Goal: Task Accomplishment & Management: Use online tool/utility

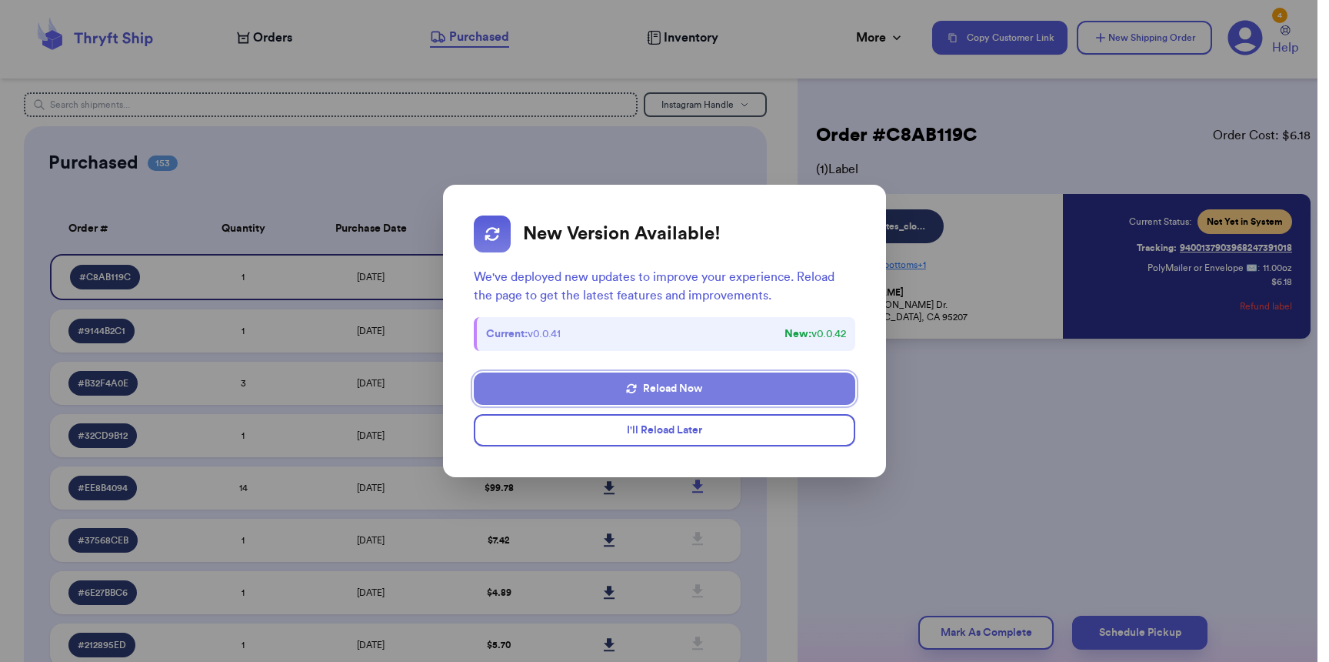
click at [658, 392] on button "Reload Now" at bounding box center [665, 388] width 382 height 32
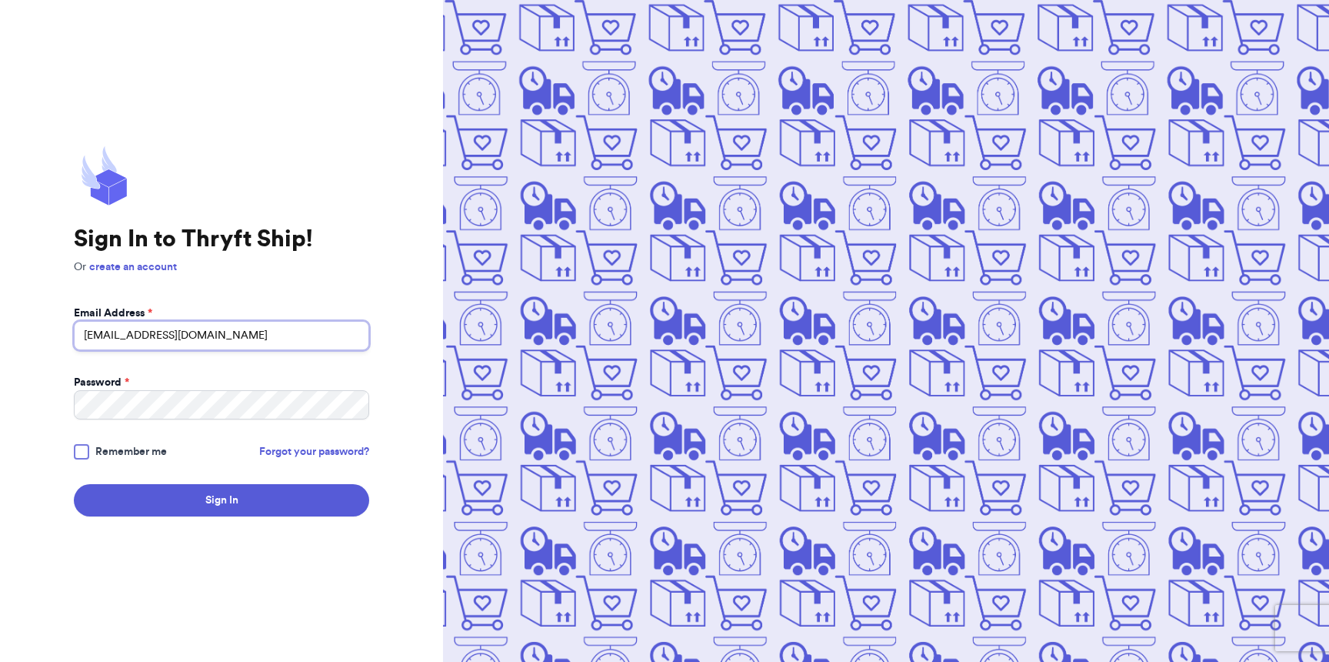
type input "[EMAIL_ADDRESS][DOMAIN_NAME]"
click at [74, 484] on button "Sign In" at bounding box center [221, 500] width 295 height 32
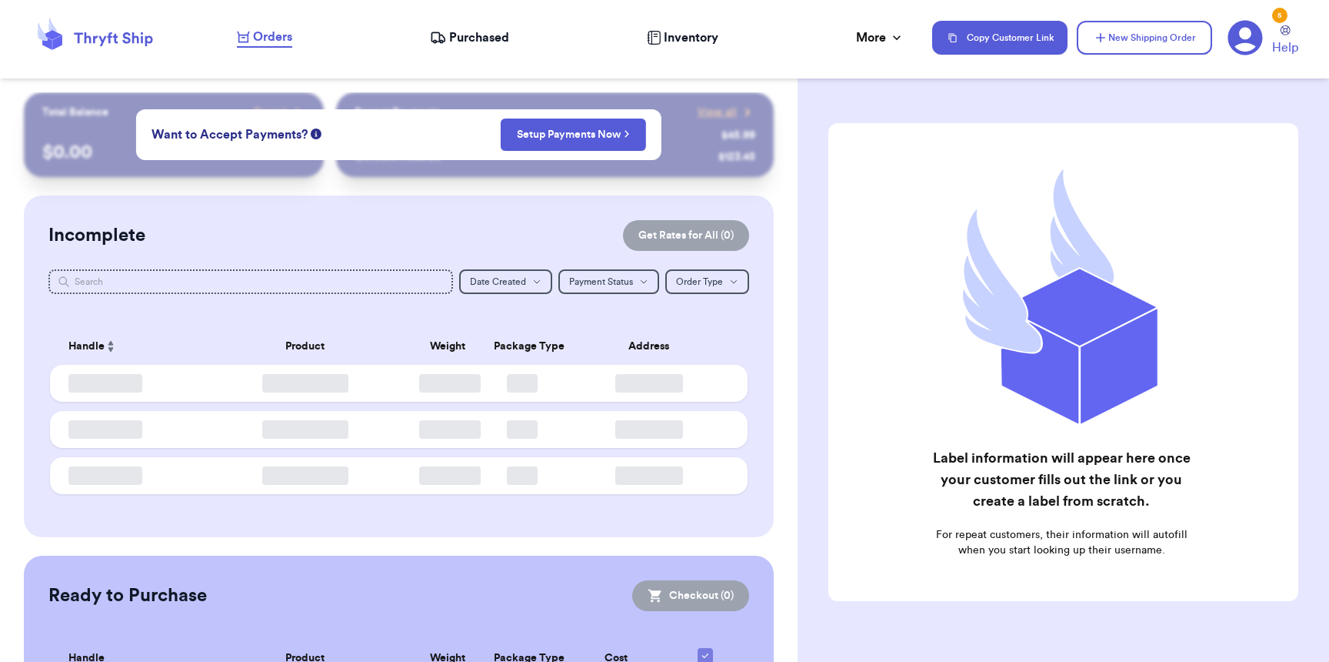
checkbox input "false"
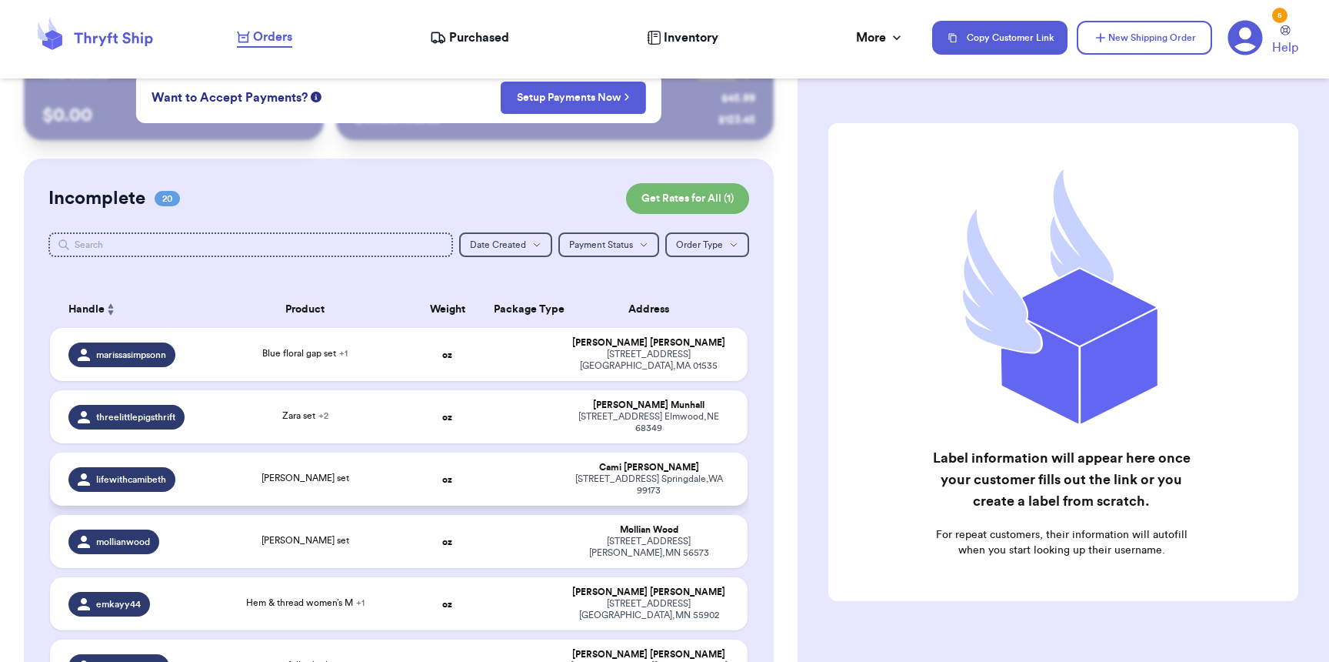
scroll to position [38, 0]
click at [300, 514] on td "Hanna Anderson set" at bounding box center [305, 540] width 210 height 53
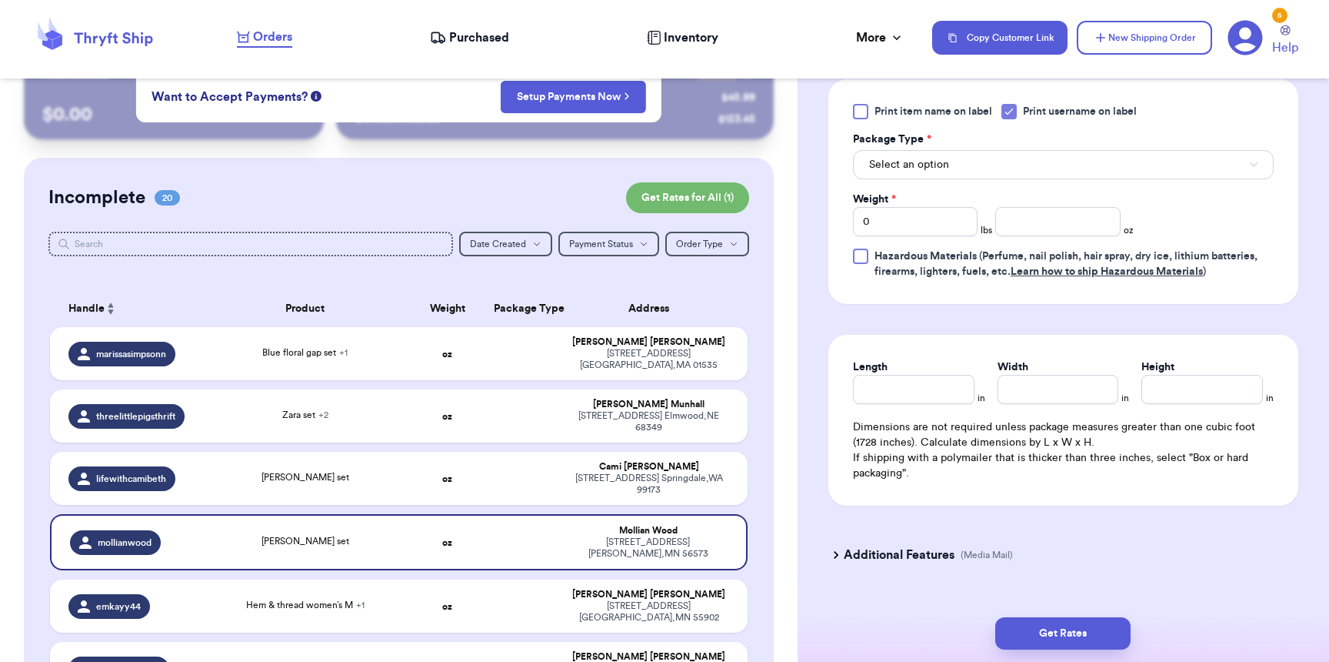
scroll to position [673, 0]
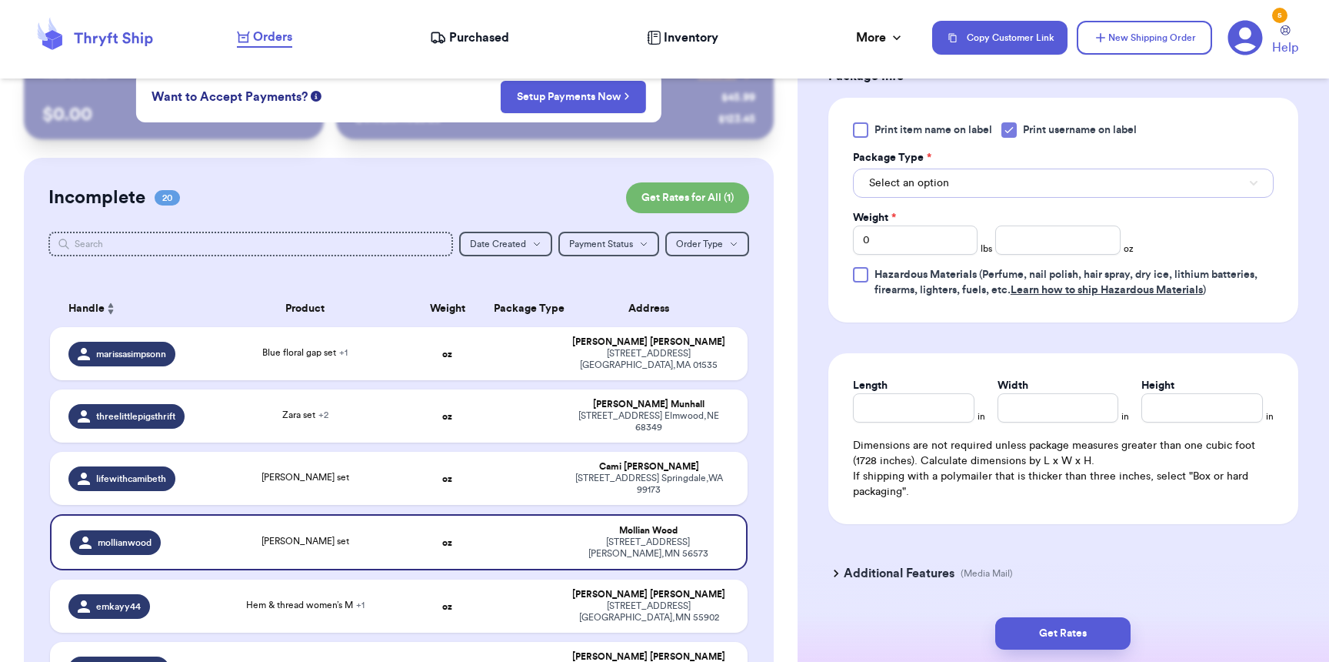
click at [924, 191] on span "Select an option" at bounding box center [909, 182] width 80 height 15
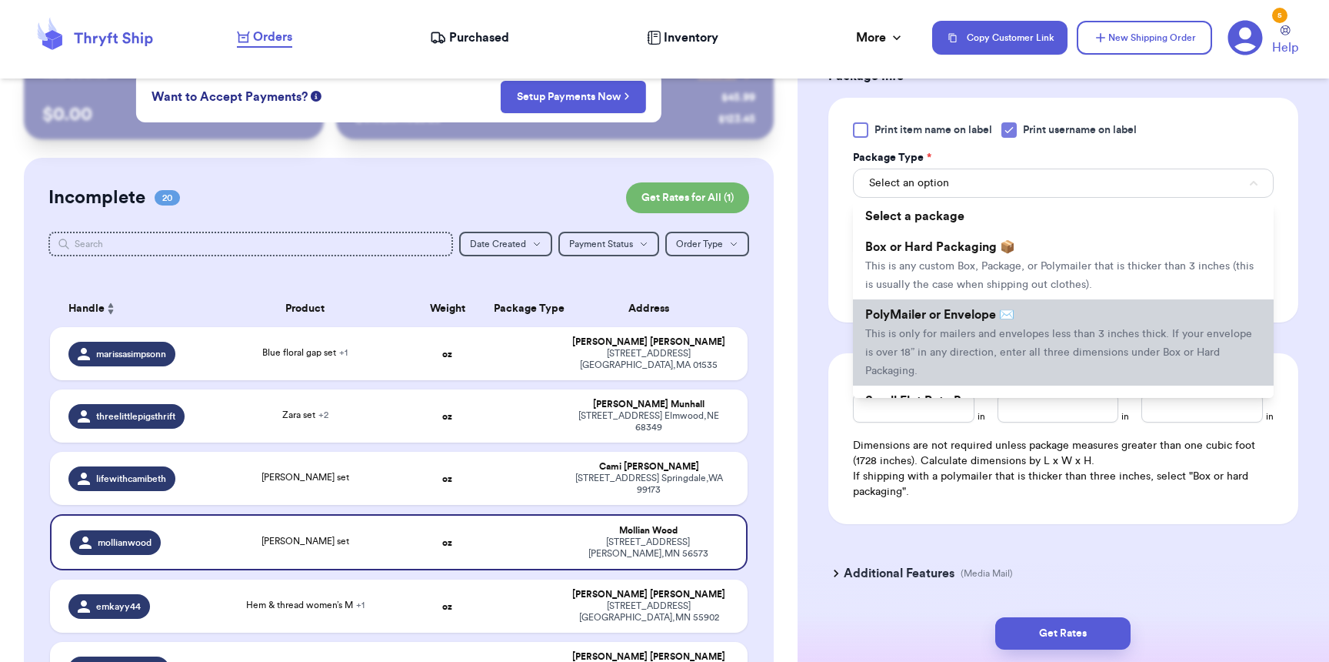
click at [905, 318] on span "PolyMailer or Envelope ✉️" at bounding box center [939, 314] width 149 height 12
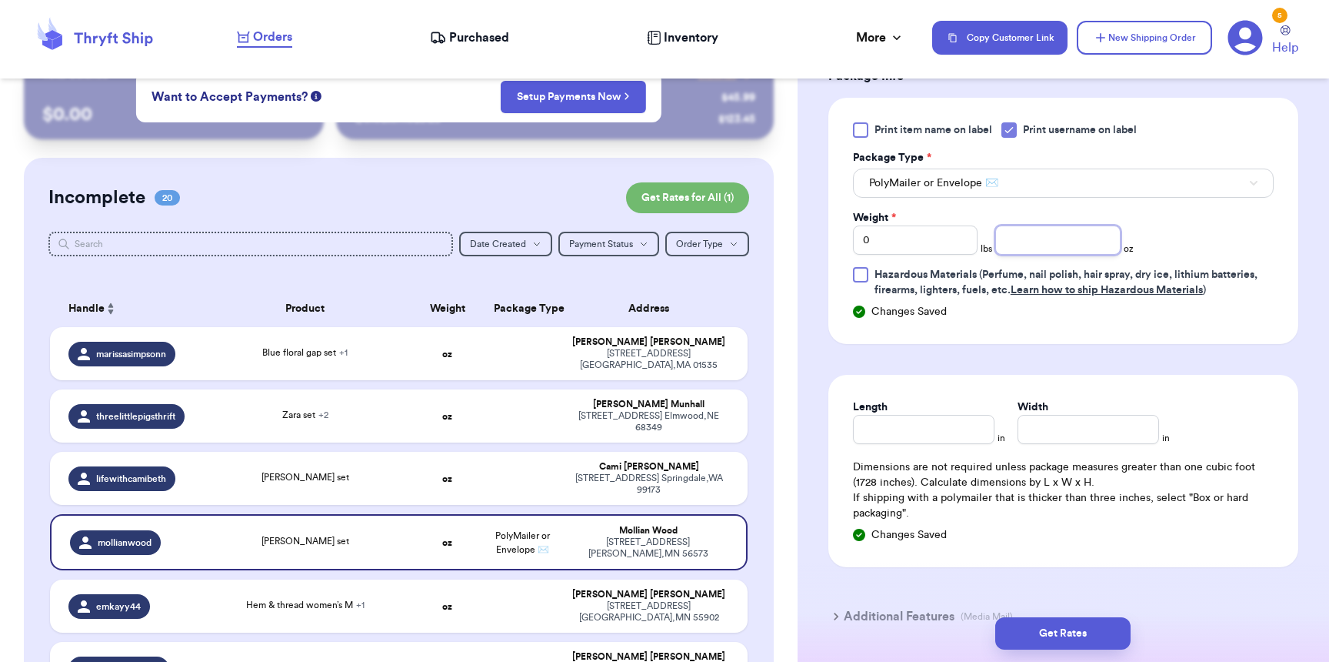
click at [1089, 250] on input "number" at bounding box center [1057, 239] width 125 height 29
type input "6"
click at [966, 443] on input "Length" at bounding box center [924, 429] width 142 height 29
type input "8"
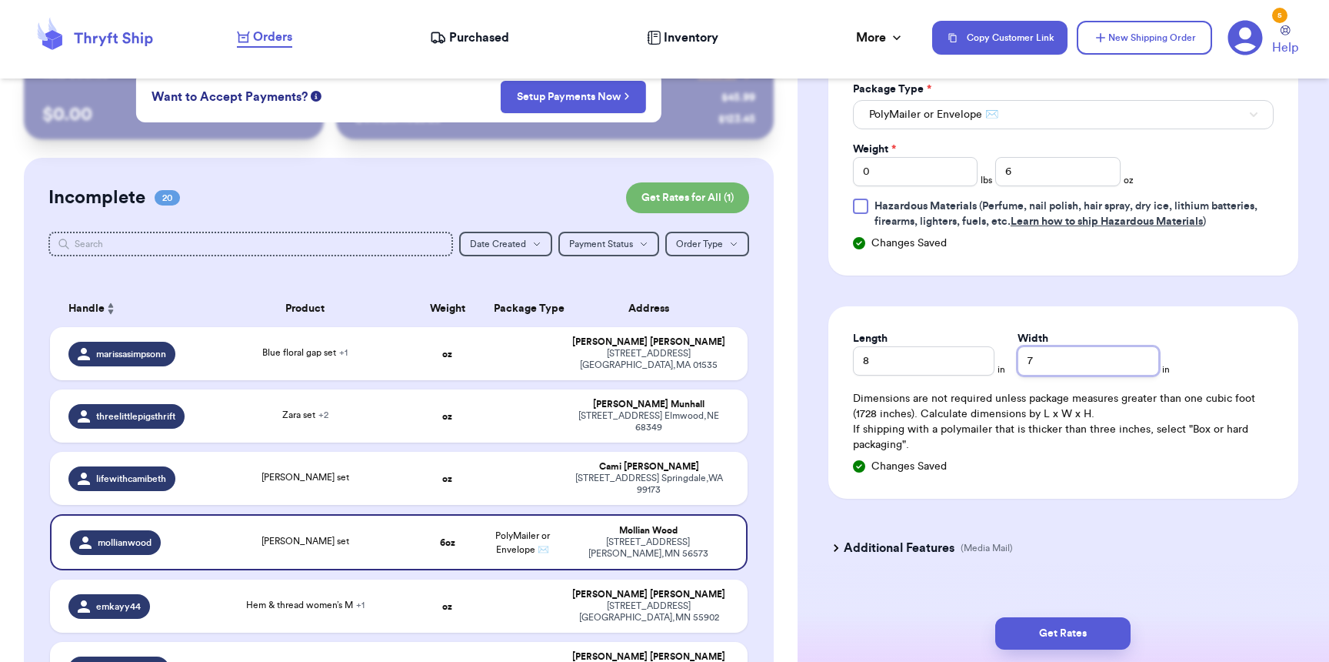
scroll to position [773, 0]
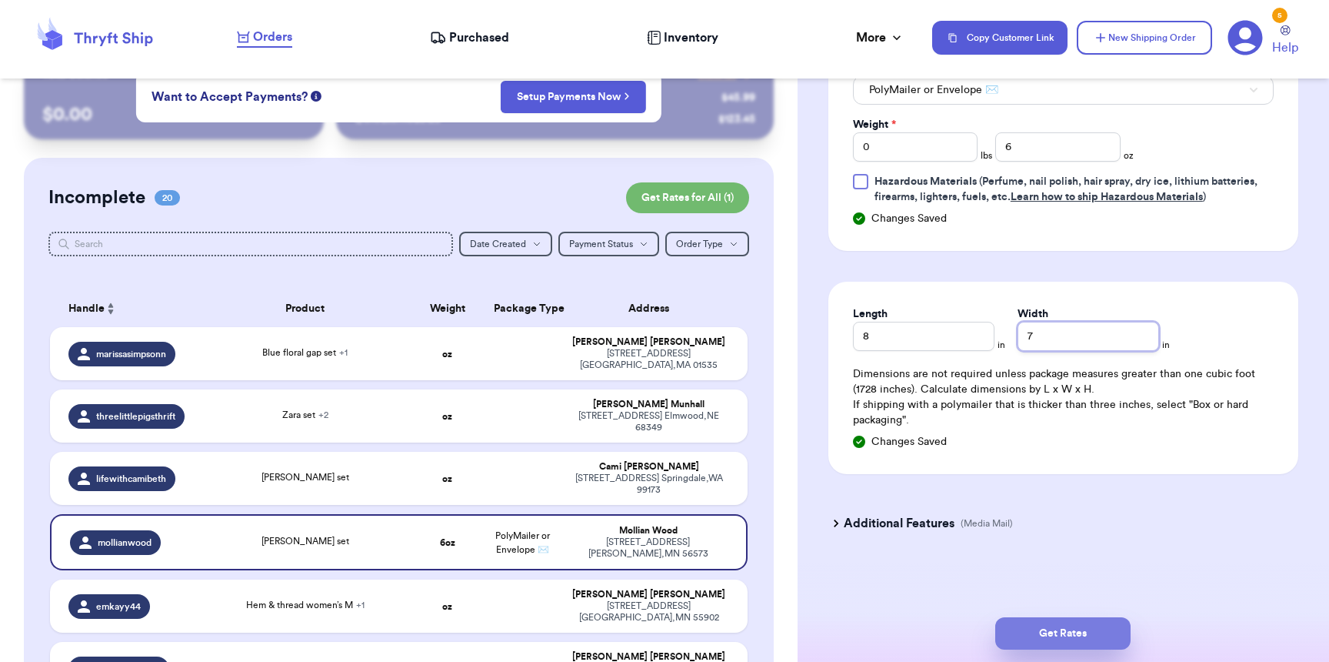
type input "7"
click at [1069, 635] on button "Get Rates" at bounding box center [1062, 633] width 135 height 32
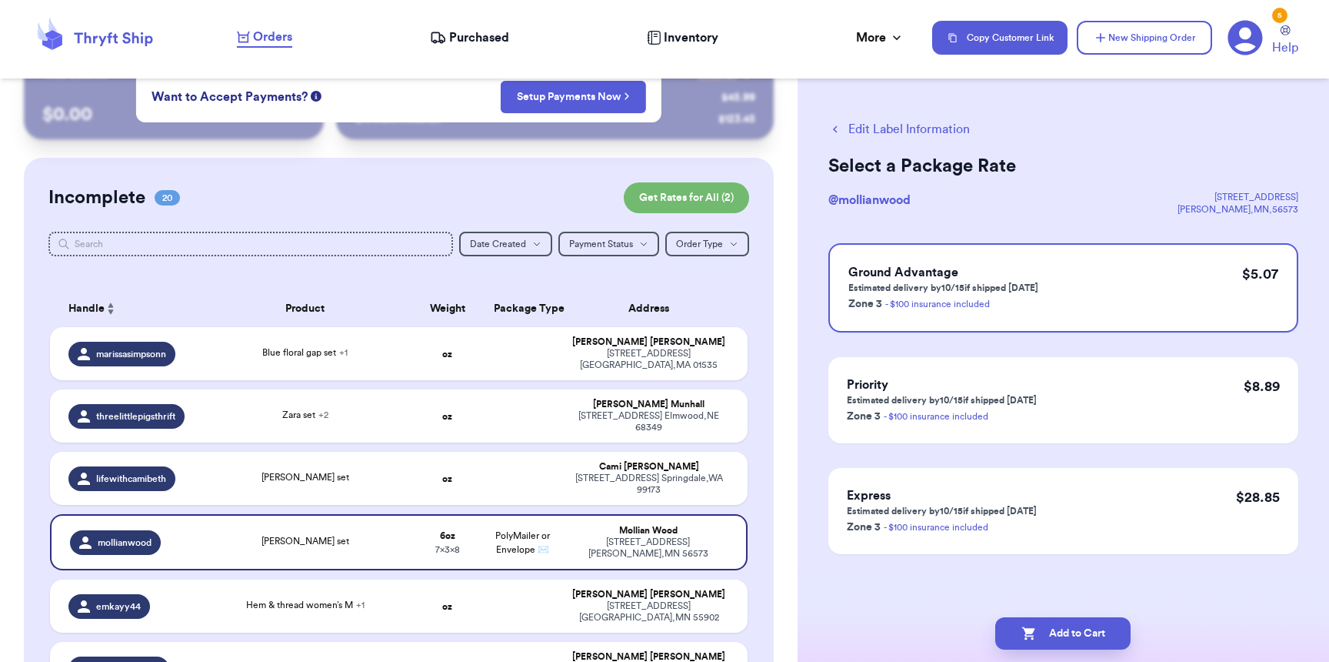
scroll to position [0, 0]
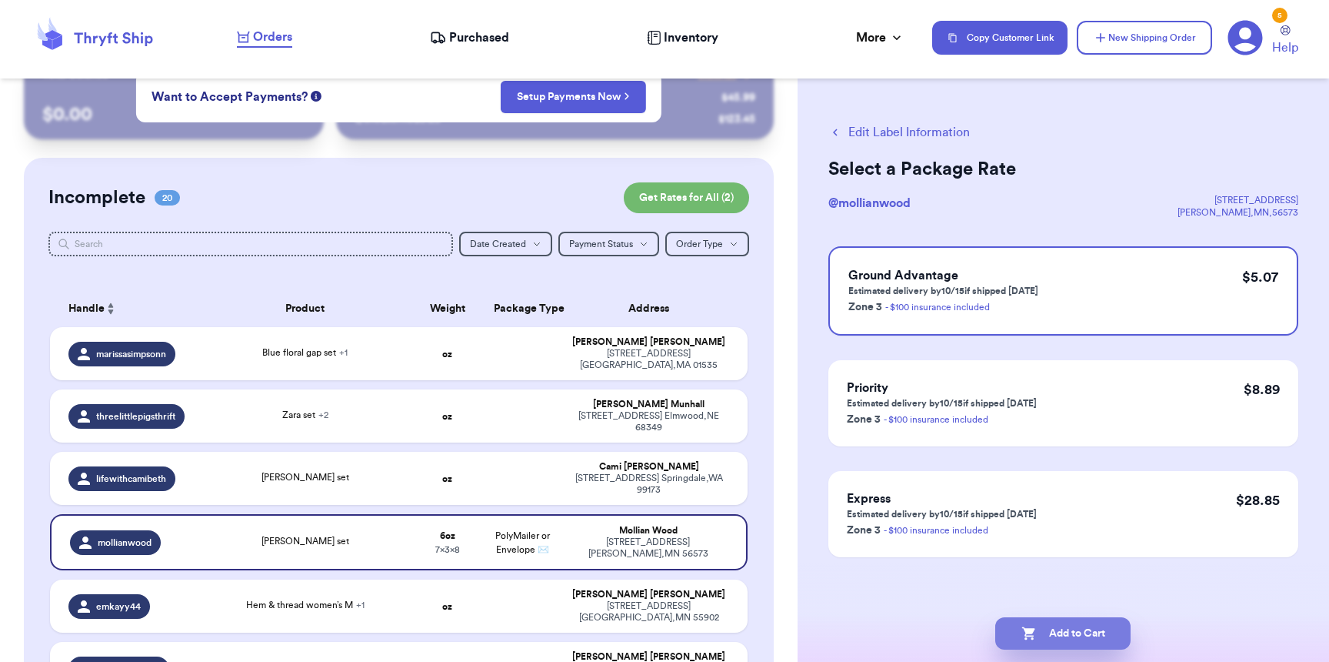
click at [1084, 635] on button "Add to Cart" at bounding box center [1062, 633] width 135 height 32
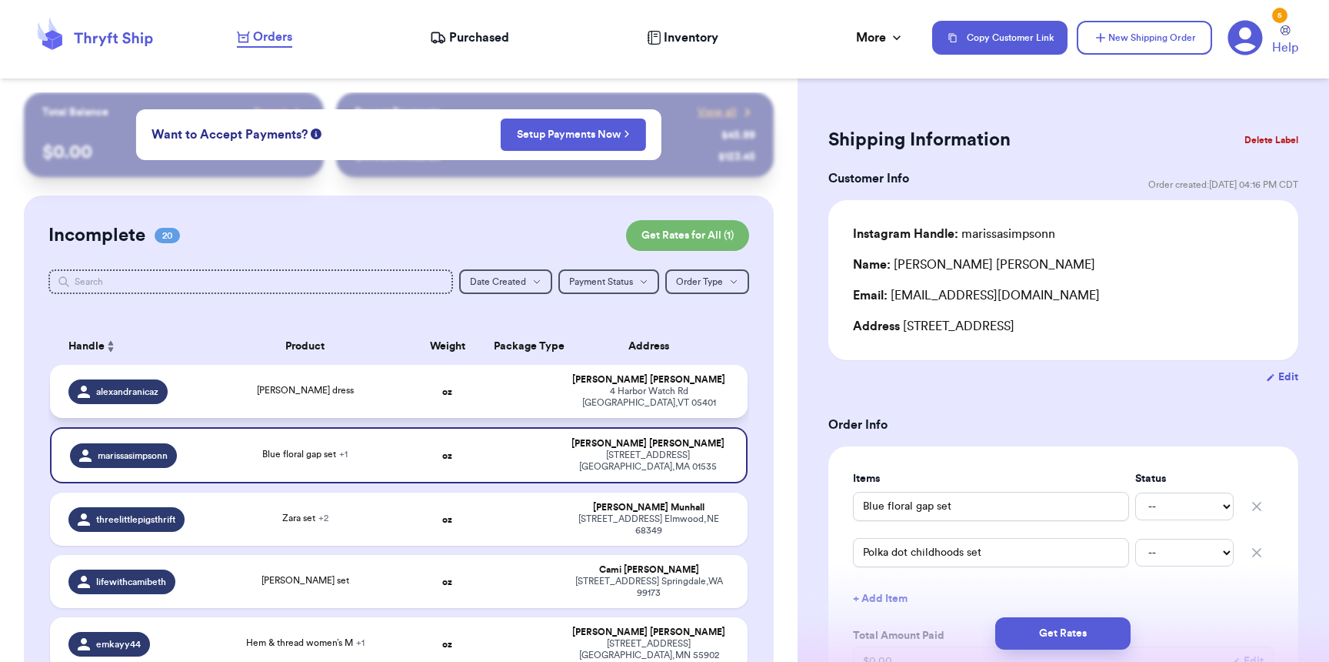
click at [164, 389] on div "alexandranicaz" at bounding box center [117, 391] width 99 height 25
type input "[PERSON_NAME] dress"
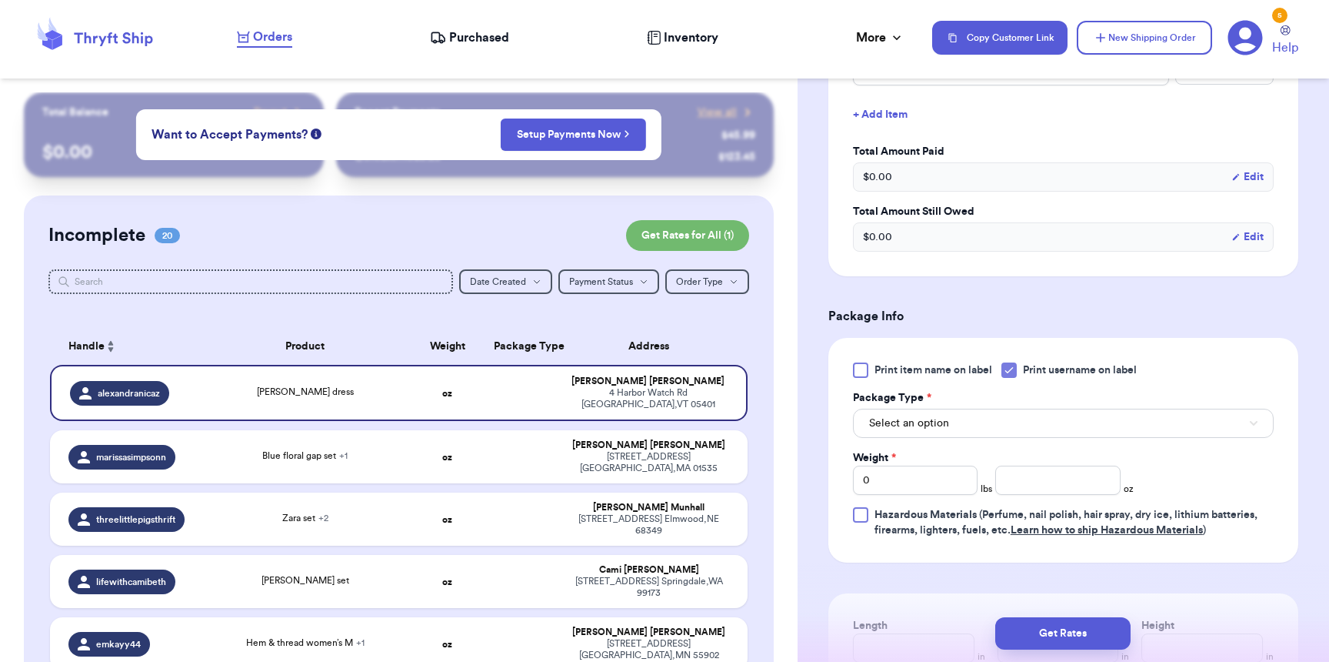
scroll to position [434, 0]
click at [929, 420] on span "Select an option" at bounding box center [909, 422] width 80 height 15
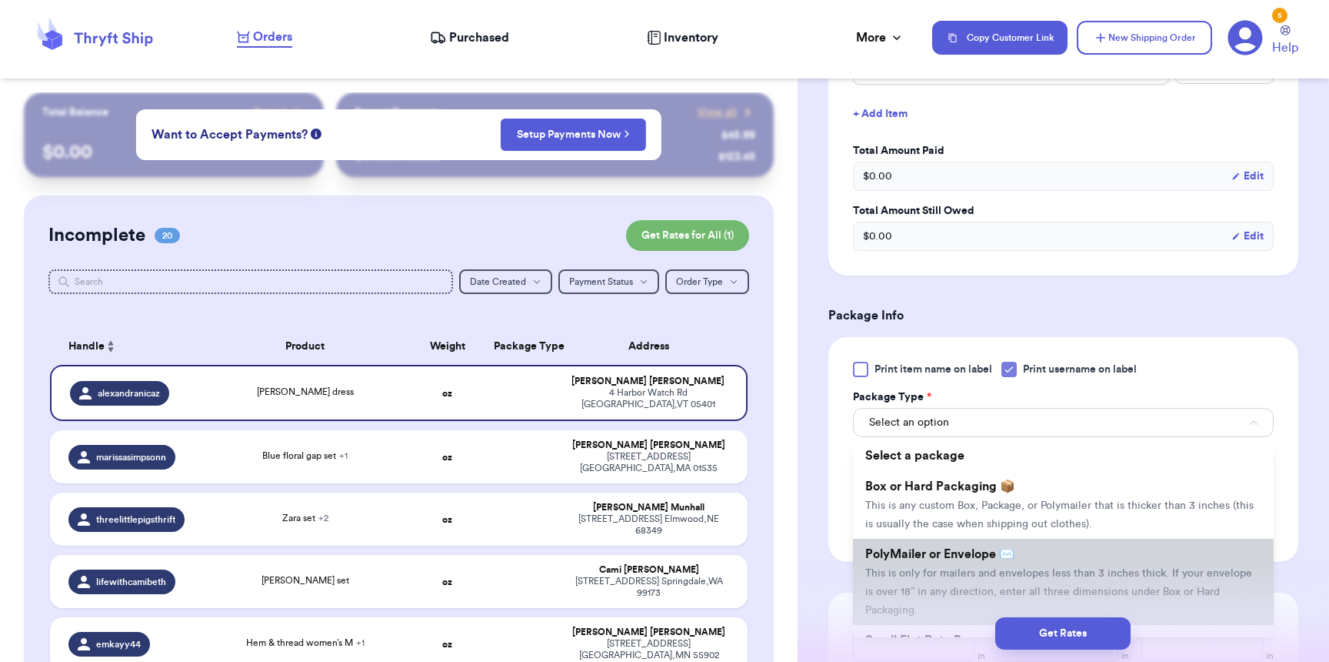
click at [938, 548] on li "PolyMailer or Envelope ✉️ This is only for mailers and envelopes less than 3 in…" at bounding box center [1063, 582] width 421 height 86
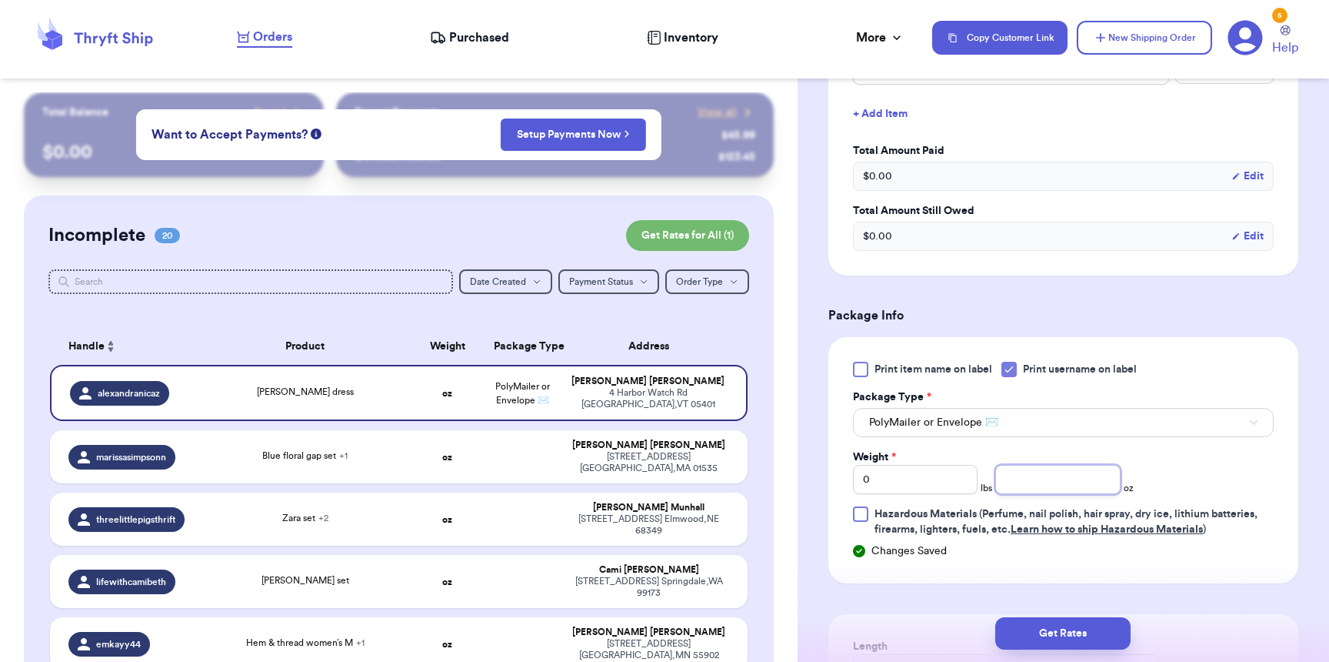
click at [1032, 476] on input "number" at bounding box center [1057, 479] width 125 height 29
type input "6"
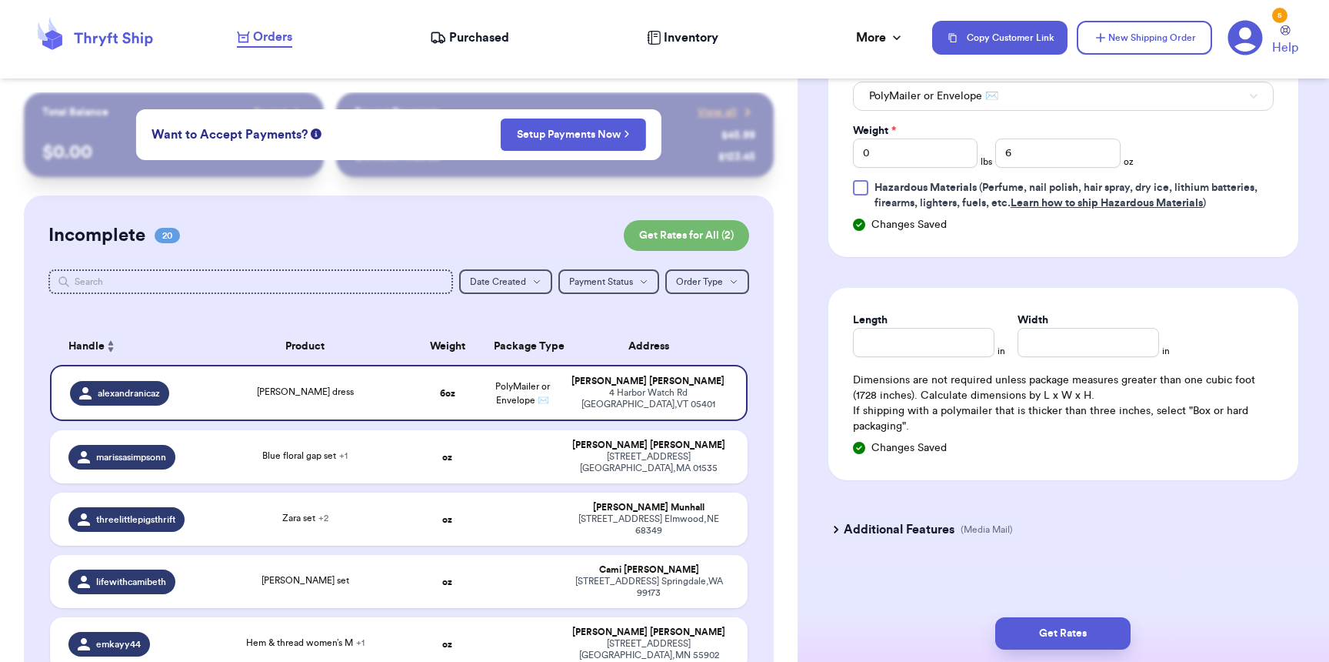
scroll to position [757, 0]
click at [949, 360] on input "Length" at bounding box center [924, 345] width 142 height 29
type input "9"
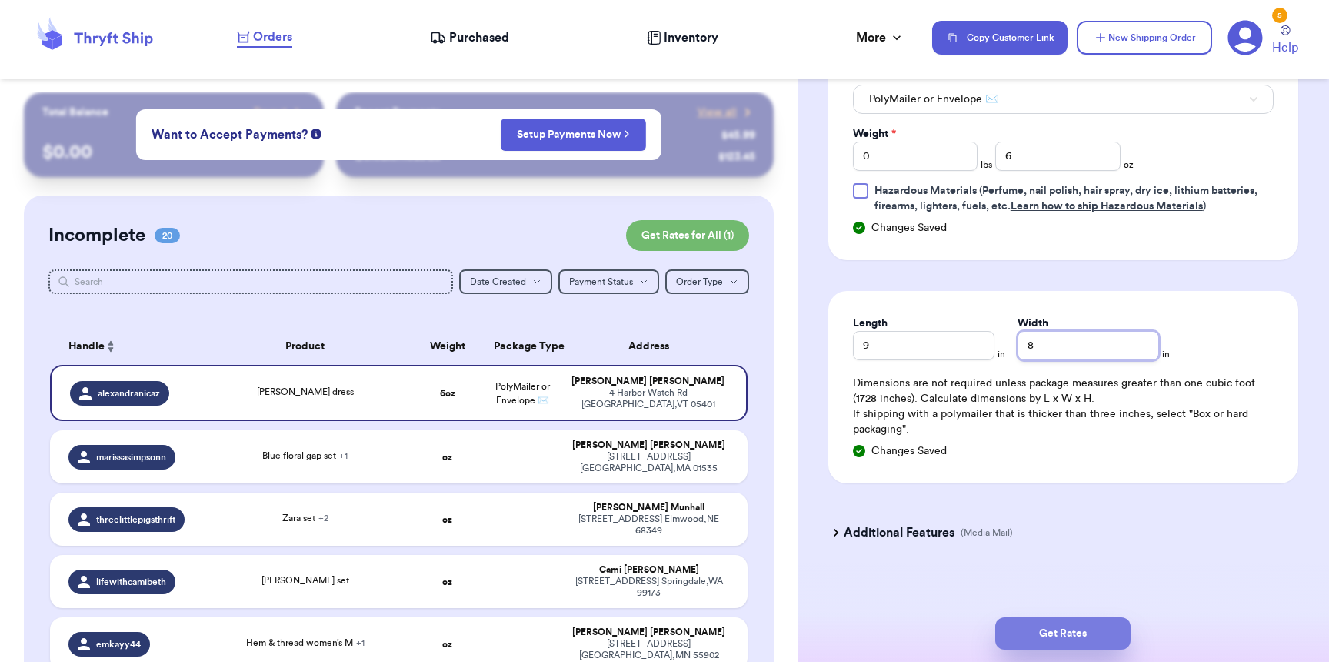
type input "8"
click at [1095, 637] on button "Get Rates" at bounding box center [1062, 633] width 135 height 32
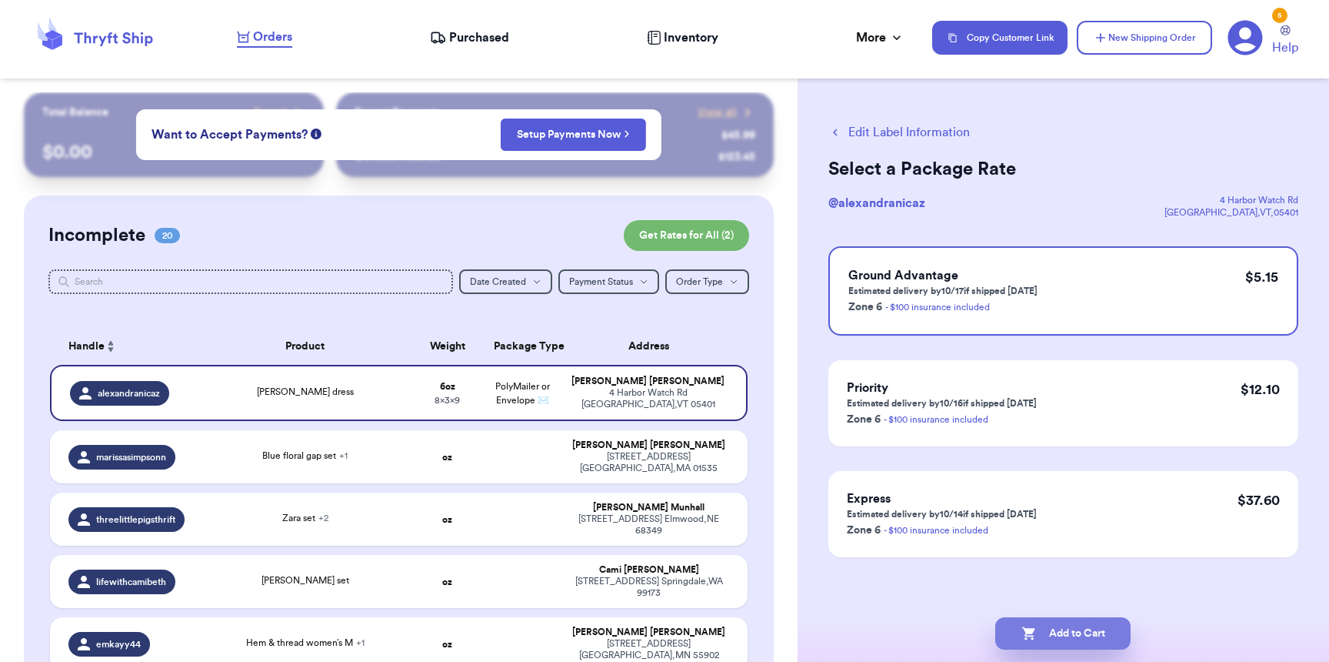
click at [1026, 632] on icon "button" at bounding box center [1028, 633] width 13 height 13
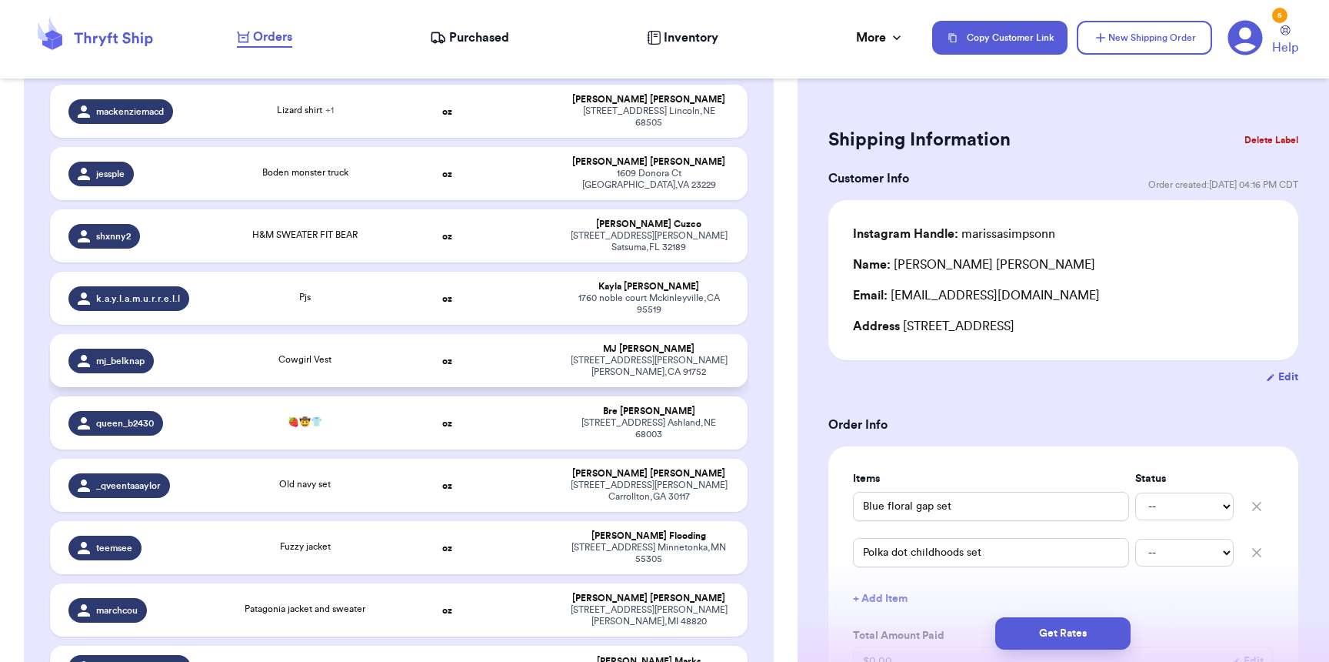
scroll to position [246, 0]
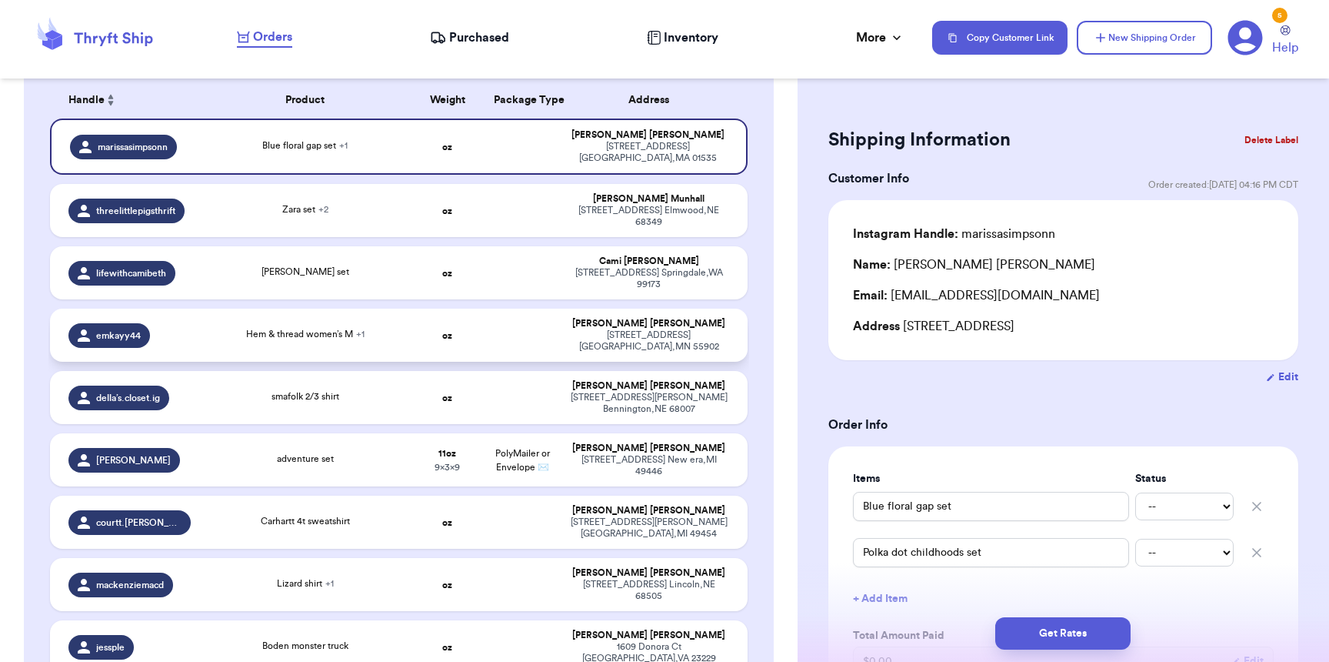
click at [226, 327] on div "Hem & thread women’s M + 1" at bounding box center [305, 335] width 192 height 17
type input "Hem & thread women’s M"
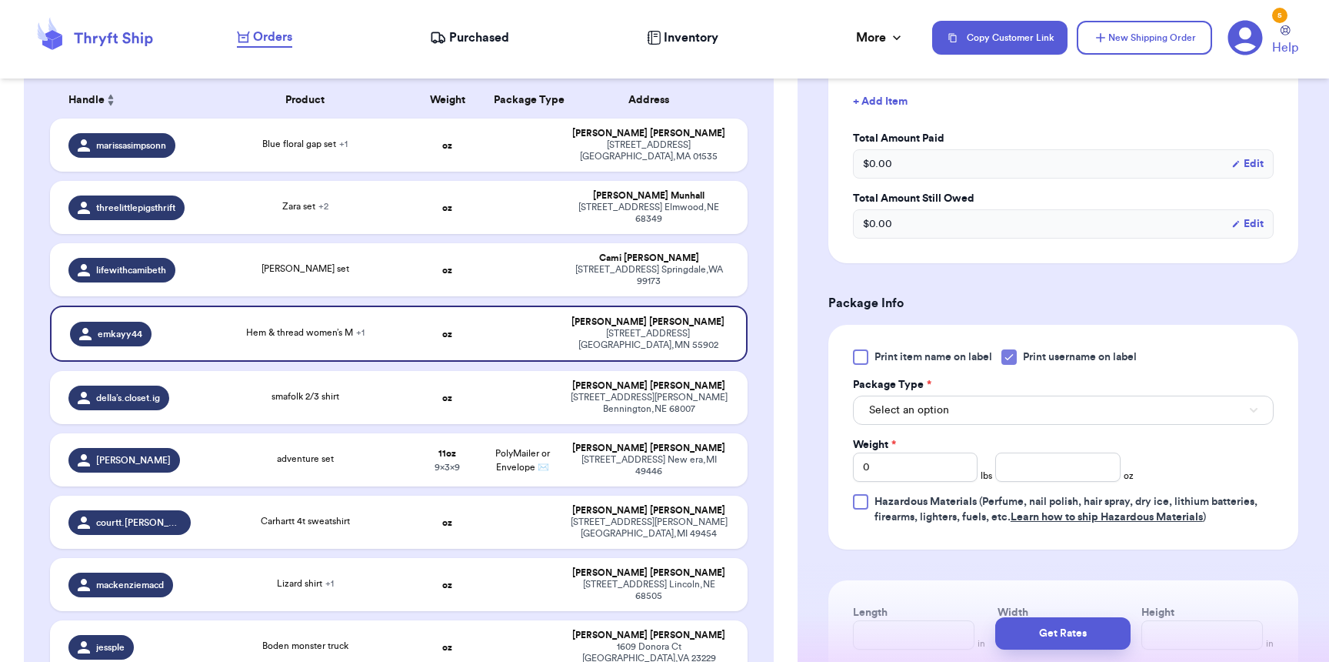
scroll to position [584, 0]
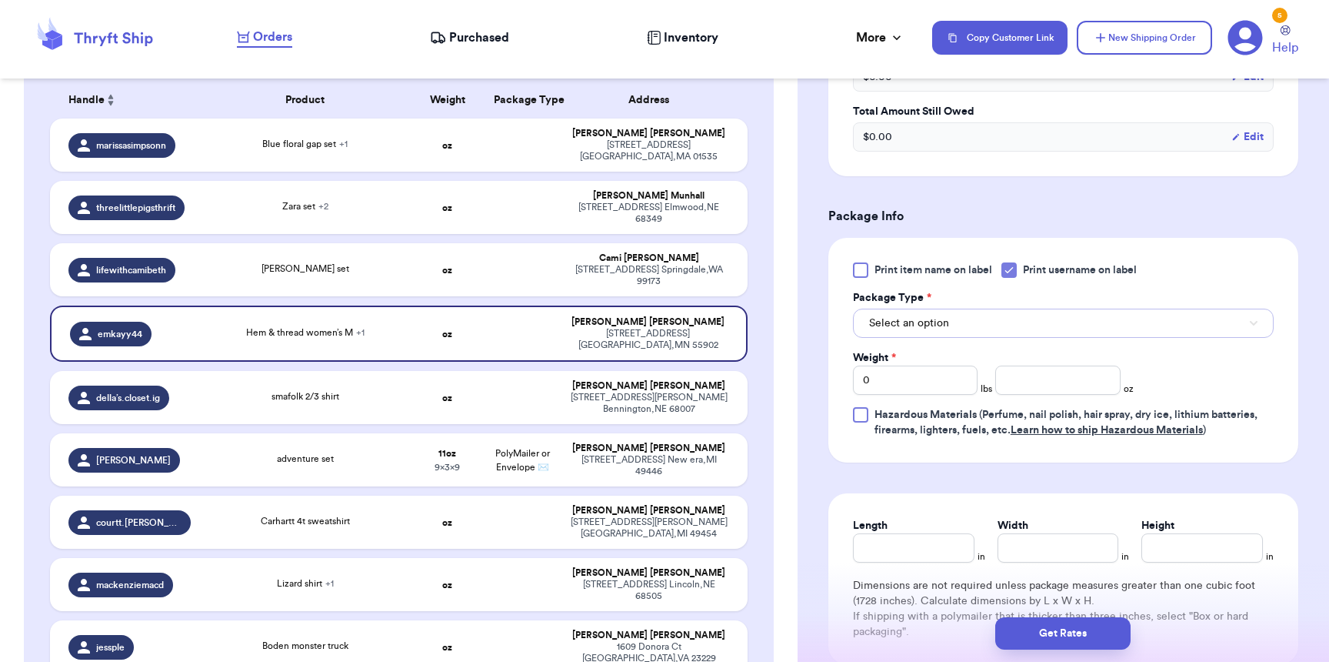
click at [915, 335] on button "Select an option" at bounding box center [1063, 322] width 421 height 29
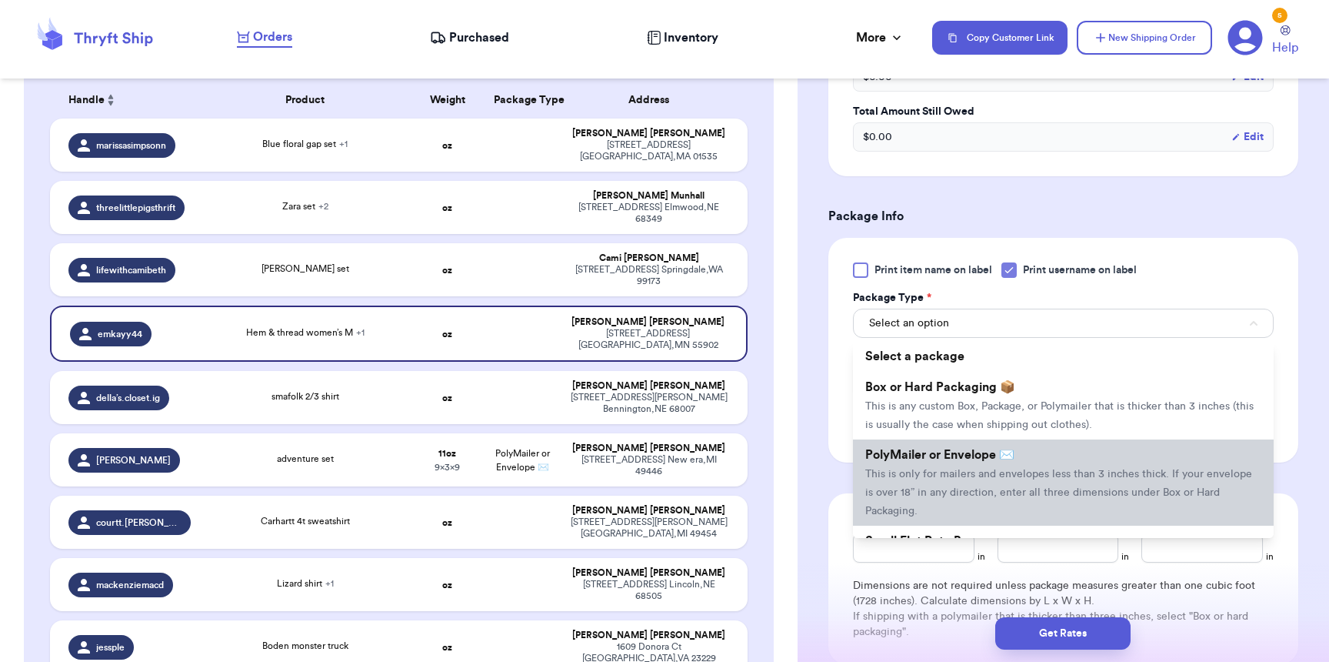
click at [909, 479] on span "This is only for mailers and envelopes less than 3 inches thick. If your envelo…" at bounding box center [1058, 493] width 387 height 48
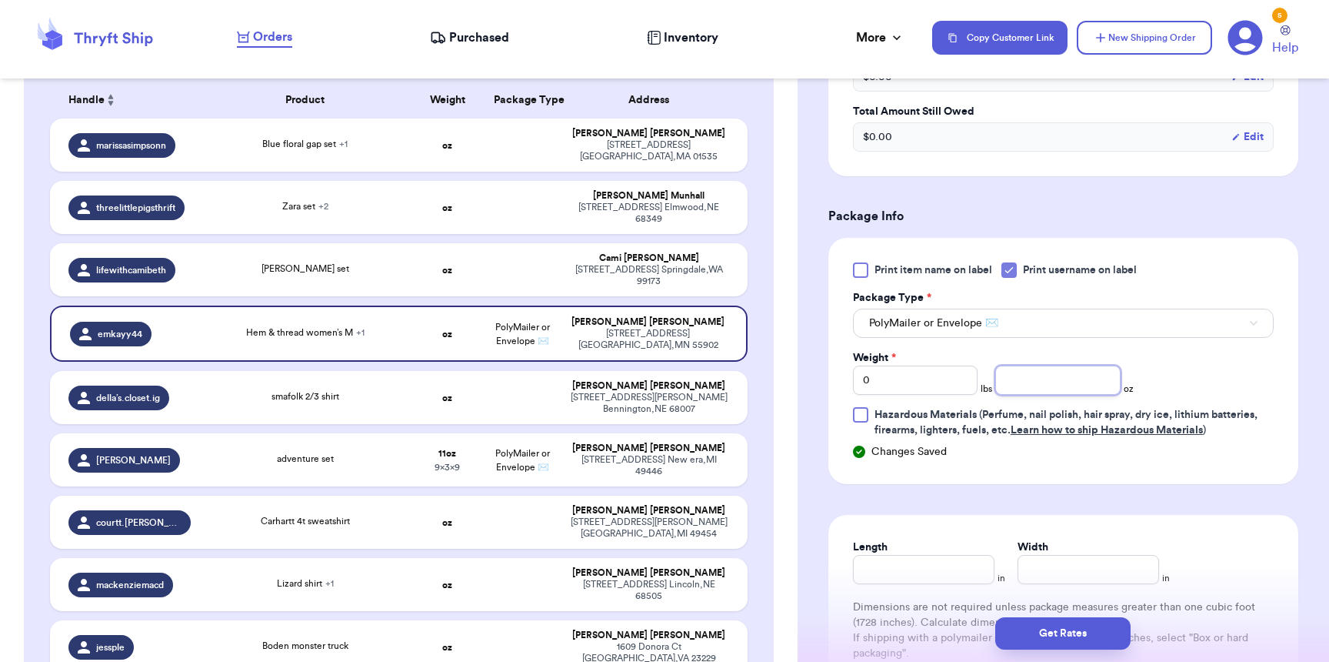
click at [1023, 388] on input "number" at bounding box center [1057, 379] width 125 height 29
type input "13"
type input "11"
type input "9"
click at [1060, 635] on button "Get Rates" at bounding box center [1062, 633] width 135 height 32
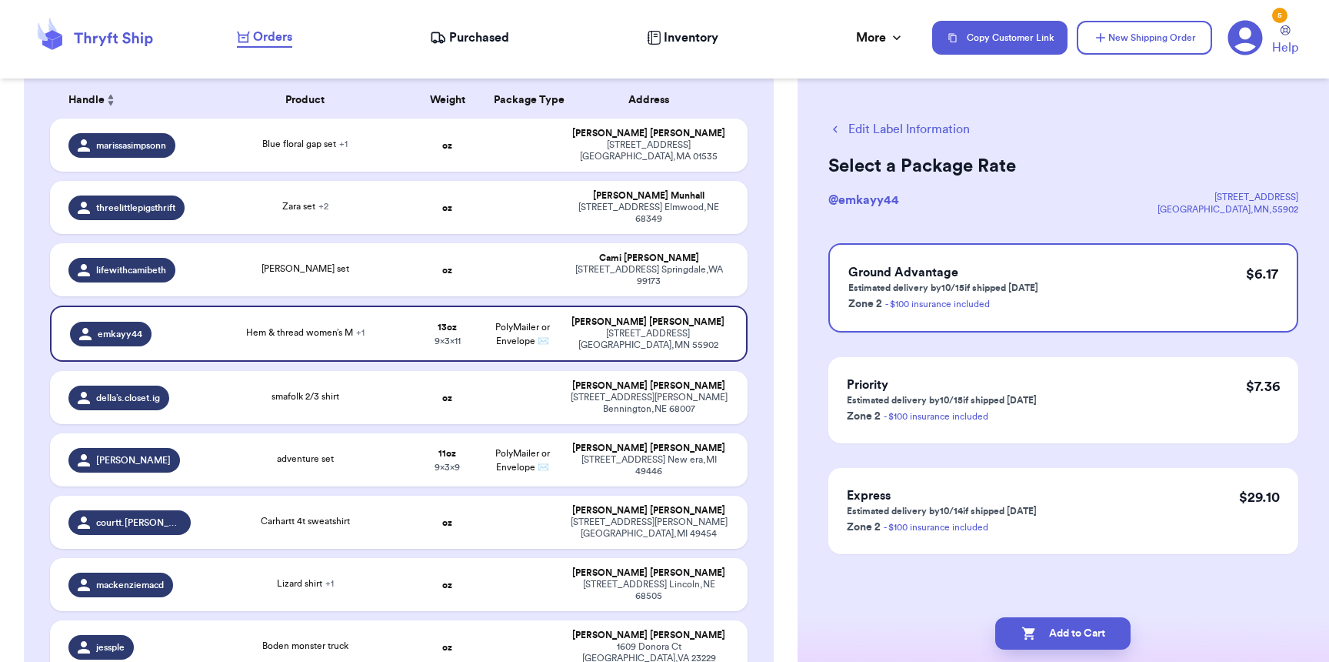
scroll to position [0, 0]
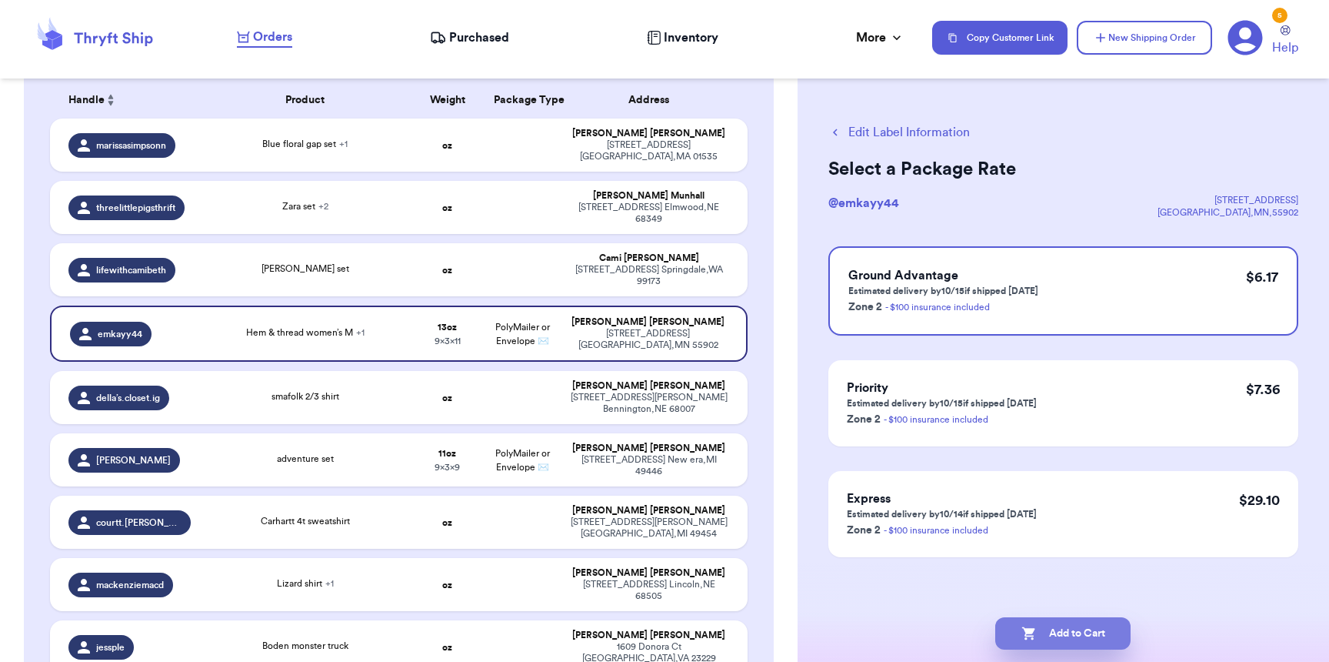
click at [1053, 633] on button "Add to Cart" at bounding box center [1062, 633] width 135 height 32
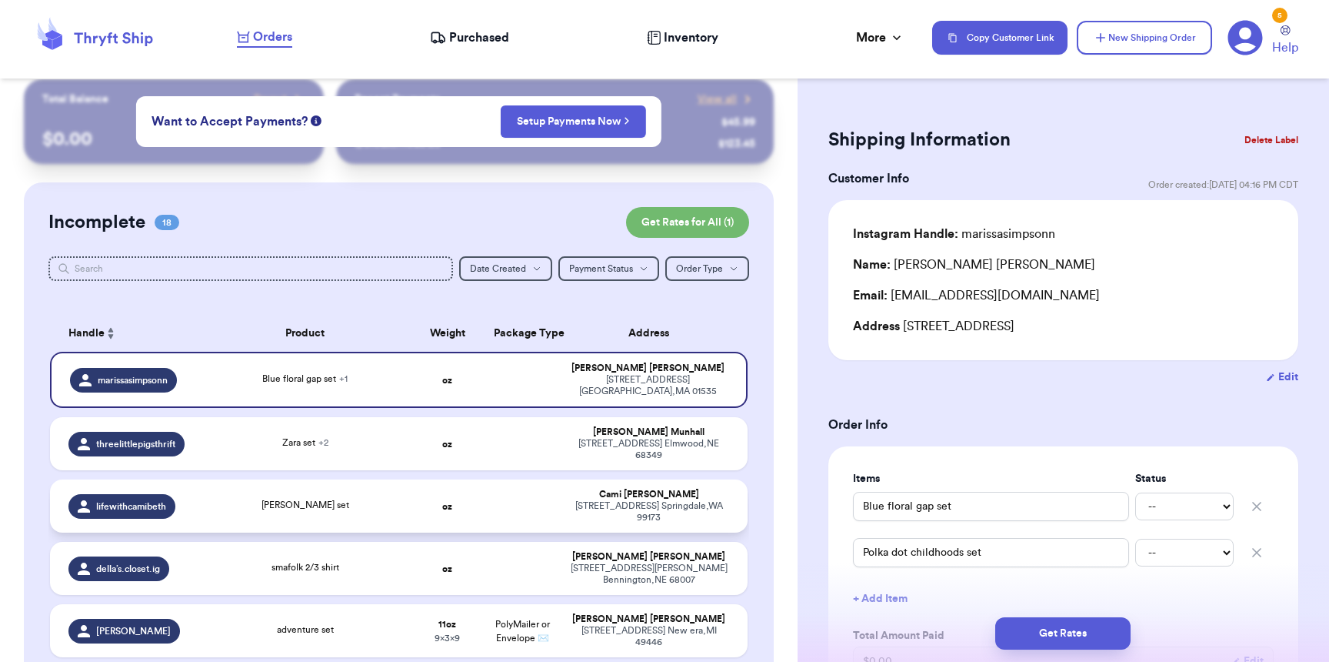
scroll to position [16, 0]
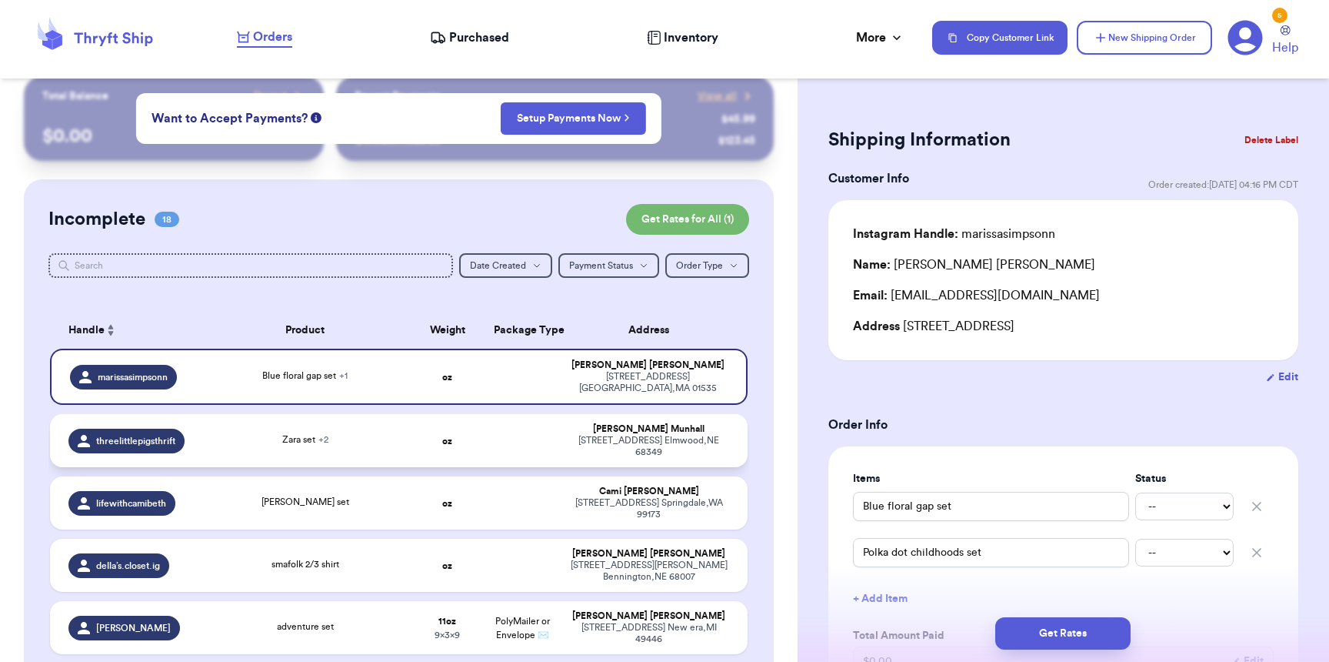
click at [312, 435] on span "Zara set + 2" at bounding box center [305, 439] width 46 height 9
type input "Zara set"
type input "Quincey Mae set"
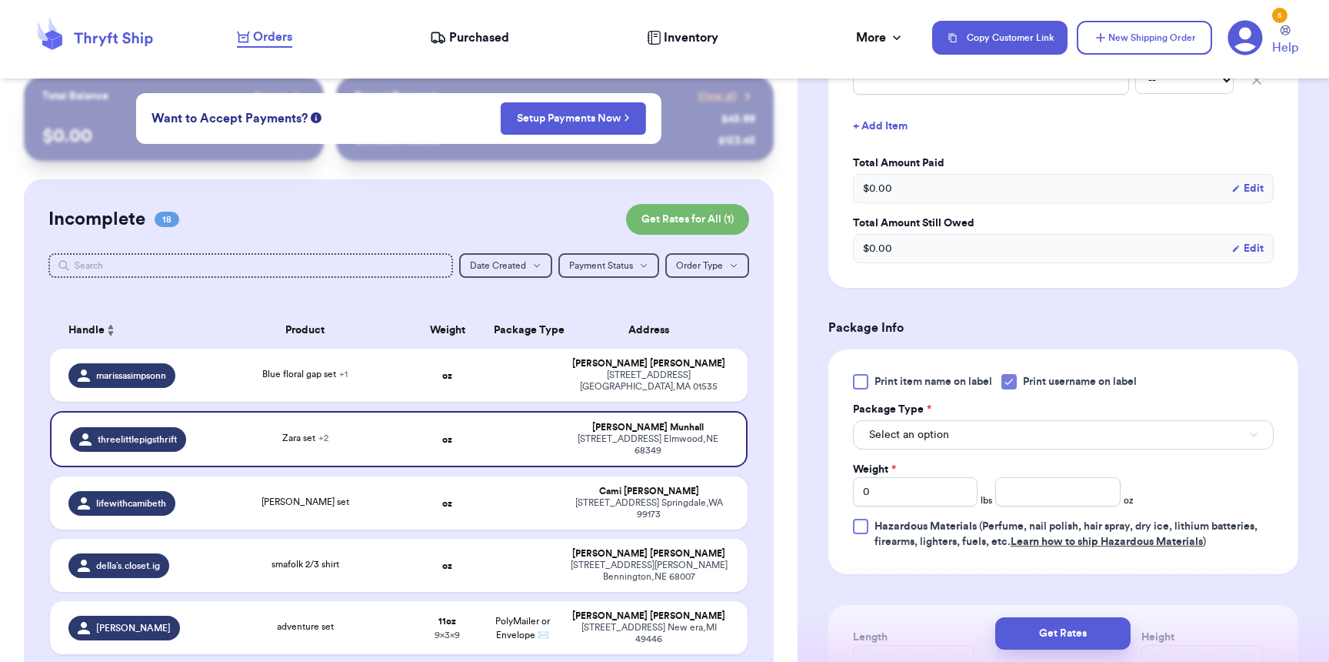
scroll to position [550, 0]
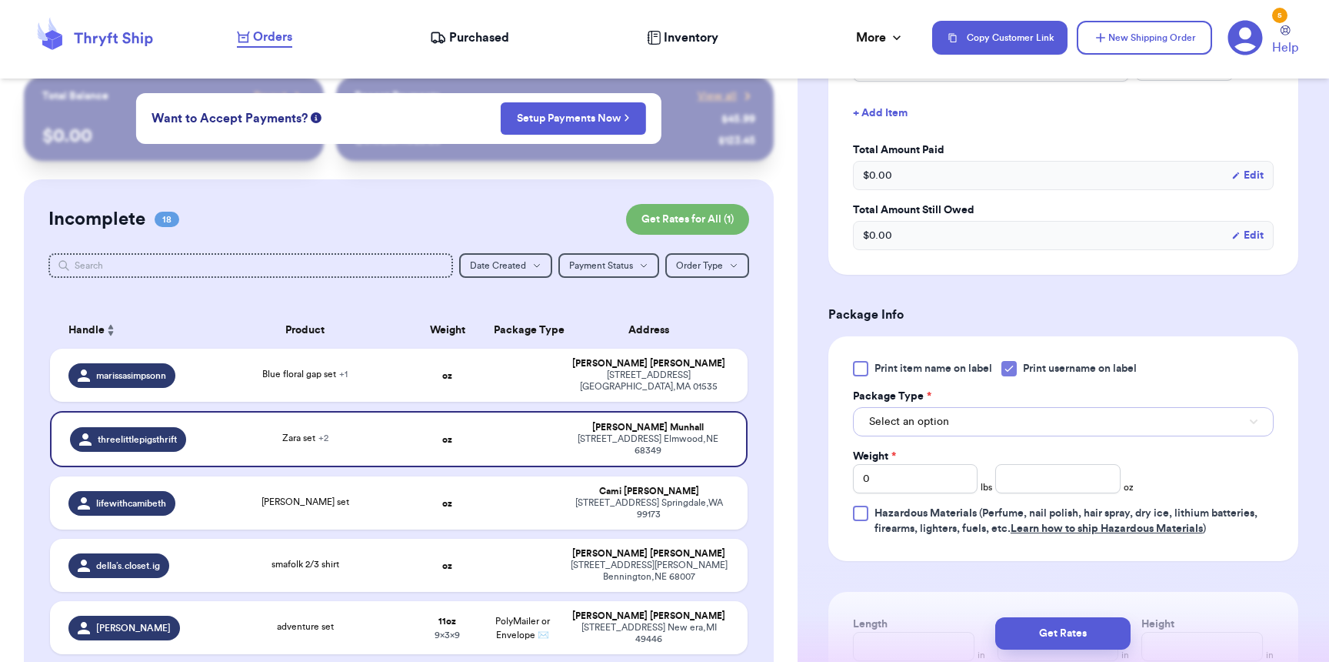
click at [884, 414] on span "Select an option" at bounding box center [909, 421] width 80 height 15
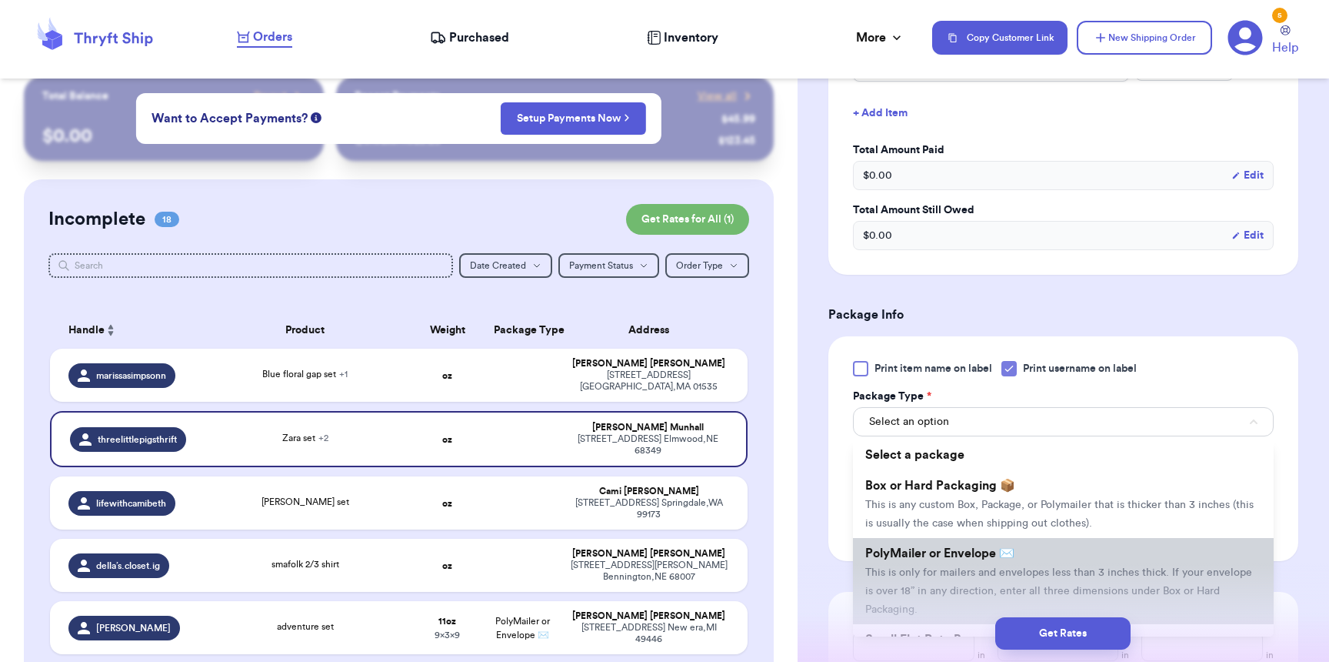
click at [899, 547] on span "PolyMailer or Envelope ✉️" at bounding box center [939, 553] width 149 height 12
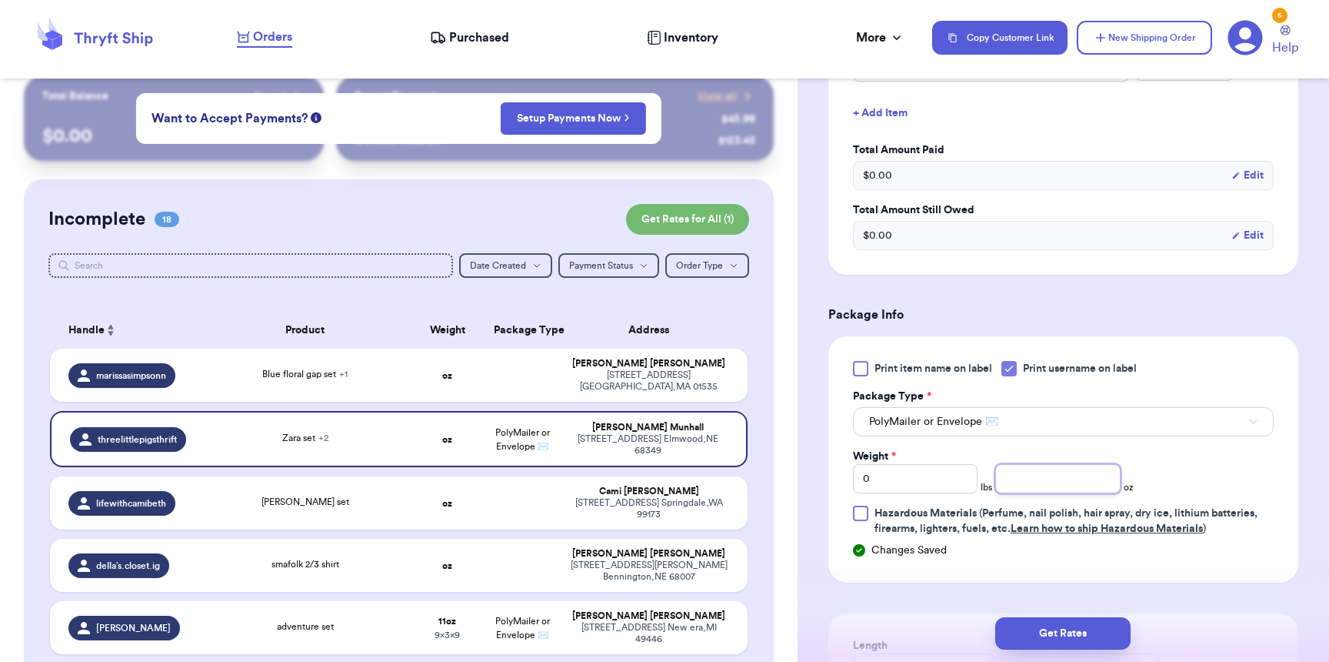
click at [1049, 471] on input "number" at bounding box center [1057, 478] width 125 height 29
type input "14"
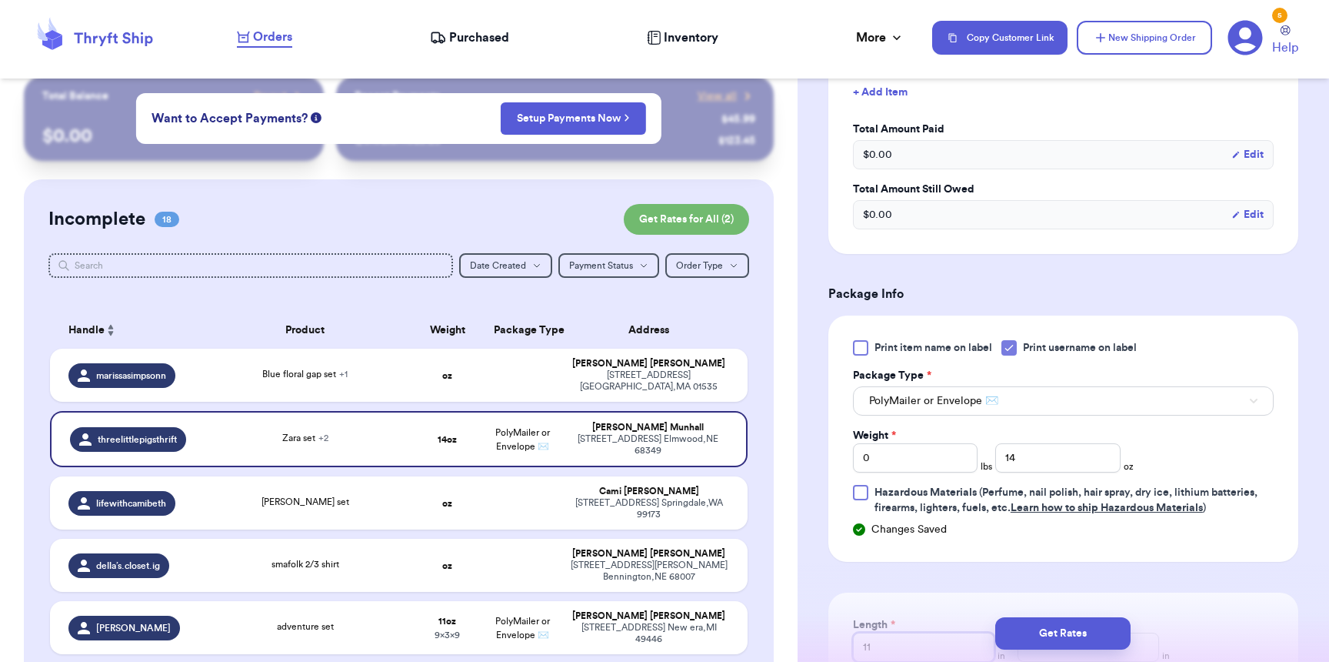
type input "11"
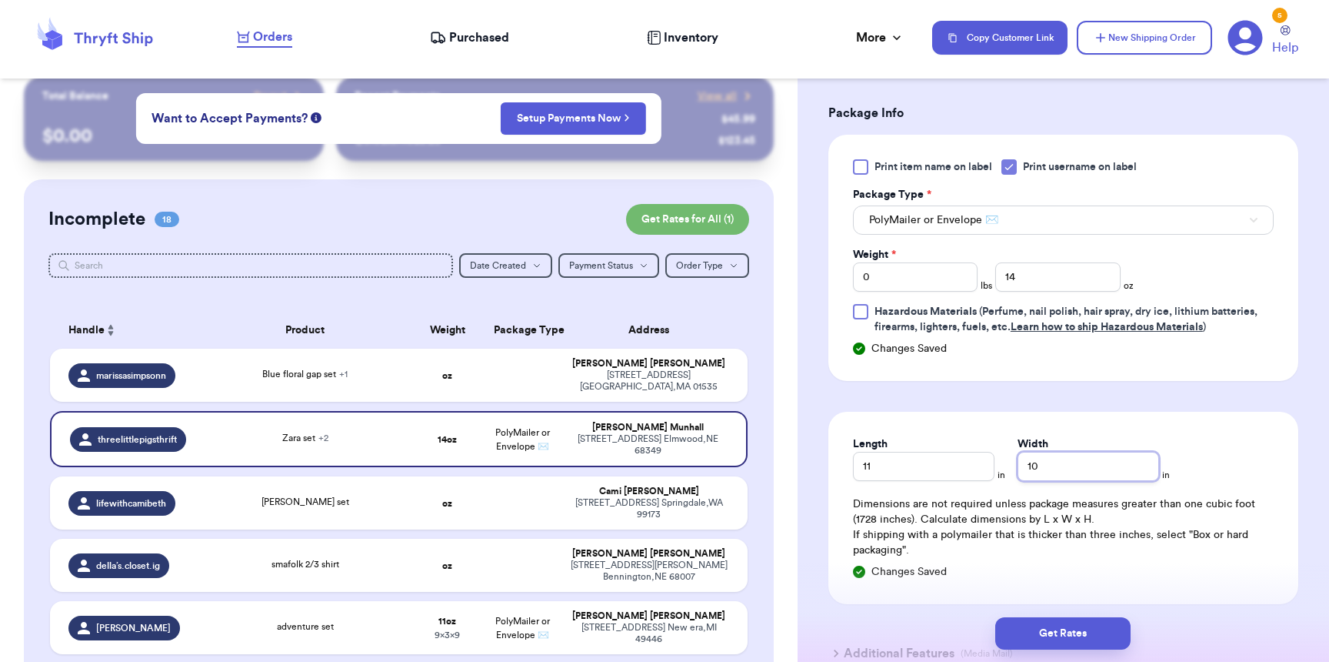
scroll to position [756, 0]
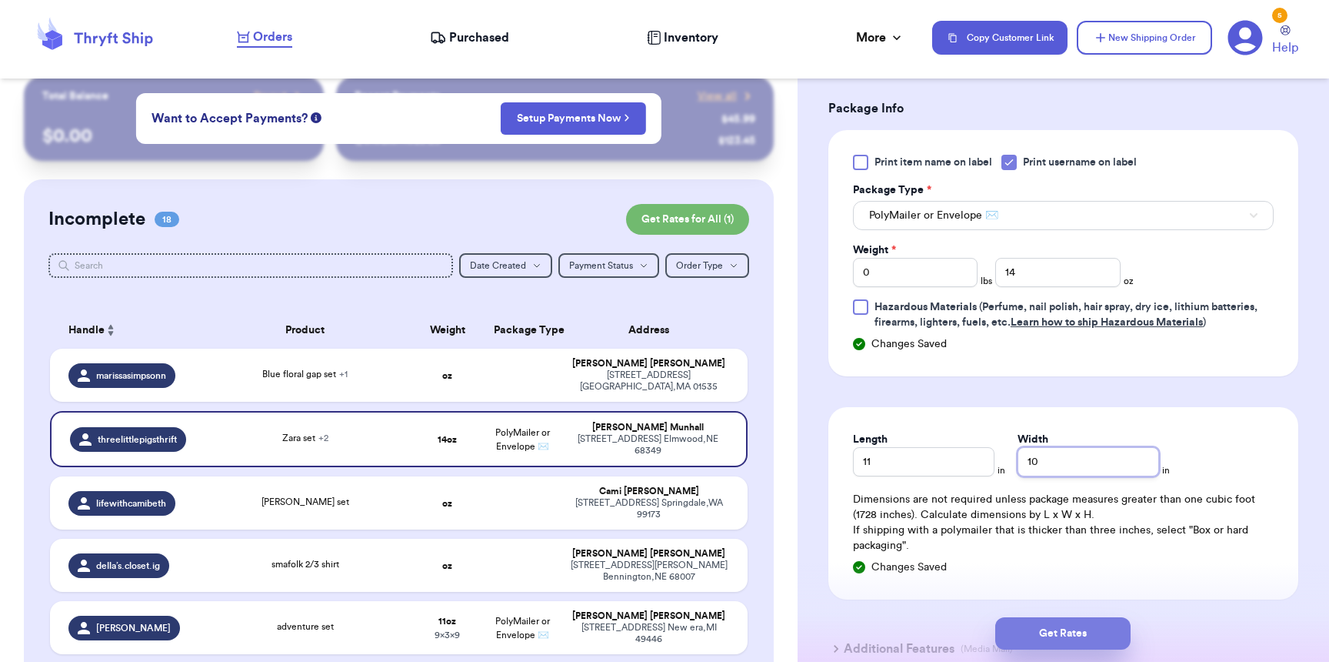
type input "10"
click at [1054, 639] on button "Get Rates" at bounding box center [1062, 633] width 135 height 32
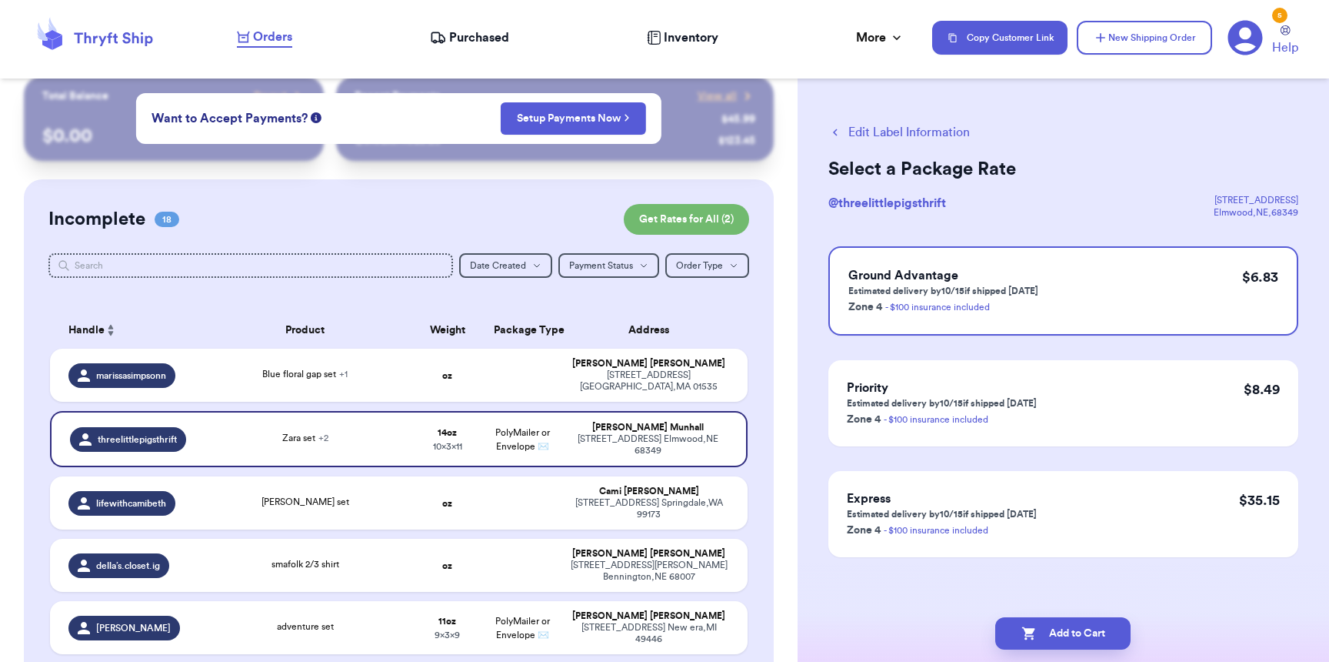
click at [1054, 639] on button "Add to Cart" at bounding box center [1062, 633] width 135 height 32
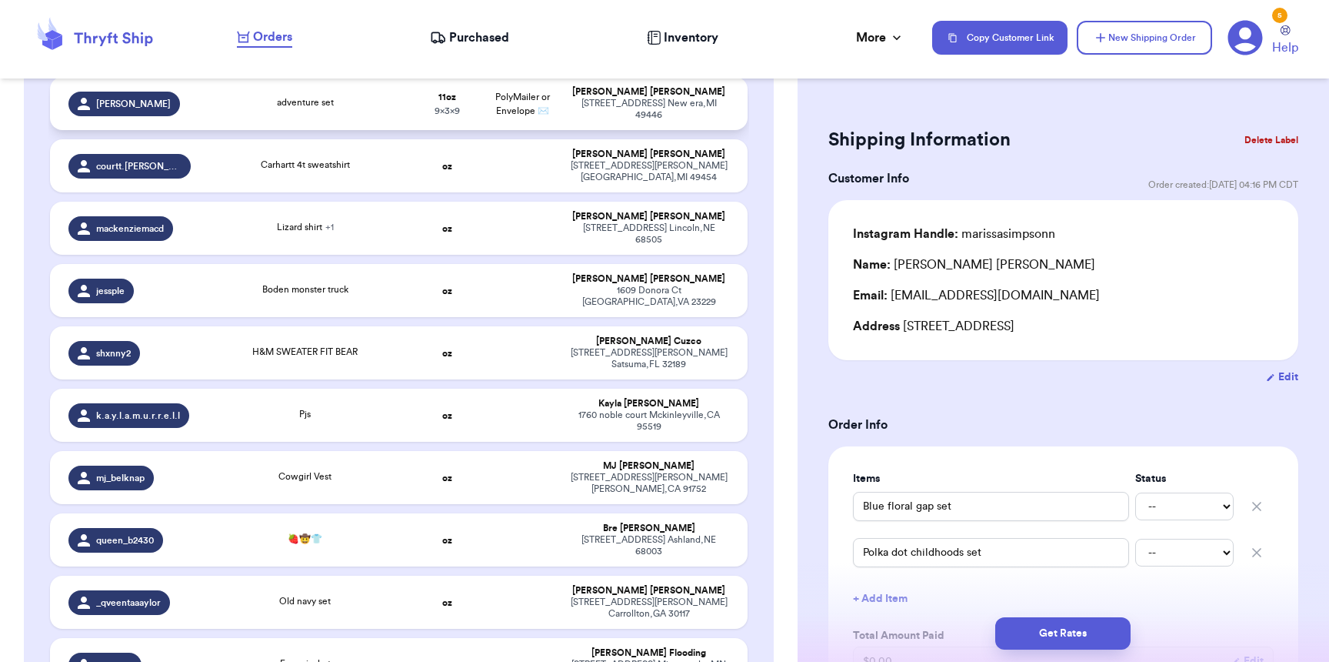
scroll to position [148, 0]
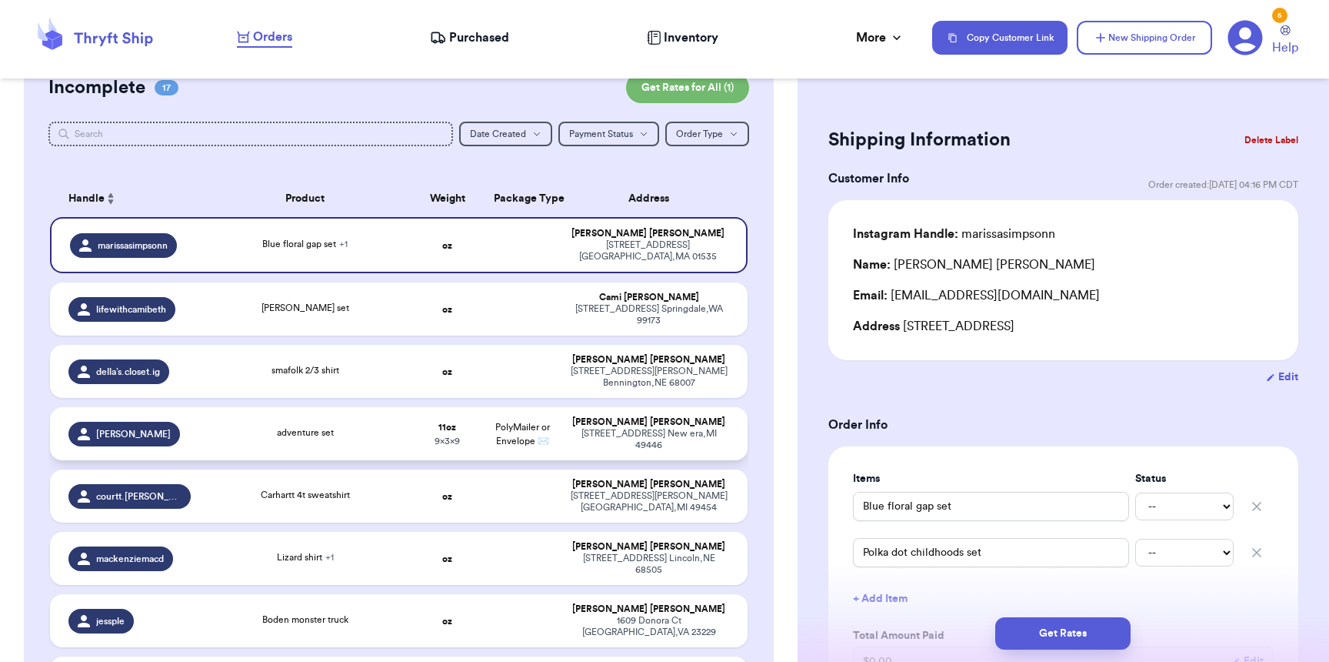
click at [258, 425] on div "adventure set" at bounding box center [305, 433] width 192 height 17
type input "adventure set"
type input "11"
type input "9"
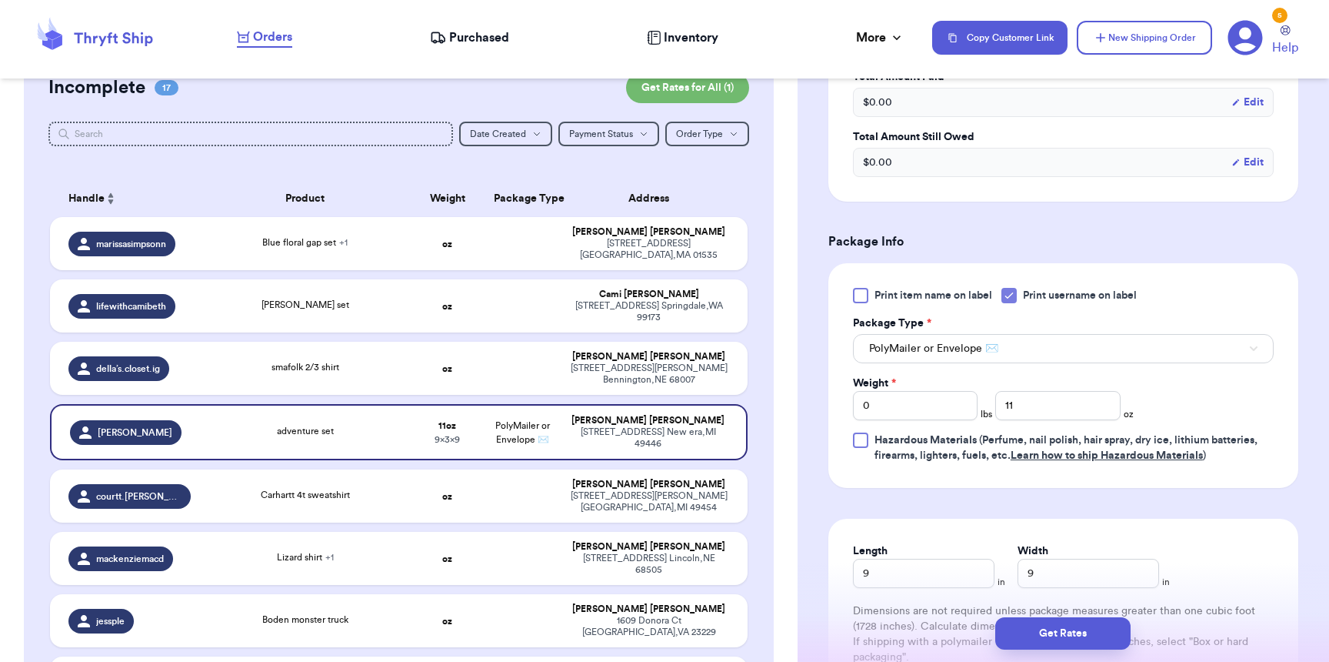
scroll to position [512, 0]
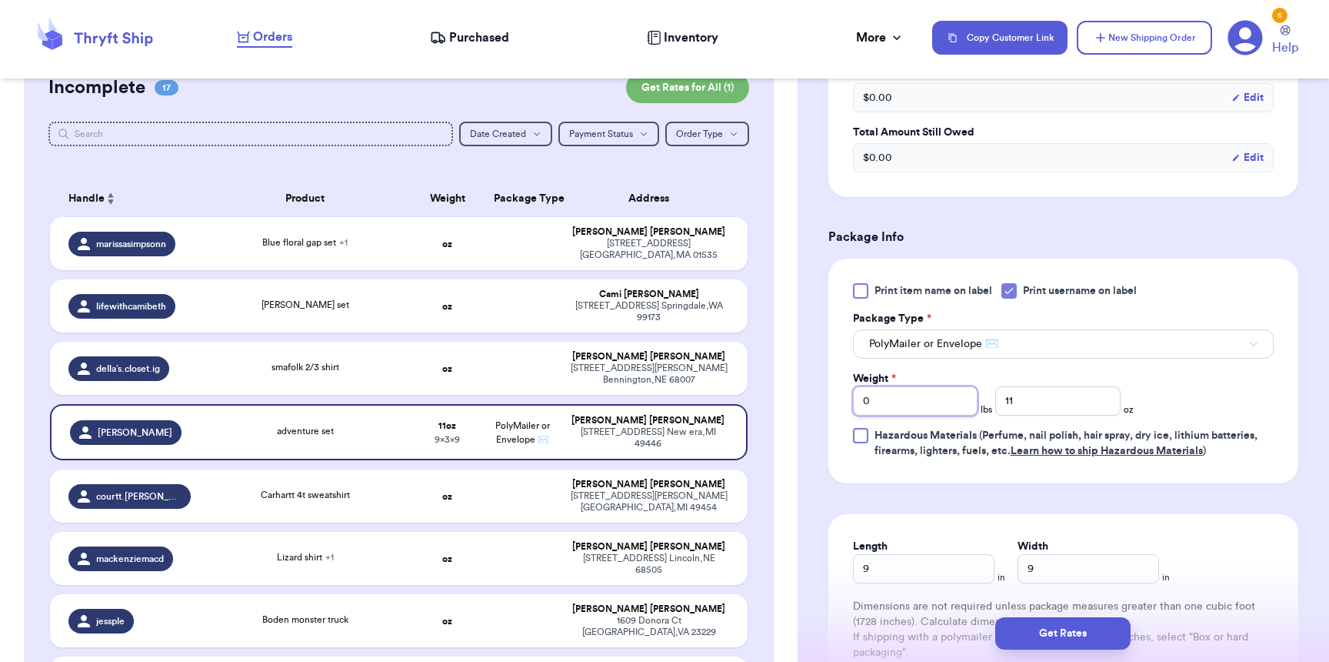
drag, startPoint x: 905, startPoint y: 418, endPoint x: 821, endPoint y: 408, distance: 84.4
click at [821, 408] on div "Shipping Information Delete Label Customer Info Order created: 10/06, 05:02 PM …" at bounding box center [1064, 226] width 532 height 1292
type input "1"
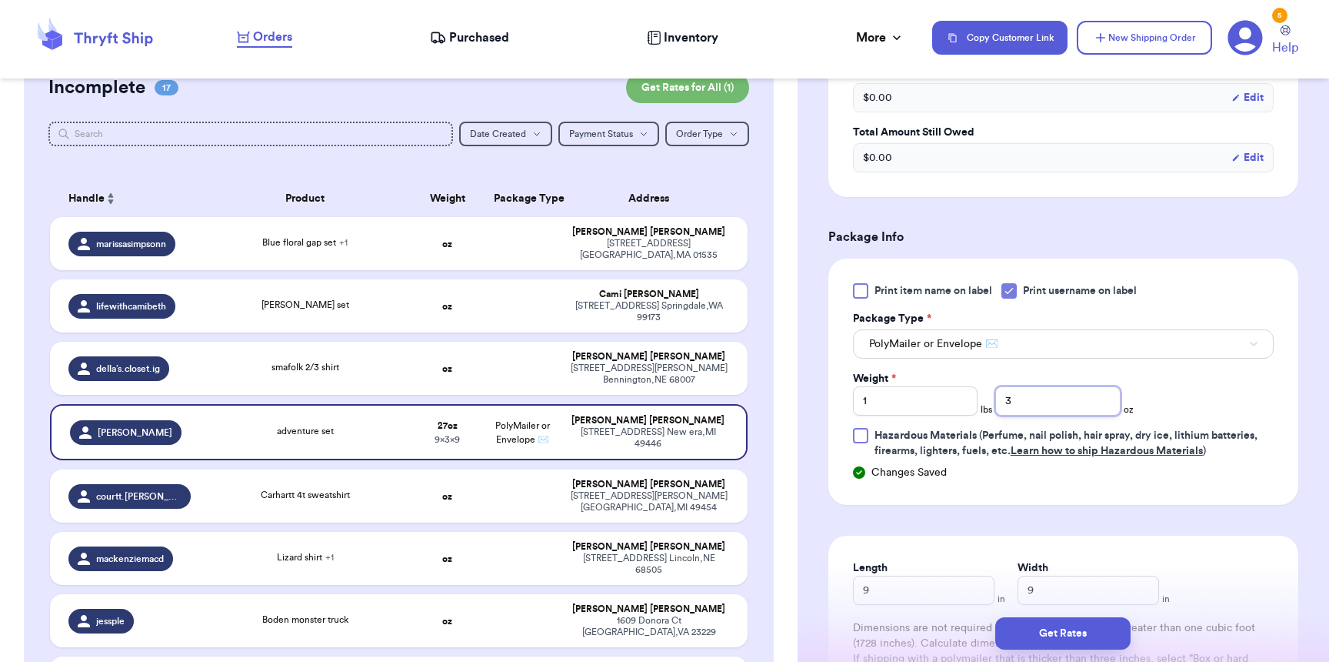
type input "3"
type input "11"
click at [1055, 619] on button "Get Rates" at bounding box center [1062, 633] width 135 height 32
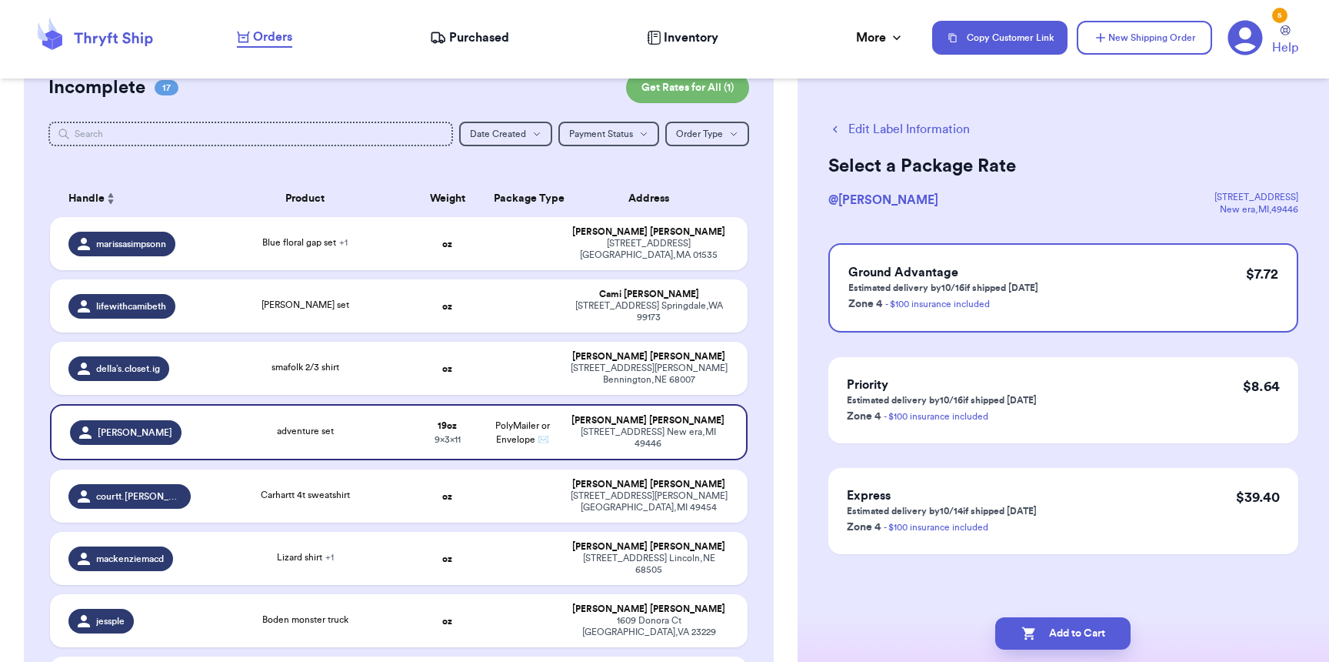
scroll to position [0, 0]
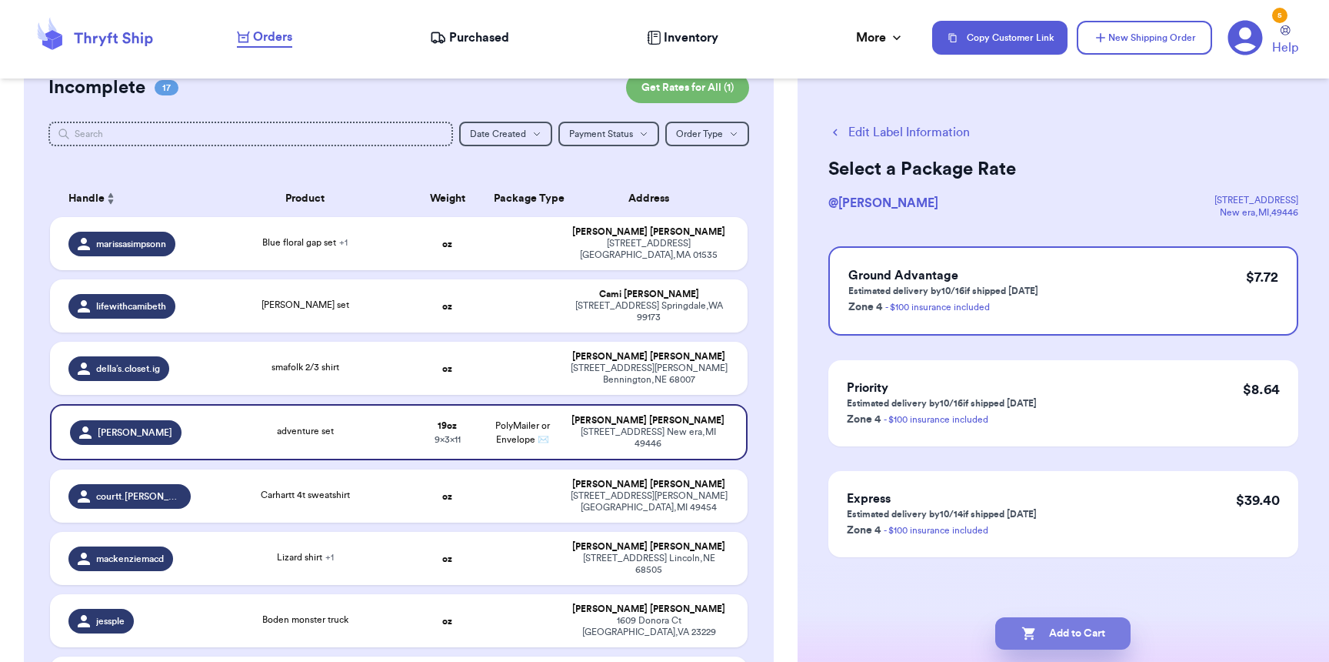
click at [1072, 637] on button "Add to Cart" at bounding box center [1062, 633] width 135 height 32
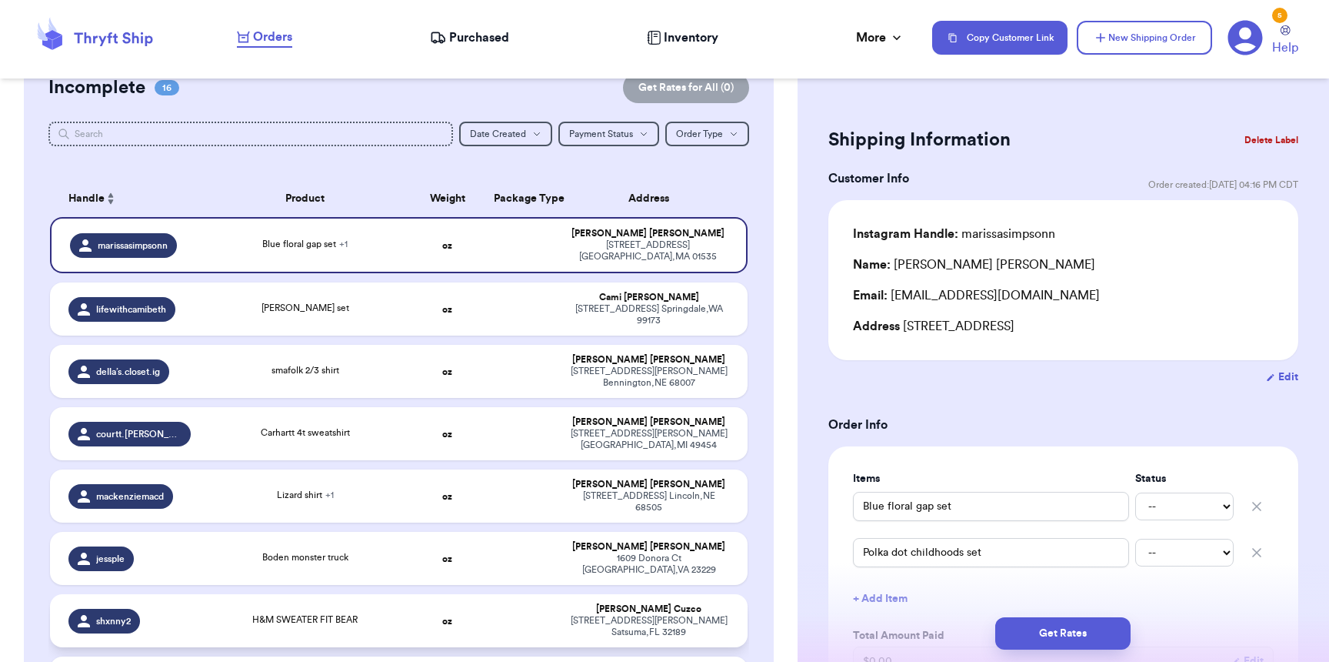
scroll to position [515, 0]
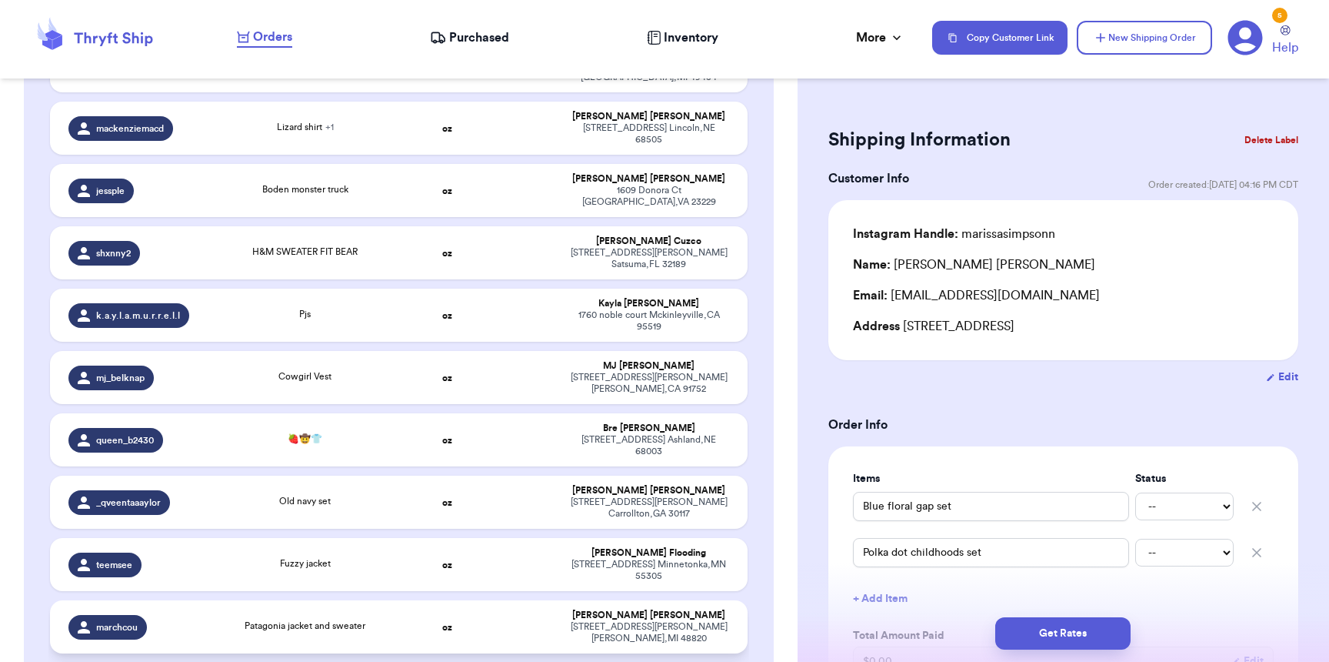
click at [248, 619] on div "Patagonia jacket and sweater" at bounding box center [305, 626] width 121 height 14
type input "Patagonia jacket and sweater"
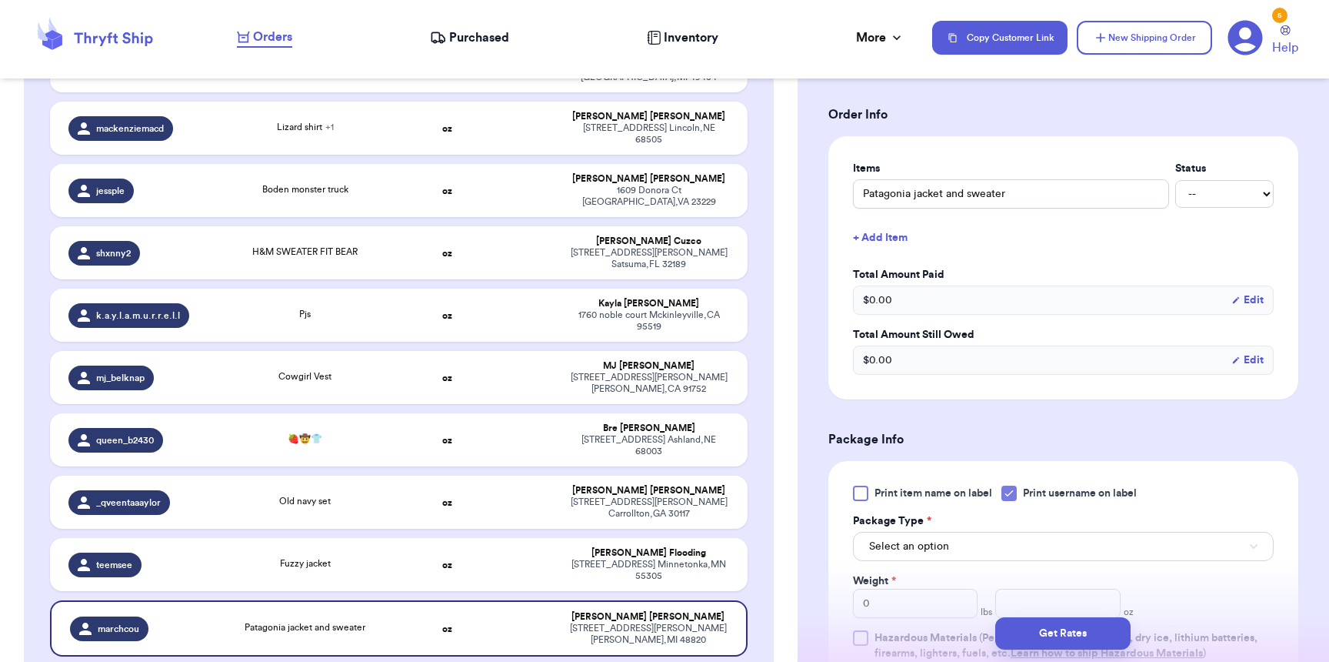
scroll to position [681, 0]
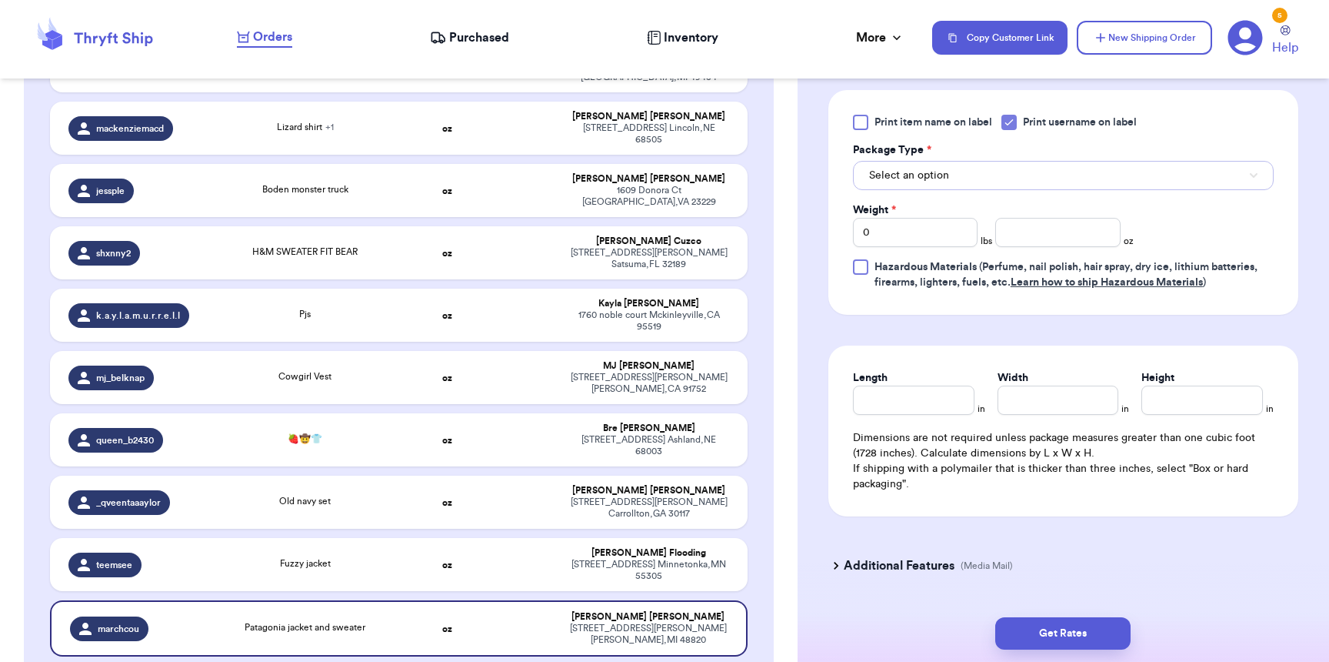
click at [939, 175] on span "Select an option" at bounding box center [909, 175] width 80 height 15
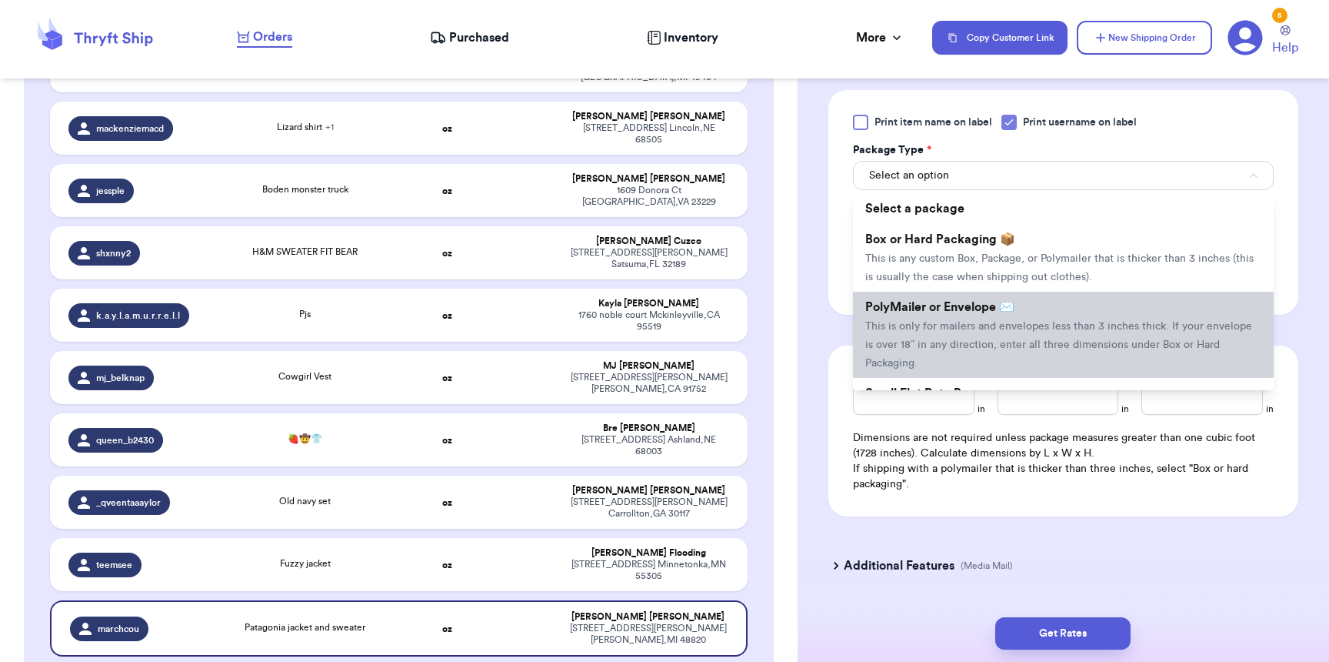
click at [938, 320] on li "PolyMailer or Envelope ✉️ This is only for mailers and envelopes less than 3 in…" at bounding box center [1063, 335] width 421 height 86
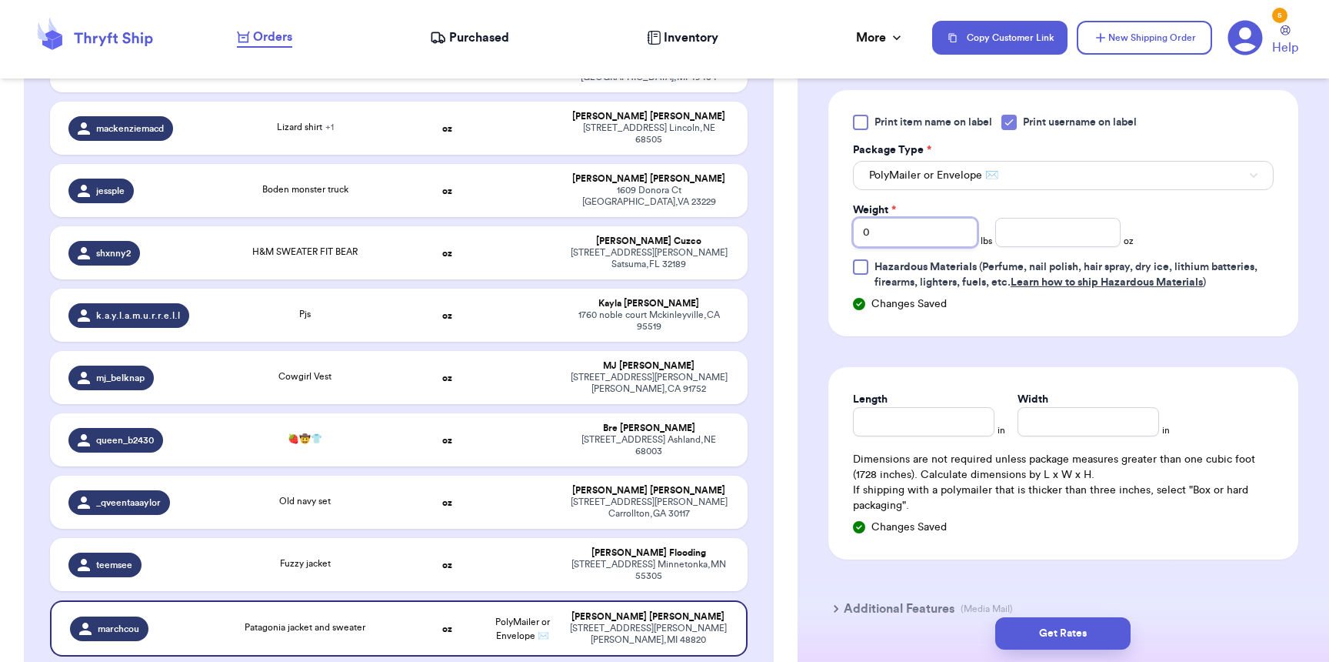
click at [952, 228] on input "0" at bounding box center [915, 232] width 125 height 29
type input "10"
type input "150"
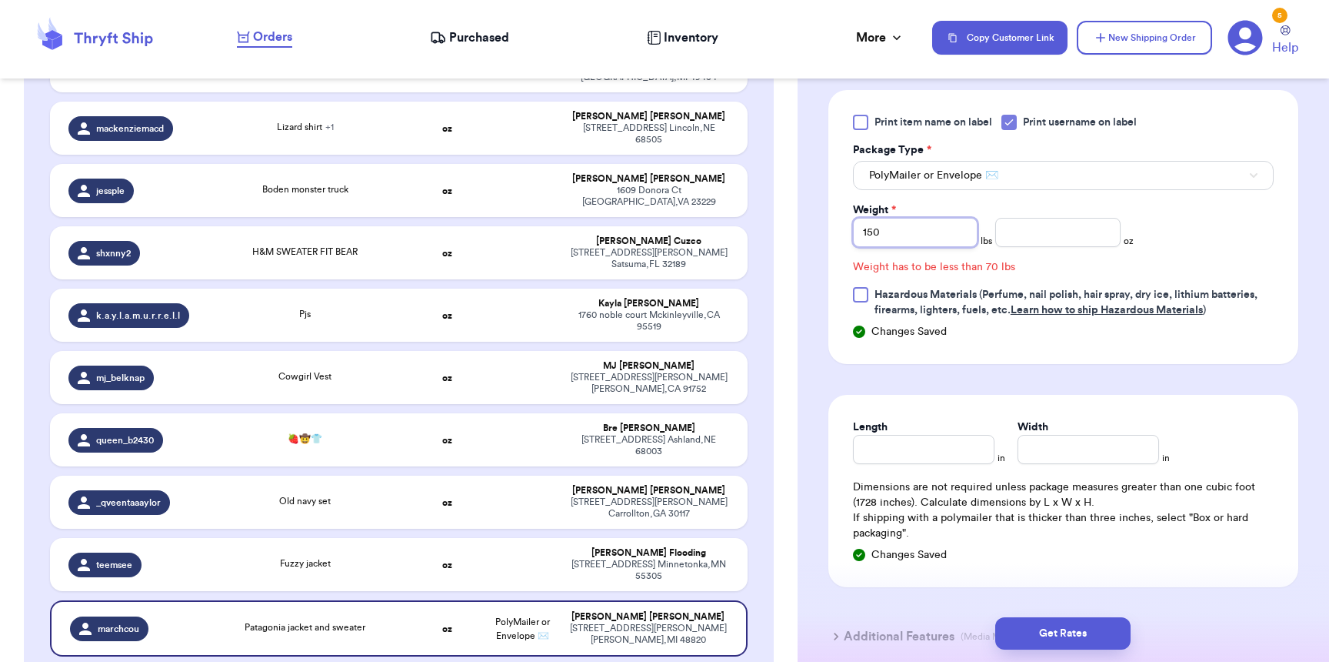
type input "10"
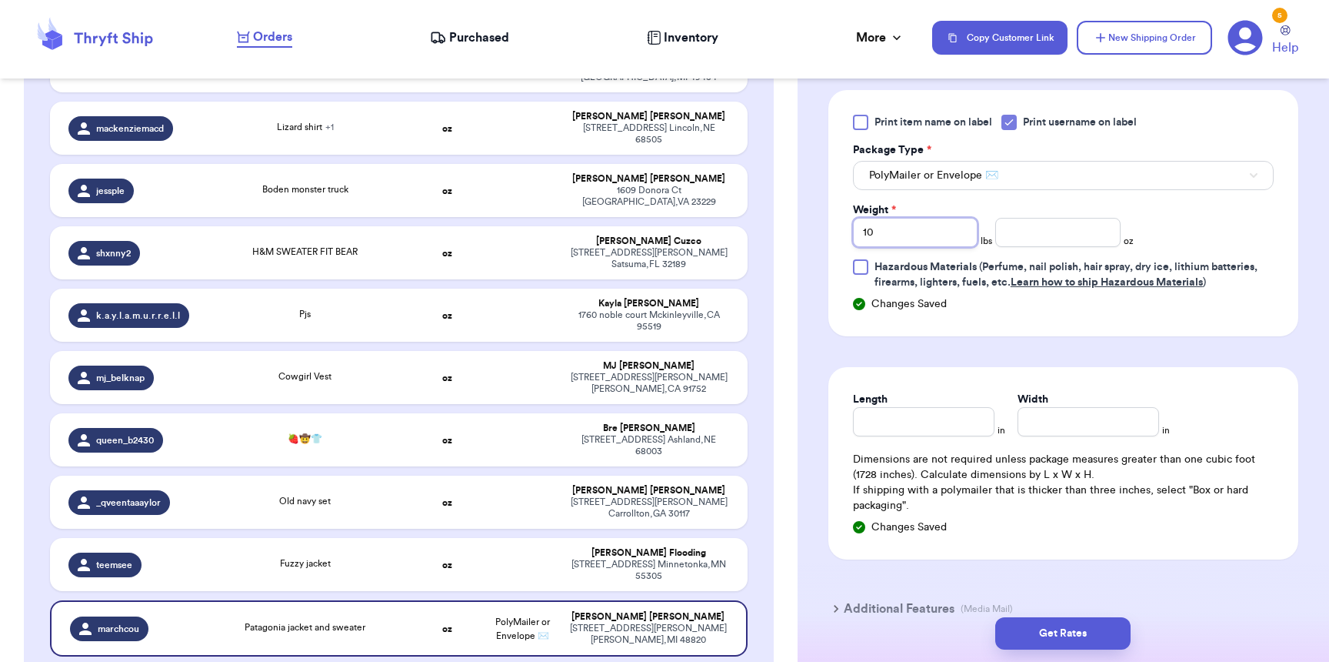
type input "1"
type input "5"
type input "13"
type input "9"
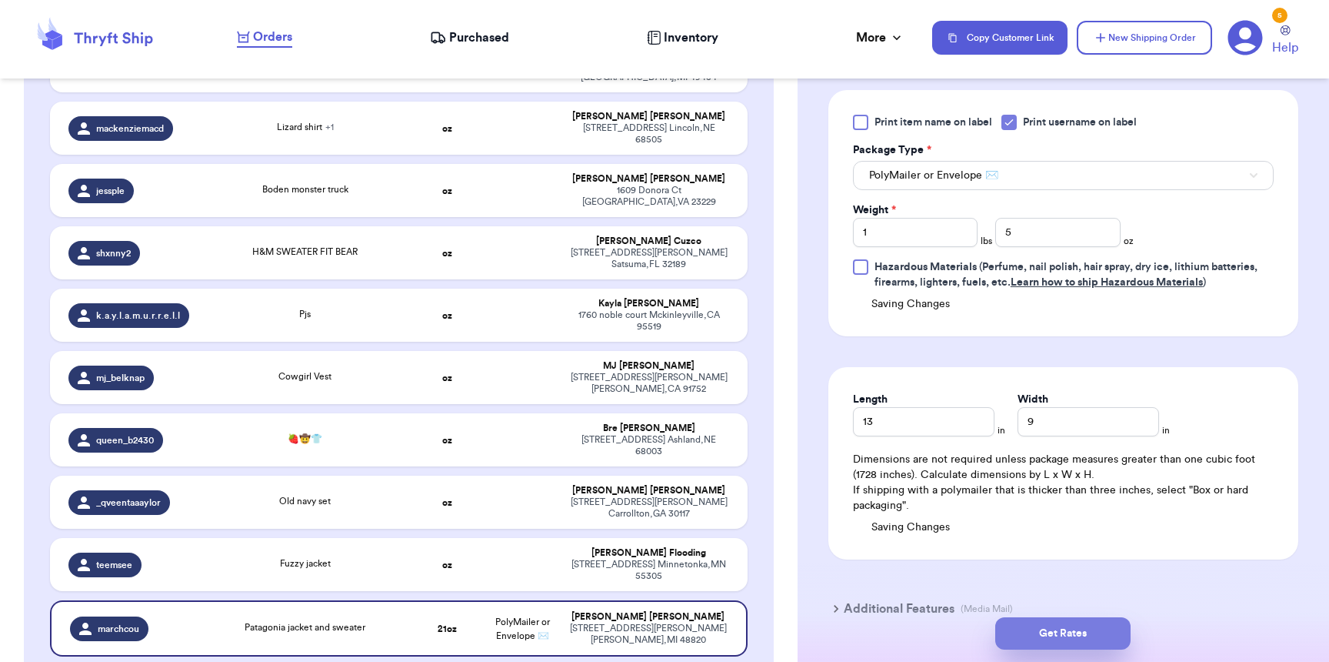
click at [1077, 619] on button "Get Rates" at bounding box center [1062, 633] width 135 height 32
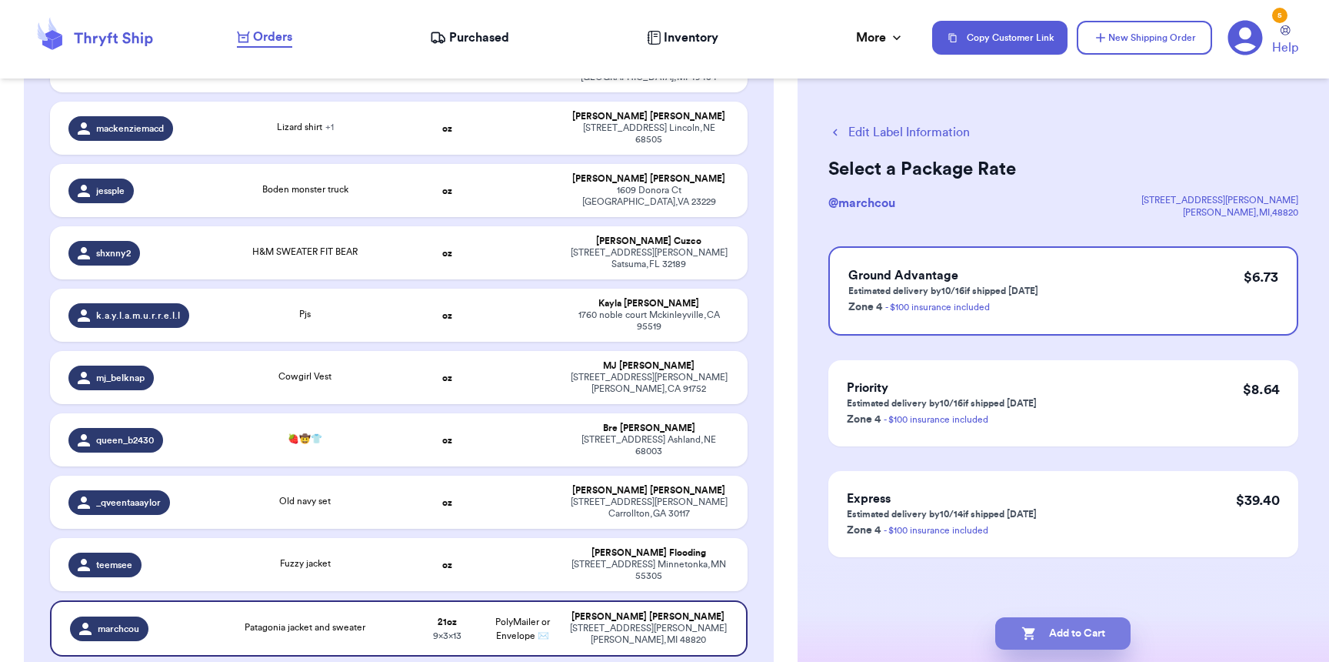
click at [1073, 632] on button "Add to Cart" at bounding box center [1062, 633] width 135 height 32
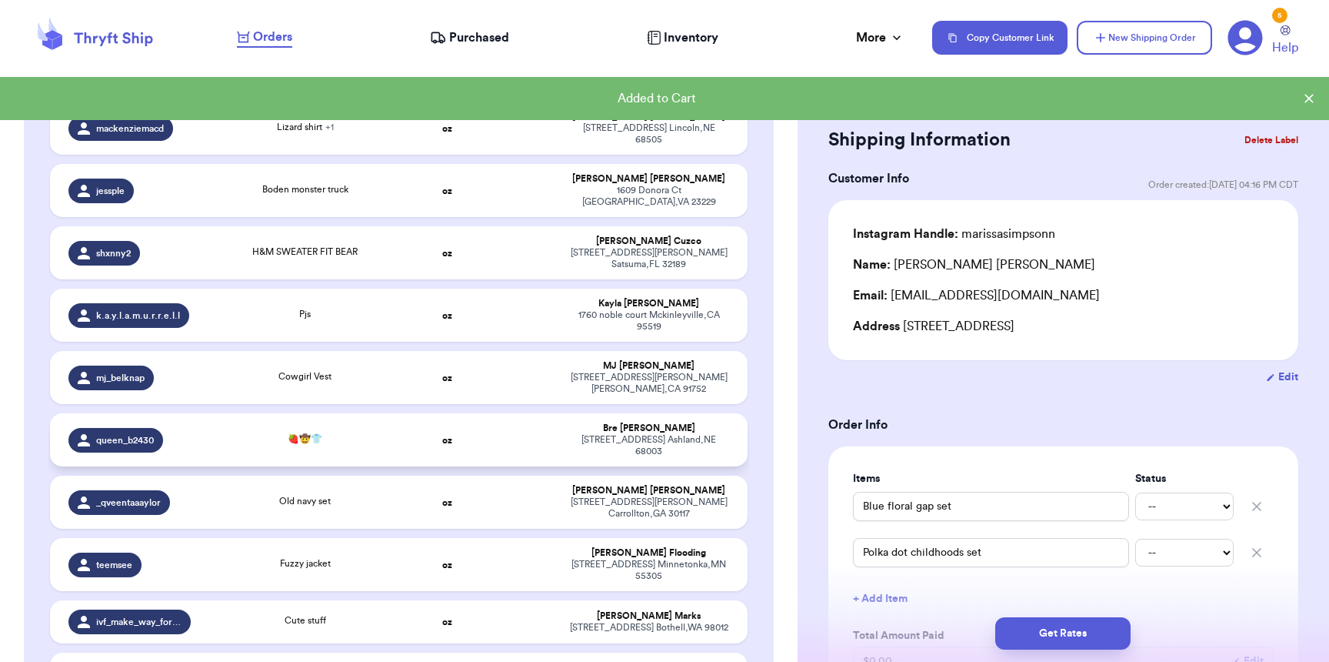
scroll to position [60, 0]
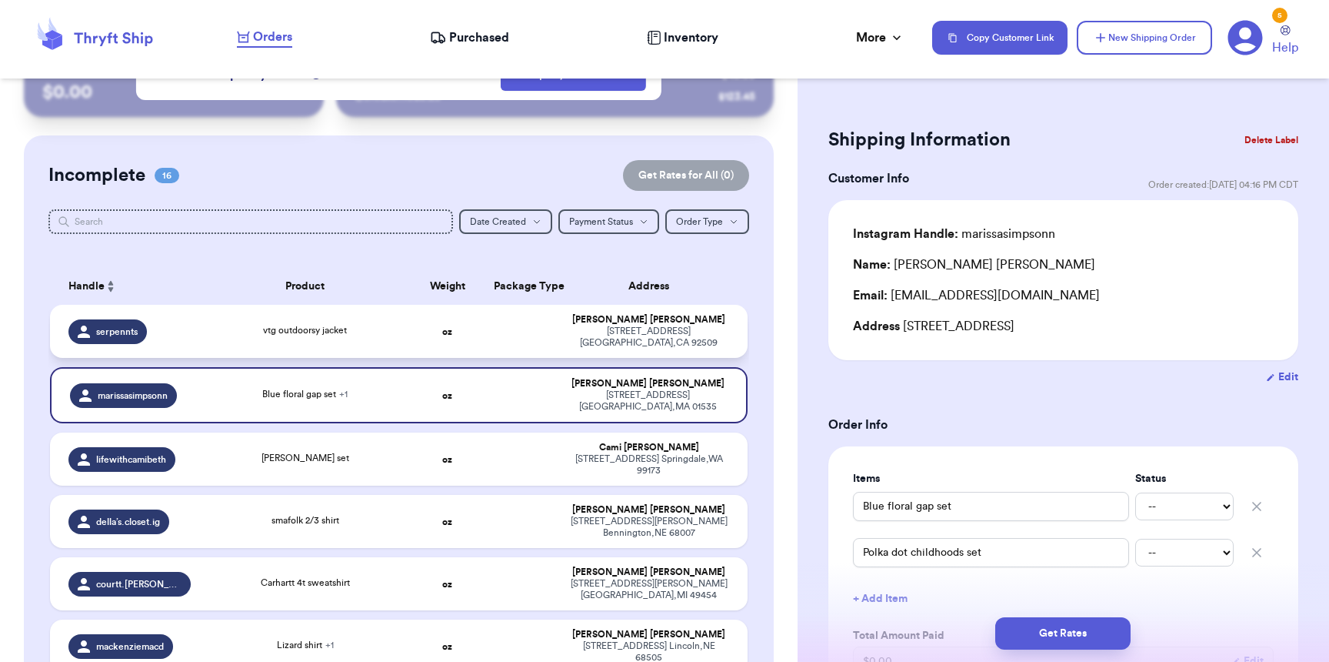
click at [158, 339] on div "serpennts" at bounding box center [129, 331] width 122 height 25
type input "vtg outdoorsy jacket"
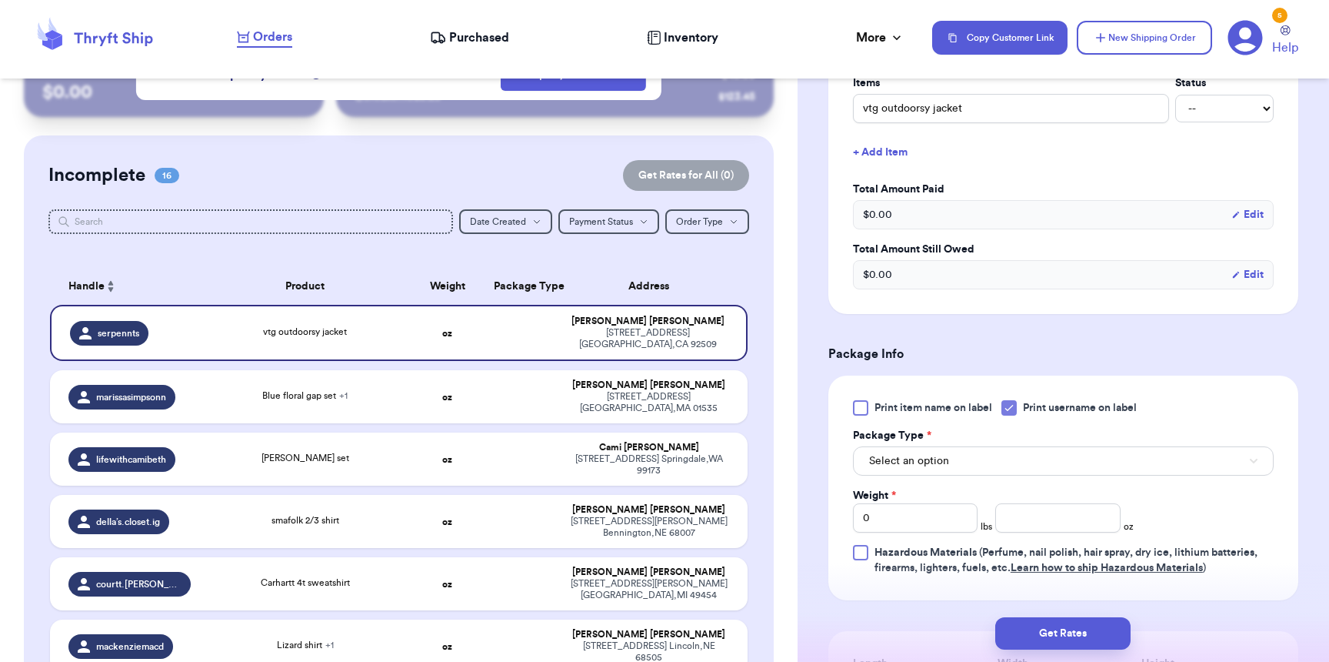
scroll to position [579, 0]
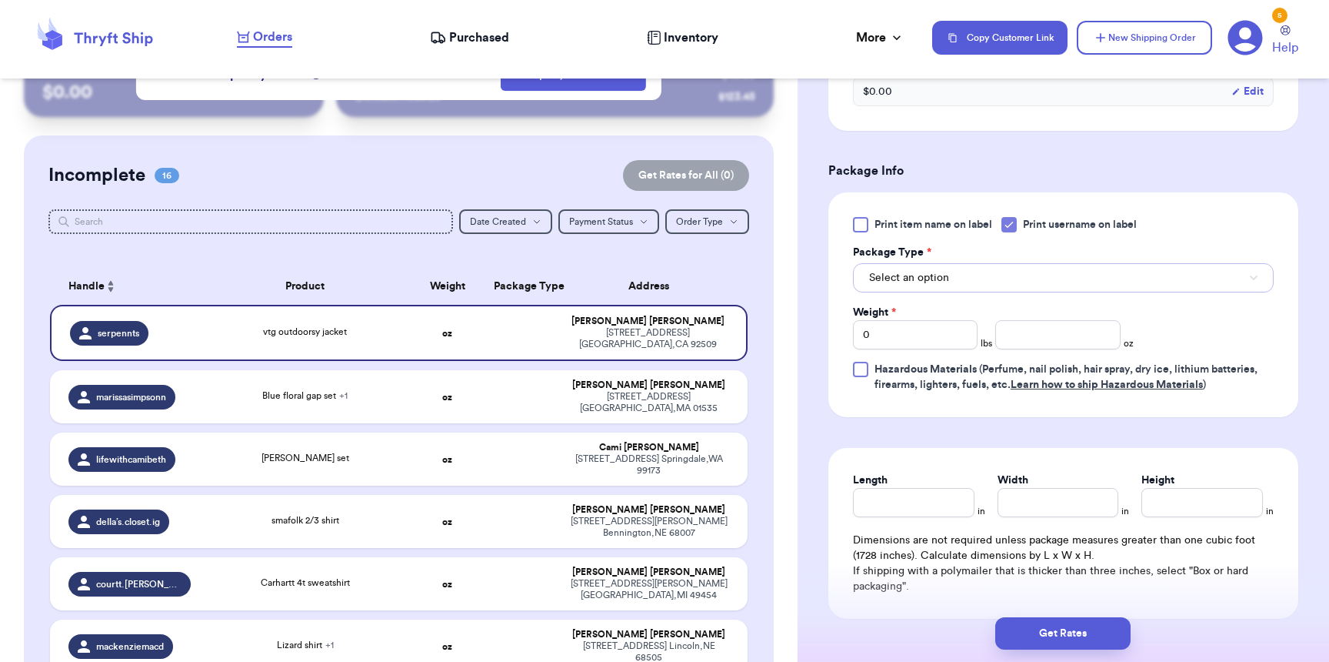
click at [952, 268] on button "Select an option" at bounding box center [1063, 277] width 421 height 29
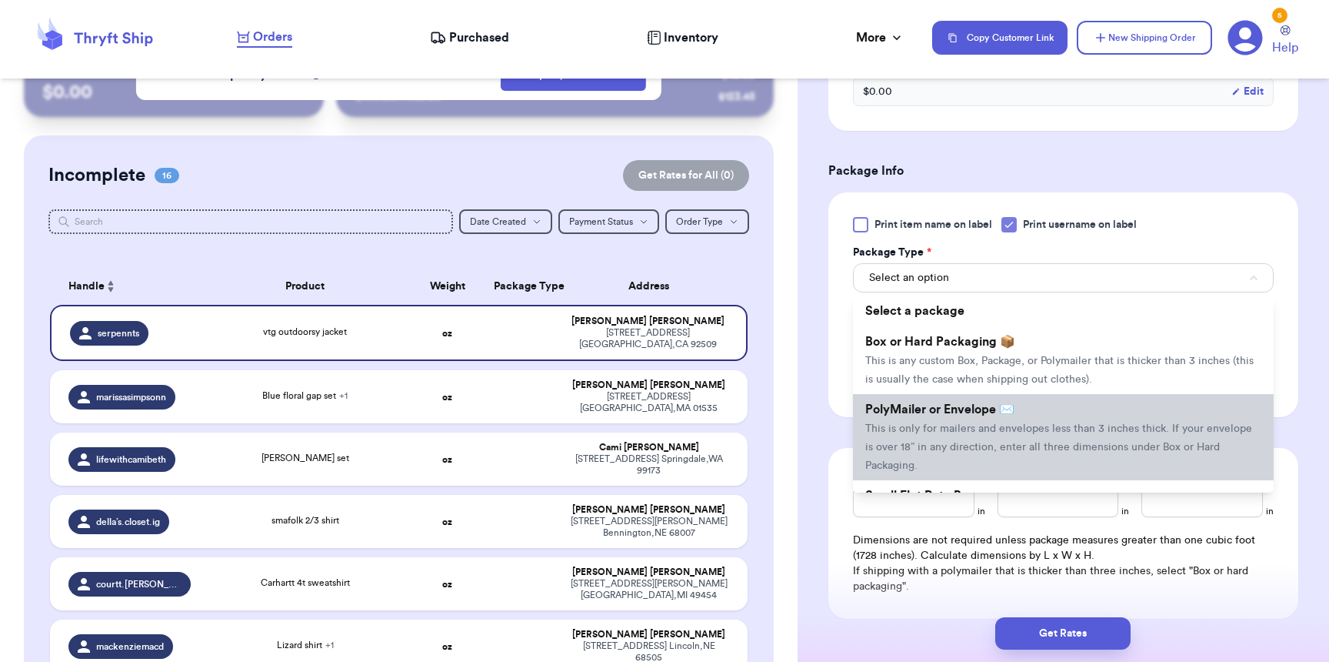
click at [959, 409] on span "PolyMailer or Envelope ✉️" at bounding box center [939, 409] width 149 height 12
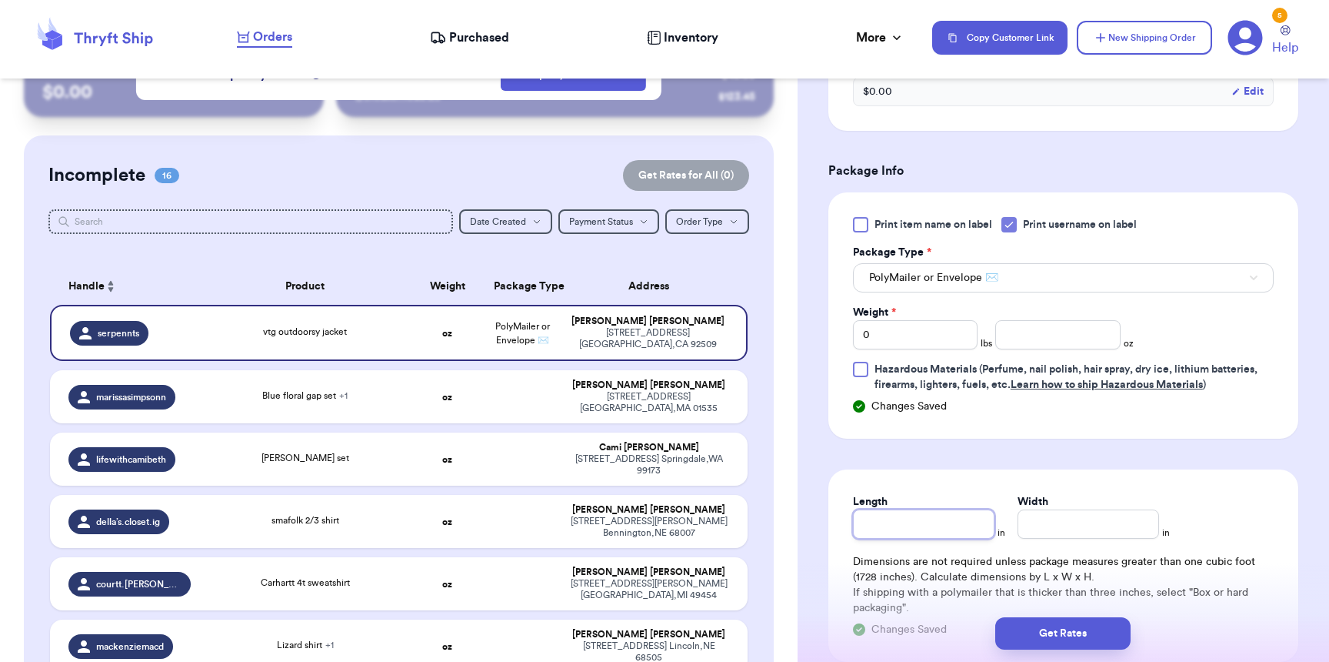
click at [889, 539] on input "Length" at bounding box center [924, 523] width 142 height 29
type input "1"
type input "10"
type input "8"
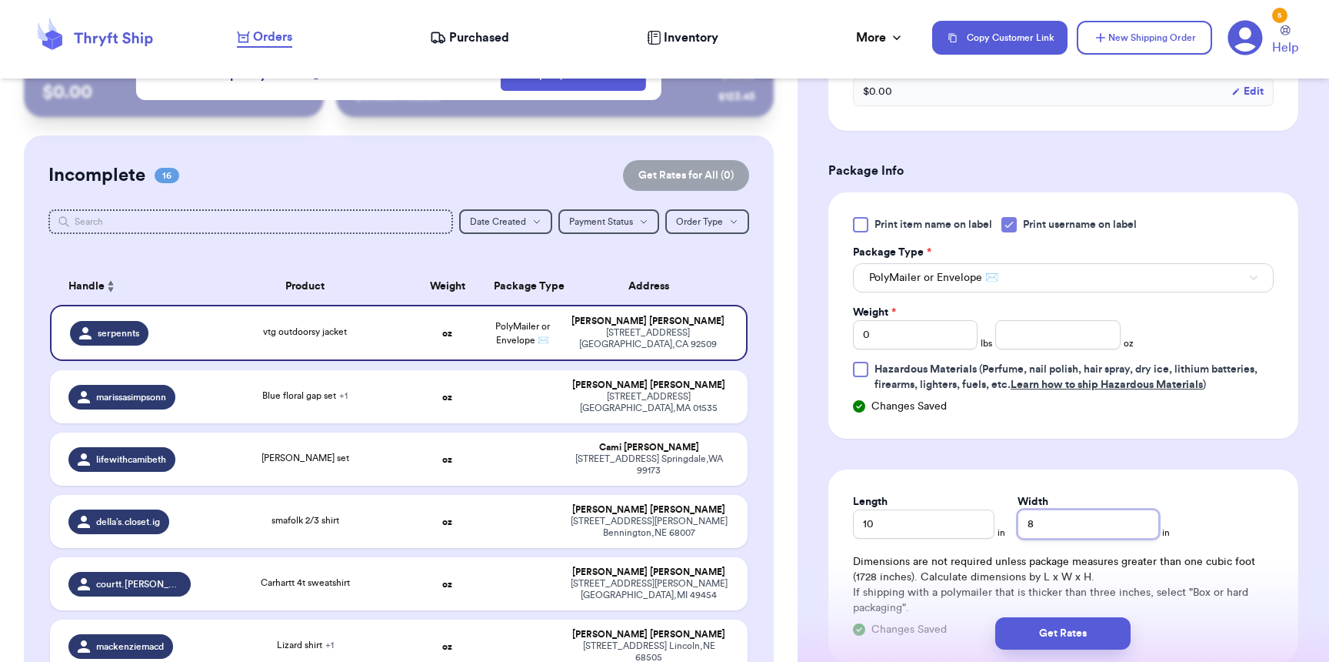
type input "8"
click at [1009, 345] on input "number" at bounding box center [1057, 334] width 125 height 29
type input "11"
click at [1060, 642] on button "Get Rates" at bounding box center [1062, 633] width 135 height 32
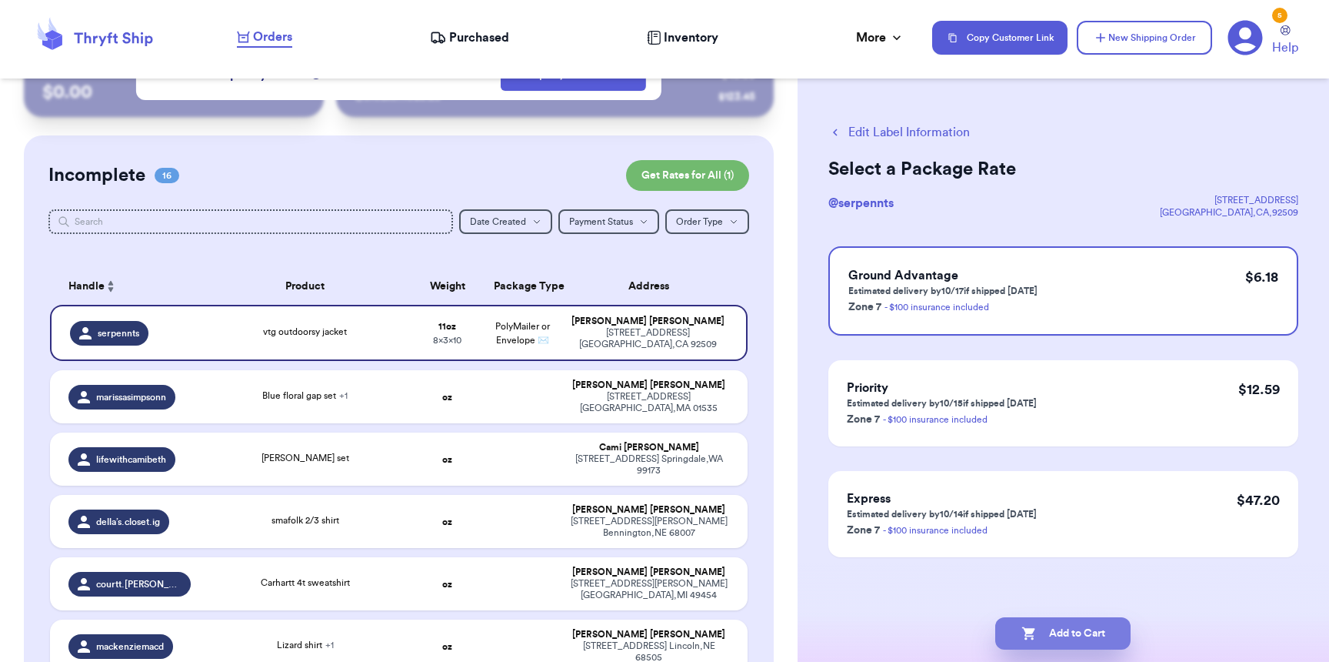
click at [1064, 636] on button "Add to Cart" at bounding box center [1062, 633] width 135 height 32
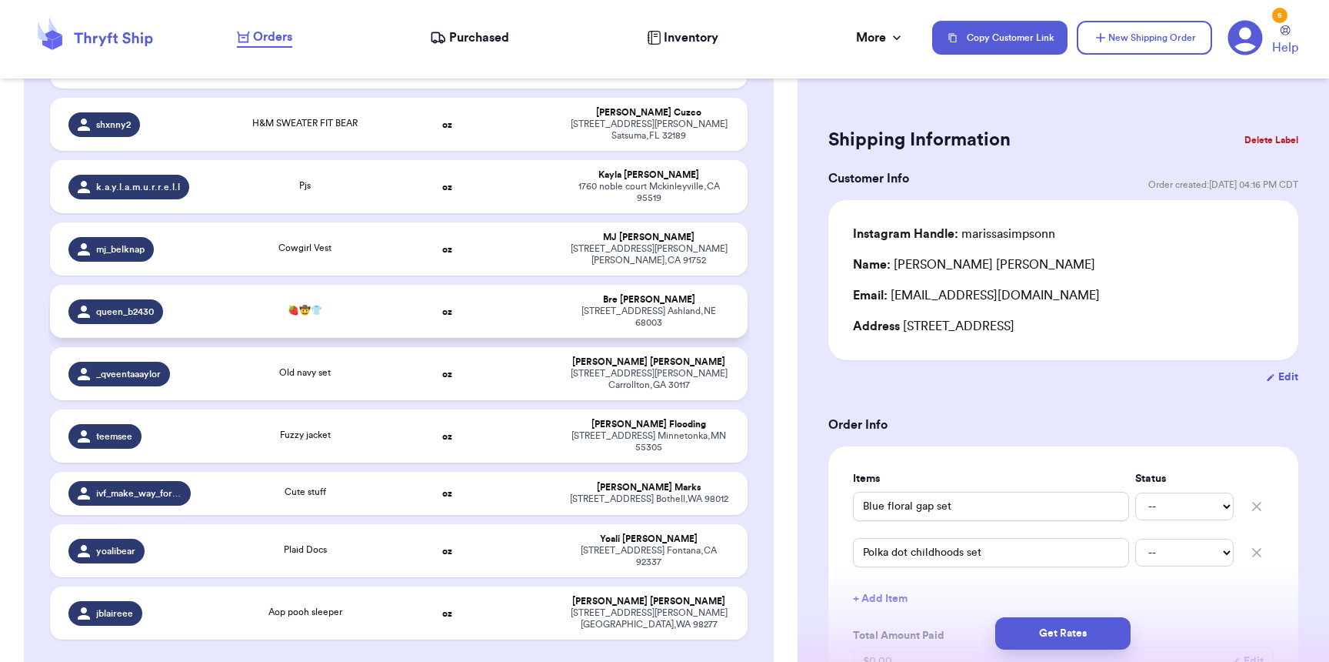
scroll to position [74, 0]
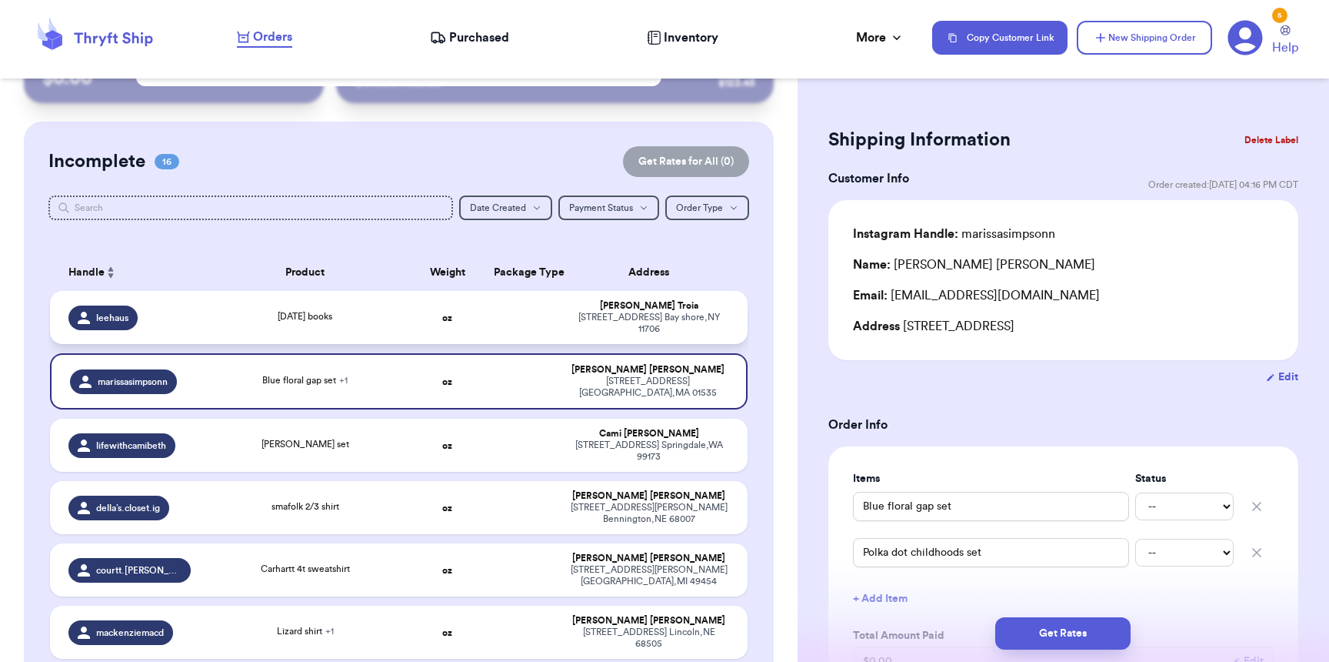
click at [314, 315] on span "[DATE] books" at bounding box center [305, 316] width 55 height 9
type input "[DATE] books"
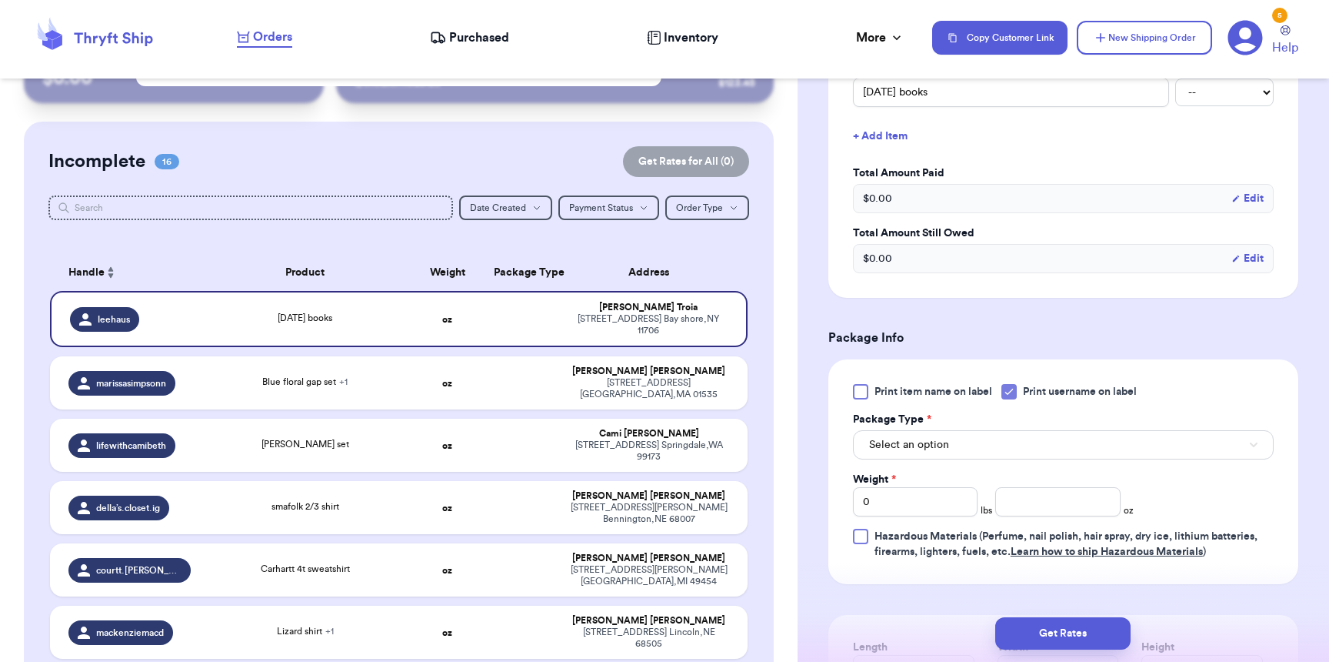
scroll to position [445, 0]
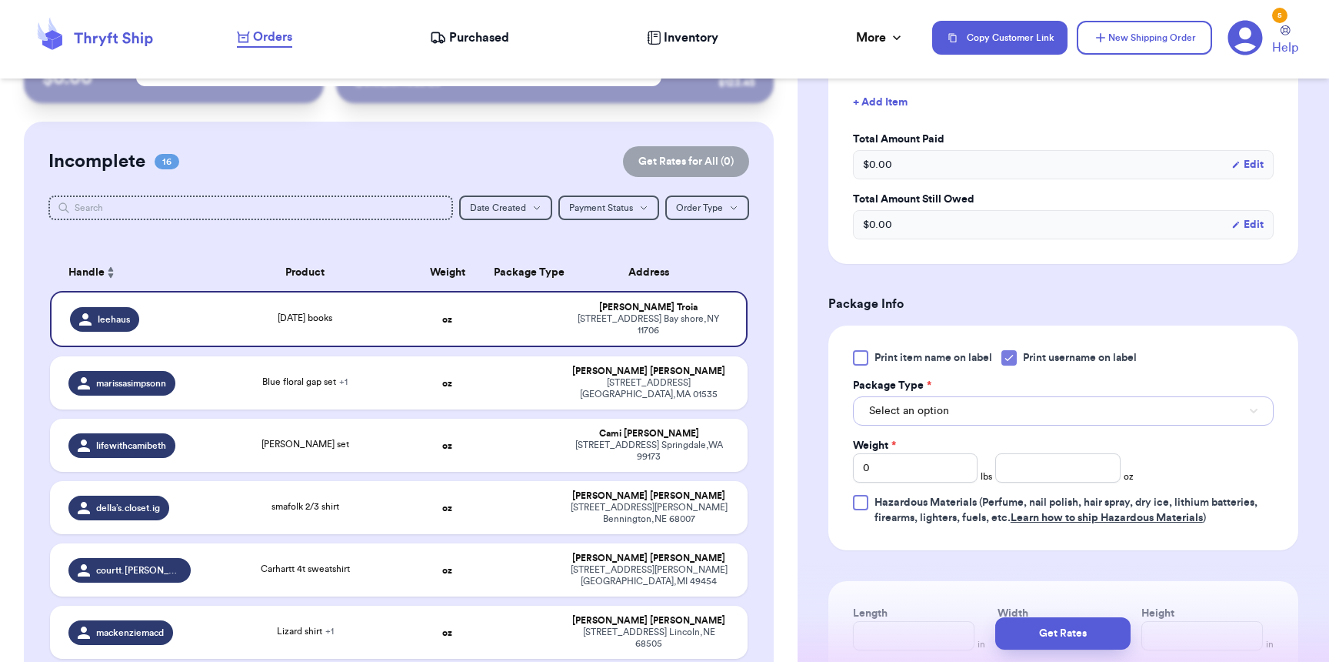
click at [957, 409] on button "Select an option" at bounding box center [1063, 410] width 421 height 29
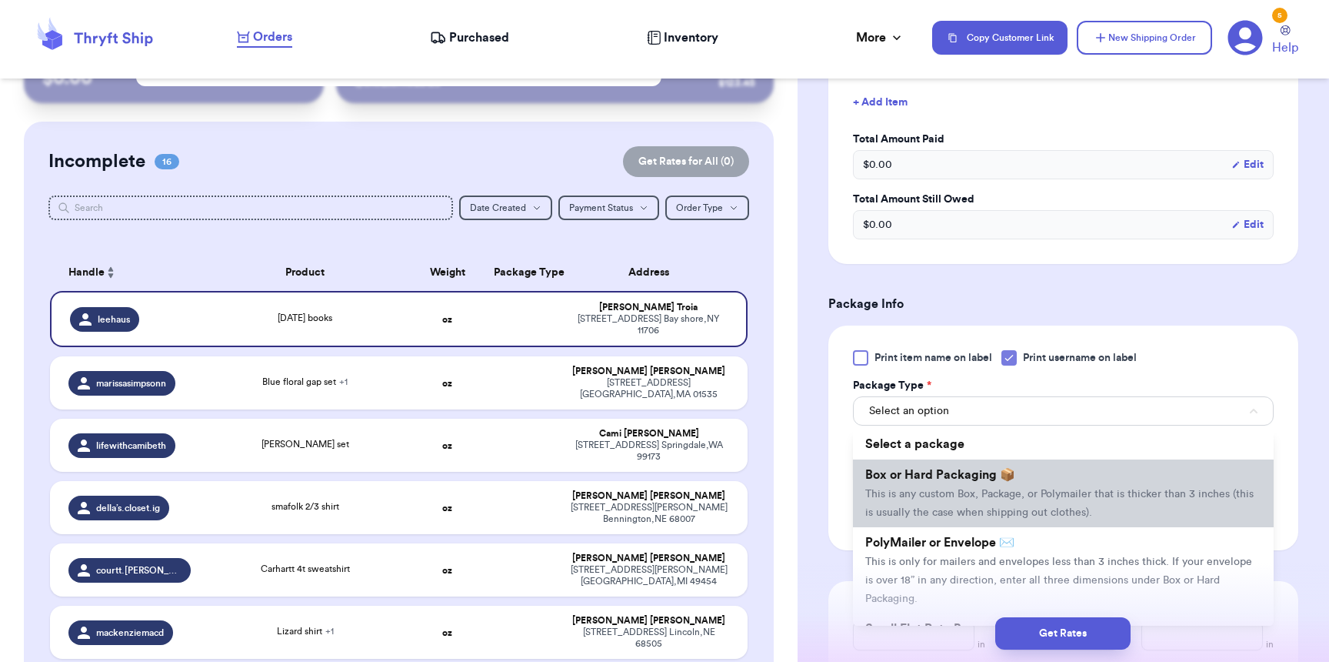
click at [945, 511] on span "This is any custom Box, Package, or Polymailer that is thicker than 3 inches (t…" at bounding box center [1059, 503] width 388 height 29
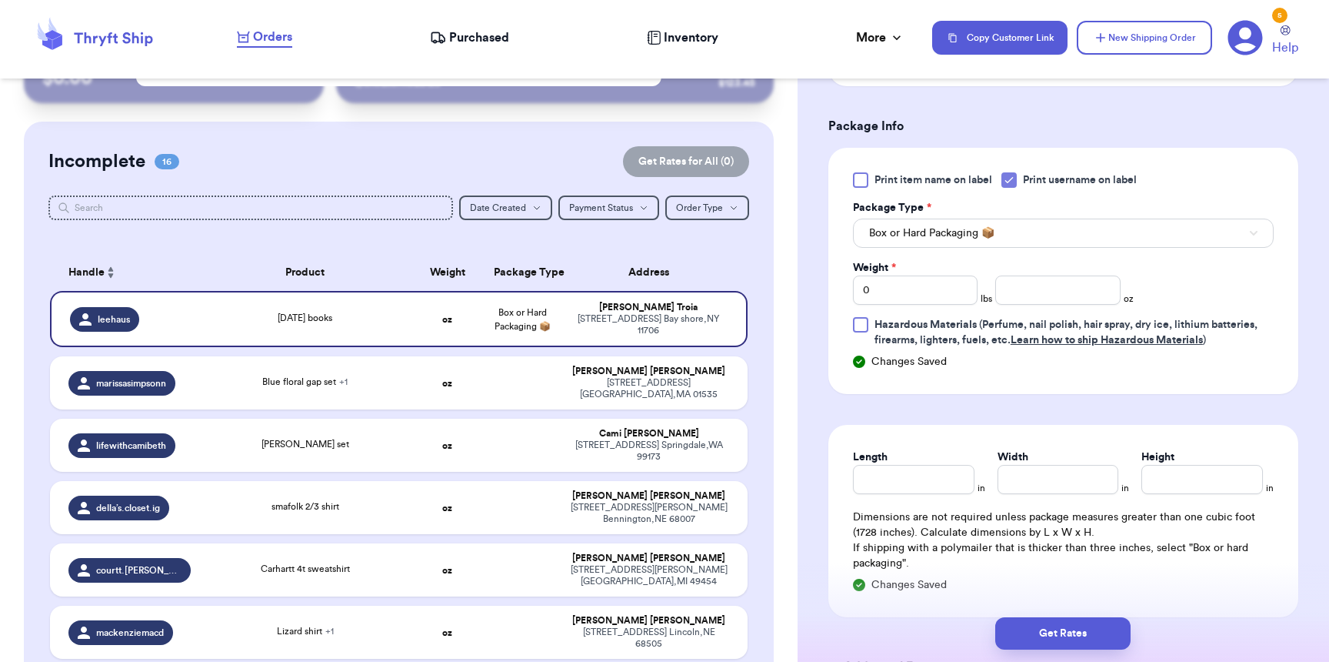
scroll to position [626, 0]
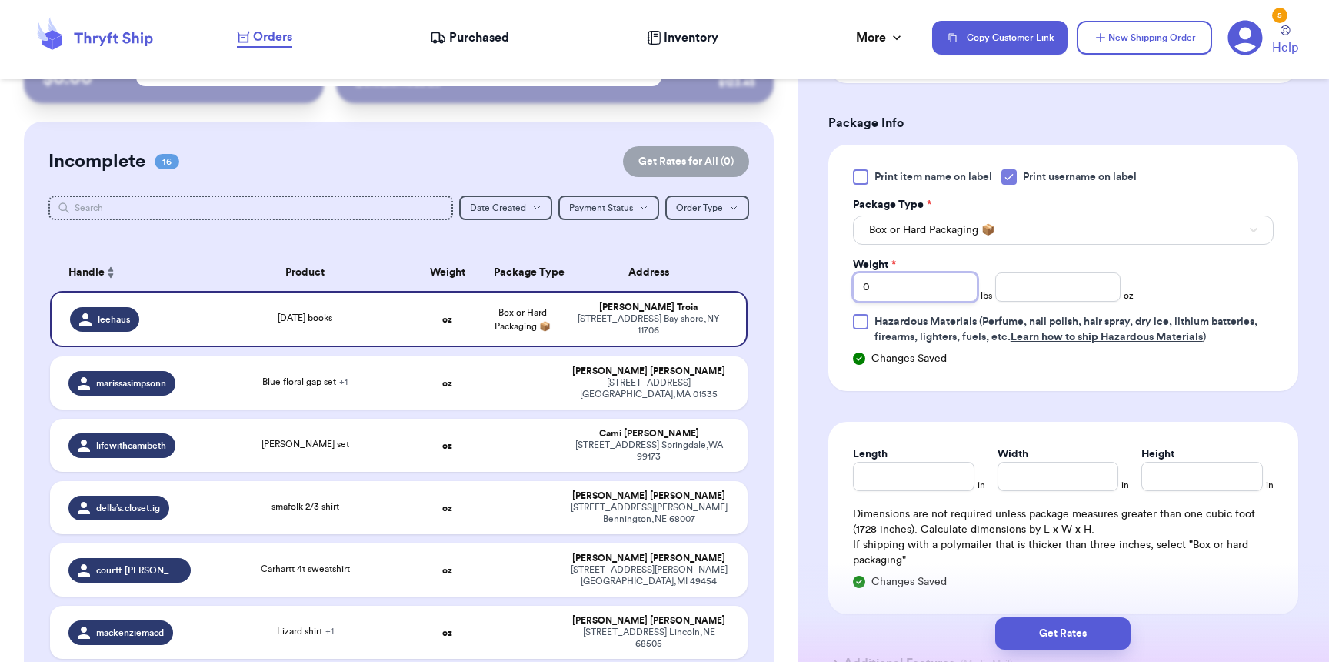
click at [911, 298] on input "0" at bounding box center [915, 286] width 125 height 29
type input "02"
type input "13"
type input "14"
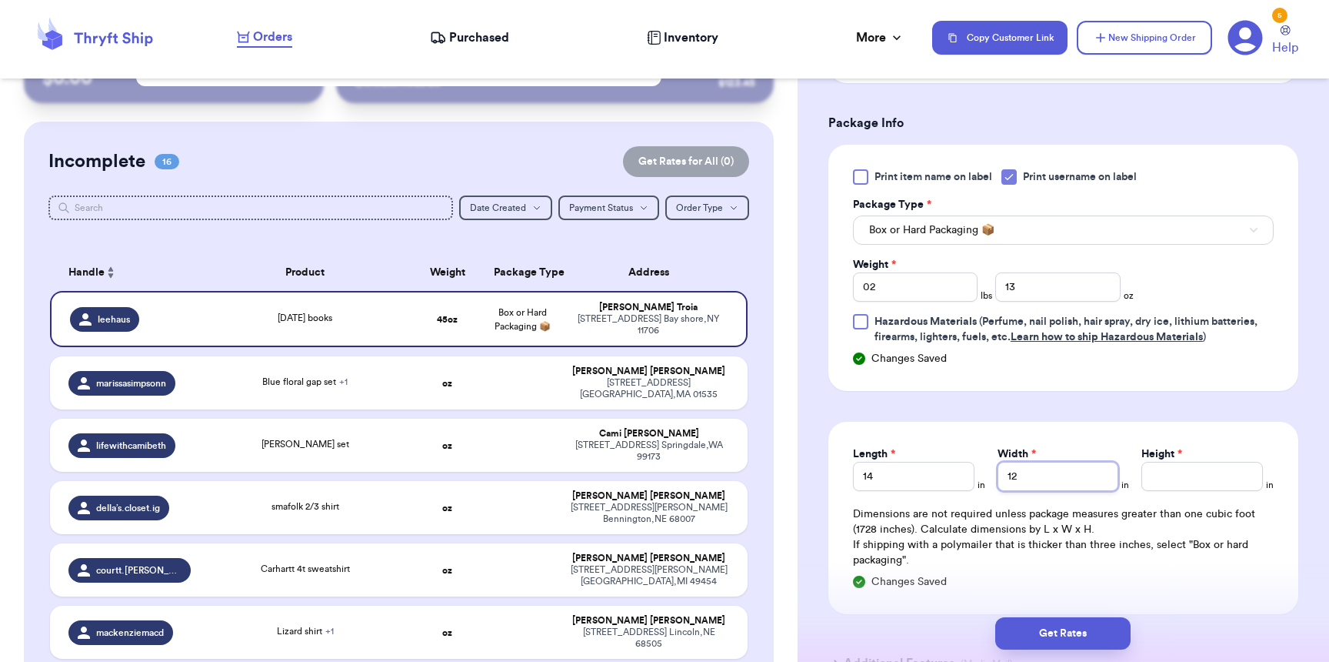
type input "12"
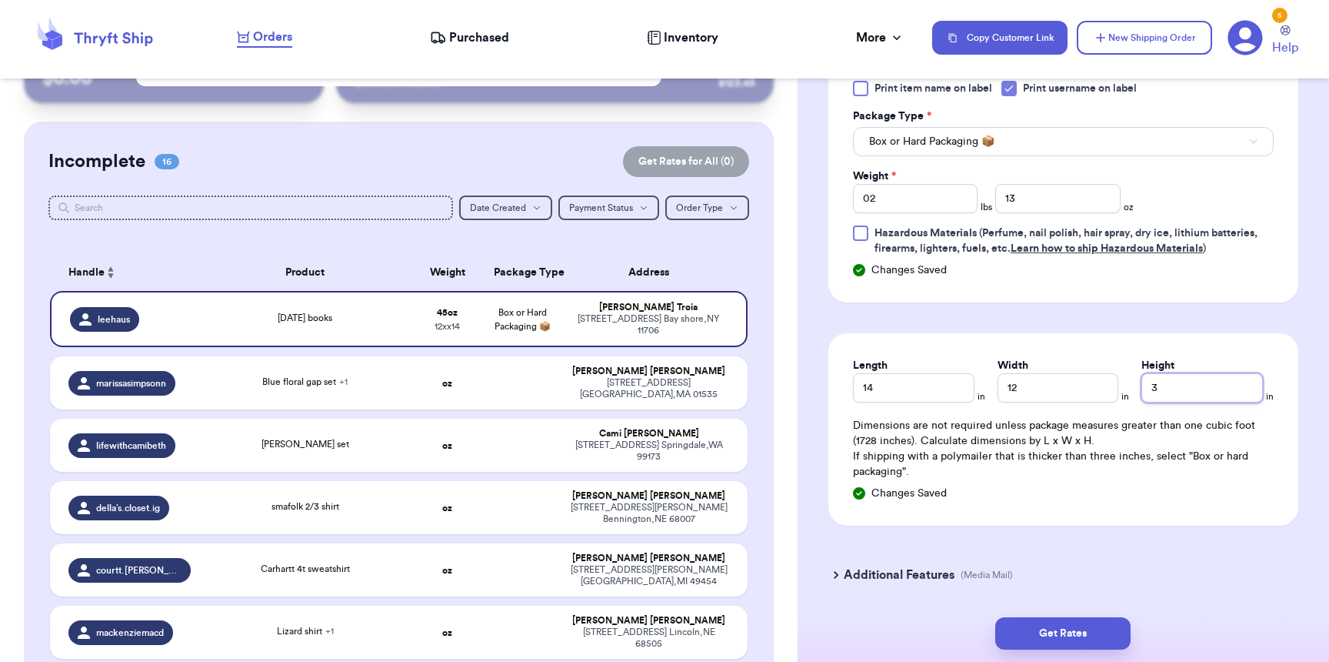
scroll to position [785, 0]
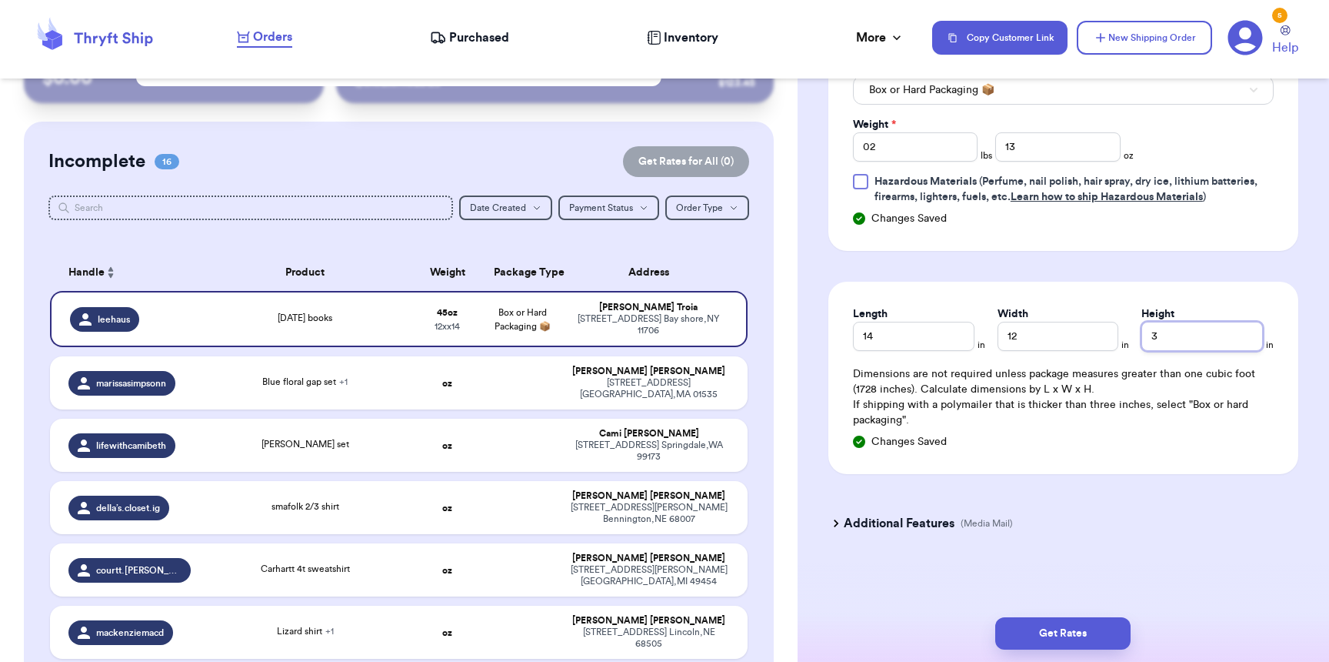
type input "3"
click at [966, 529] on p "(Media Mail)" at bounding box center [987, 523] width 52 height 12
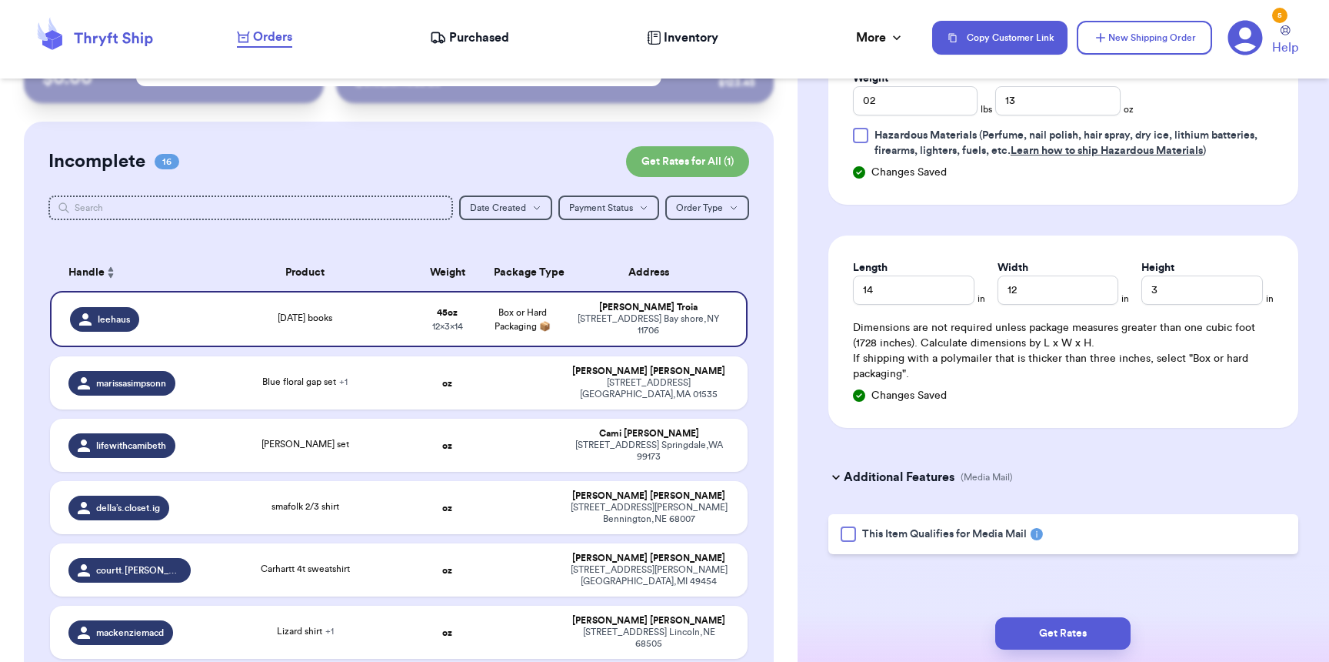
scroll to position [832, 0]
click at [845, 543] on div "This Item Qualifies for Media Mail" at bounding box center [1064, 534] width 470 height 40
click at [848, 537] on div at bounding box center [848, 533] width 15 height 15
click at [0, 0] on input "This Item Qualifies for Media Mail" at bounding box center [0, 0] width 0 height 0
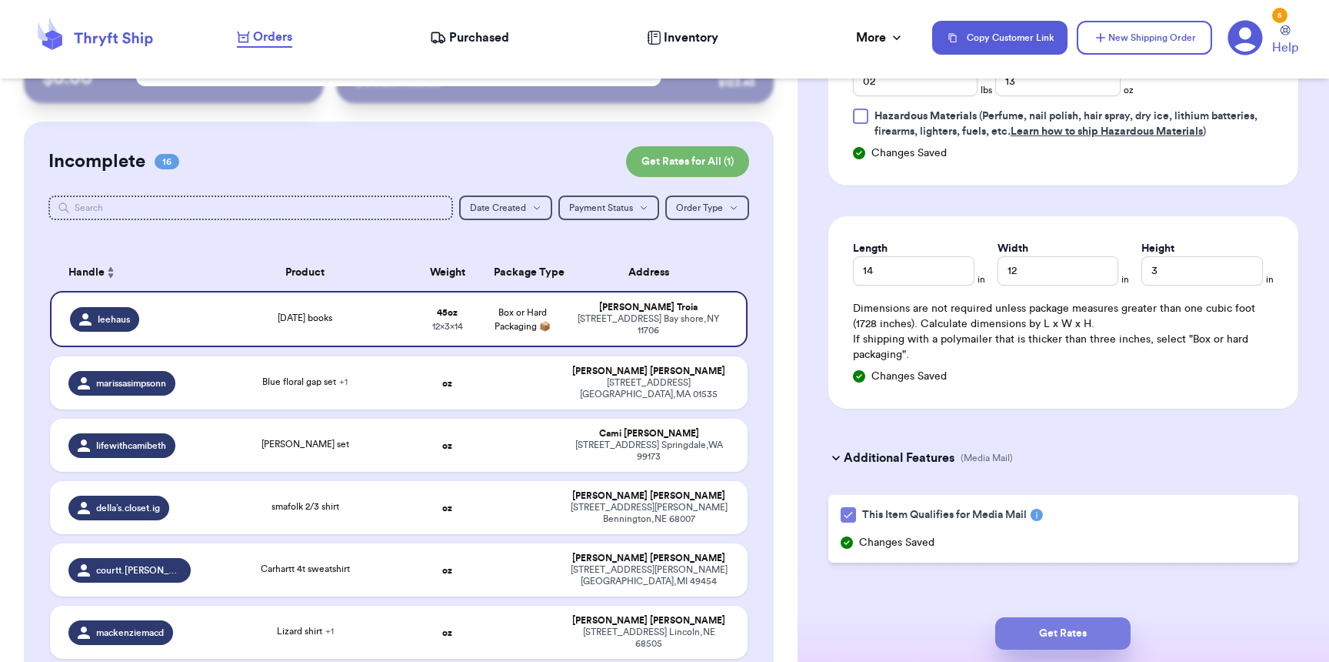
click at [1045, 634] on button "Get Rates" at bounding box center [1062, 633] width 135 height 32
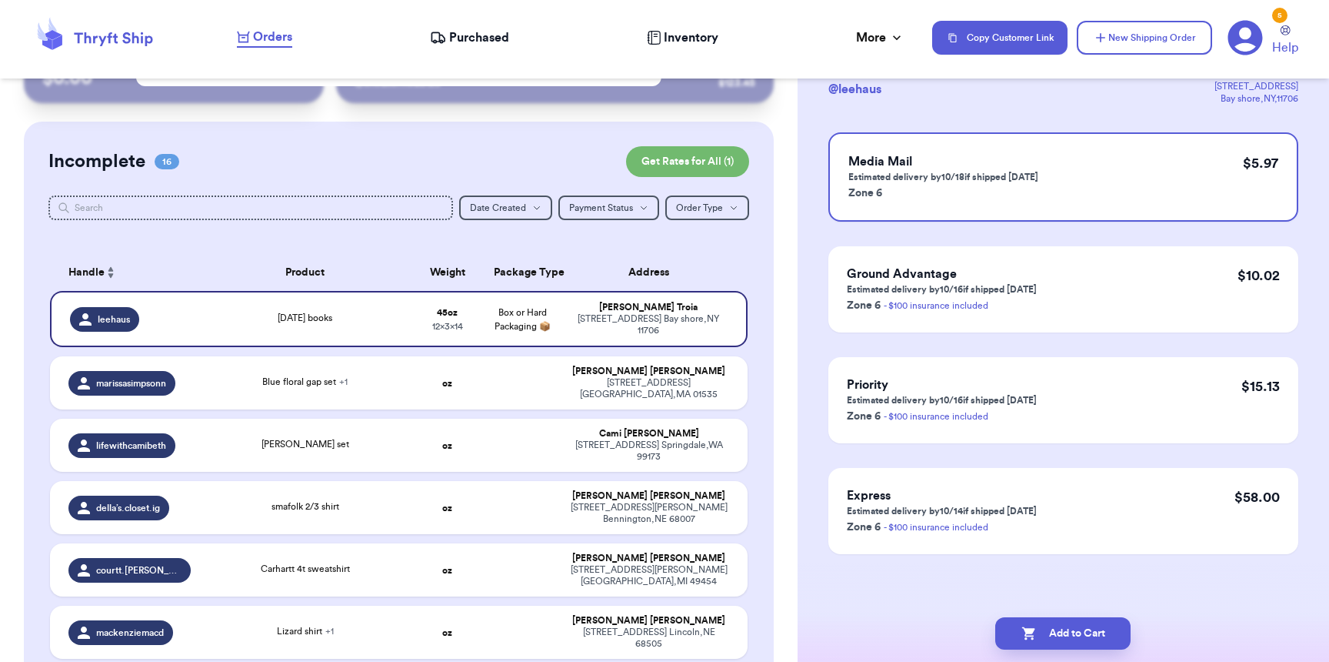
scroll to position [0, 0]
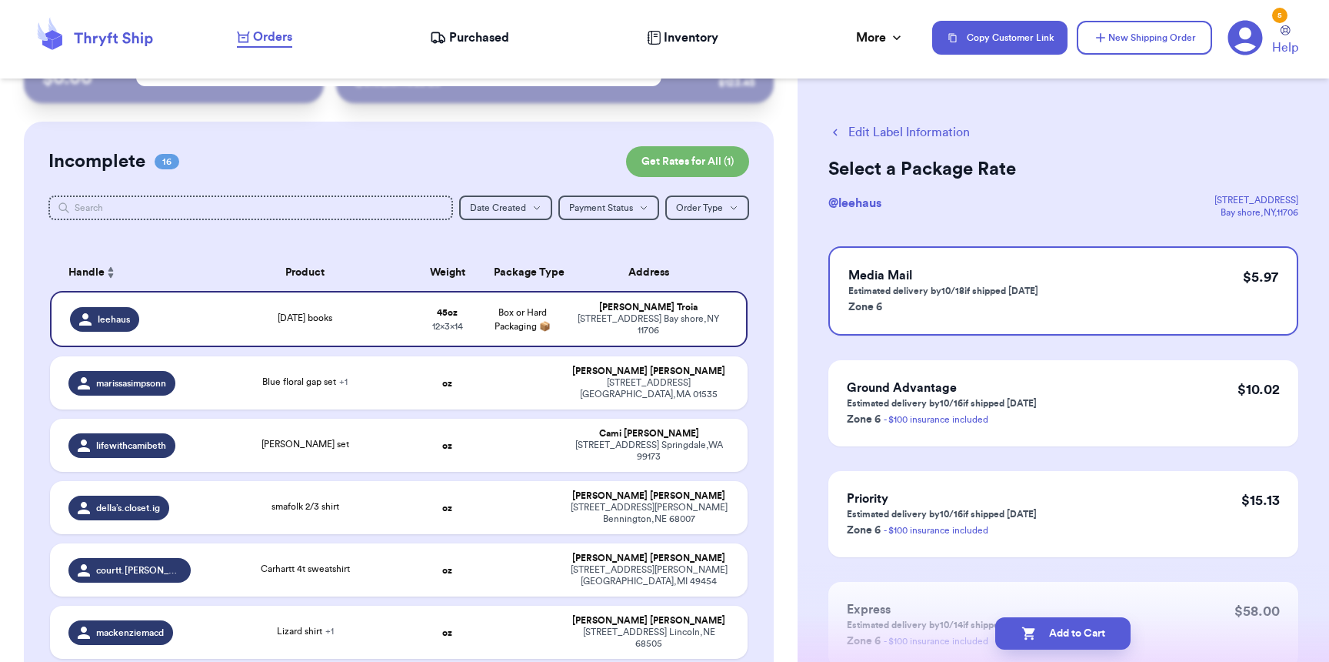
click at [958, 135] on button "Edit Label Information" at bounding box center [900, 132] width 142 height 18
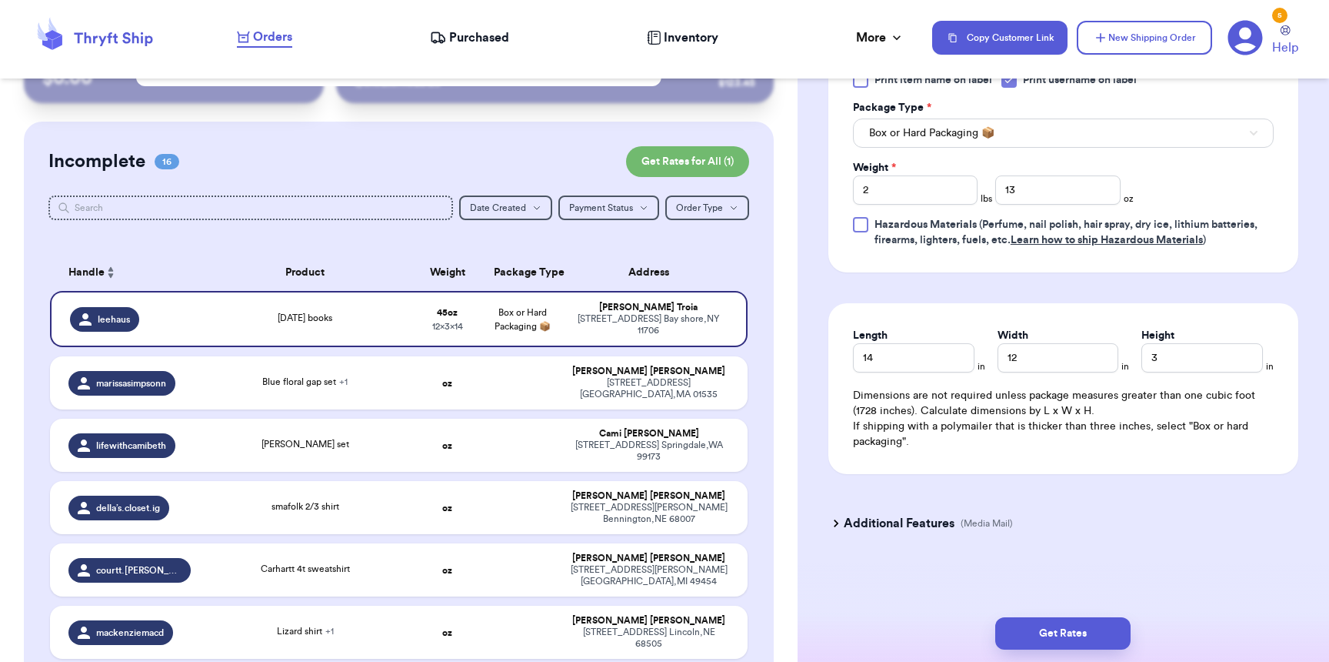
scroll to position [739, 0]
click at [855, 525] on h3 "Additional Features" at bounding box center [899, 523] width 111 height 18
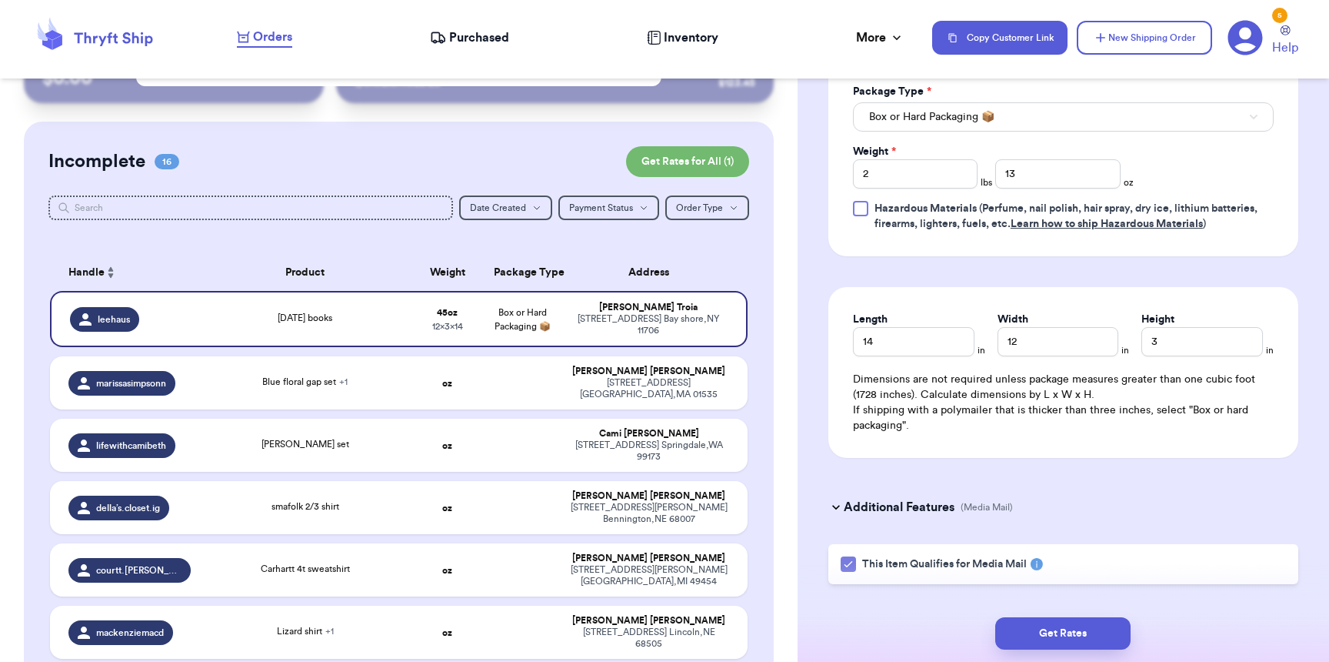
click at [851, 570] on icon at bounding box center [848, 564] width 12 height 12
click at [0, 0] on input "This Item Qualifies for Media Mail" at bounding box center [0, 0] width 0 height 0
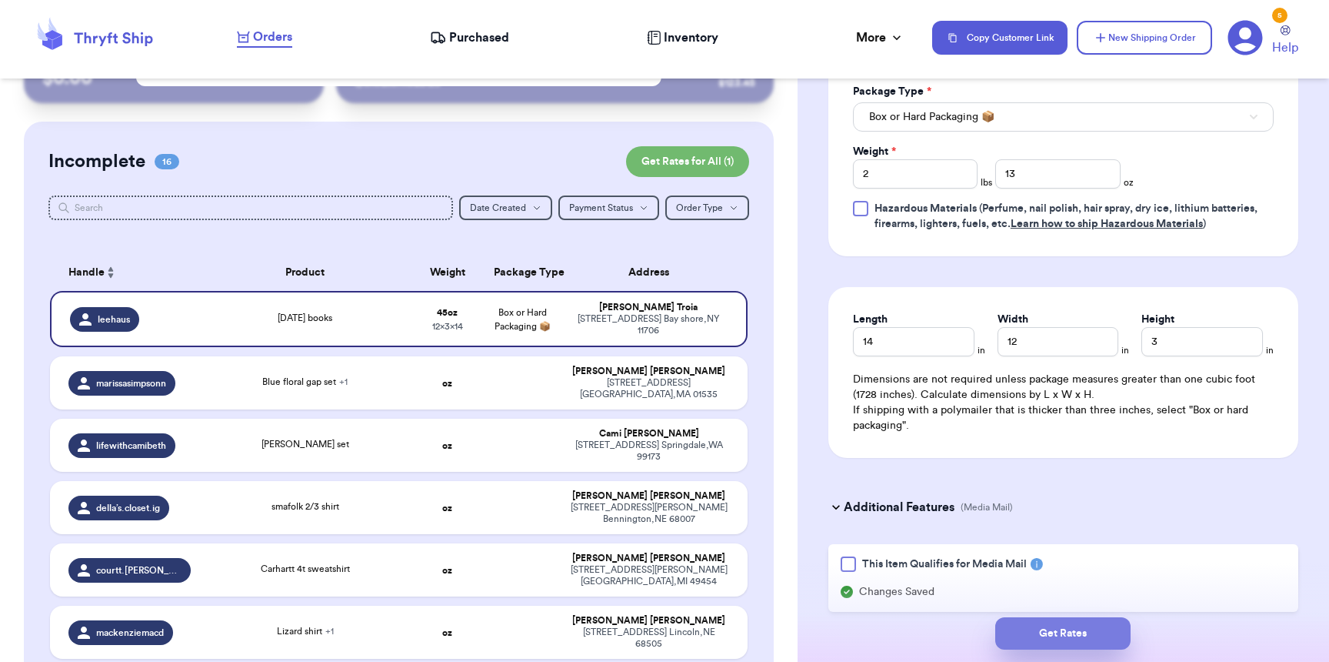
click at [1020, 634] on button "Get Rates" at bounding box center [1062, 633] width 135 height 32
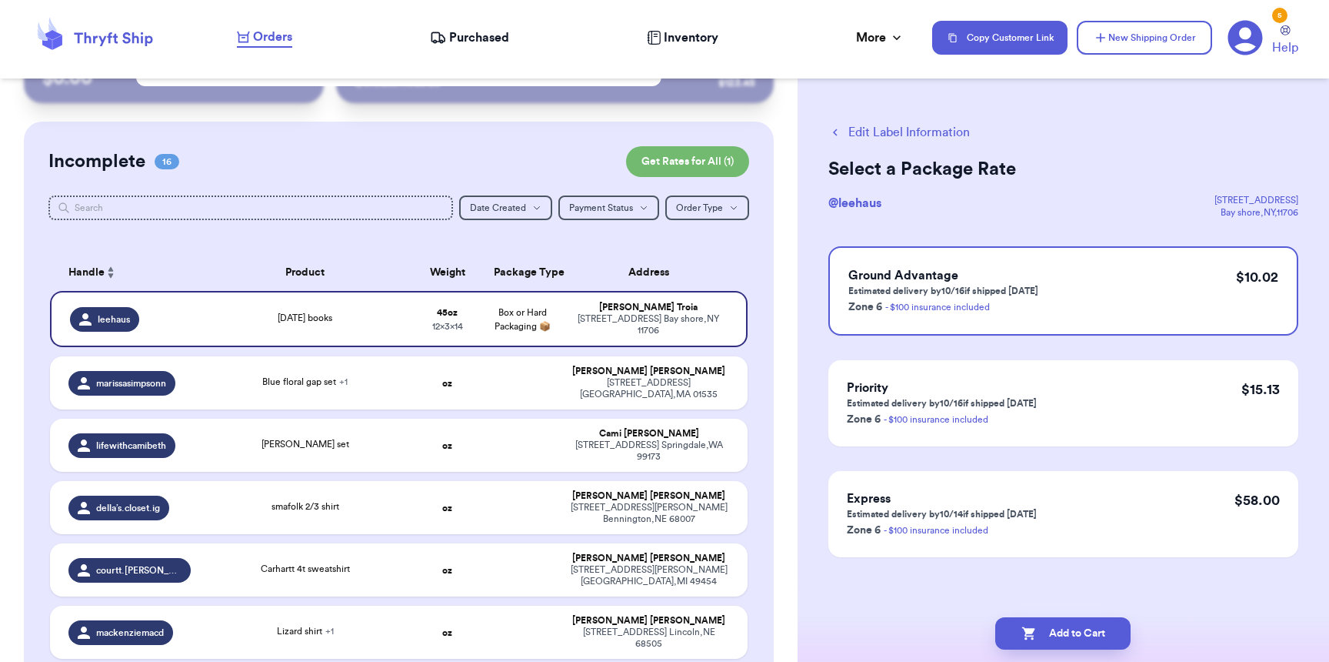
click at [871, 136] on button "Edit Label Information" at bounding box center [900, 132] width 142 height 18
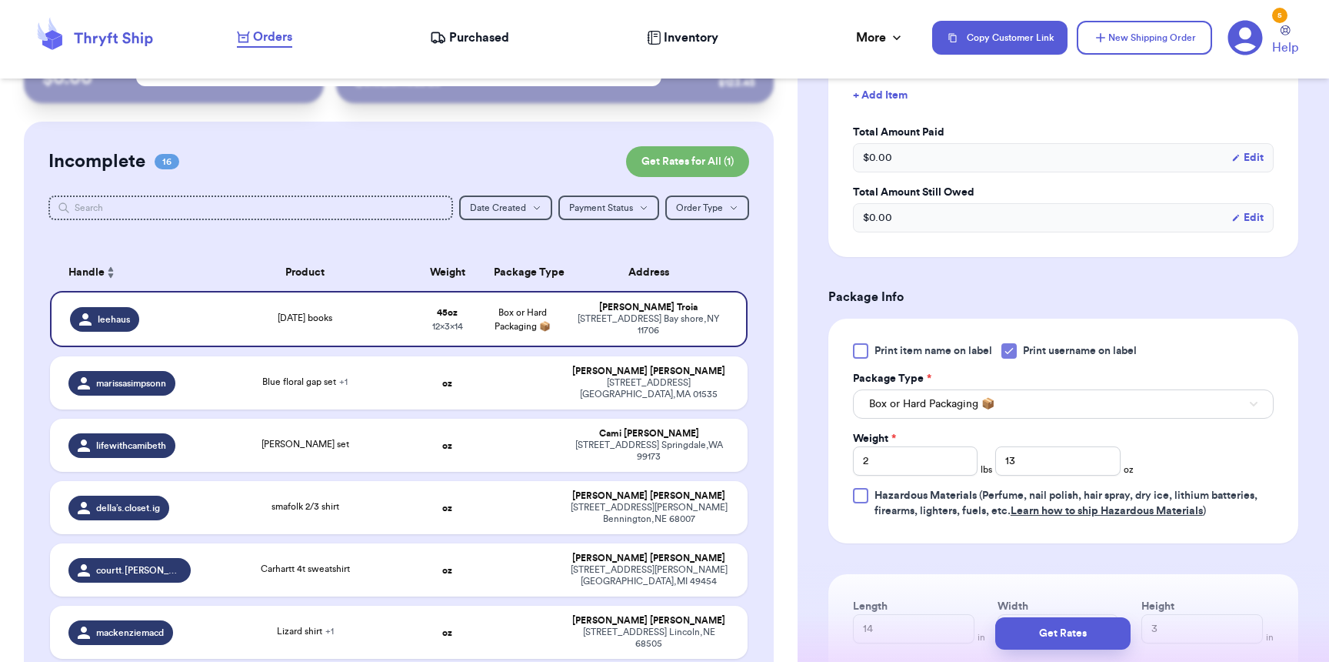
scroll to position [742, 0]
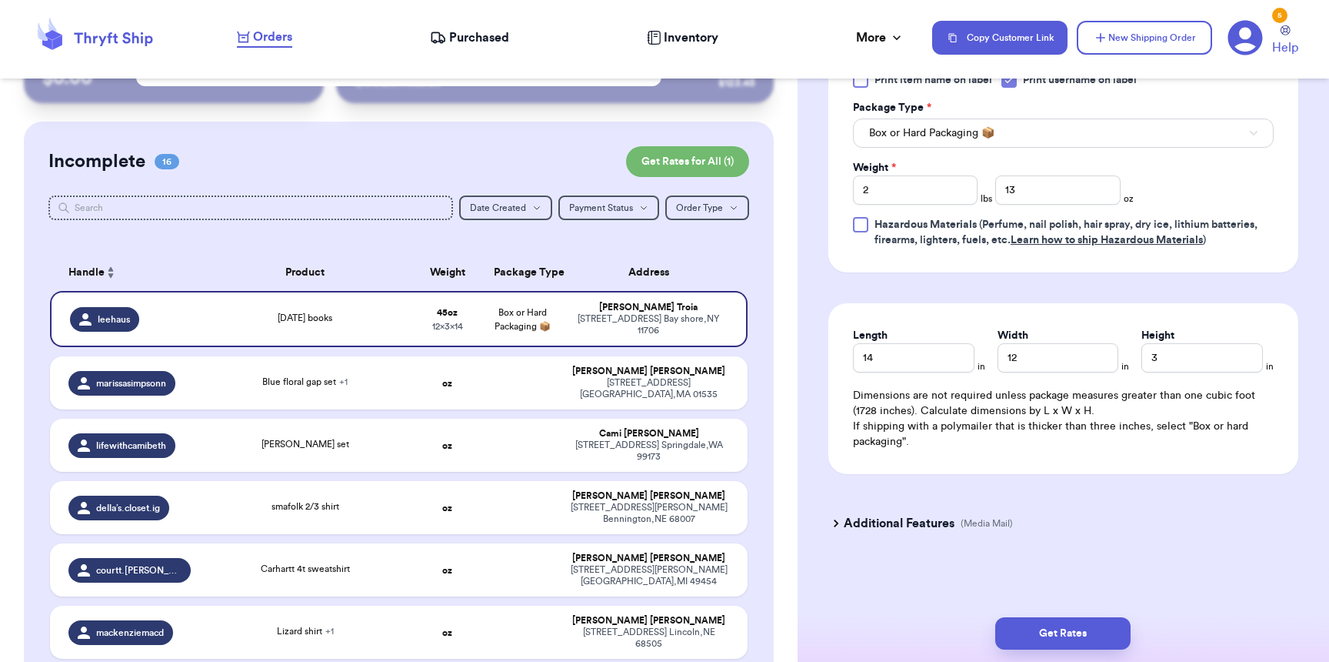
click at [933, 525] on h3 "Additional Features" at bounding box center [899, 523] width 111 height 18
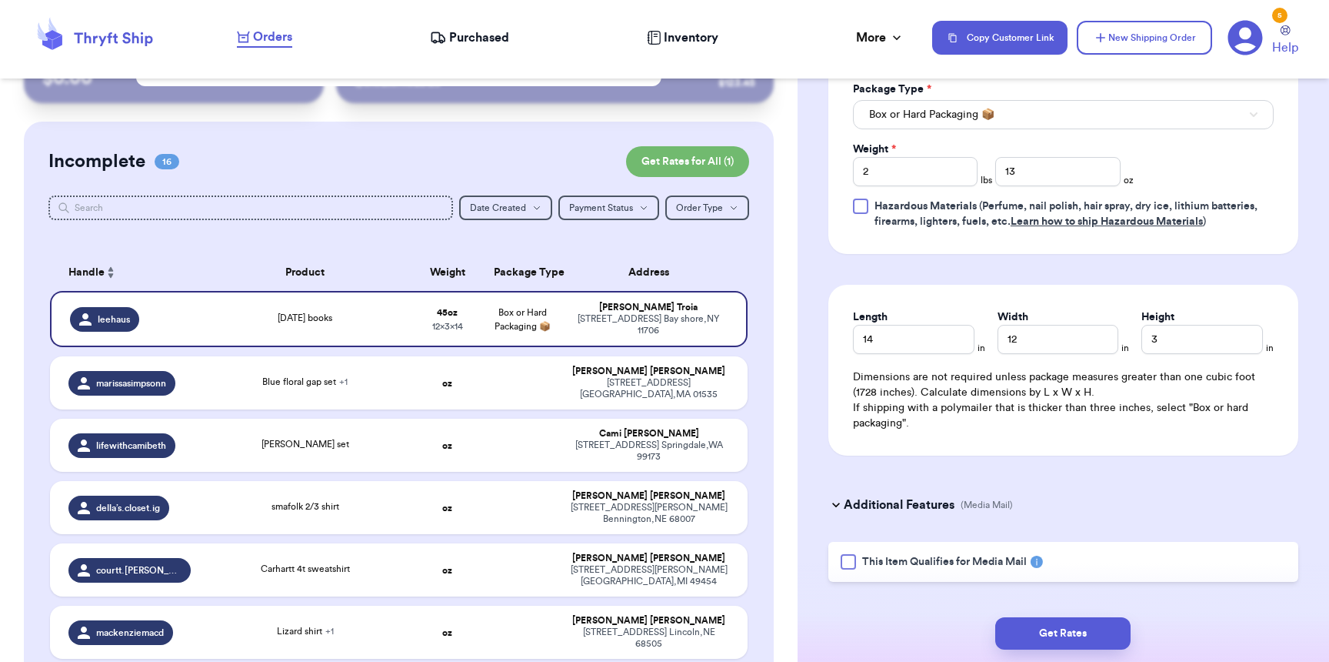
click at [857, 569] on label "This Item Qualifies for Media Mail" at bounding box center [934, 561] width 186 height 15
click at [0, 0] on input "This Item Qualifies for Media Mail" at bounding box center [0, 0] width 0 height 0
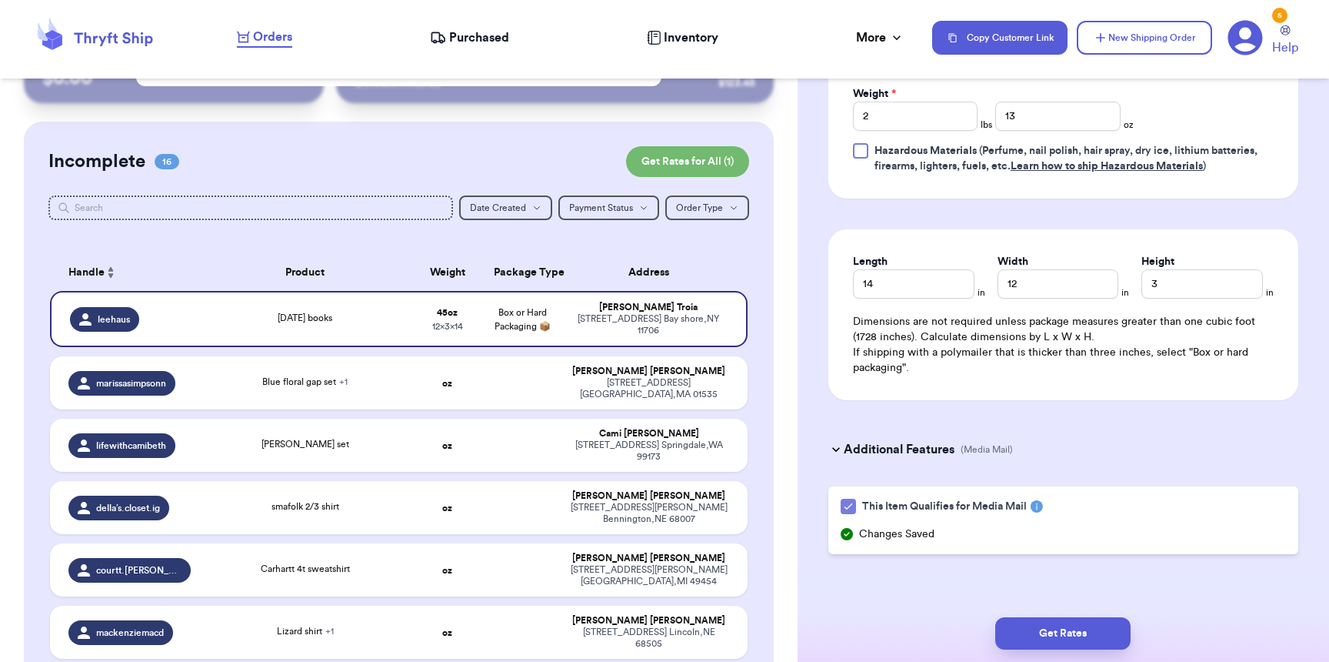
scroll to position [816, 0]
click at [1059, 625] on button "Get Rates" at bounding box center [1062, 633] width 135 height 32
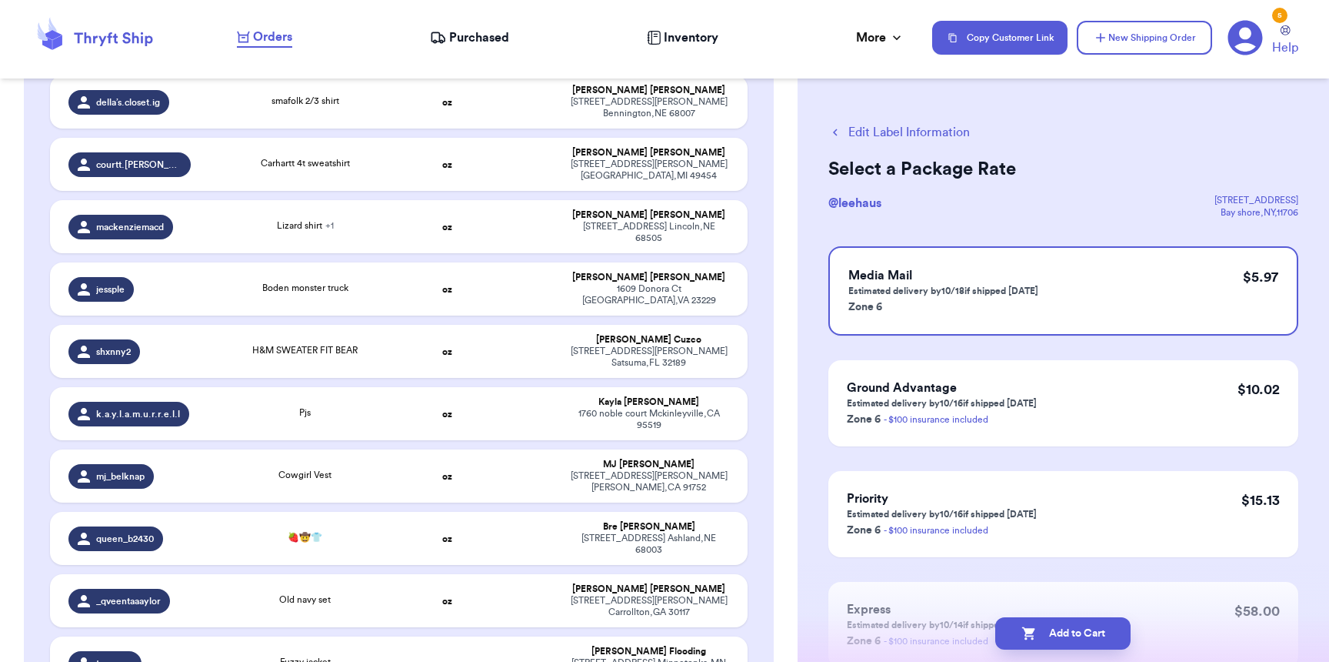
scroll to position [0, 0]
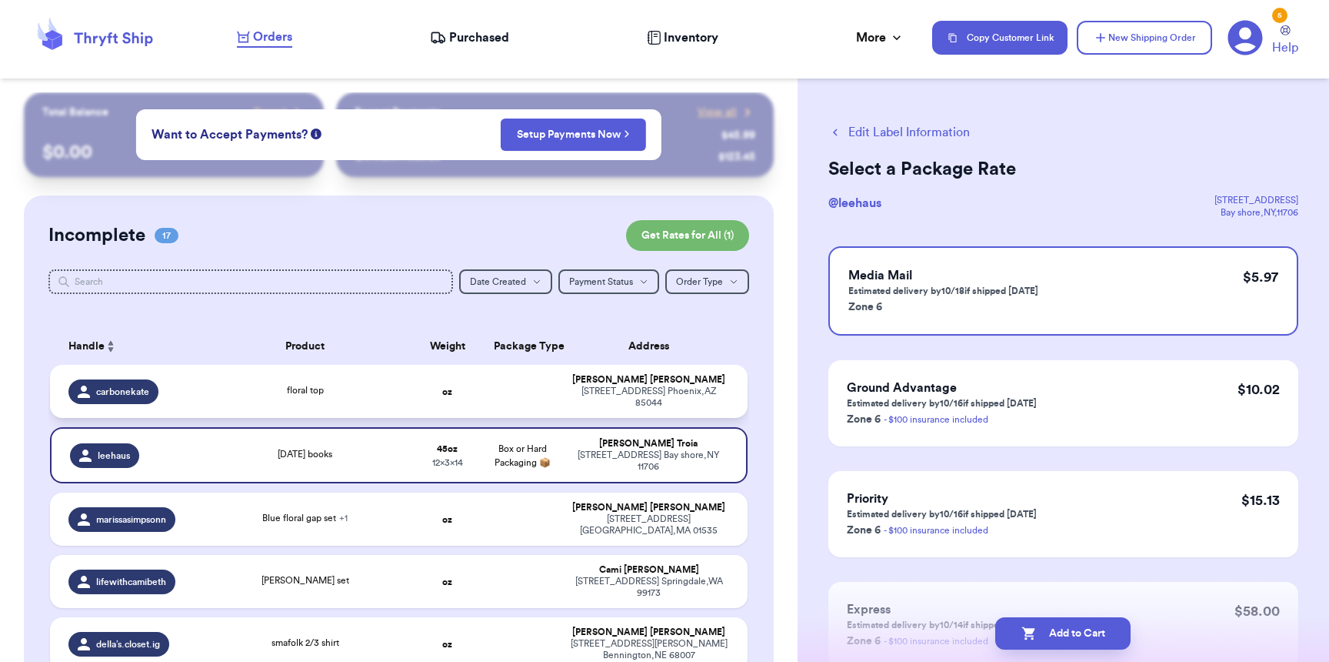
click at [252, 375] on td "floral top" at bounding box center [305, 391] width 210 height 53
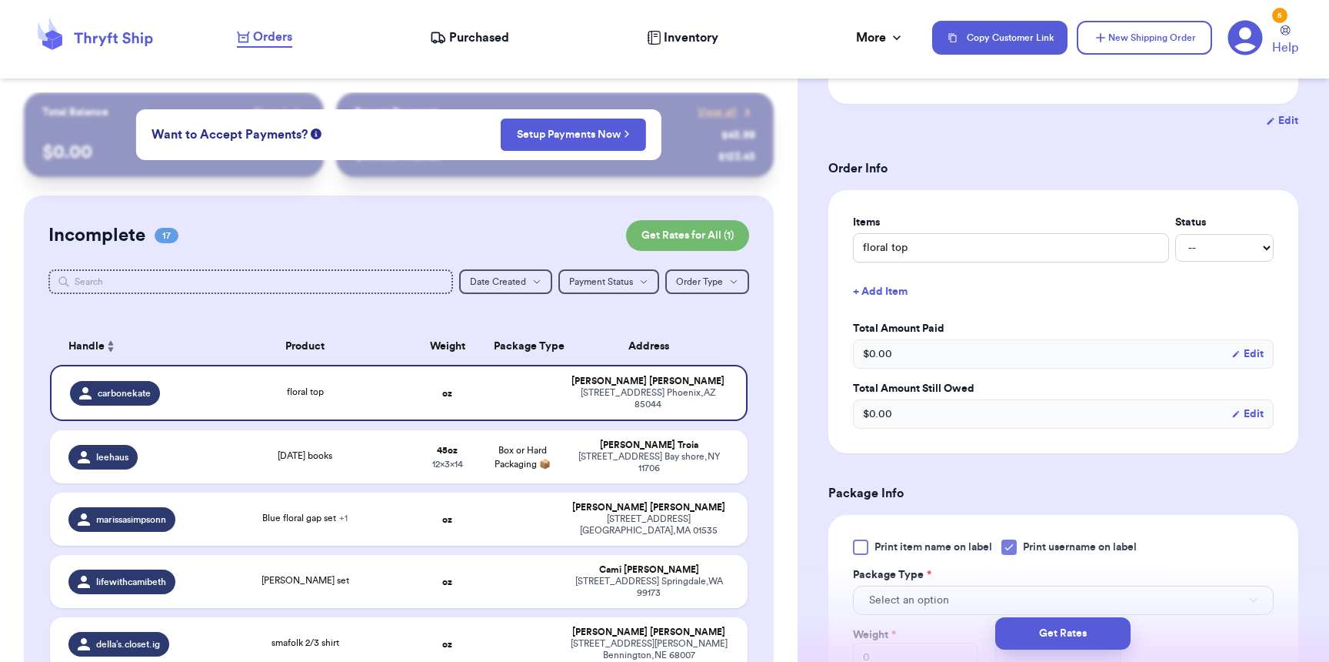
scroll to position [424, 0]
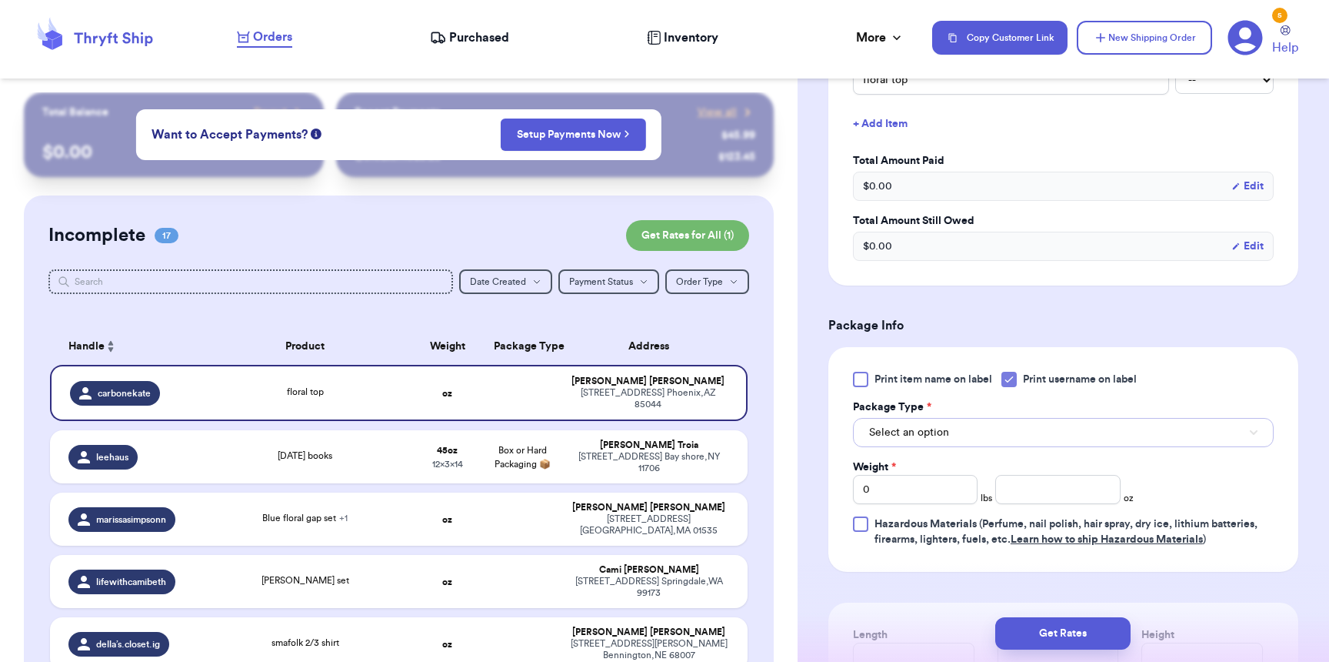
click at [943, 427] on button "Select an option" at bounding box center [1063, 432] width 421 height 29
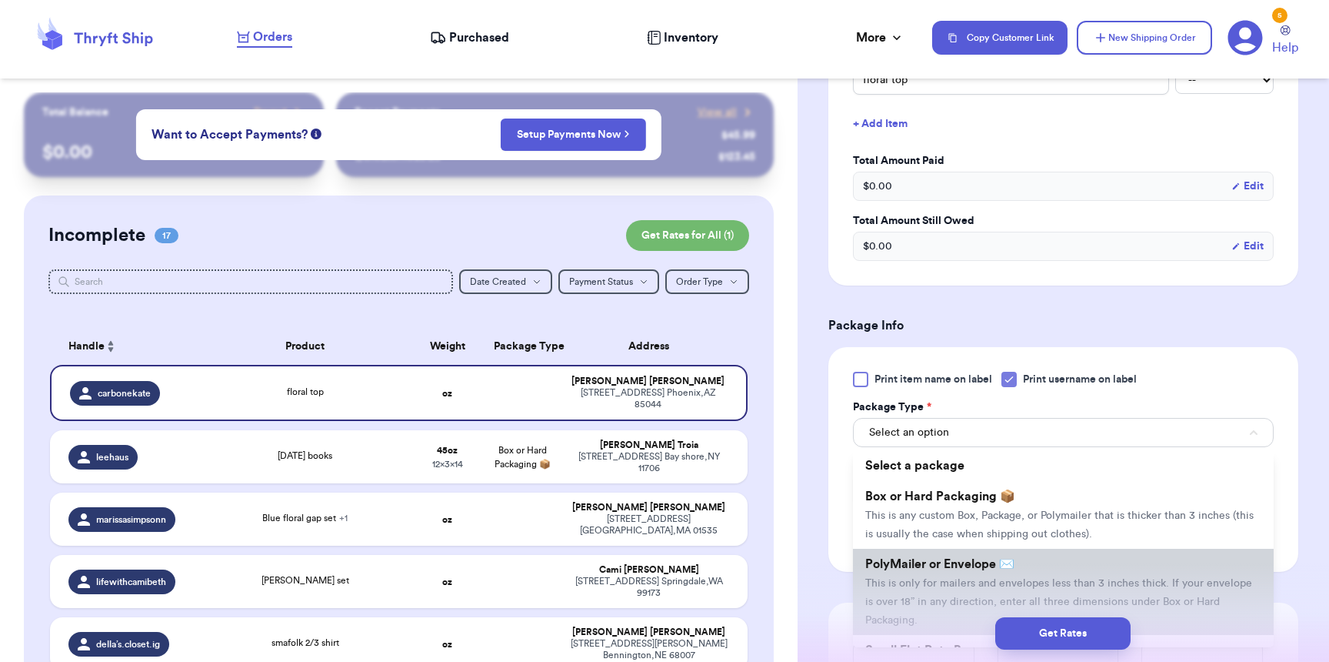
click at [932, 589] on span "This is only for mailers and envelopes less than 3 inches thick. If your envelo…" at bounding box center [1058, 602] width 387 height 48
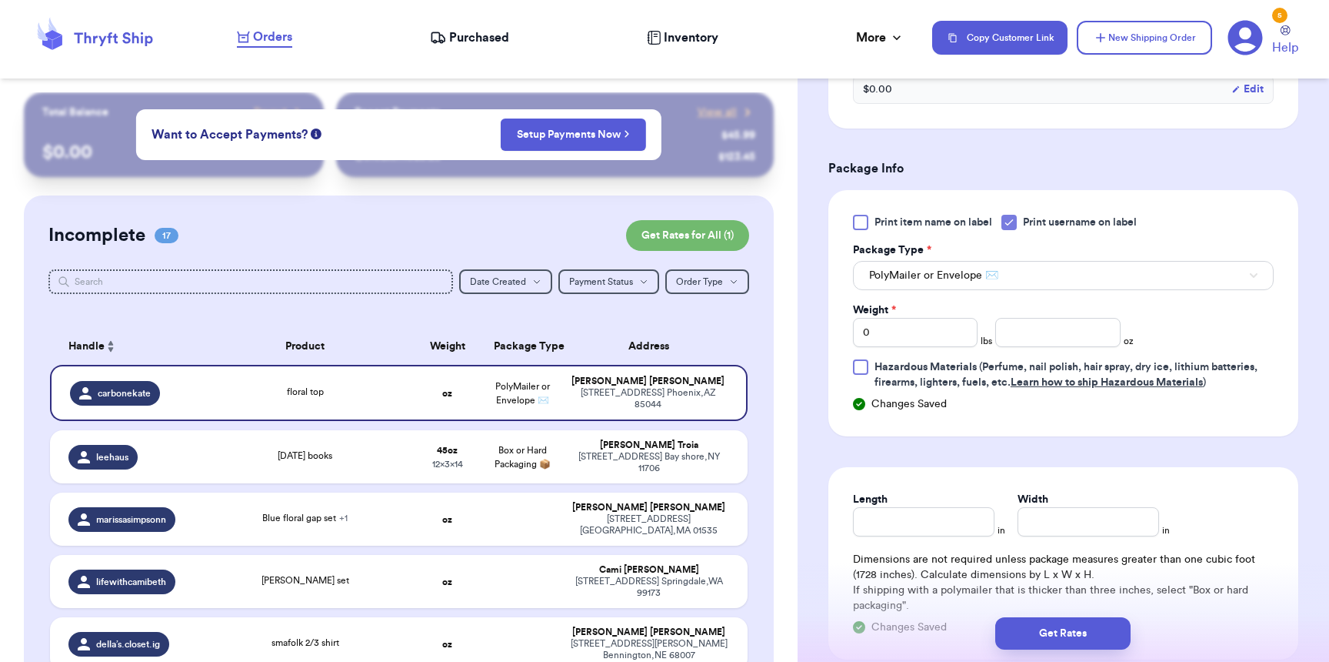
scroll to position [585, 0]
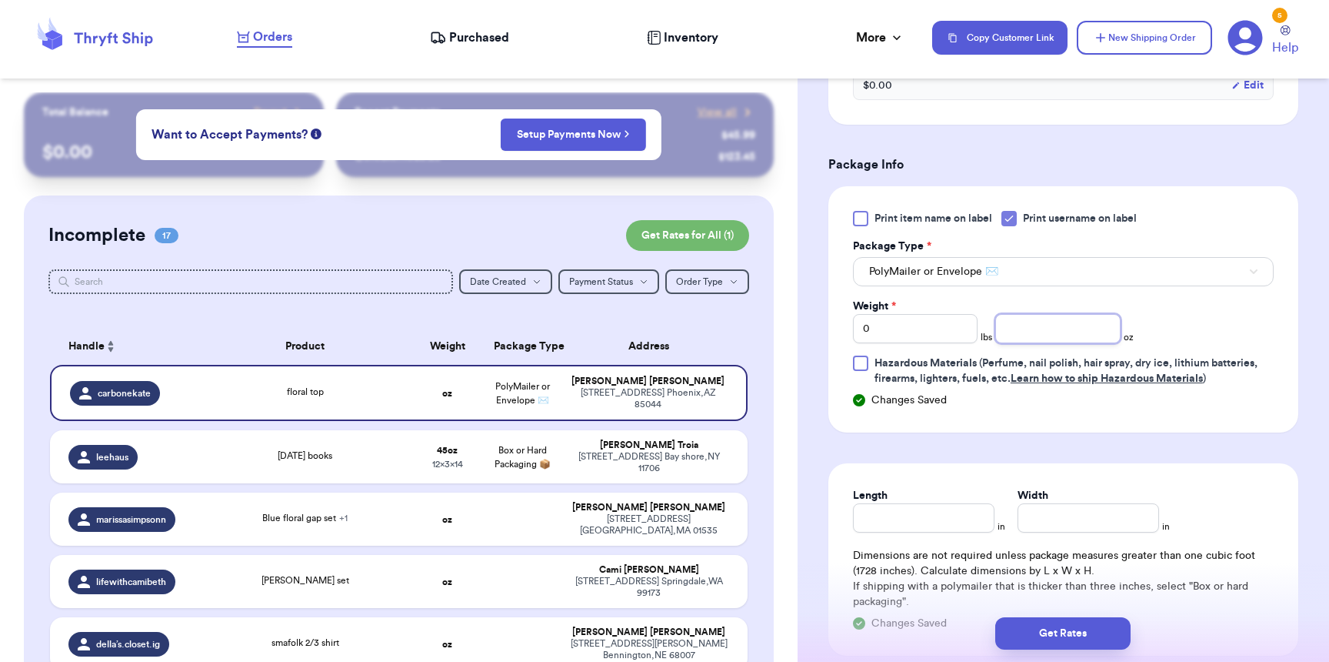
click at [1038, 340] on input "number" at bounding box center [1057, 328] width 125 height 29
type input "8"
type input "9"
type input "7"
click at [1072, 642] on button "Get Rates" at bounding box center [1062, 633] width 135 height 32
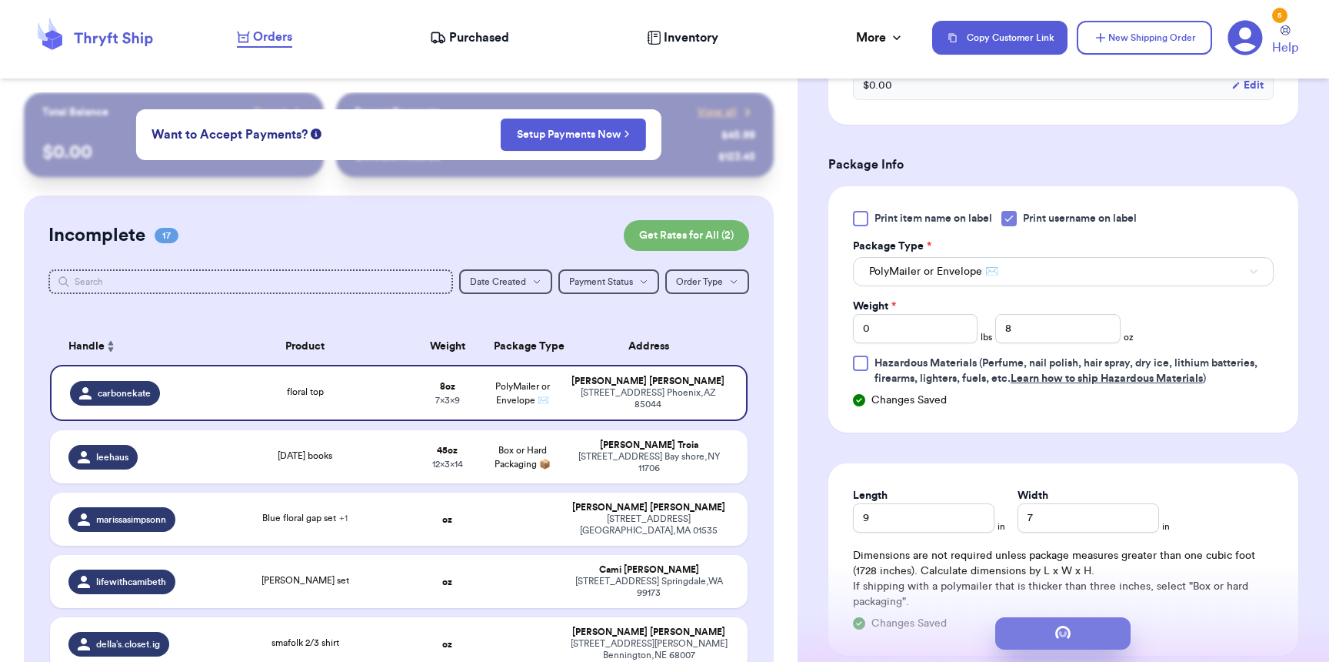
scroll to position [0, 0]
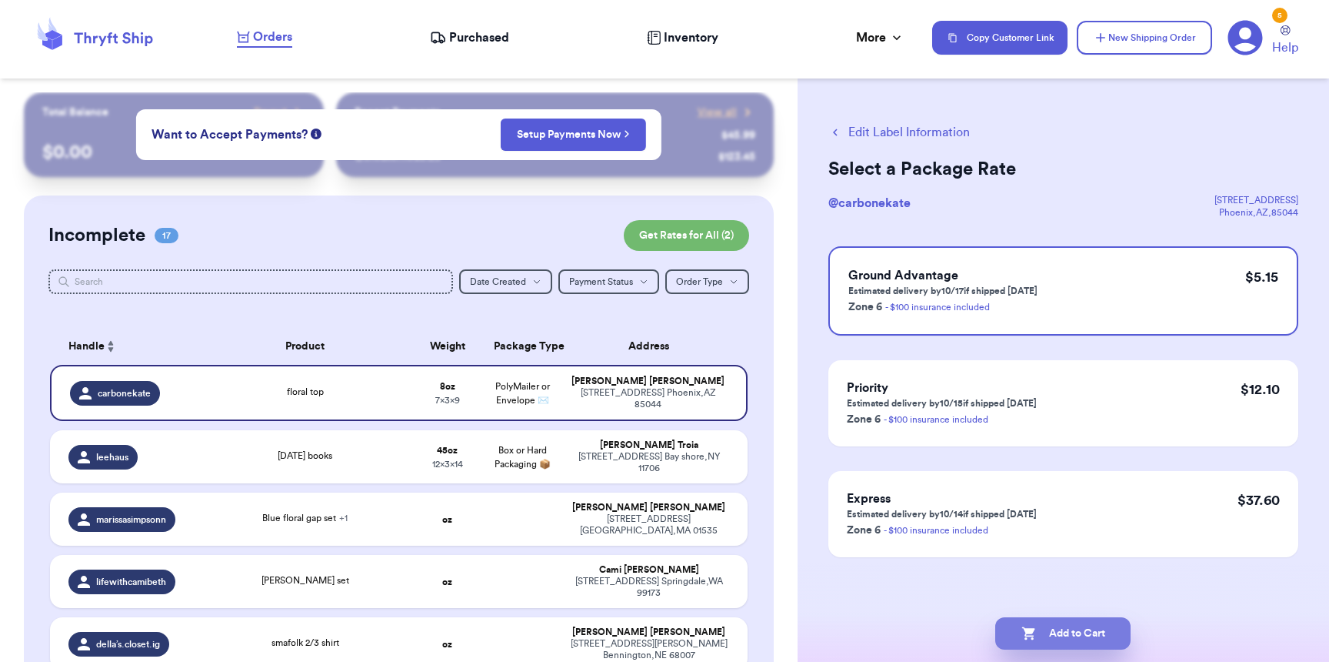
click at [1062, 629] on button "Add to Cart" at bounding box center [1062, 633] width 135 height 32
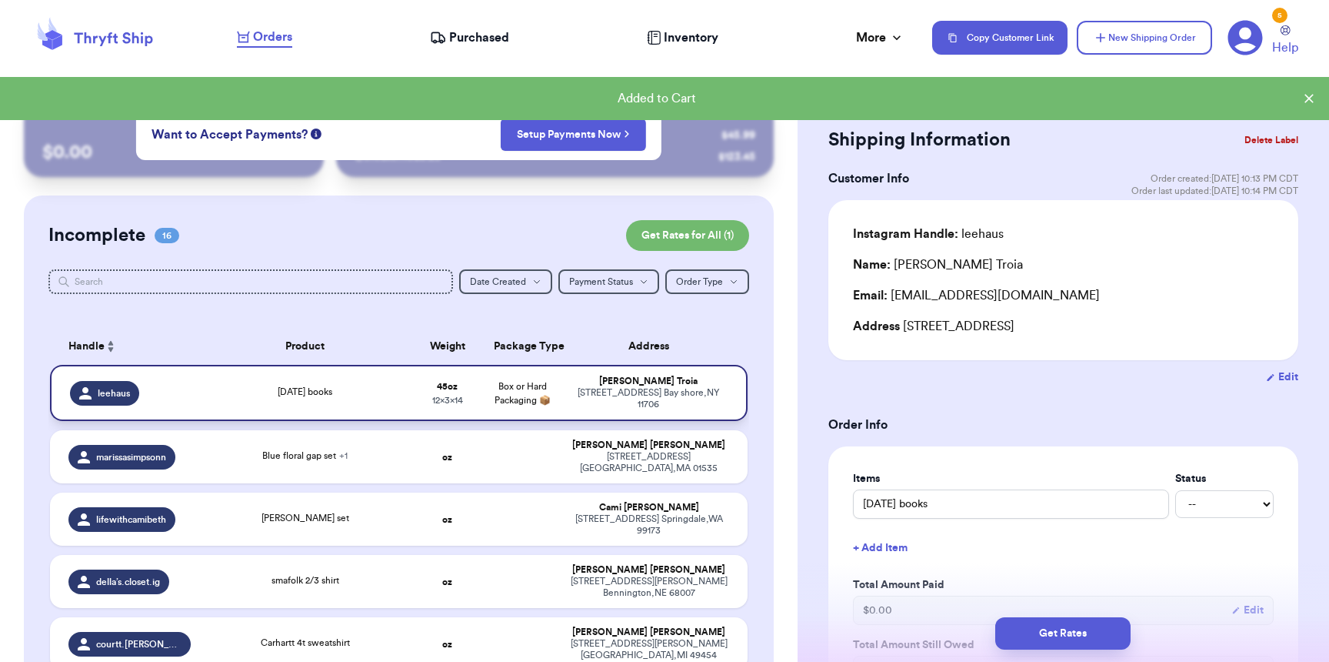
click at [582, 402] on div "2 cortland place Bay shore , NY 11706" at bounding box center [648, 398] width 158 height 23
click at [1051, 624] on button "Get Rates" at bounding box center [1062, 633] width 135 height 32
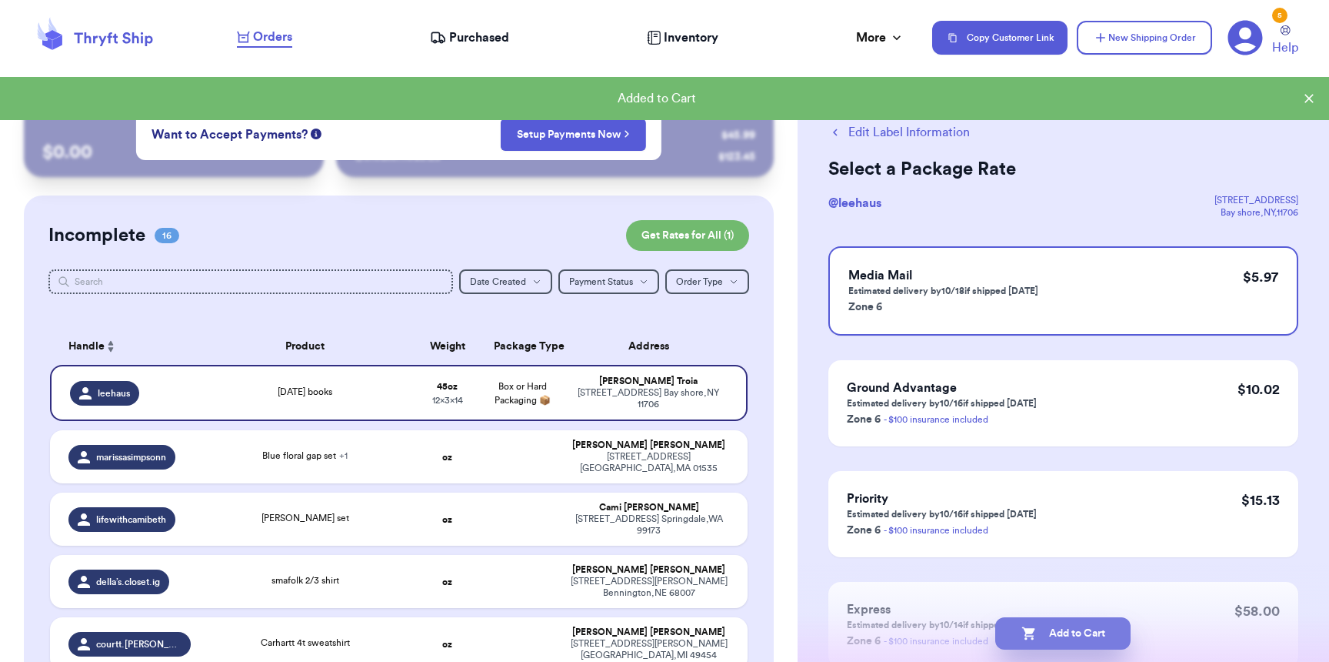
click at [1054, 635] on button "Add to Cart" at bounding box center [1062, 633] width 135 height 32
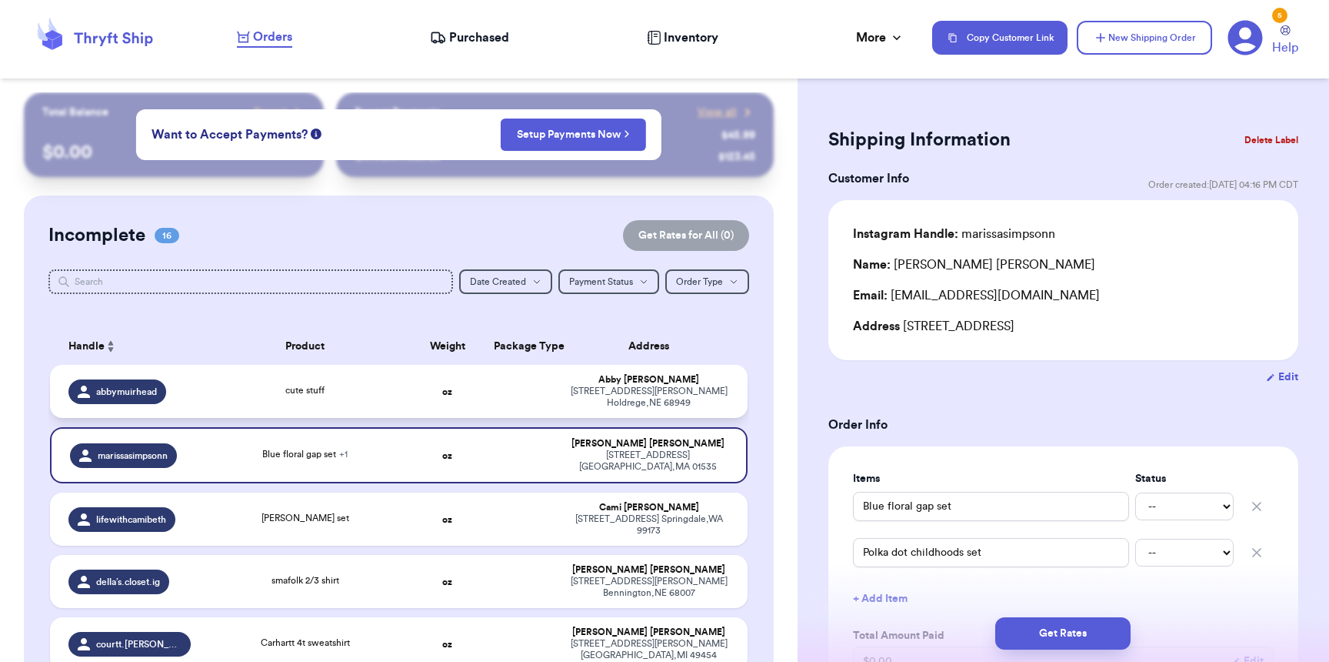
click at [202, 385] on td "cute stuff" at bounding box center [305, 391] width 210 height 53
type input "cute stuff"
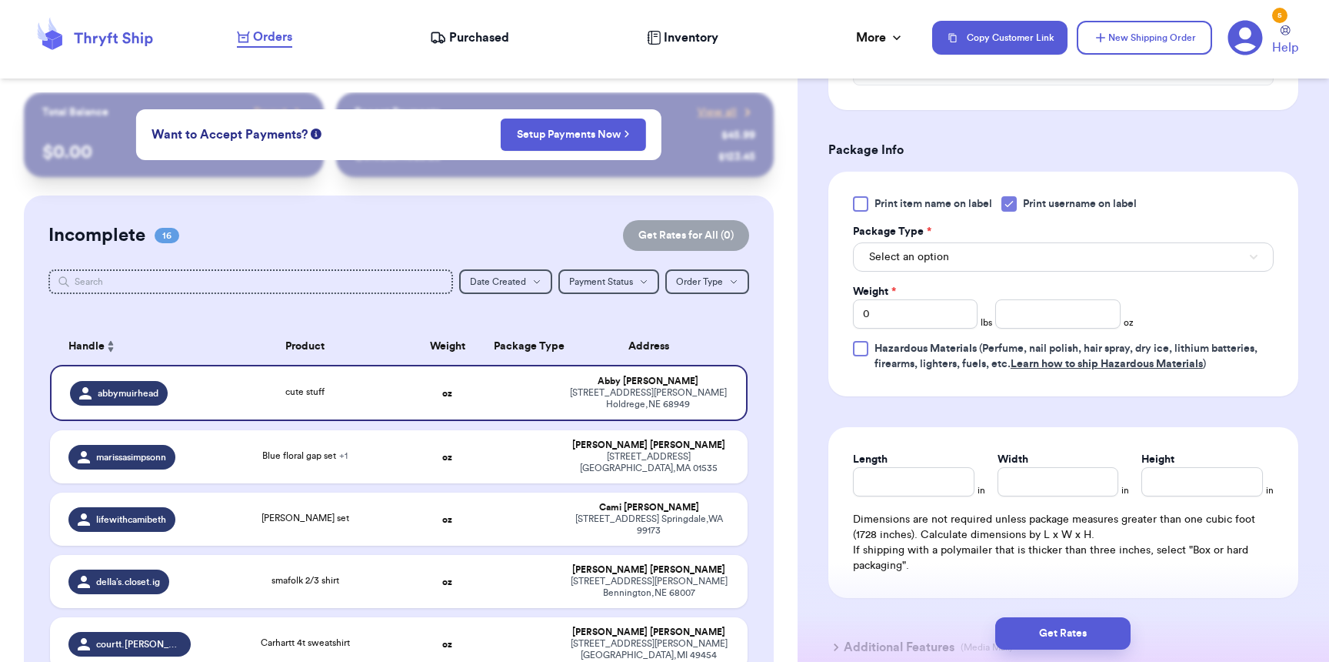
scroll to position [680, 0]
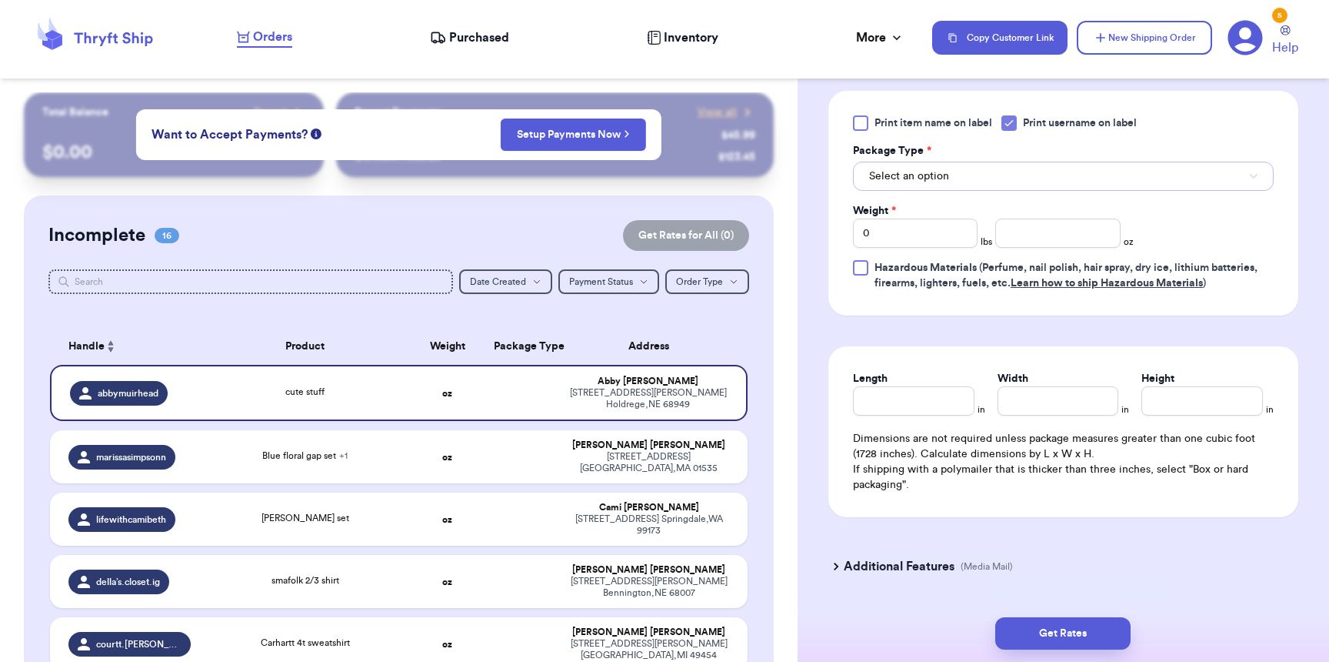
click at [906, 172] on span "Select an option" at bounding box center [909, 175] width 80 height 15
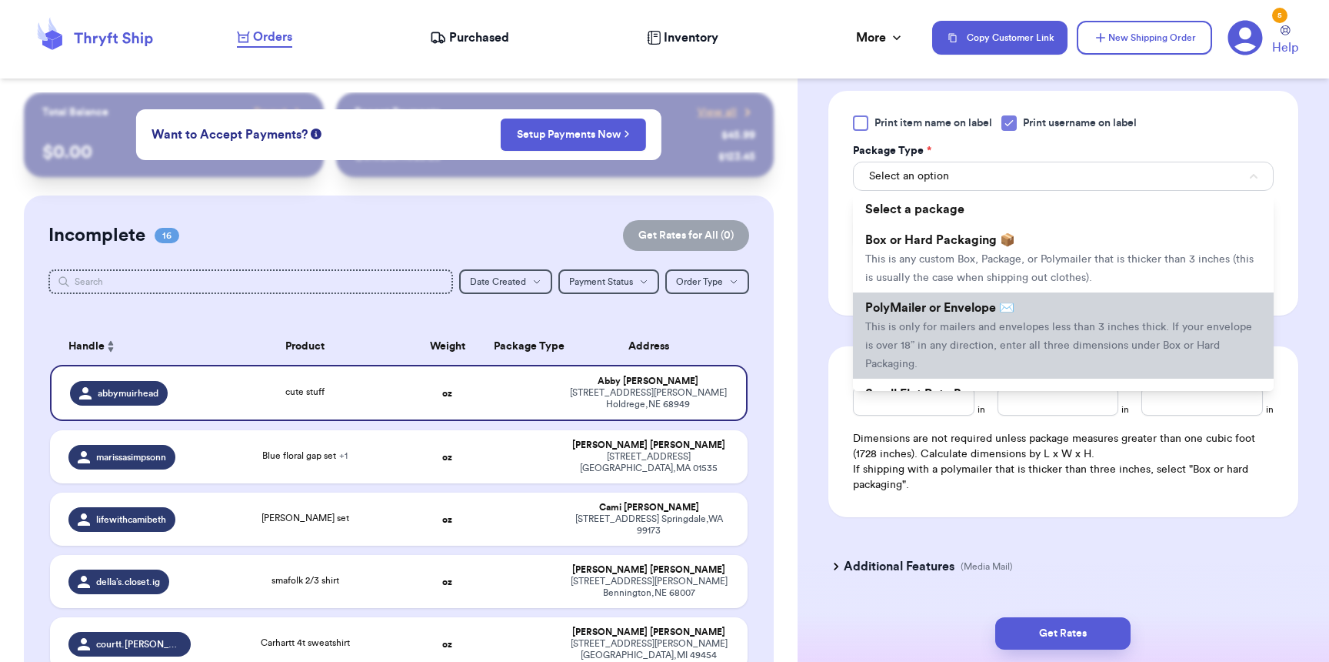
click at [924, 314] on span "PolyMailer or Envelope ✉️" at bounding box center [939, 308] width 149 height 12
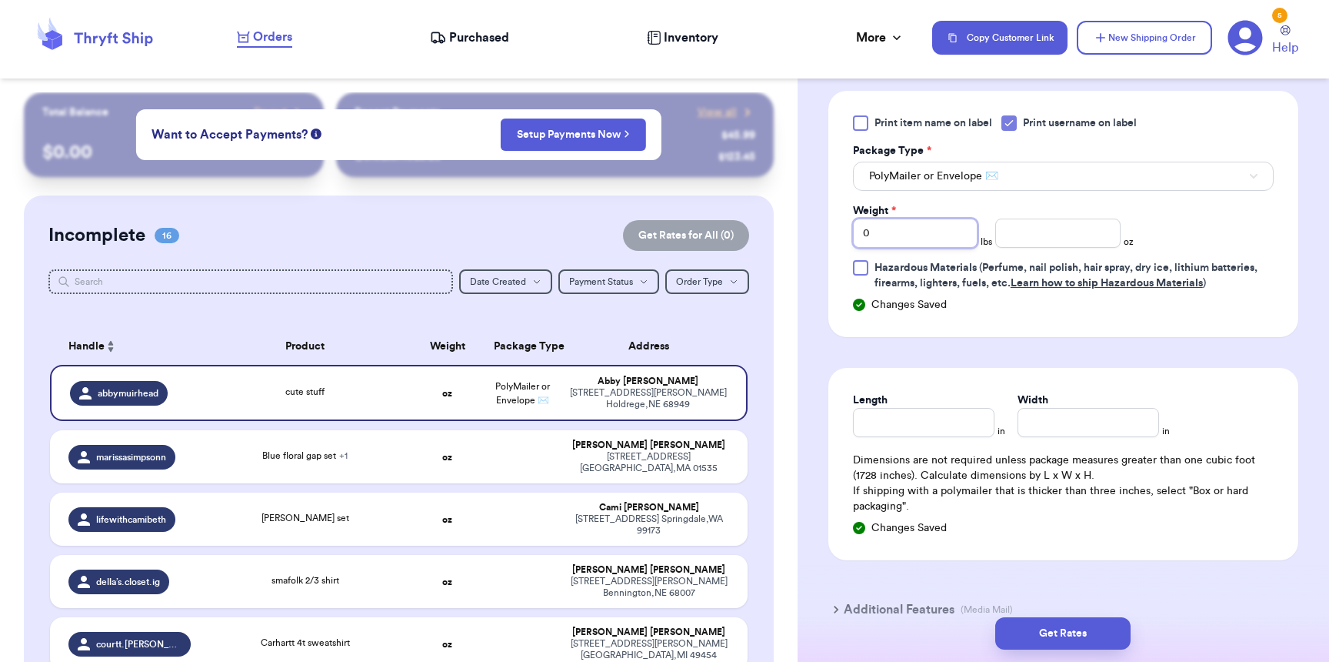
click at [926, 245] on input "0" at bounding box center [915, 232] width 125 height 29
type input "01"
type input "8"
click at [959, 437] on input "Length" at bounding box center [924, 422] width 142 height 29
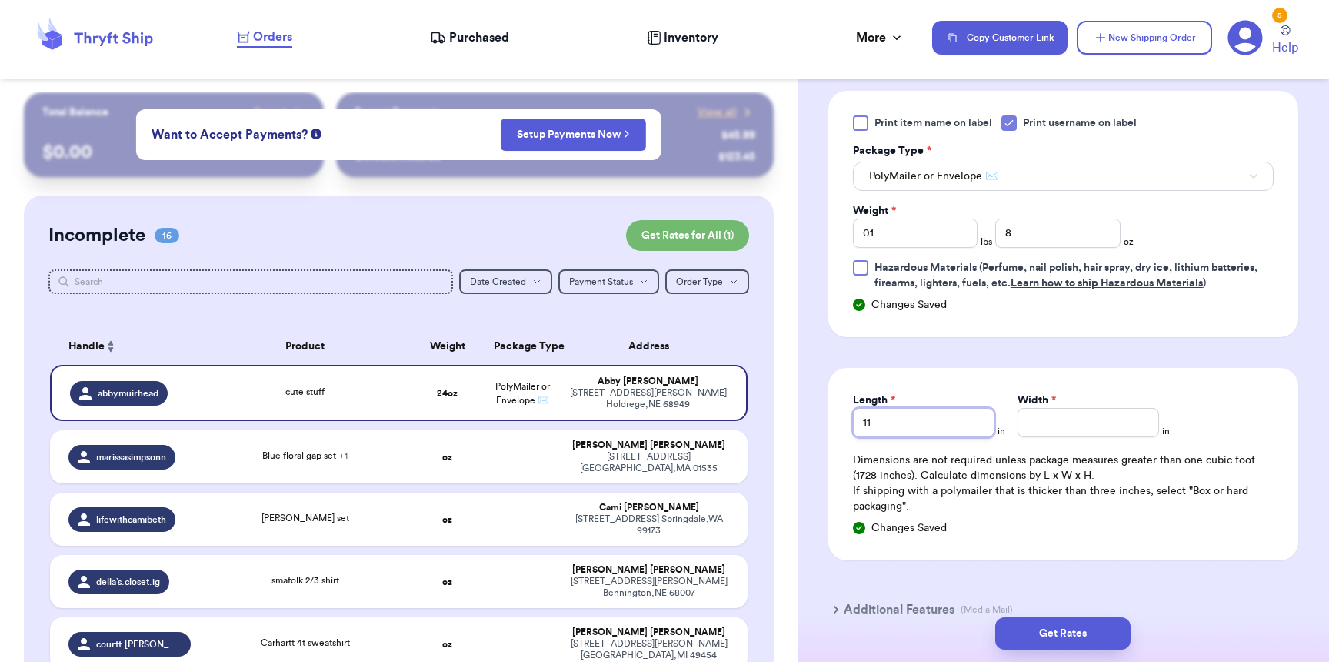
type input "11"
type input "8"
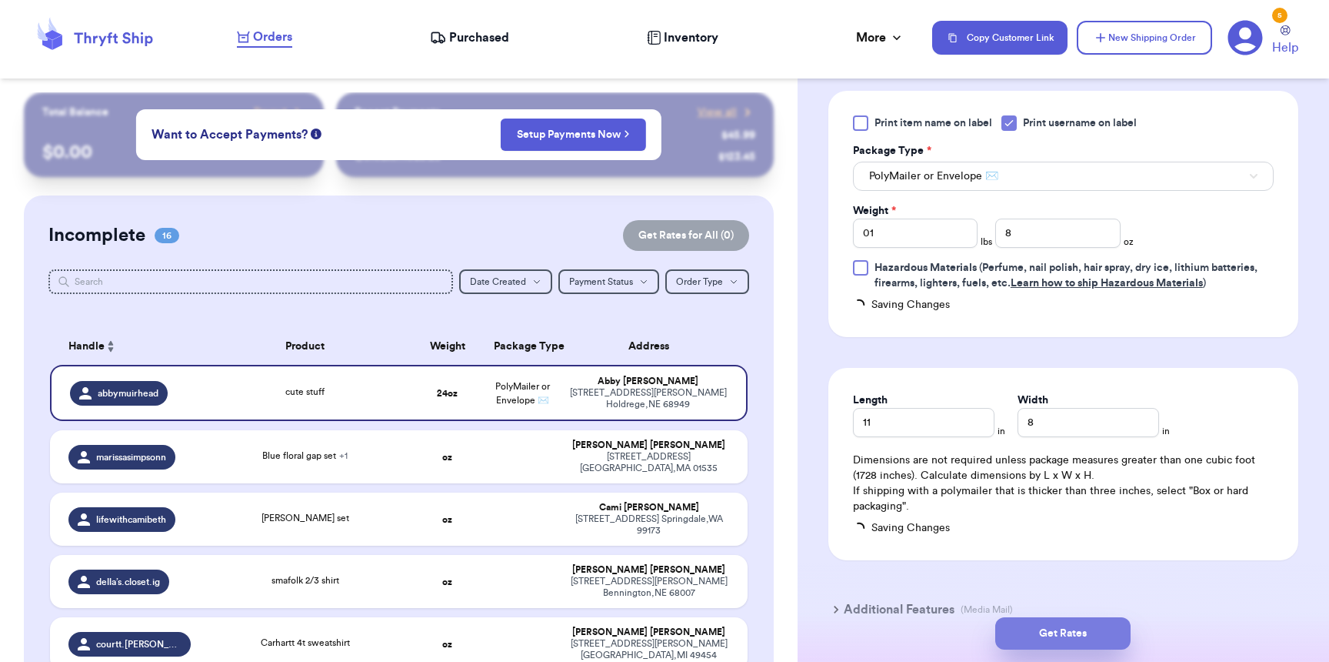
click at [1066, 633] on button "Get Rates" at bounding box center [1062, 633] width 135 height 32
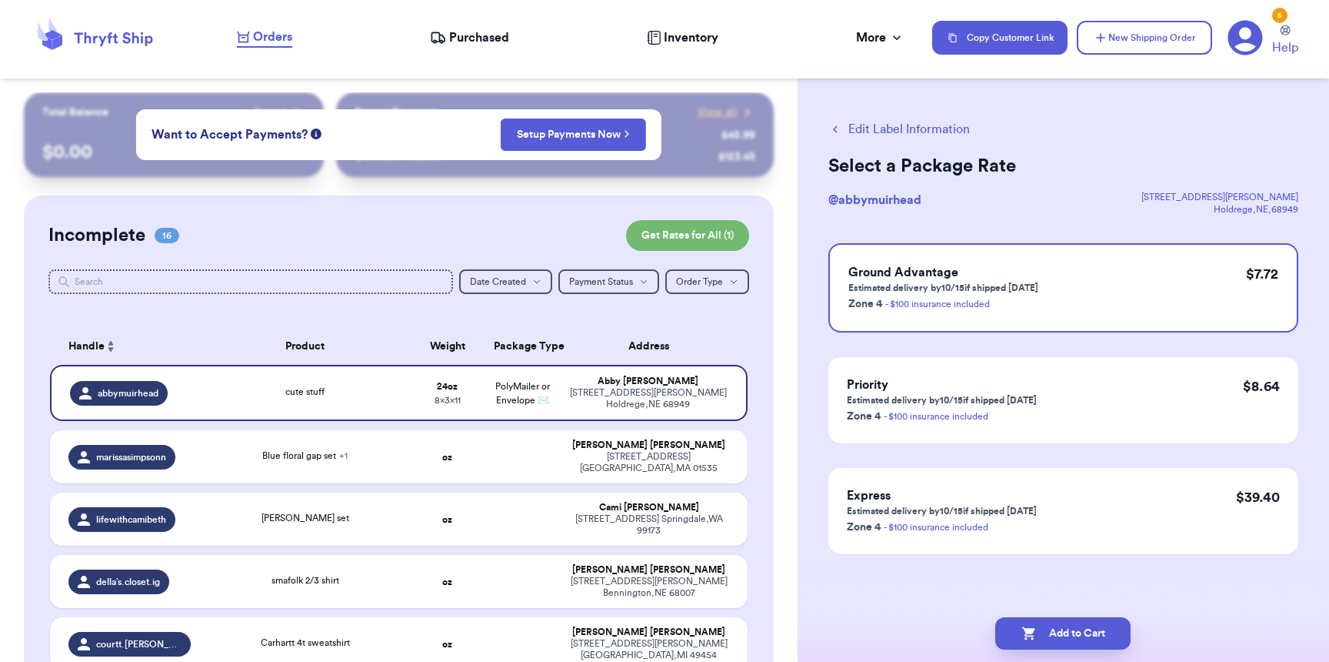
scroll to position [0, 0]
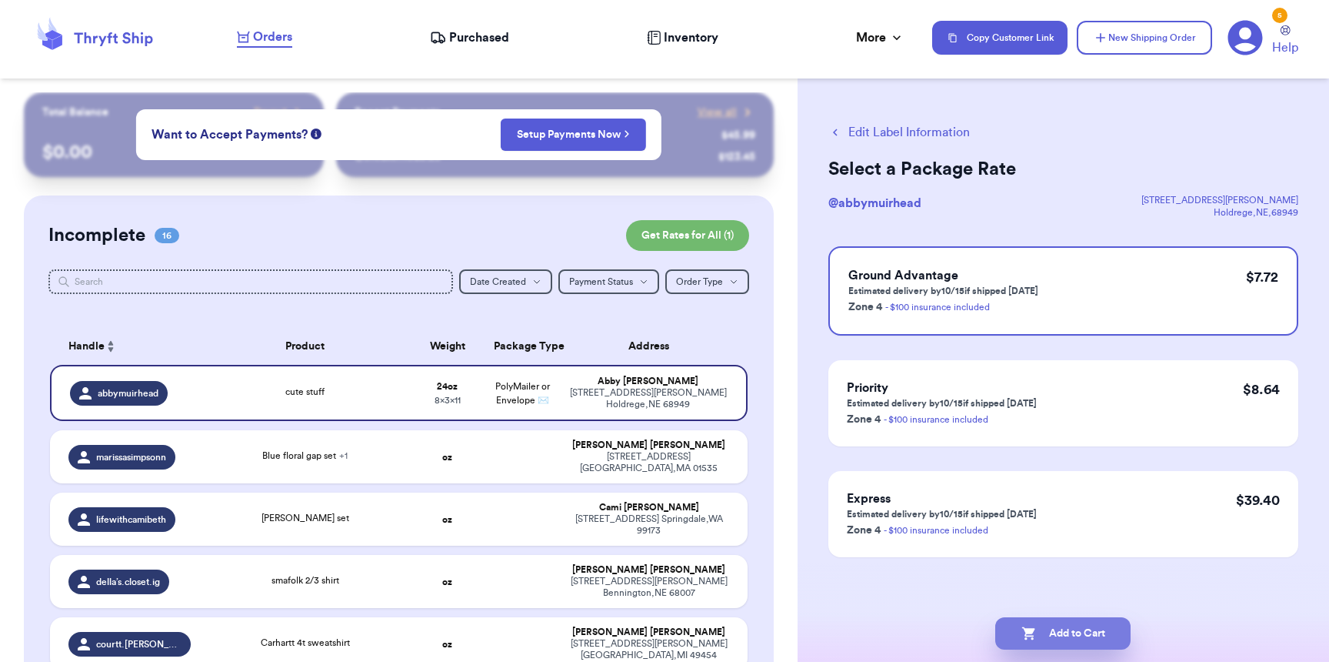
click at [1040, 640] on button "Add to Cart" at bounding box center [1062, 633] width 135 height 32
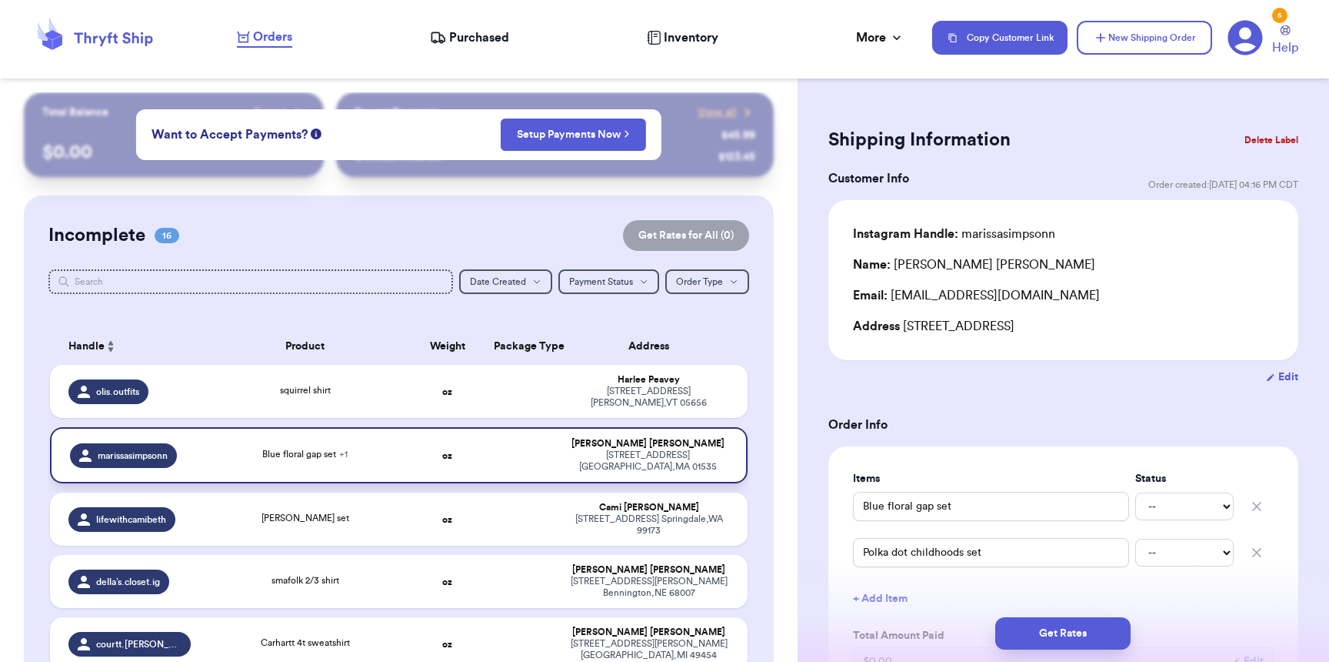
click at [264, 402] on td "squirrel shirt" at bounding box center [305, 391] width 210 height 53
type input "squirrel shirt"
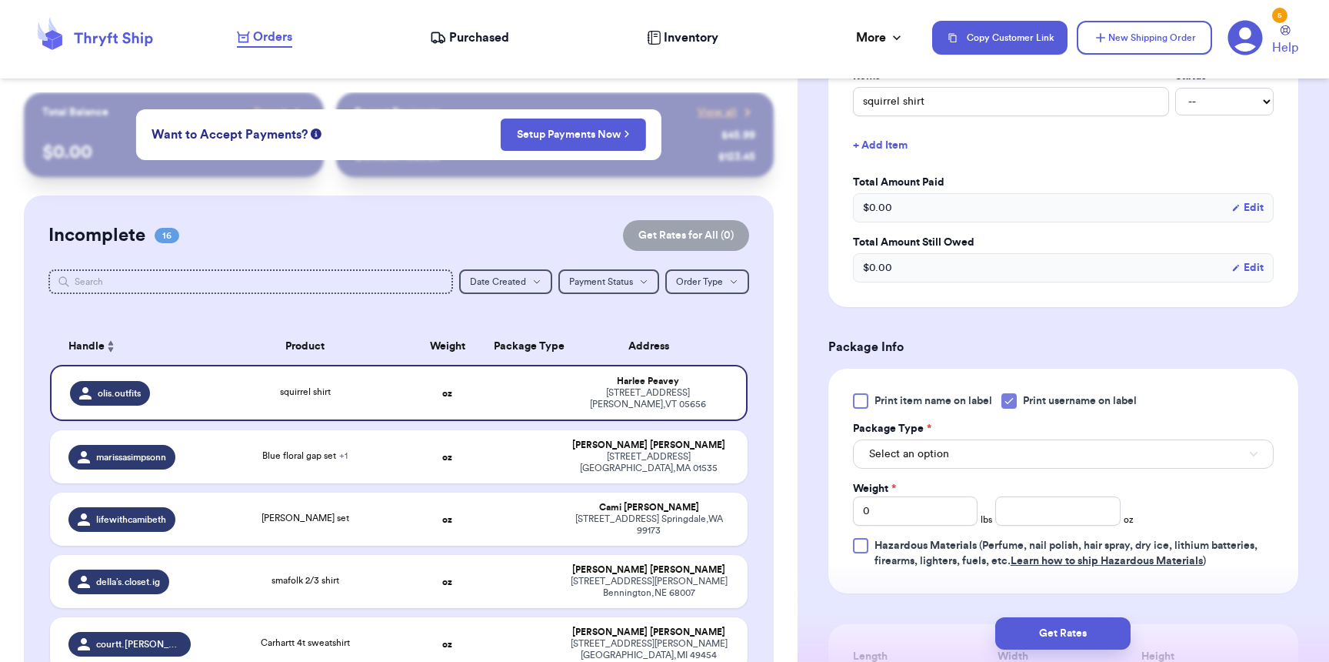
scroll to position [459, 0]
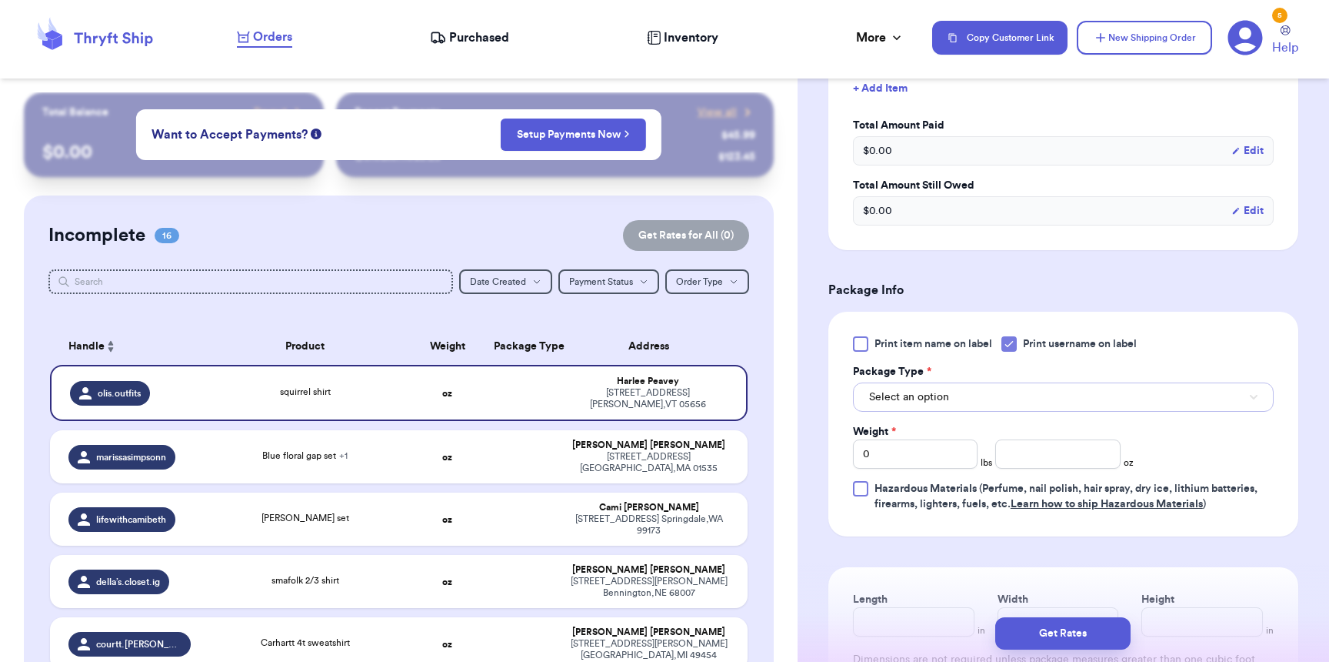
click at [949, 404] on button "Select an option" at bounding box center [1063, 396] width 421 height 29
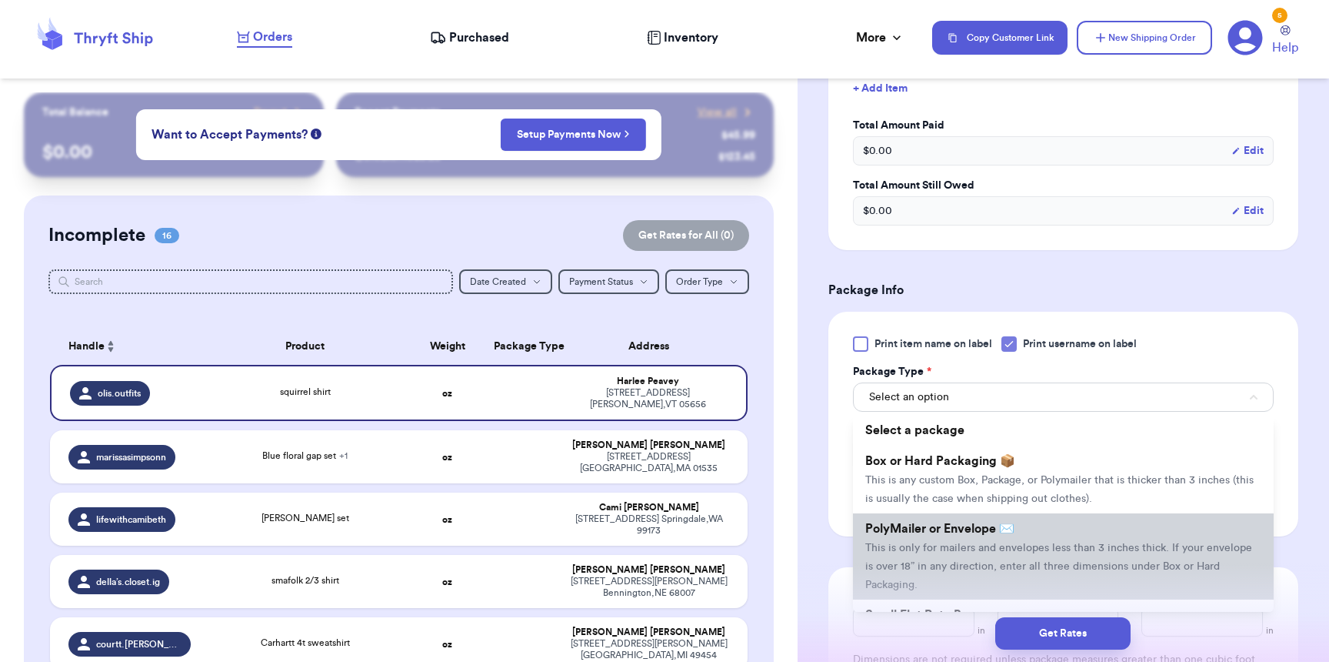
click at [940, 535] on span "PolyMailer or Envelope ✉️" at bounding box center [939, 528] width 149 height 12
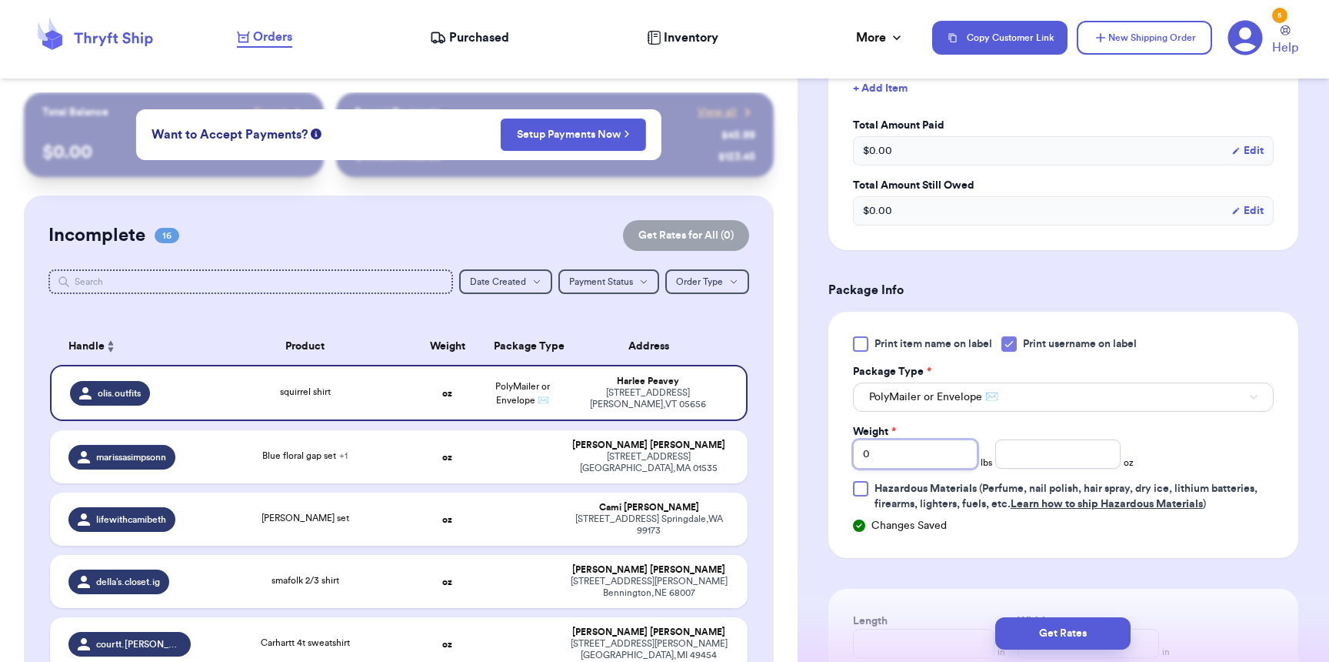
click at [919, 452] on input "0" at bounding box center [915, 453] width 125 height 29
click at [1012, 452] on input "number" at bounding box center [1057, 453] width 125 height 29
type input "3"
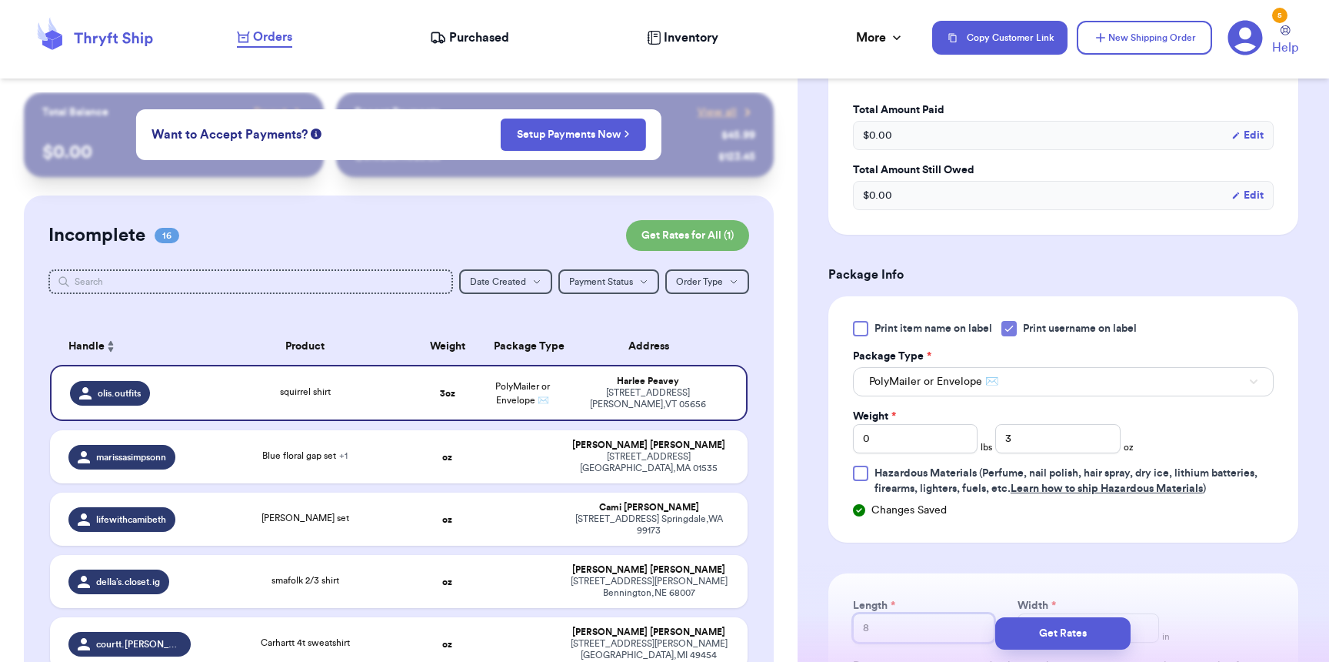
type input "8"
type input "6"
click at [1112, 642] on button "Get Rates" at bounding box center [1062, 633] width 135 height 32
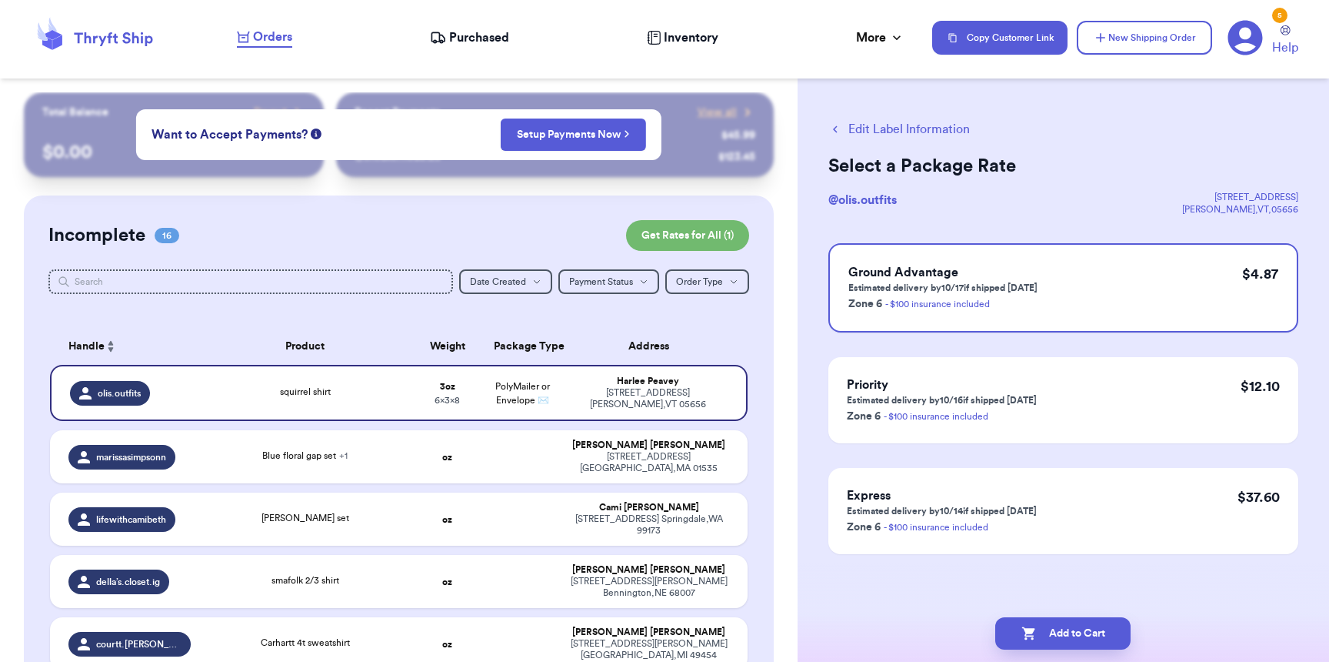
scroll to position [0, 0]
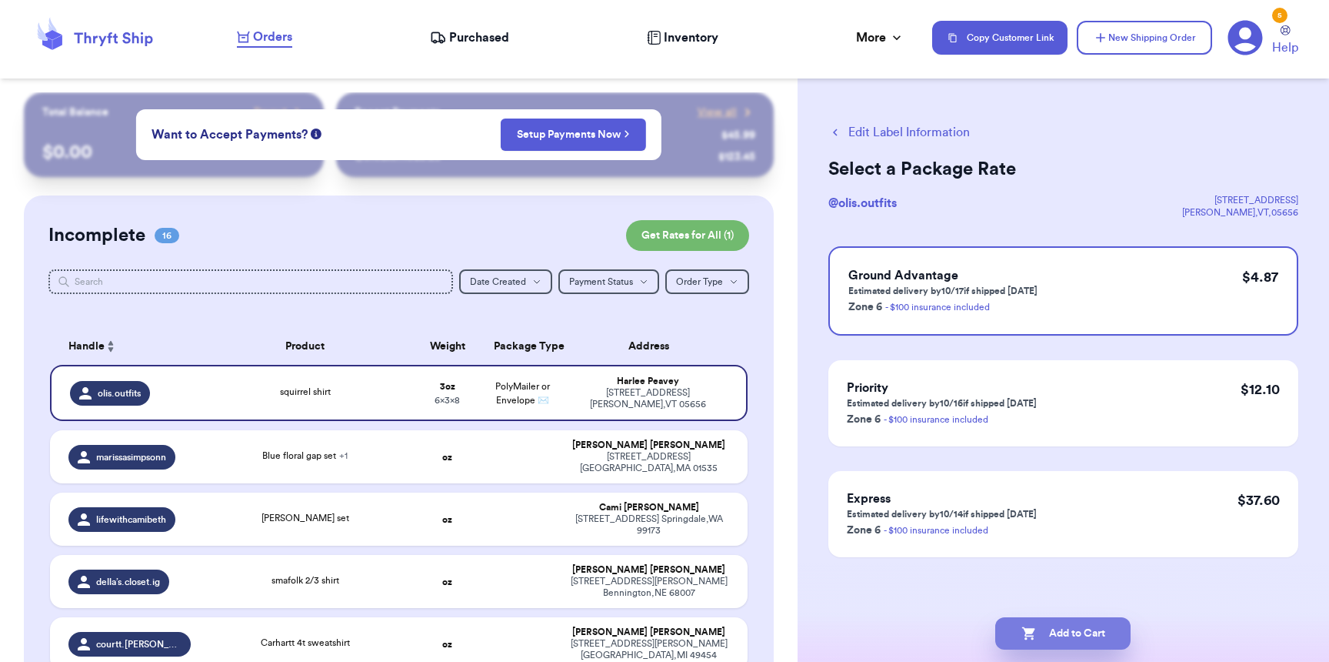
click at [1089, 629] on button "Add to Cart" at bounding box center [1062, 633] width 135 height 32
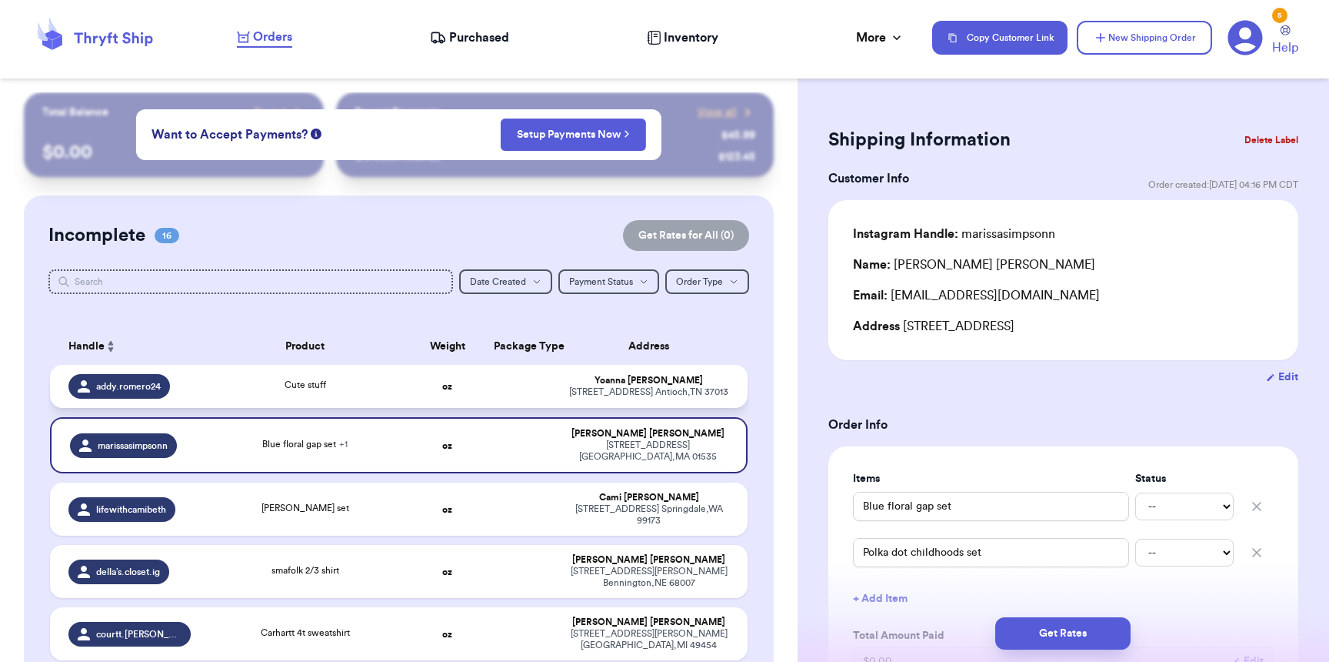
click at [156, 375] on div "addy.romero24" at bounding box center [119, 386] width 102 height 25
type input "Cute stuff"
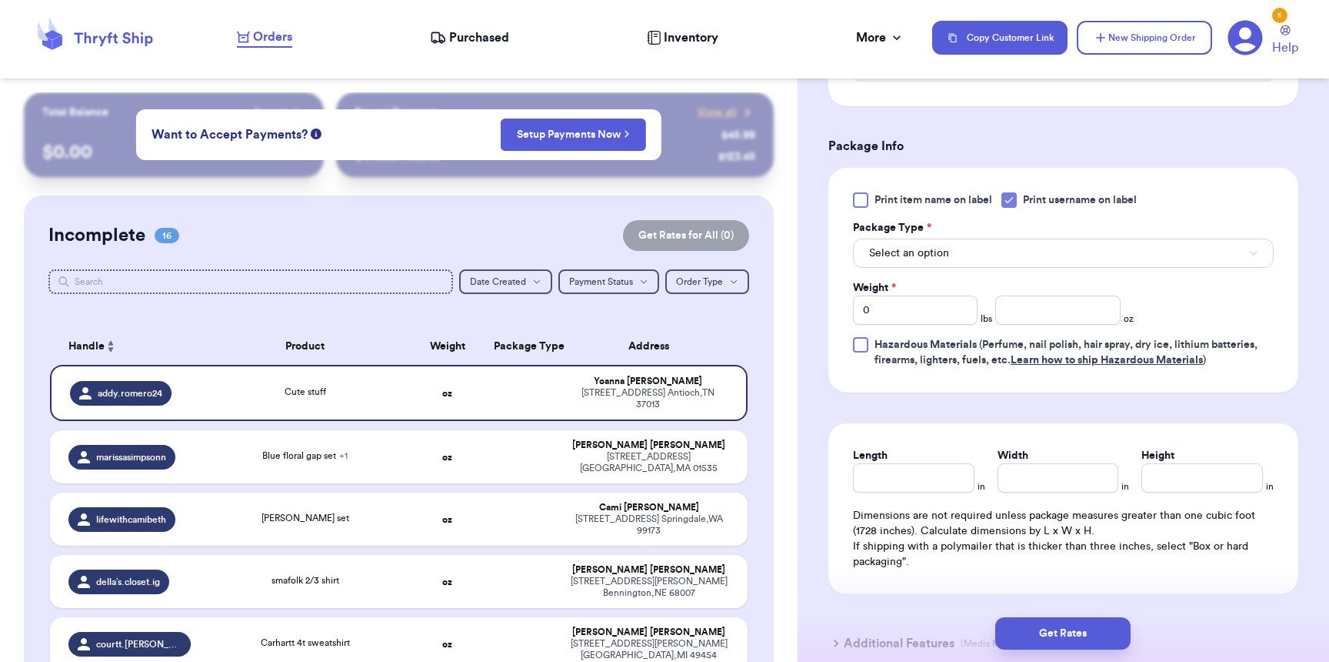
scroll to position [607, 0]
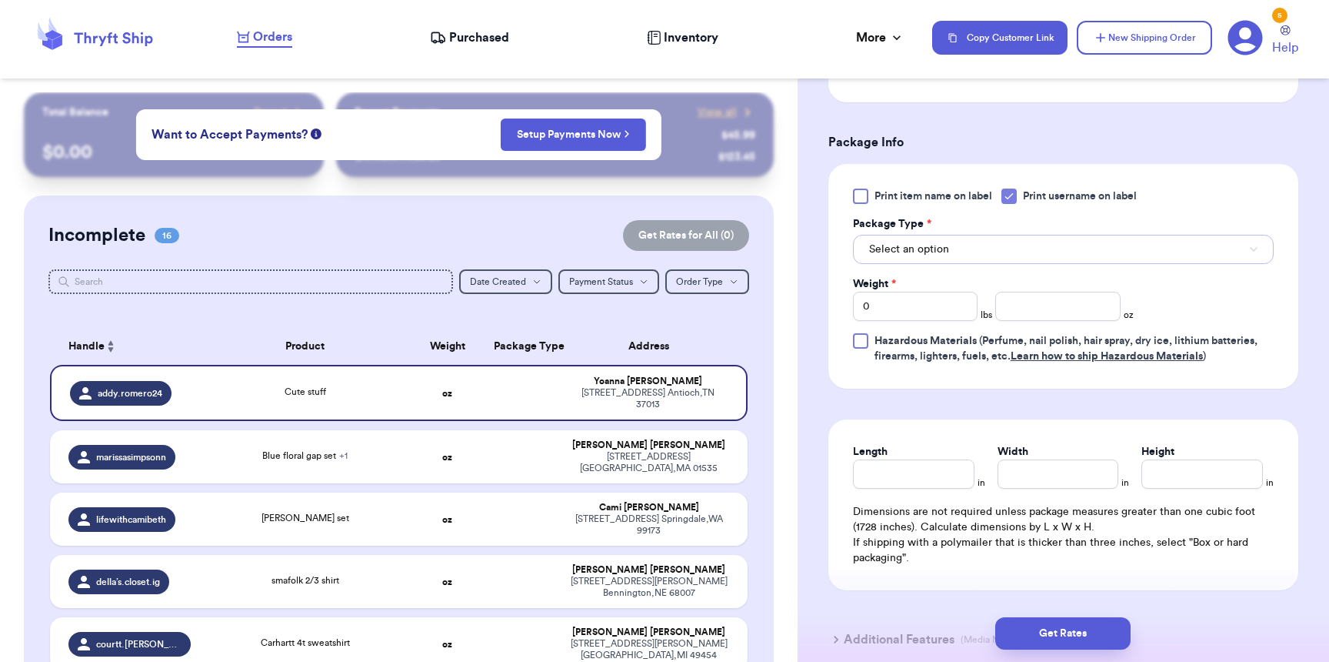
click at [913, 257] on span "Select an option" at bounding box center [909, 249] width 80 height 15
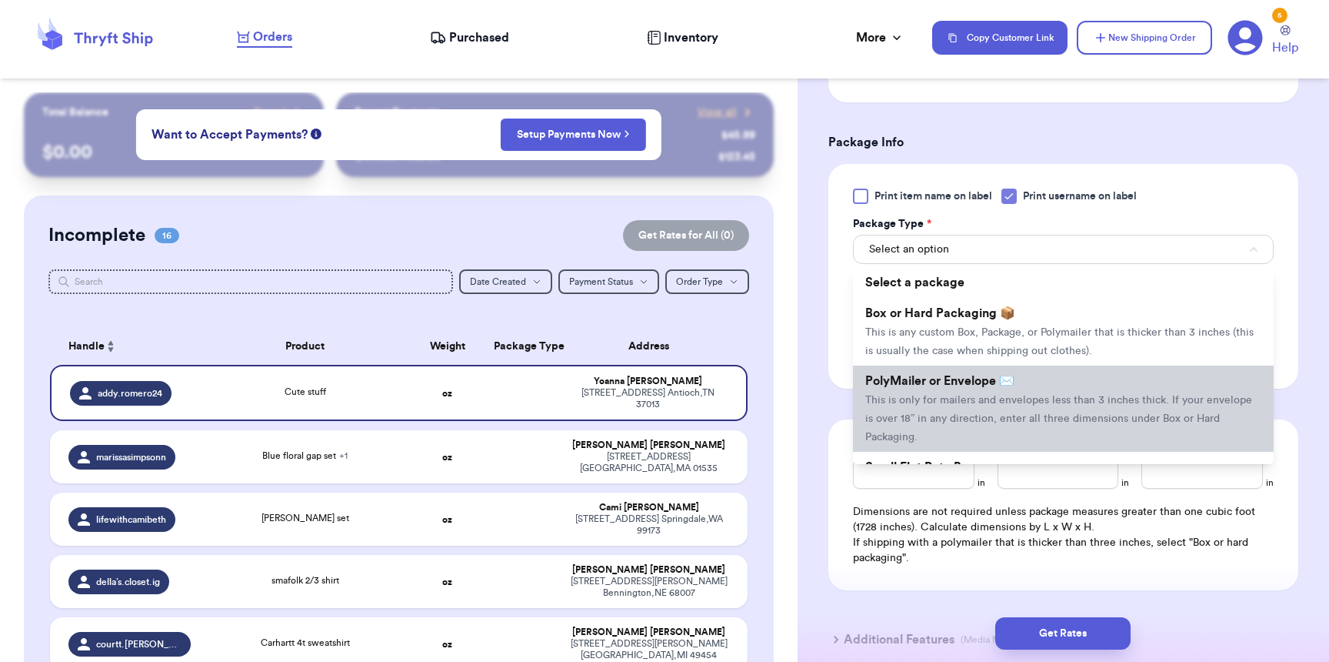
click at [904, 378] on span "PolyMailer or Envelope ✉️" at bounding box center [939, 381] width 149 height 12
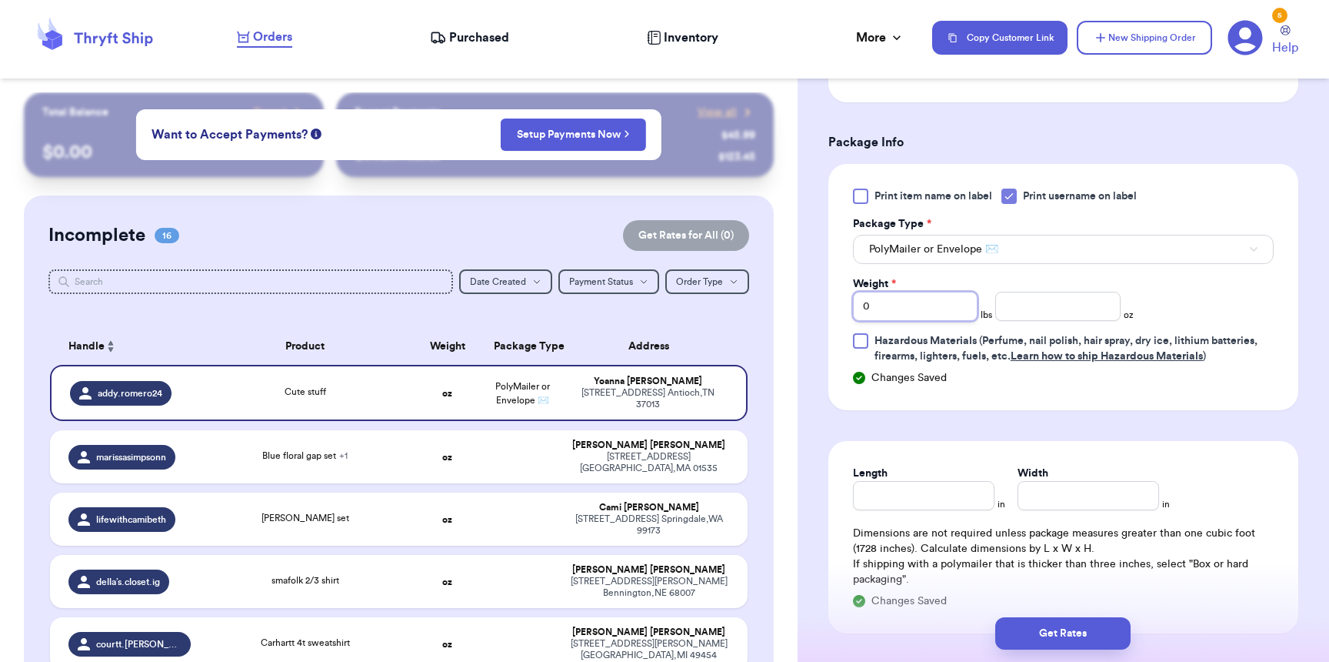
click at [889, 309] on input "0" at bounding box center [915, 306] width 125 height 29
type input "01"
type input "8"
type input "14"
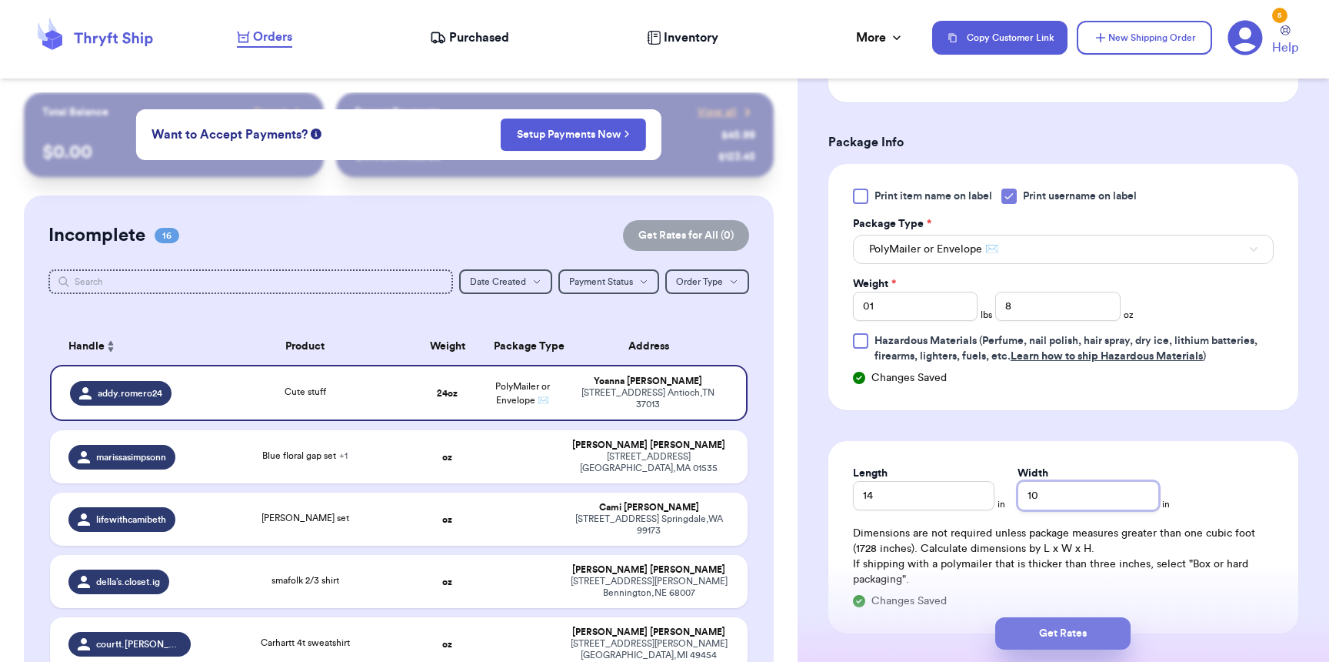
type input "10"
click at [1084, 642] on button "Get Rates" at bounding box center [1062, 633] width 135 height 32
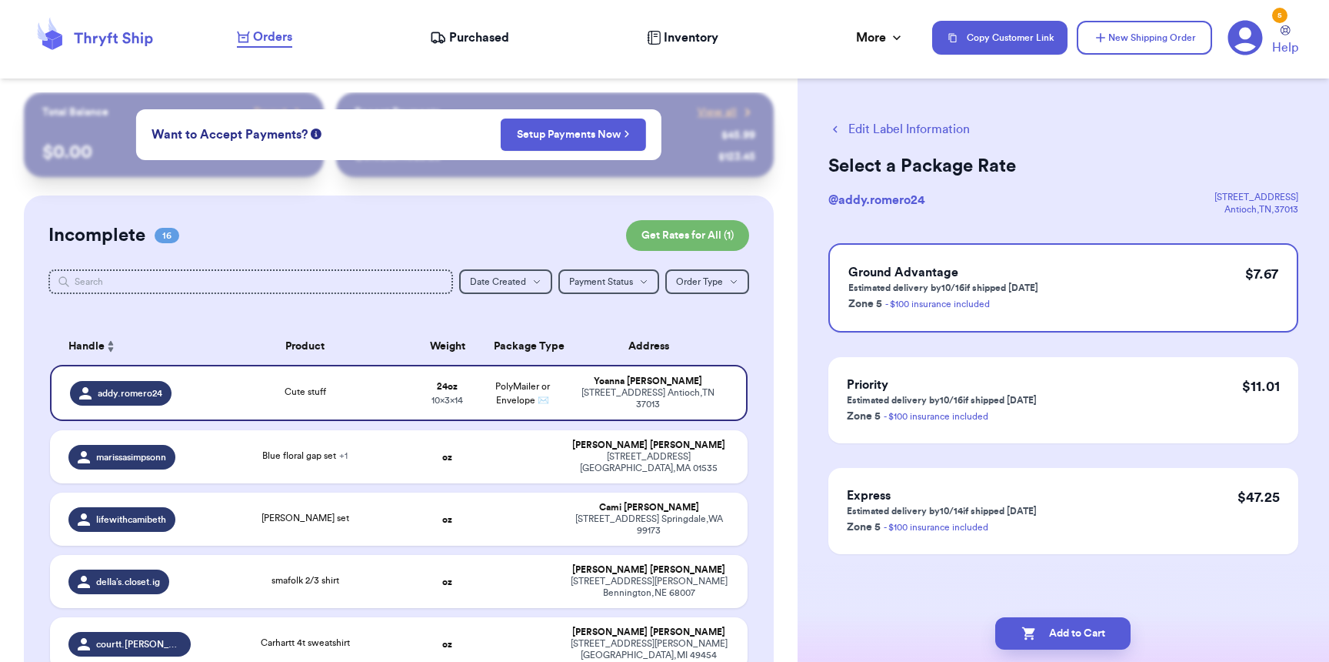
scroll to position [0, 0]
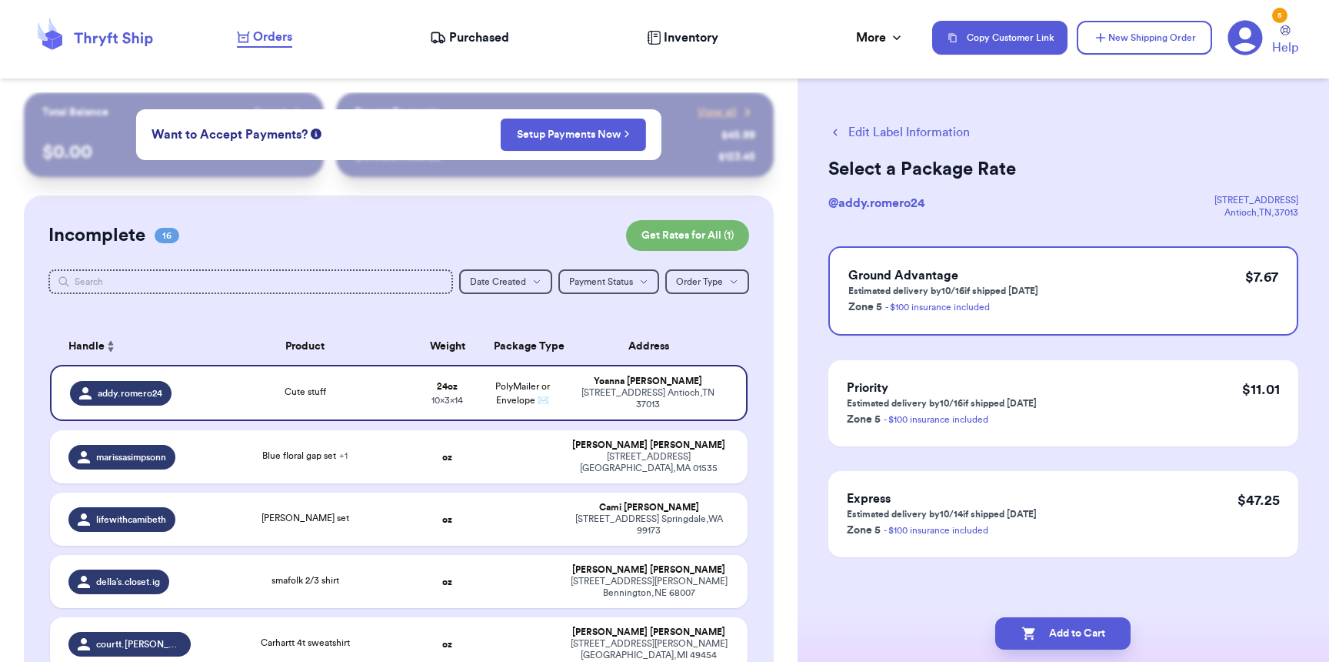
click at [1084, 628] on button "Add to Cart" at bounding box center [1062, 633] width 135 height 32
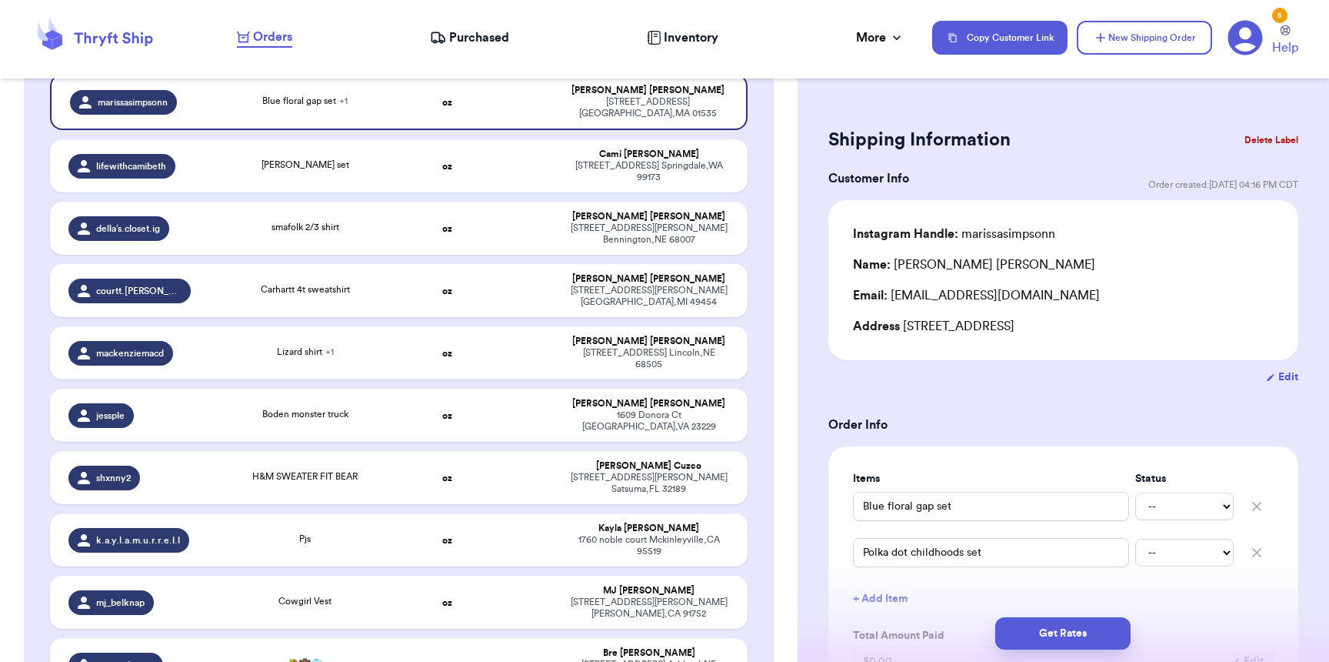
scroll to position [727, 0]
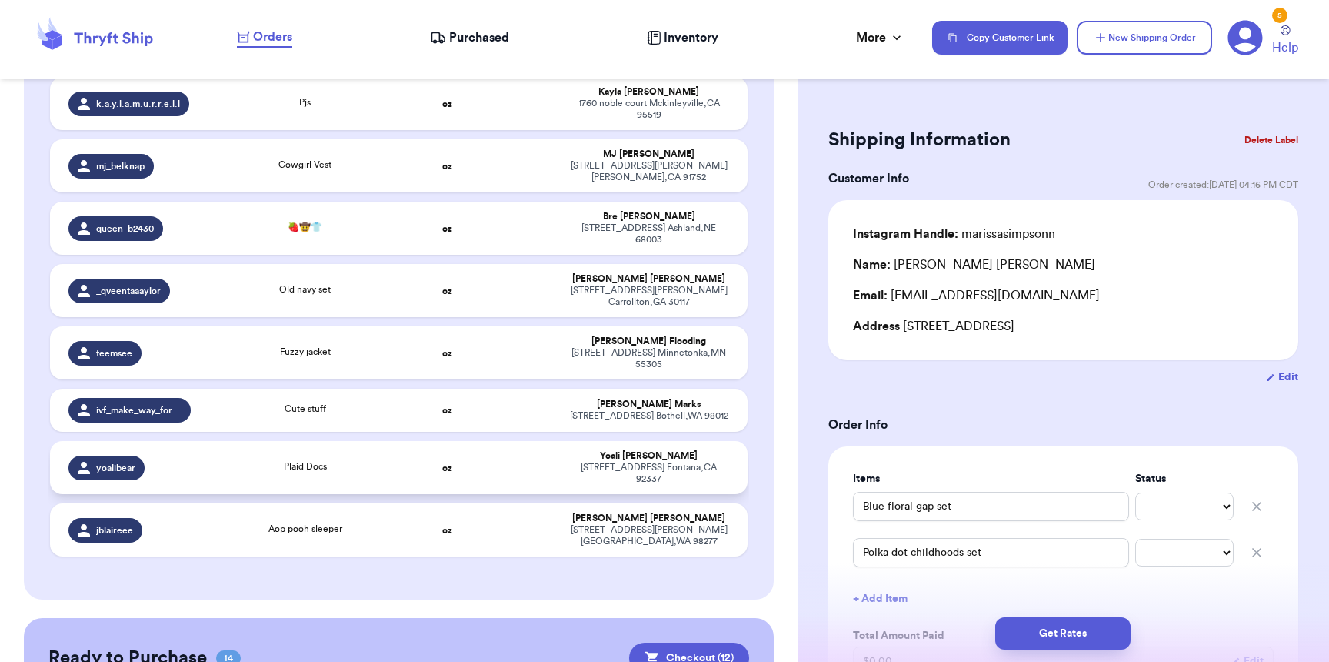
click at [146, 455] on div "yoalibear" at bounding box center [129, 467] width 122 height 25
type input "Plaid Docs"
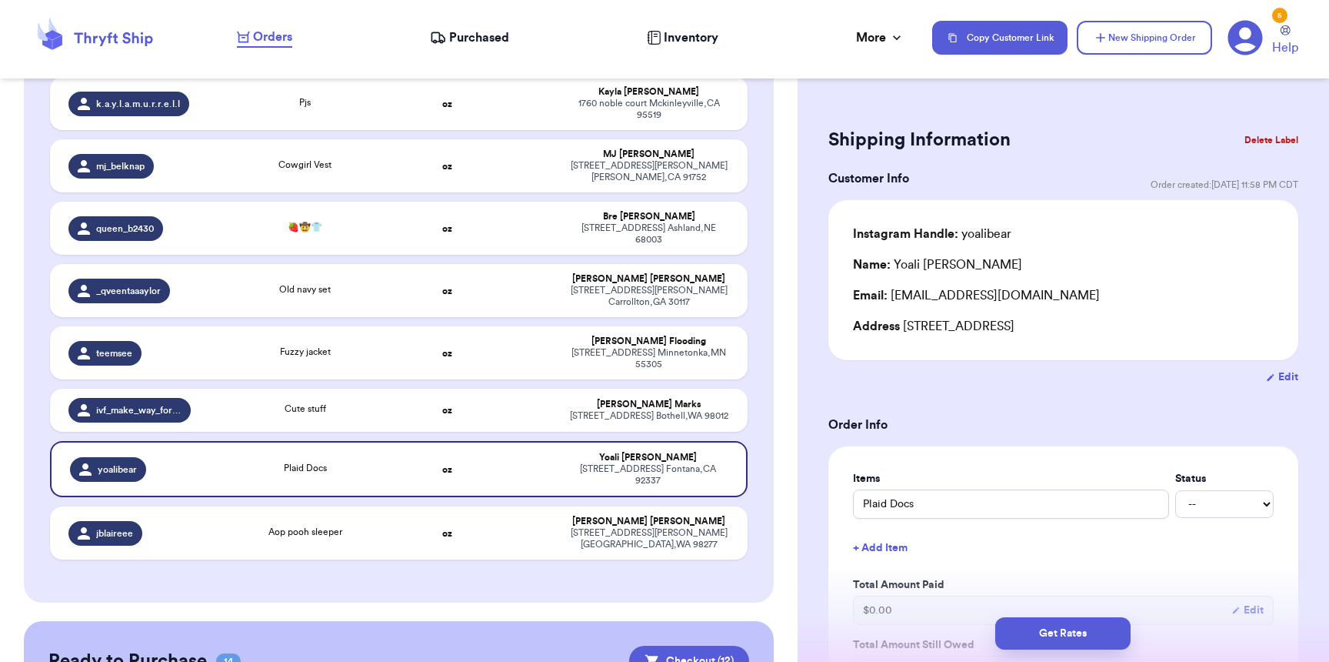
scroll to position [429, 0]
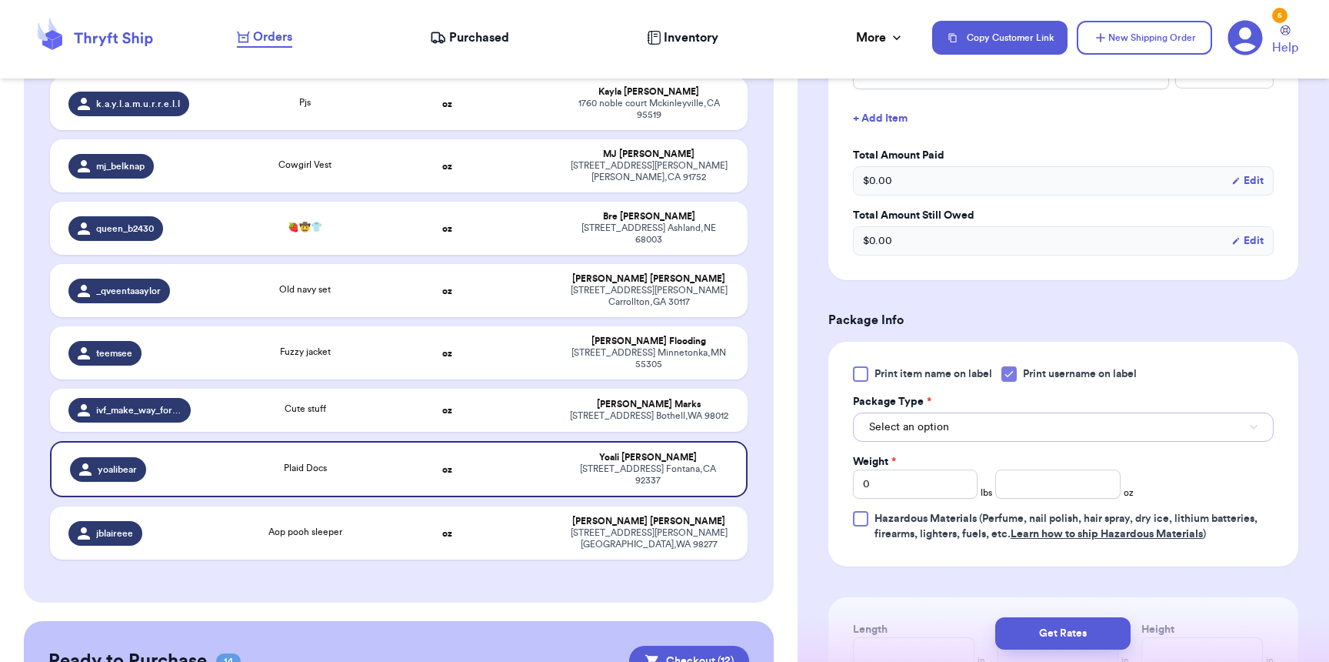
click at [929, 425] on span "Select an option" at bounding box center [909, 426] width 80 height 15
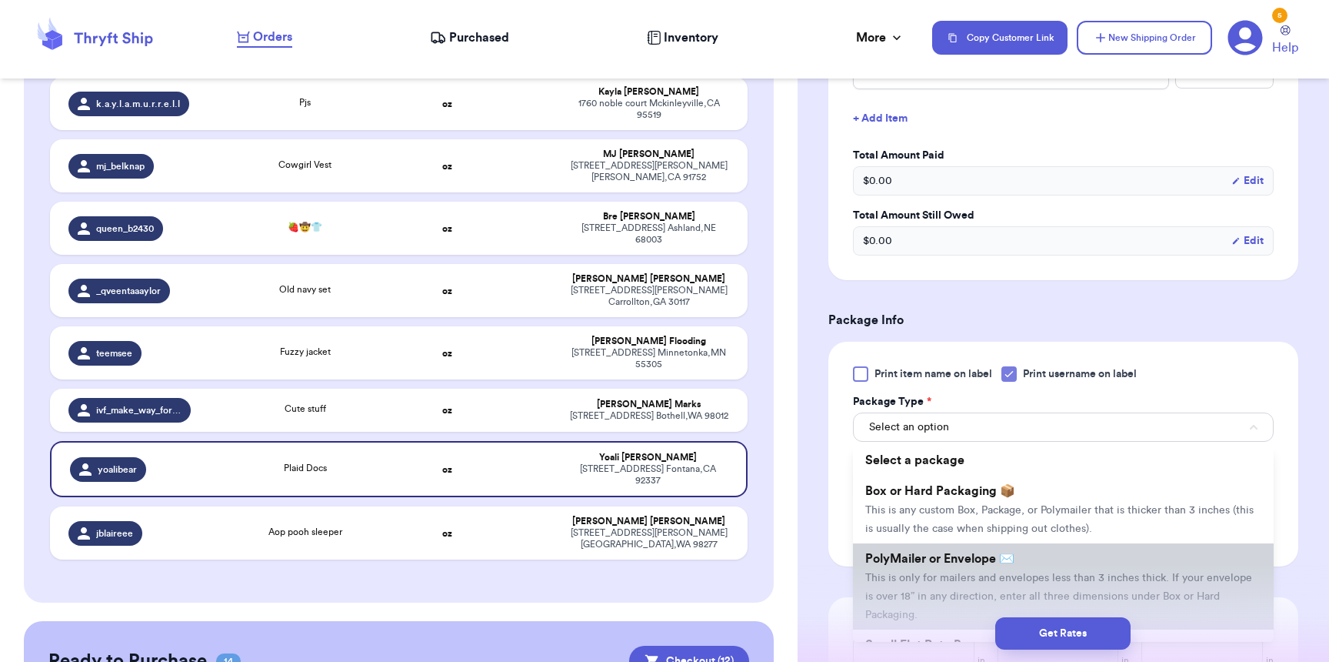
click at [919, 565] on span "PolyMailer or Envelope ✉️" at bounding box center [939, 558] width 149 height 12
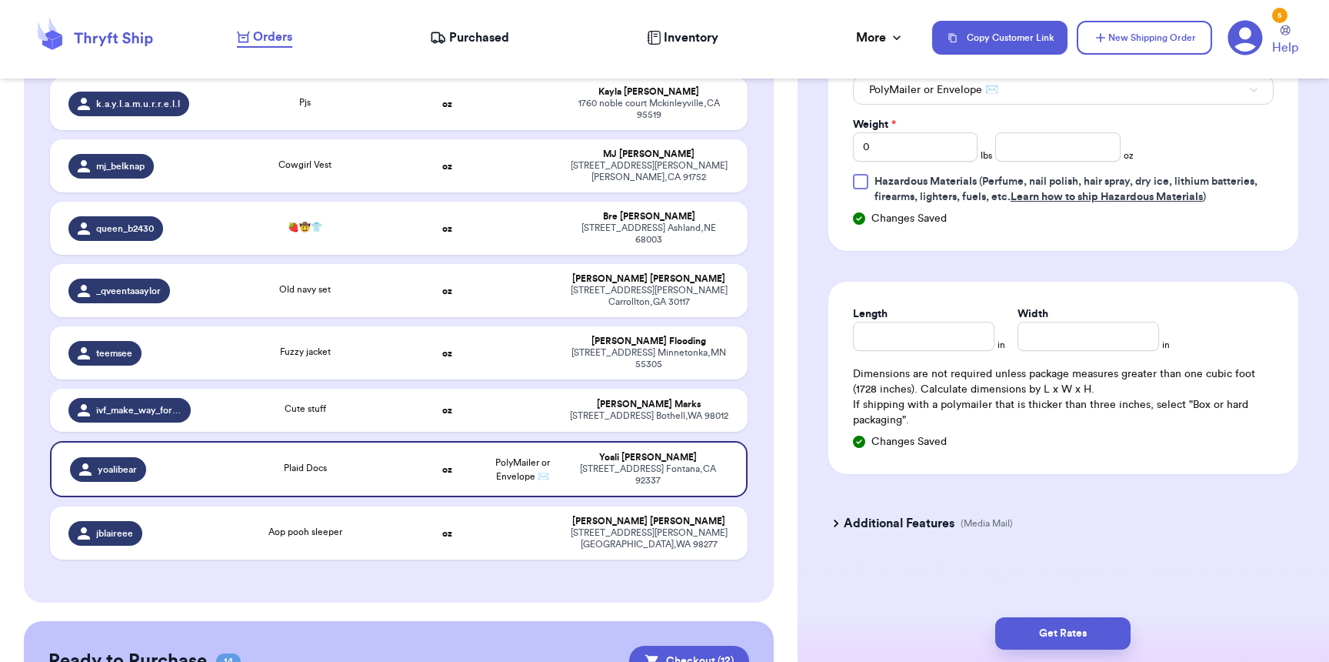
scroll to position [764, 0]
click at [910, 156] on input "0" at bounding box center [915, 149] width 125 height 29
type input "01"
drag, startPoint x: 1049, startPoint y: 142, endPoint x: 930, endPoint y: 153, distance: 119.7
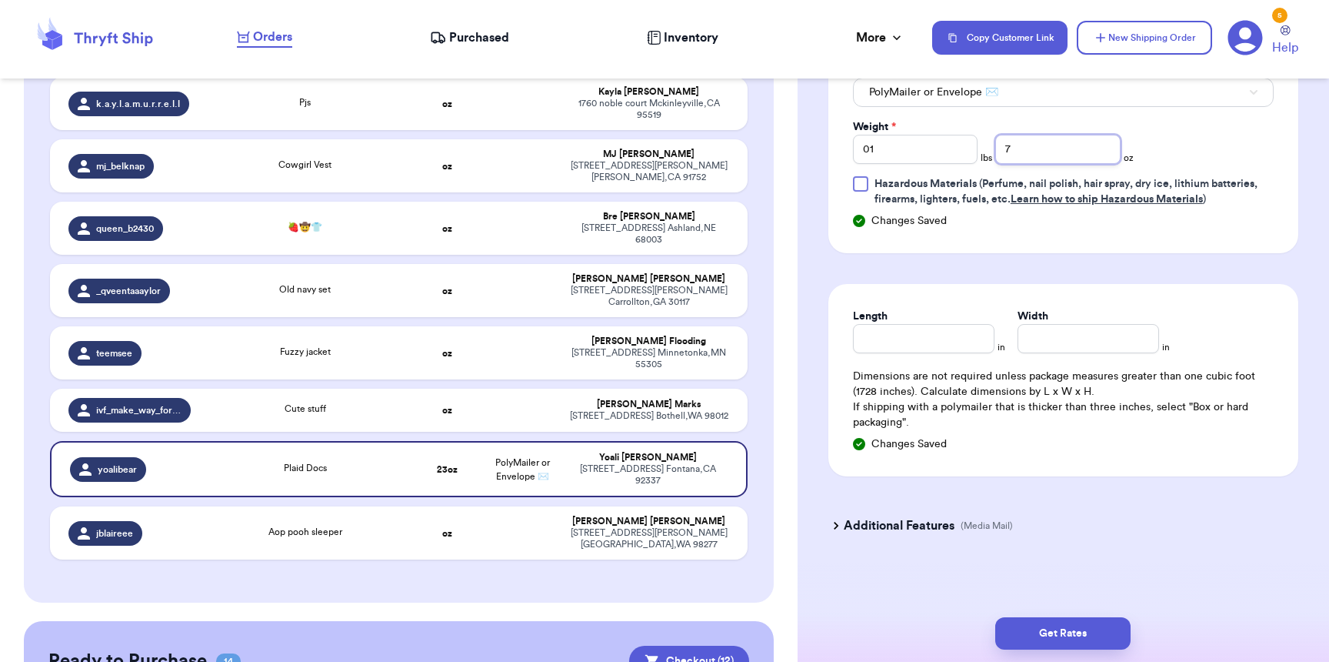
click at [930, 153] on div "Weight * 01 lbs 7 oz" at bounding box center [993, 141] width 281 height 45
drag, startPoint x: 1075, startPoint y: 156, endPoint x: 894, endPoint y: 145, distance: 181.2
click at [894, 145] on div "Weight * 01 lbs 7 oz" at bounding box center [993, 141] width 281 height 45
type input "11"
click at [1025, 104] on button "PolyMailer or Envelope ✉️" at bounding box center [1063, 92] width 421 height 29
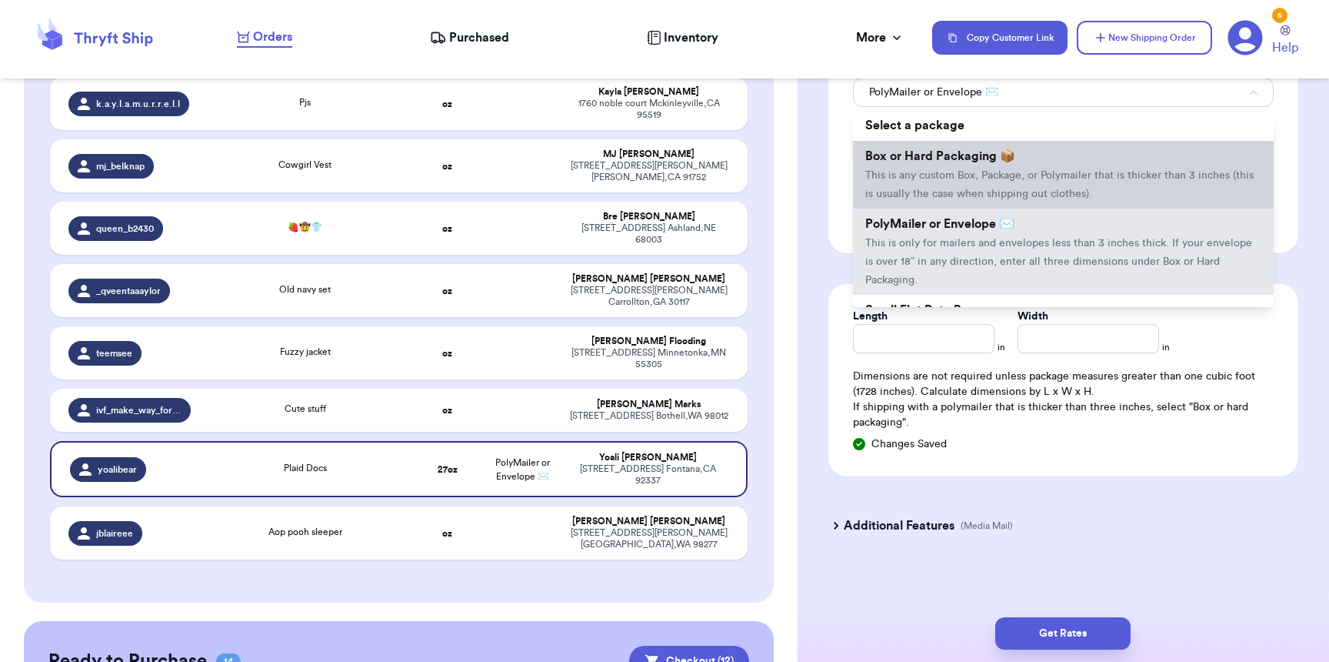
click at [965, 162] on span "Box or Hard Packaging 📦" at bounding box center [940, 156] width 150 height 12
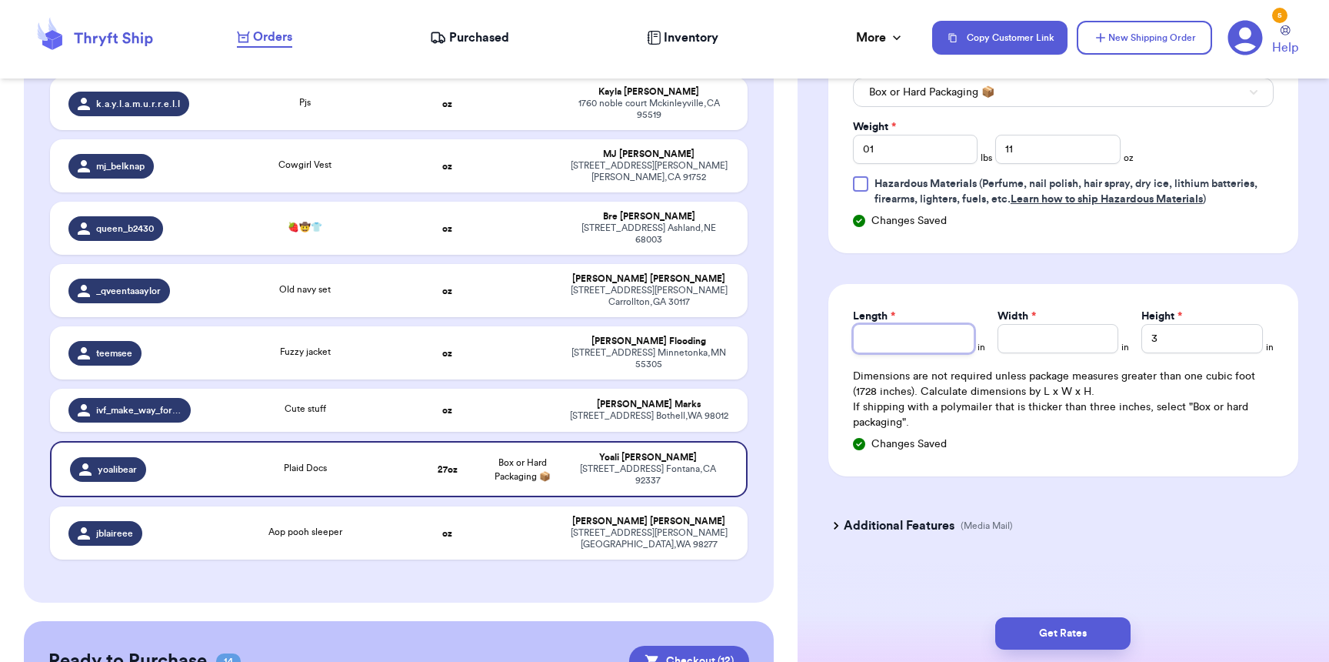
click at [928, 353] on input "Length *" at bounding box center [914, 338] width 122 height 29
type input "10"
type input "8"
type input "5"
click at [1031, 651] on div "Get Rates" at bounding box center [1064, 633] width 532 height 57
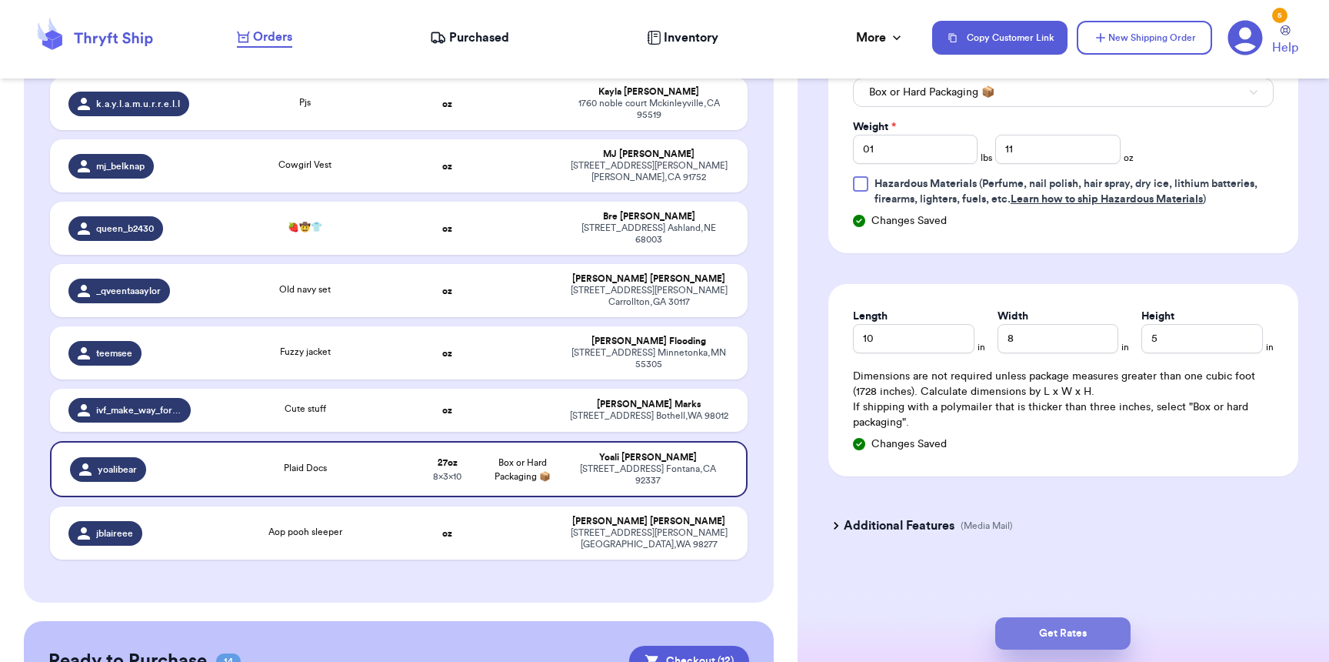
click at [1049, 626] on button "Get Rates" at bounding box center [1062, 633] width 135 height 32
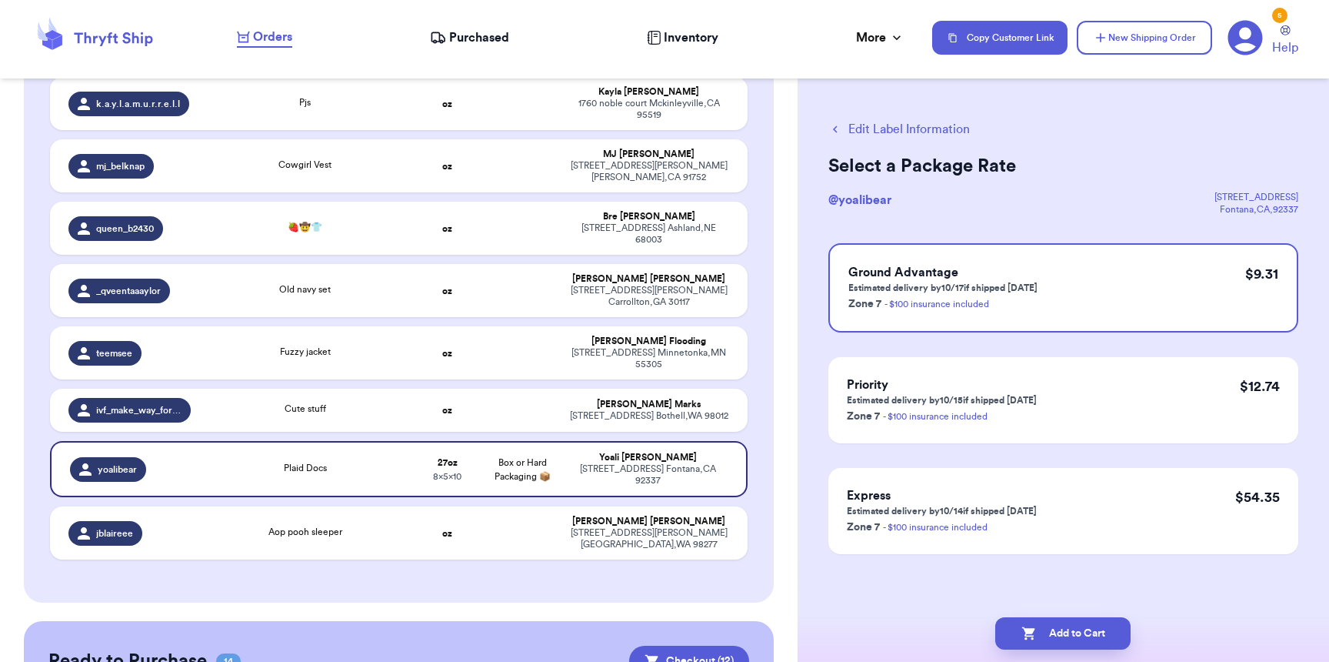
scroll to position [0, 0]
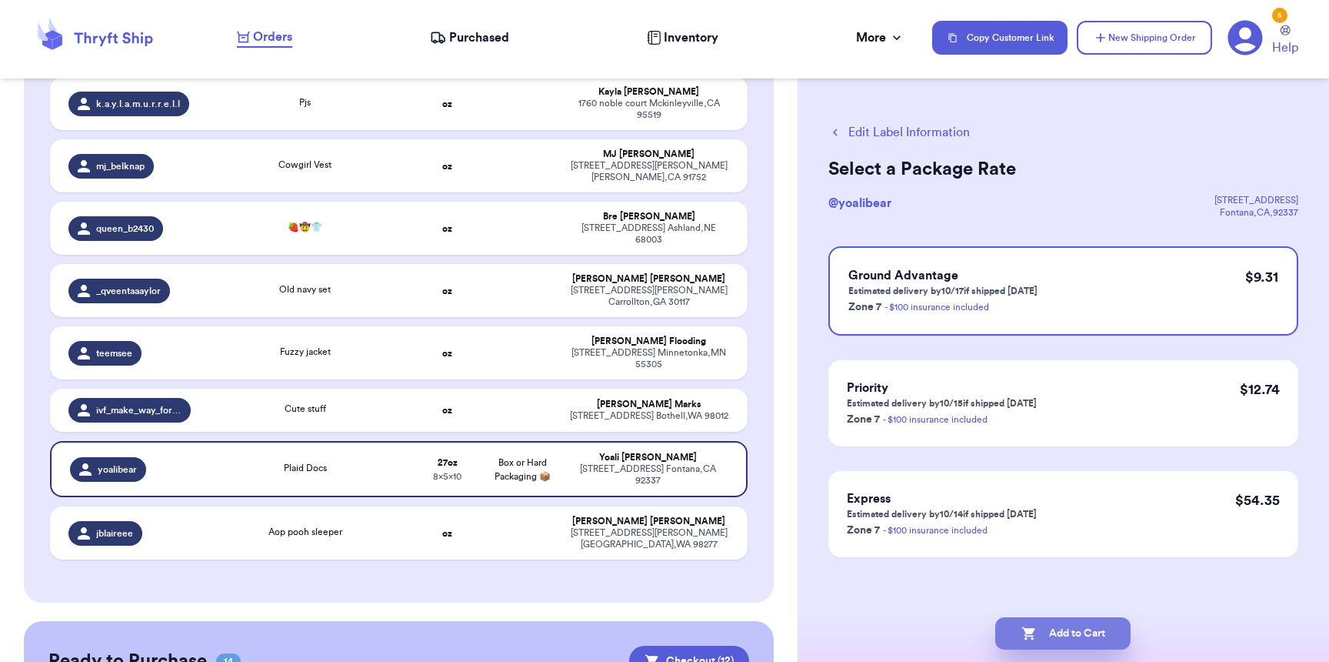
click at [1051, 641] on button "Add to Cart" at bounding box center [1062, 633] width 135 height 32
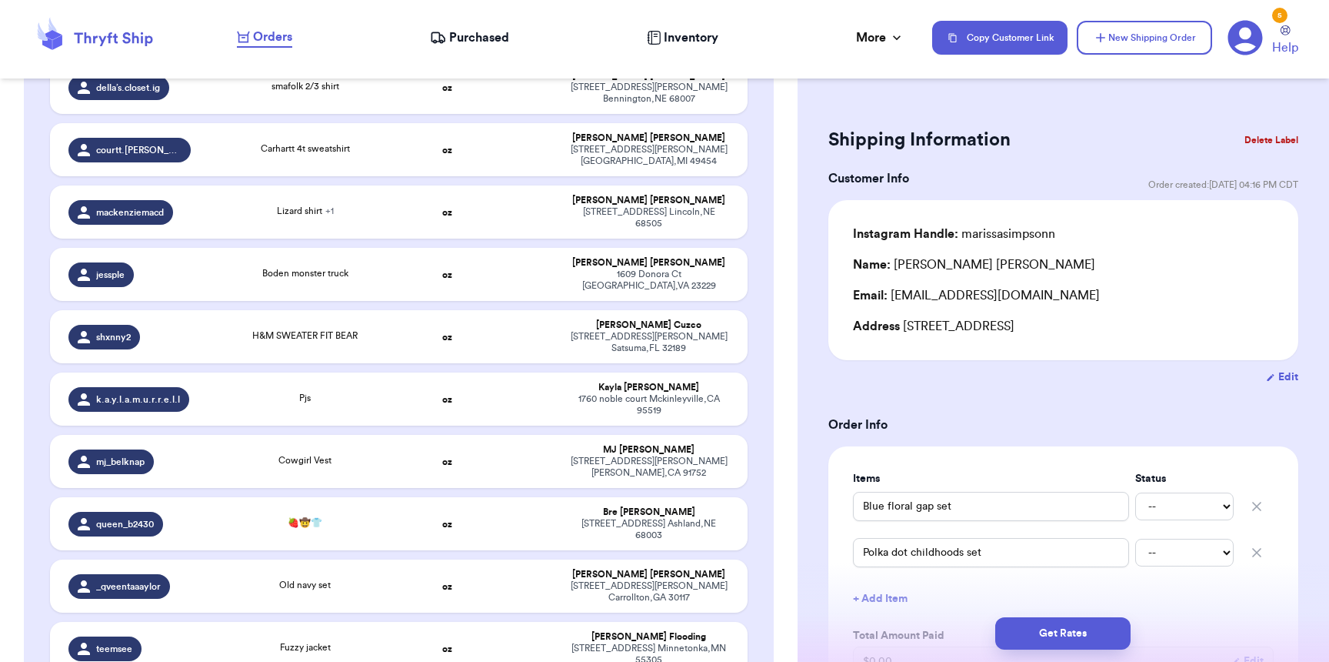
scroll to position [426, 0]
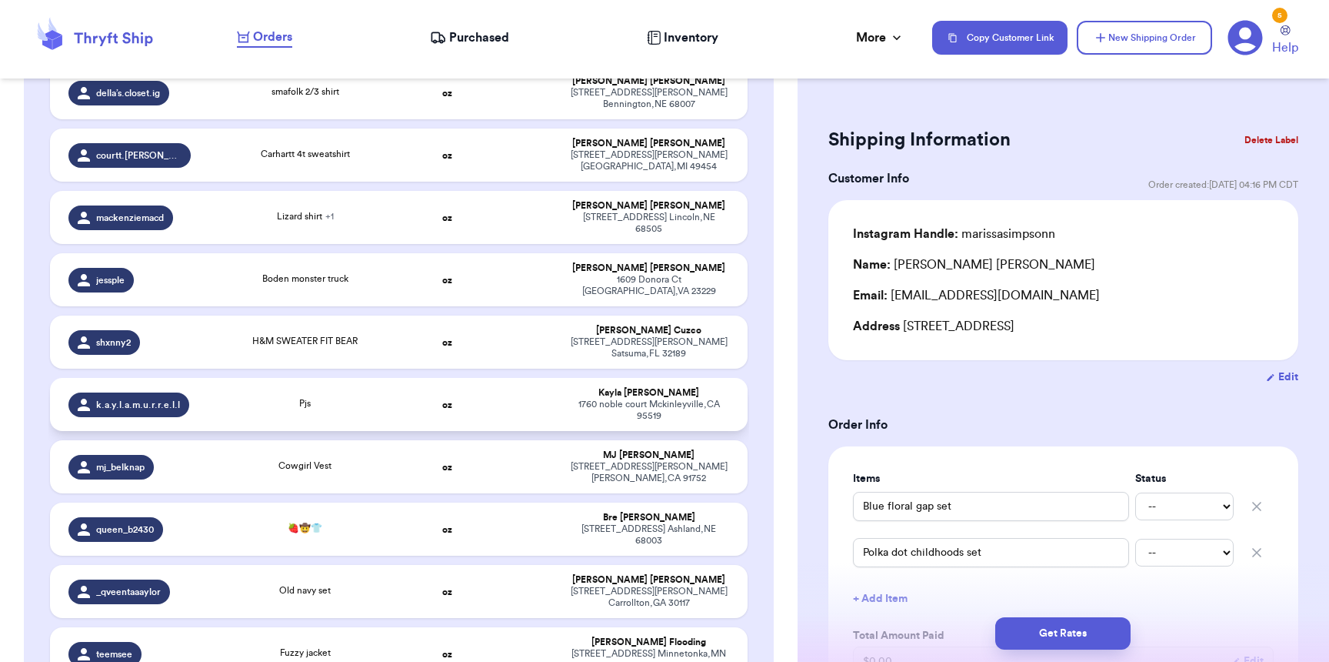
click at [345, 396] on div "Pjs" at bounding box center [305, 404] width 192 height 17
type input "Pjs"
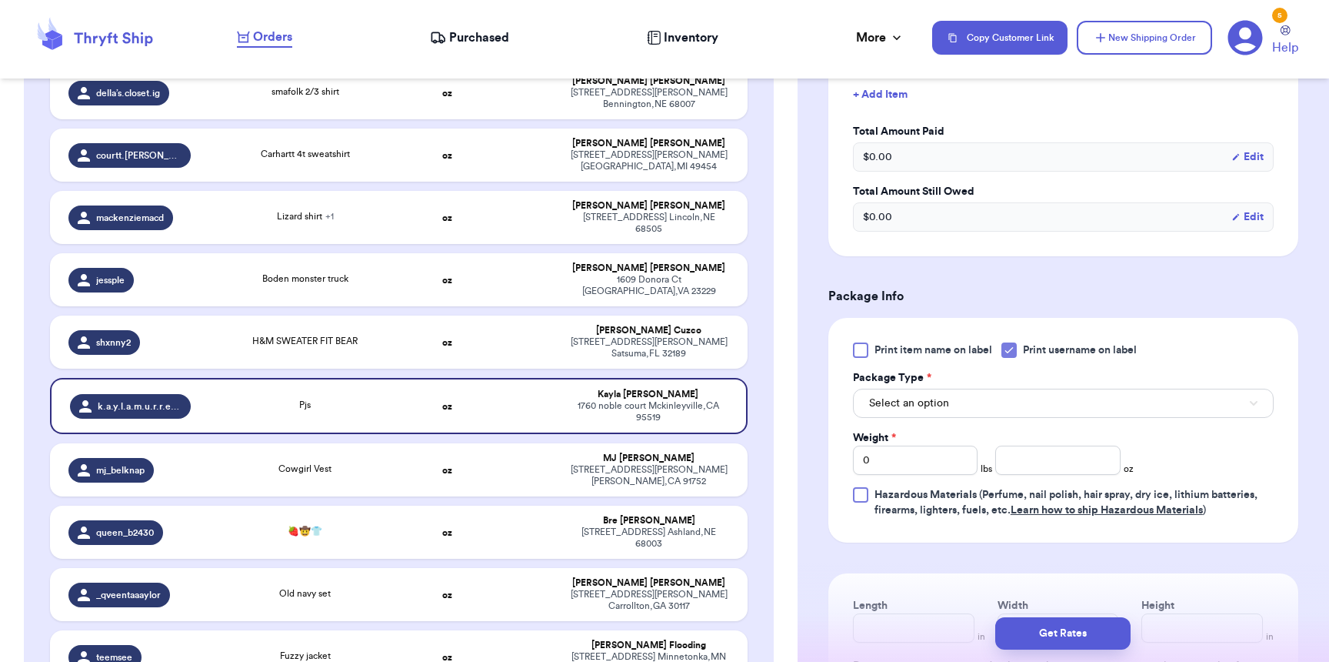
scroll to position [475, 0]
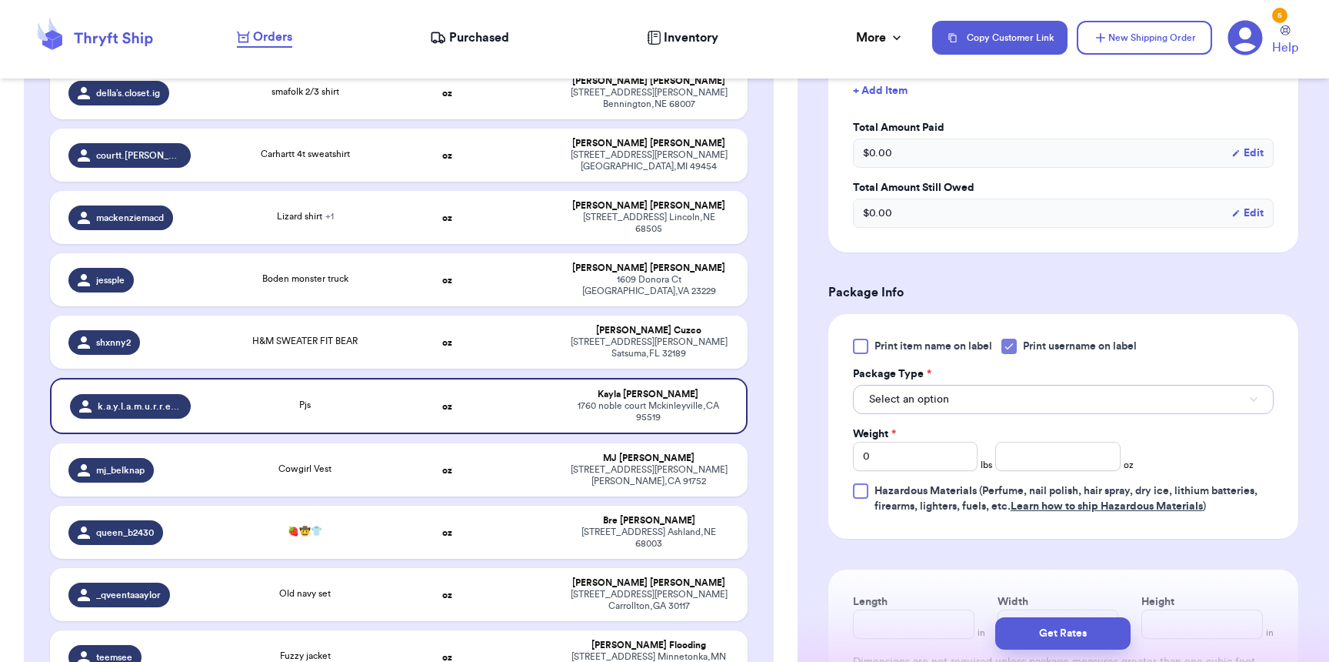
click at [984, 389] on button "Select an option" at bounding box center [1063, 399] width 421 height 29
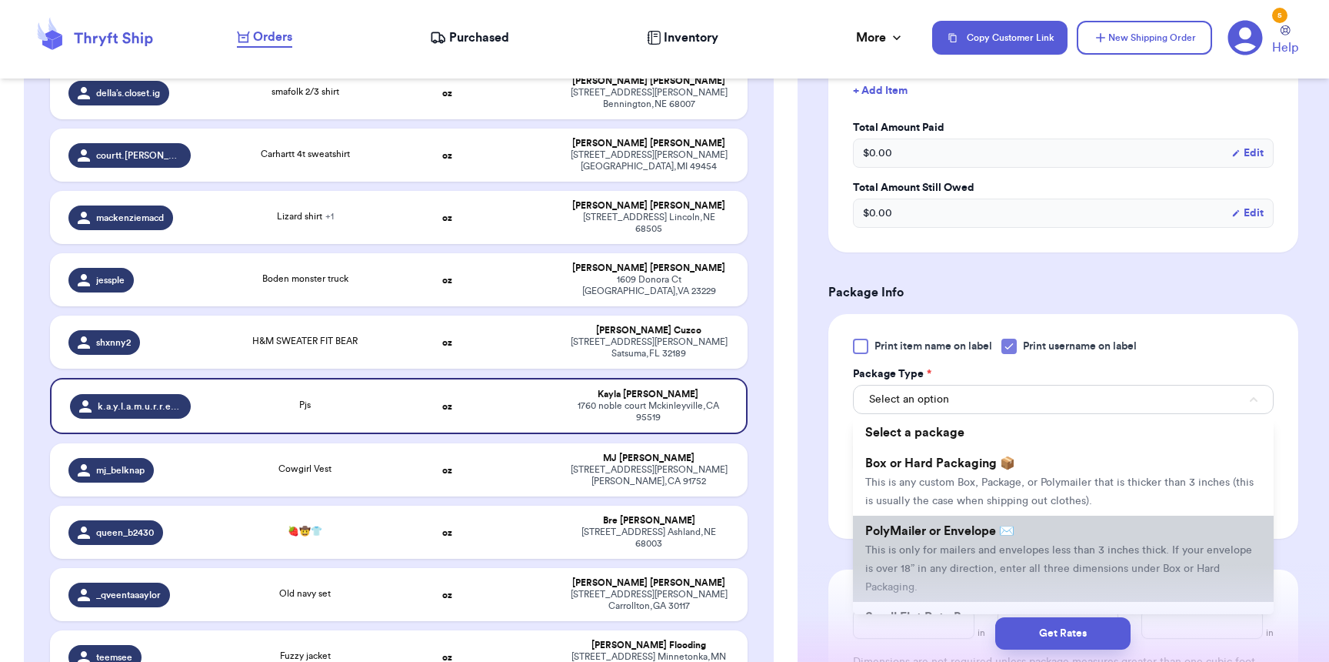
click at [969, 525] on span "PolyMailer or Envelope ✉️" at bounding box center [939, 531] width 149 height 12
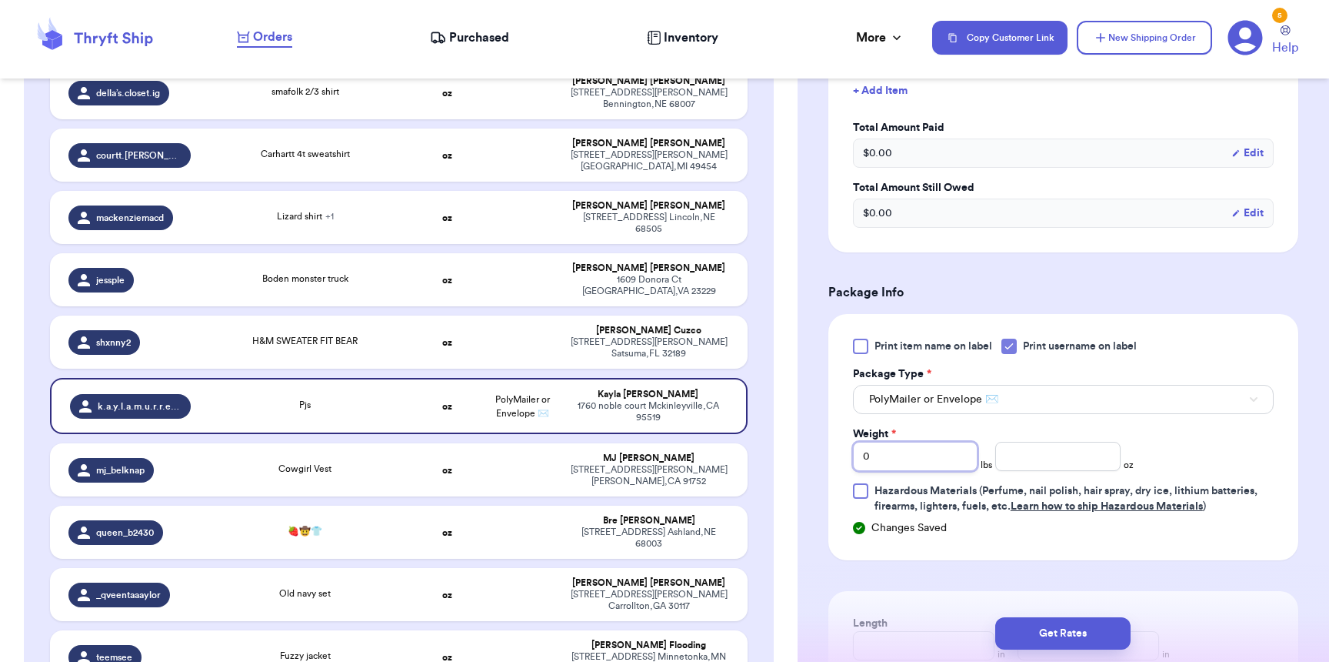
click at [924, 448] on input "0" at bounding box center [915, 456] width 125 height 29
type input "13"
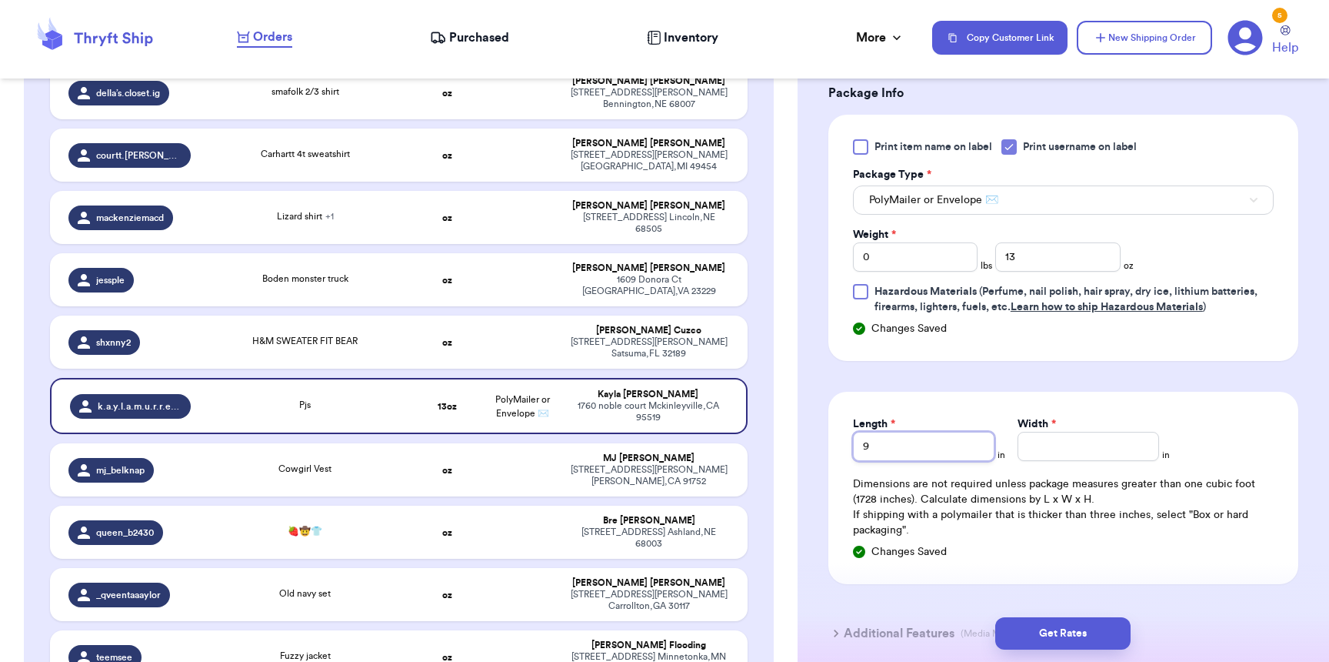
type input "9"
type input "8"
click at [1066, 619] on button "Get Rates" at bounding box center [1062, 633] width 135 height 32
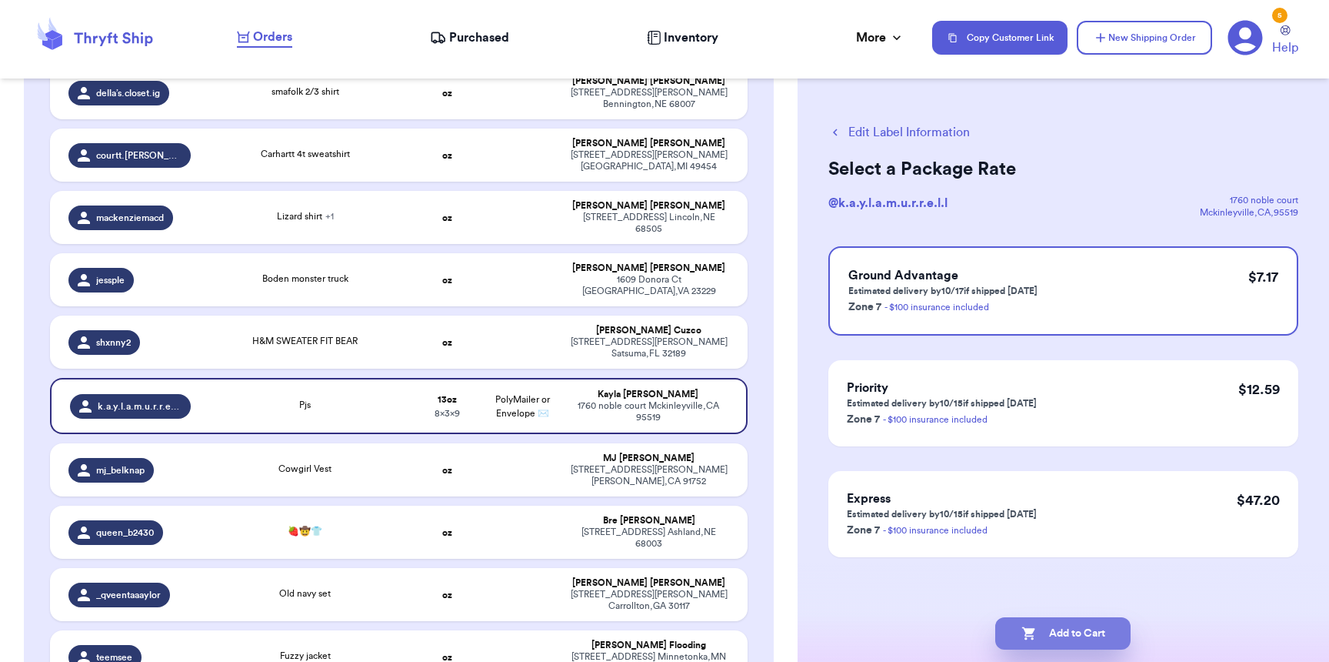
click at [1046, 632] on button "Add to Cart" at bounding box center [1062, 633] width 135 height 32
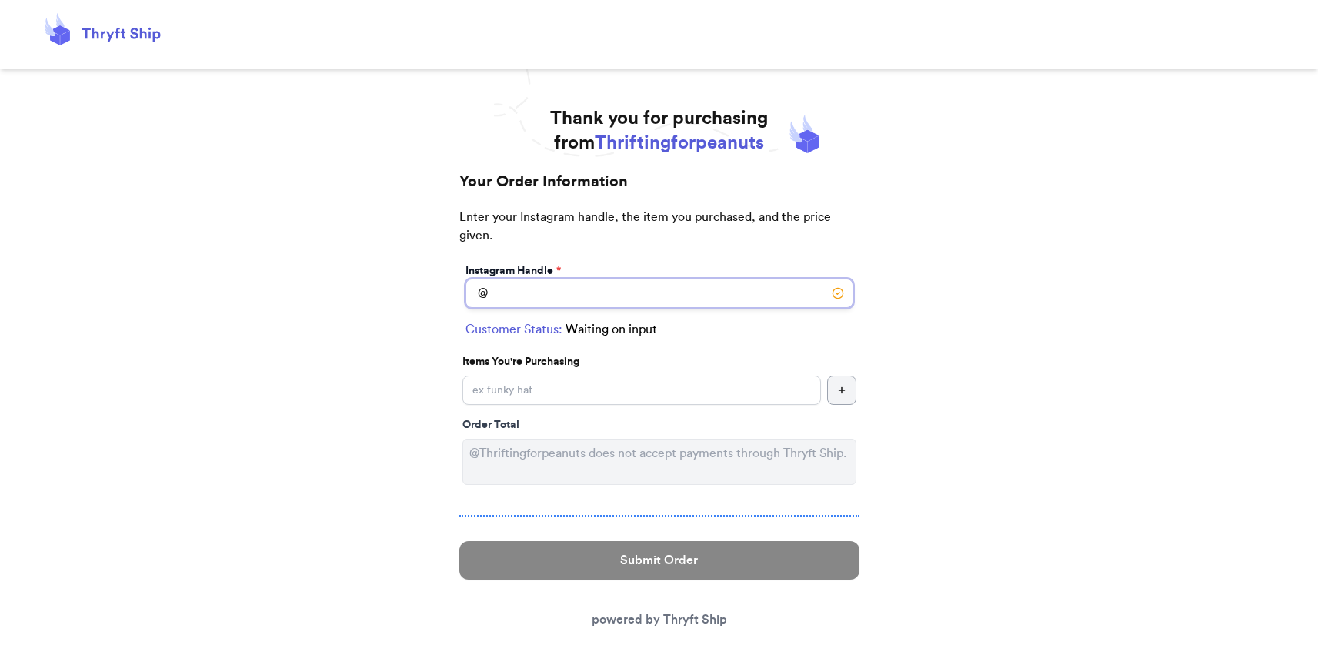
click at [579, 298] on input "Instagram Handle *" at bounding box center [659, 292] width 388 height 29
type input "alexandranicaz"
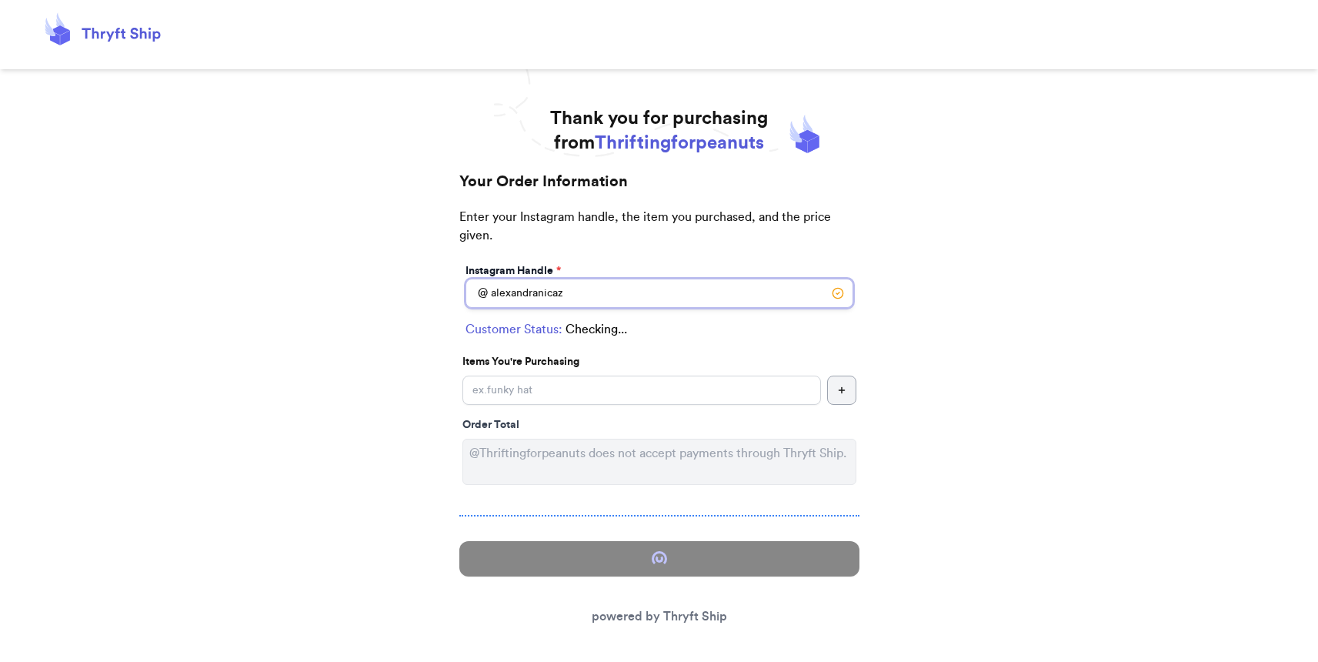
select select "VT"
type input "Burlington"
type input "05401"
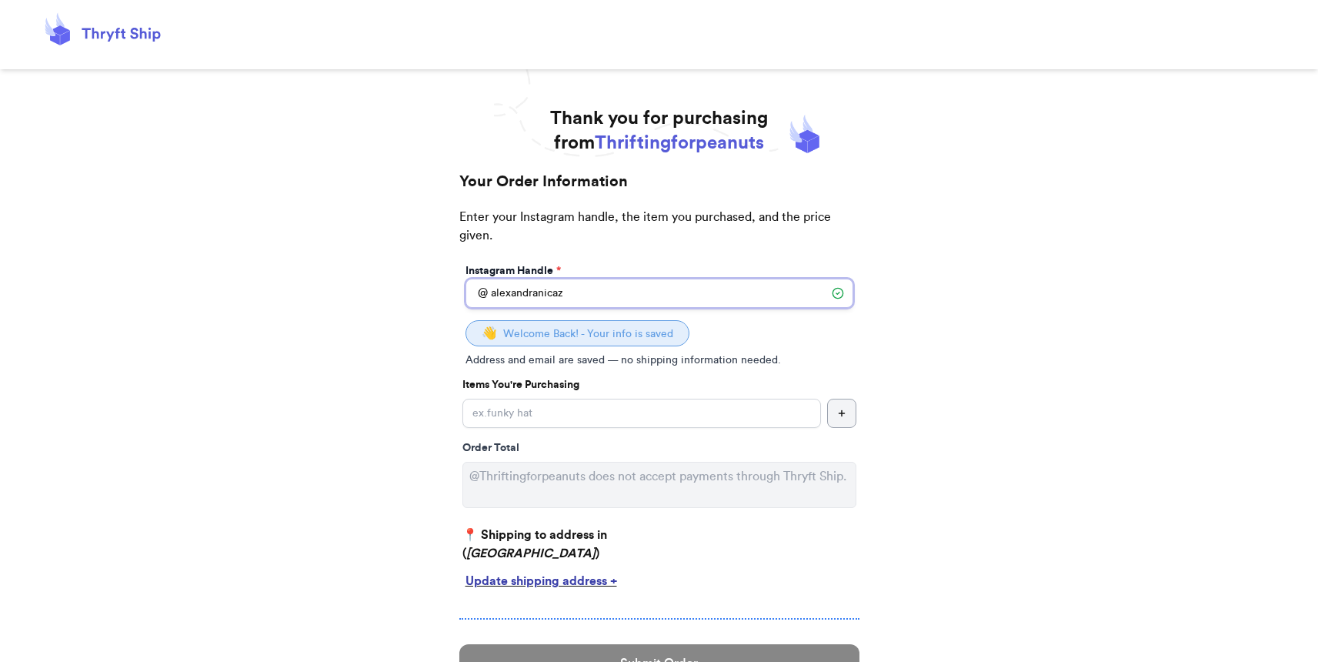
type input "alexandranicaz"
click at [647, 415] on input "Instagram Handle *" at bounding box center [641, 412] width 358 height 29
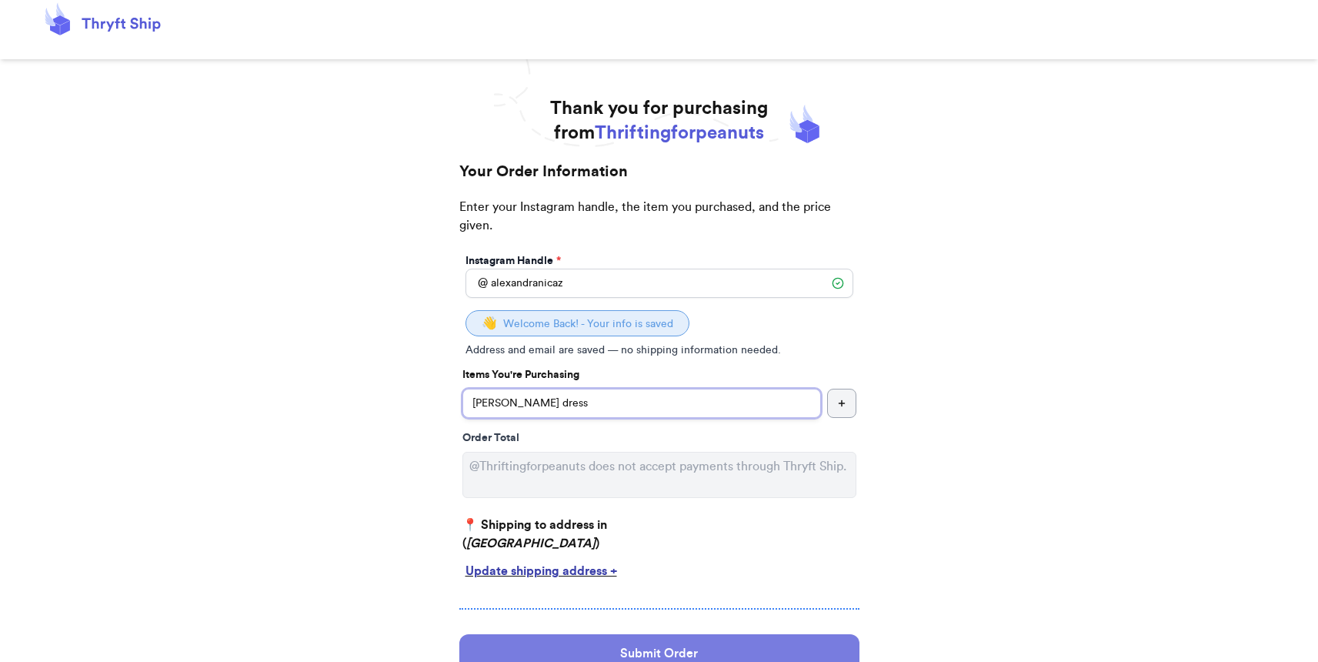
scroll to position [11, 0]
type input "stella mccartney dress"
click at [638, 657] on button "Submit Order" at bounding box center [659, 652] width 400 height 38
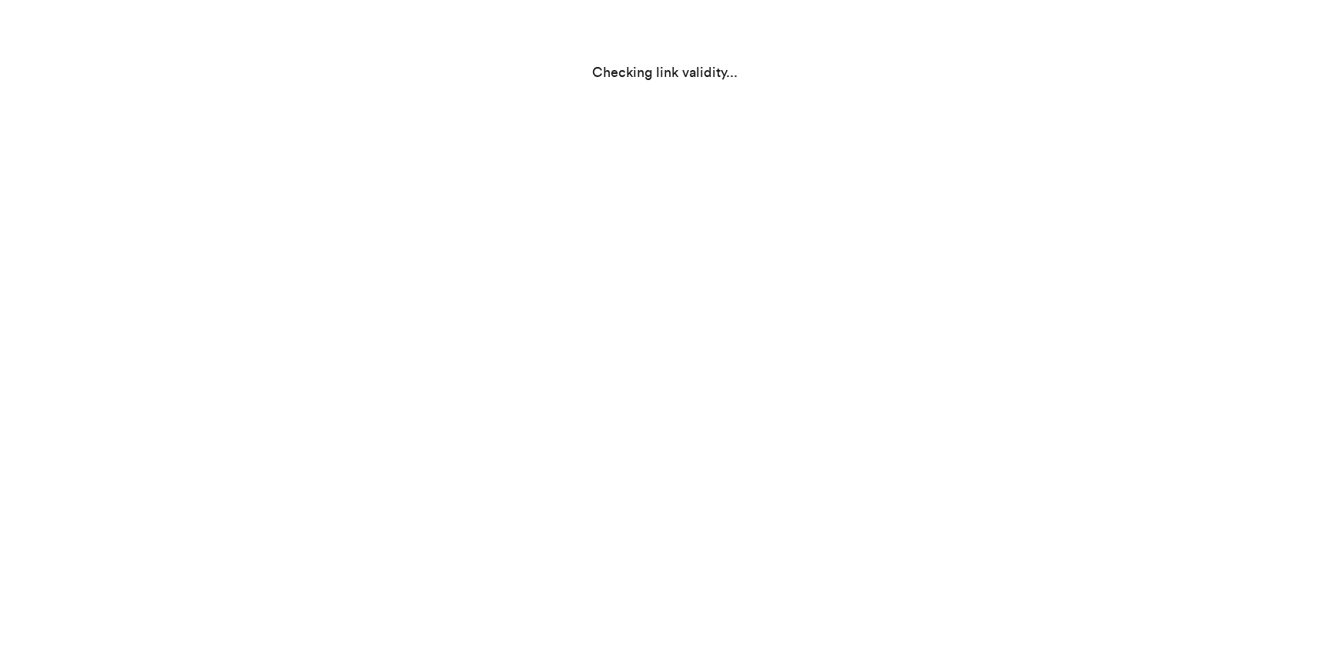
scroll to position [0, 0]
select select "VT"
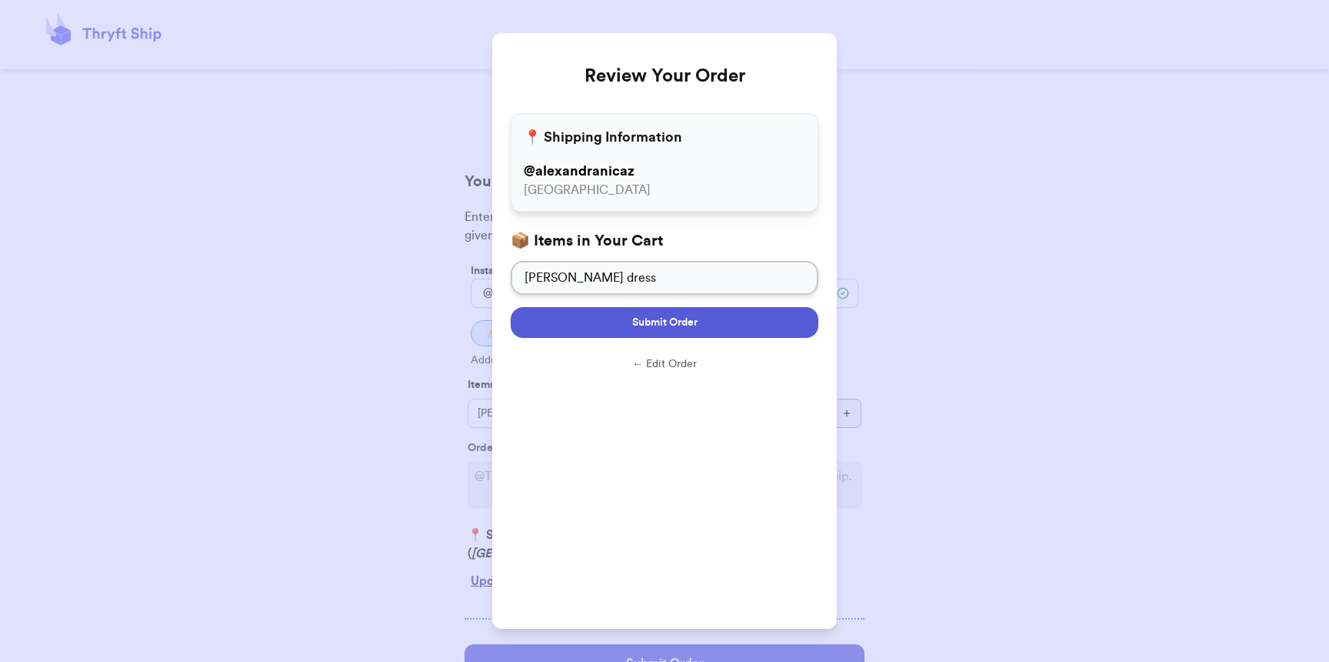
click at [634, 315] on span "Submit Order" at bounding box center [664, 322] width 65 height 15
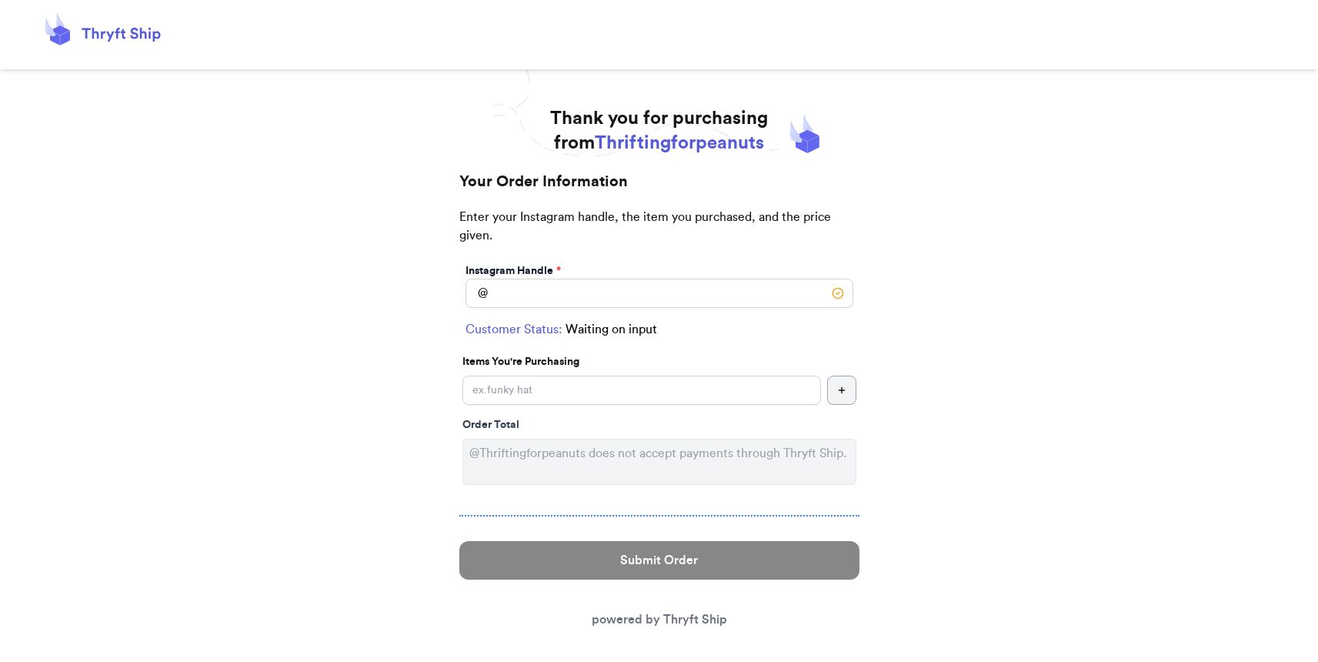
click at [605, 307] on div "Instagram Handle * @" at bounding box center [659, 285] width 394 height 51
click at [608, 299] on input "Instagram Handle *" at bounding box center [659, 292] width 388 height 29
type input "serpennts"
select select "CA"
type input "Riverside"
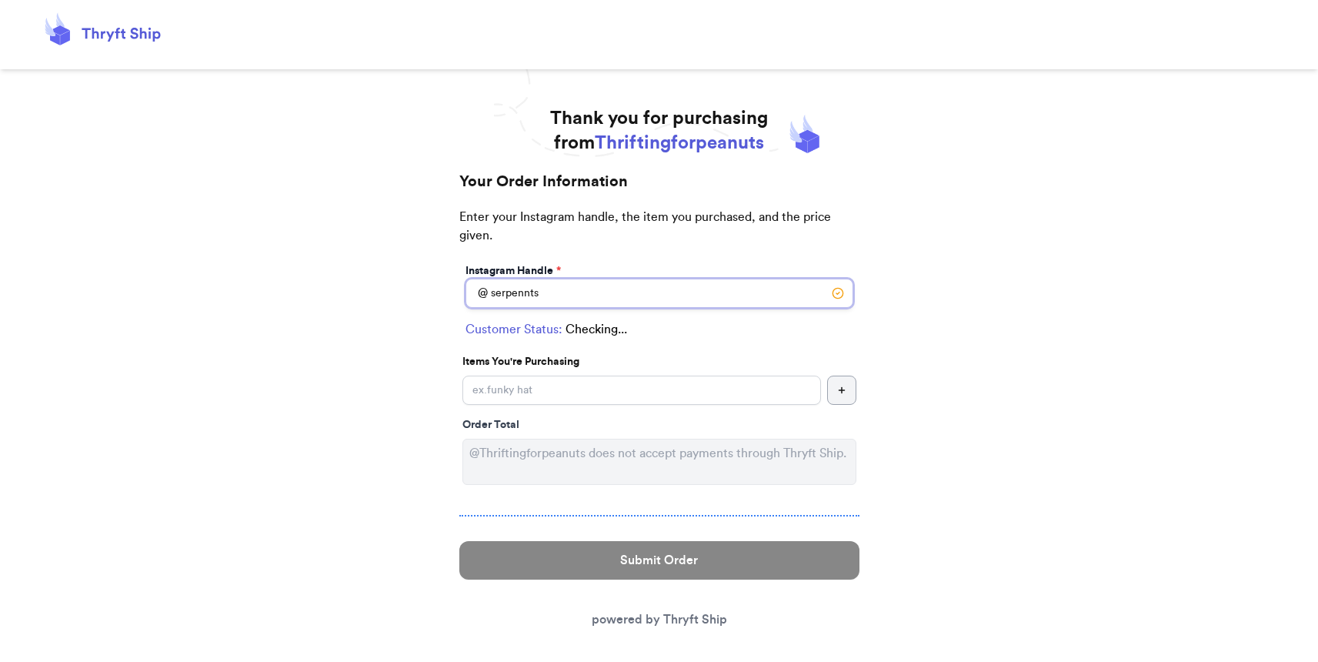
type input "92509"
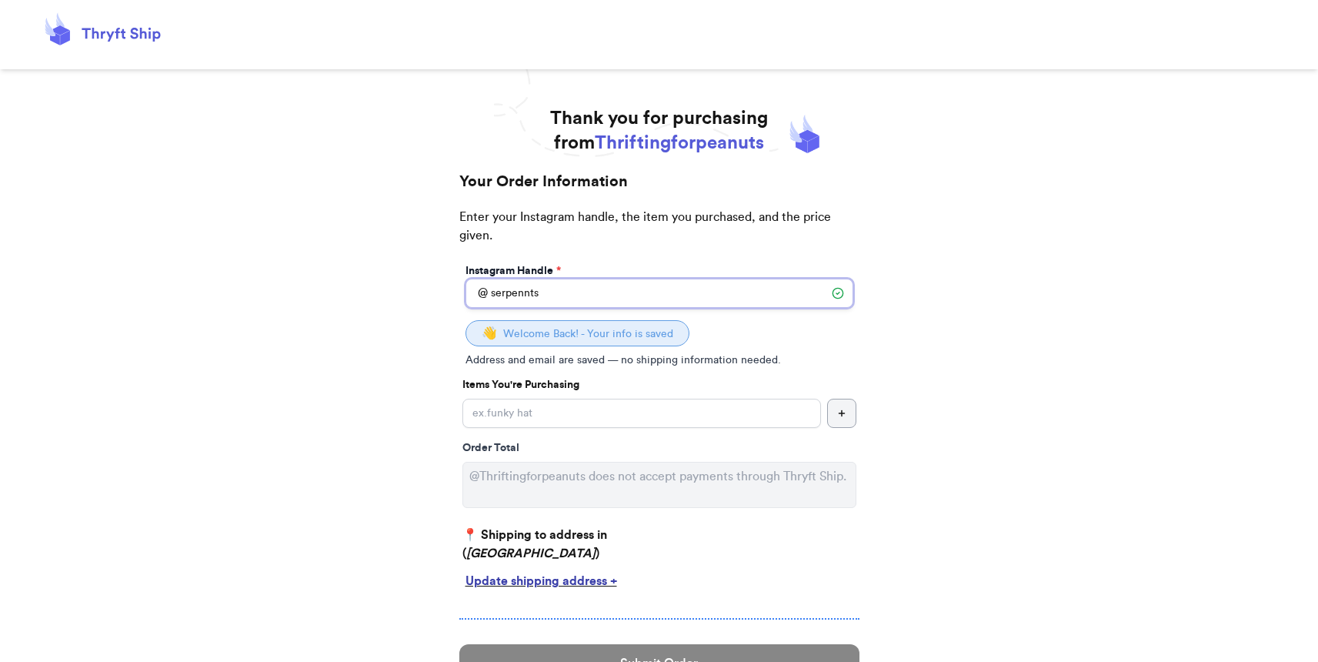
type input "serpennts"
click at [607, 392] on p "Items You're Purchasing" at bounding box center [659, 384] width 394 height 15
click at [607, 398] on input "Instagram Handle *" at bounding box center [641, 412] width 358 height 29
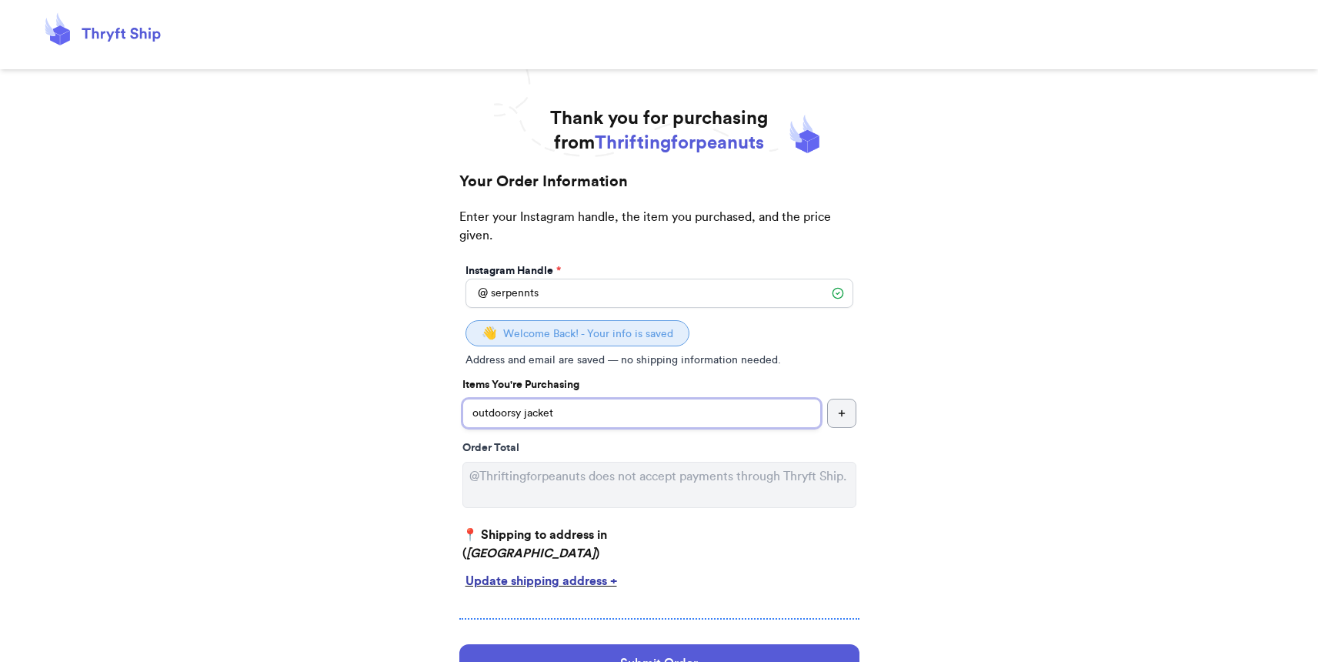
click at [472, 415] on input "outdoorsy jacket" at bounding box center [641, 412] width 358 height 29
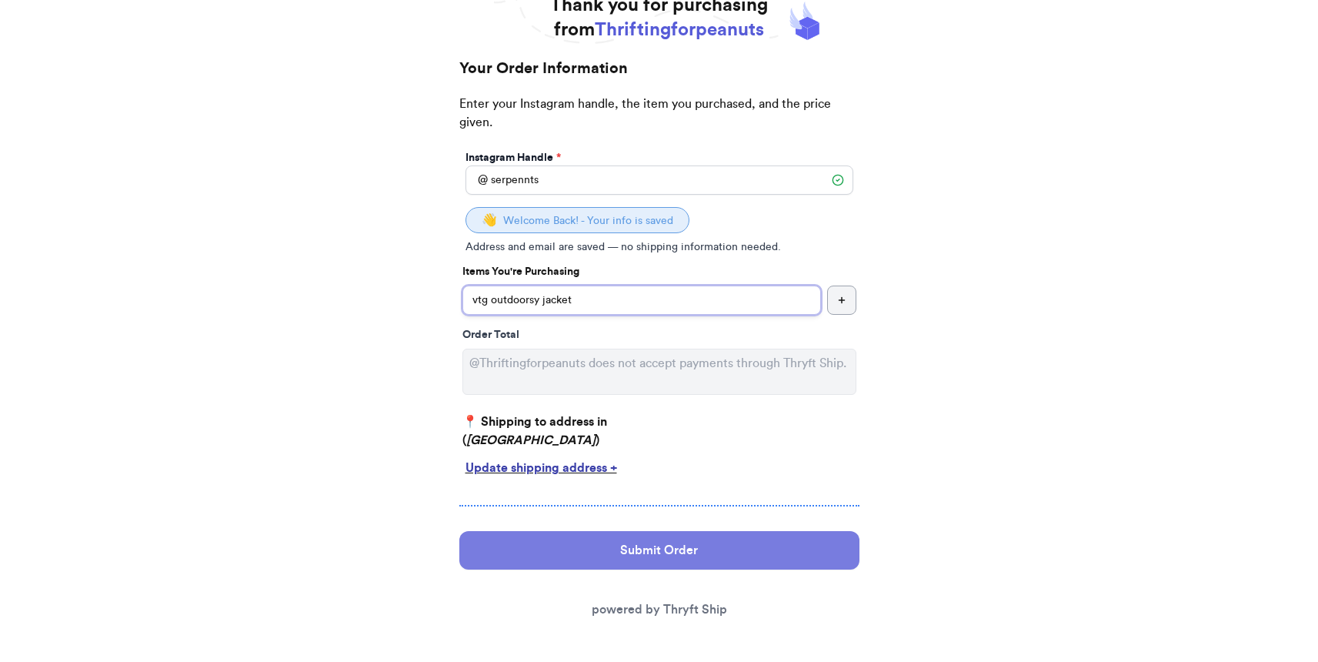
type input "vtg outdoorsy jacket"
click at [695, 545] on button "Submit Order" at bounding box center [659, 550] width 400 height 38
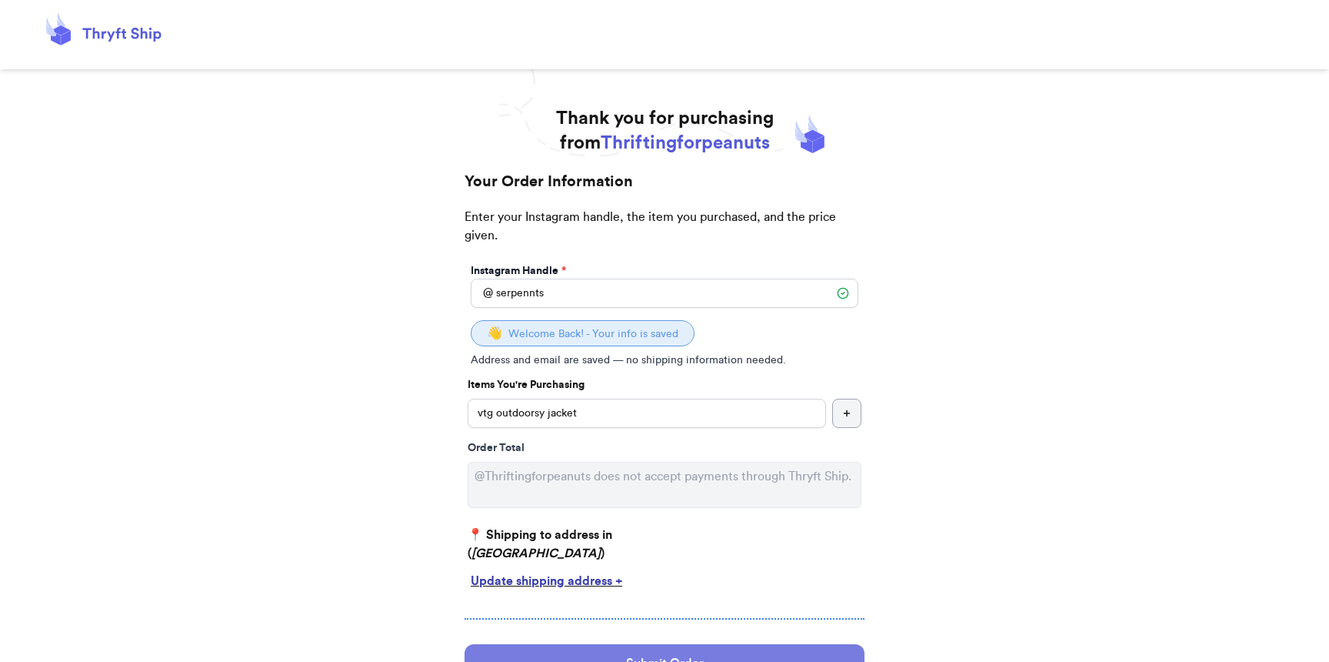
select select "CA"
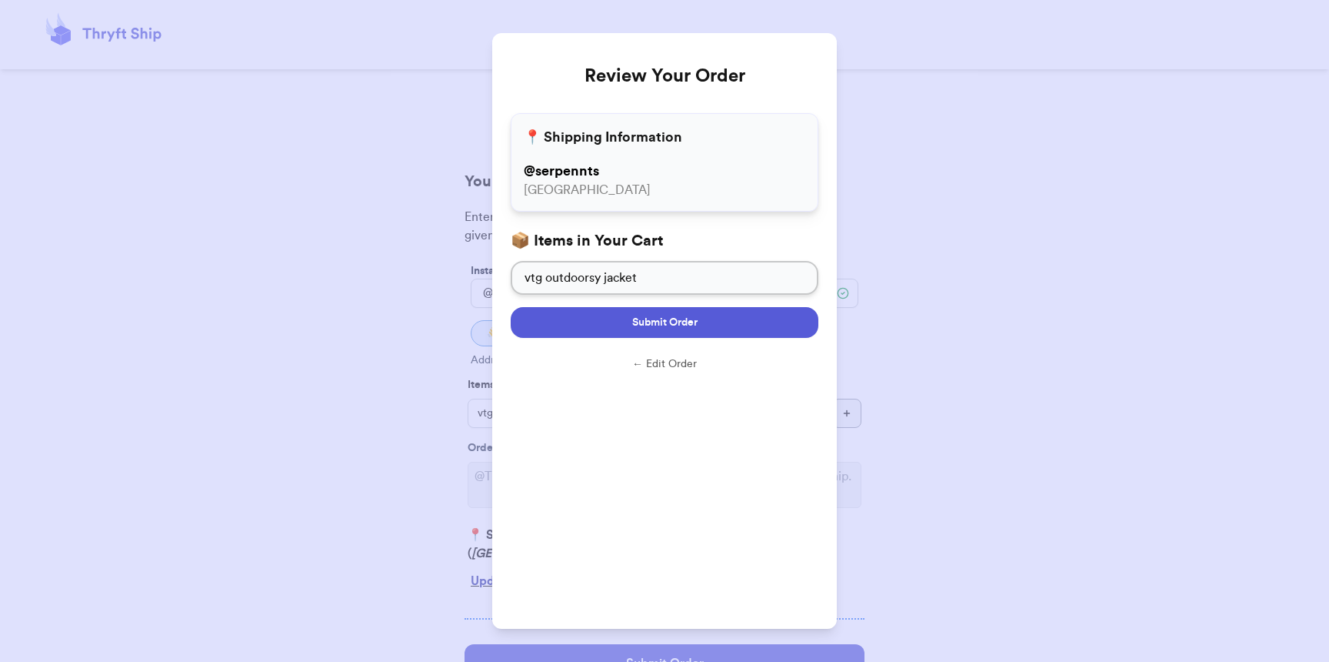
click at [679, 322] on span "Submit Order" at bounding box center [664, 322] width 65 height 15
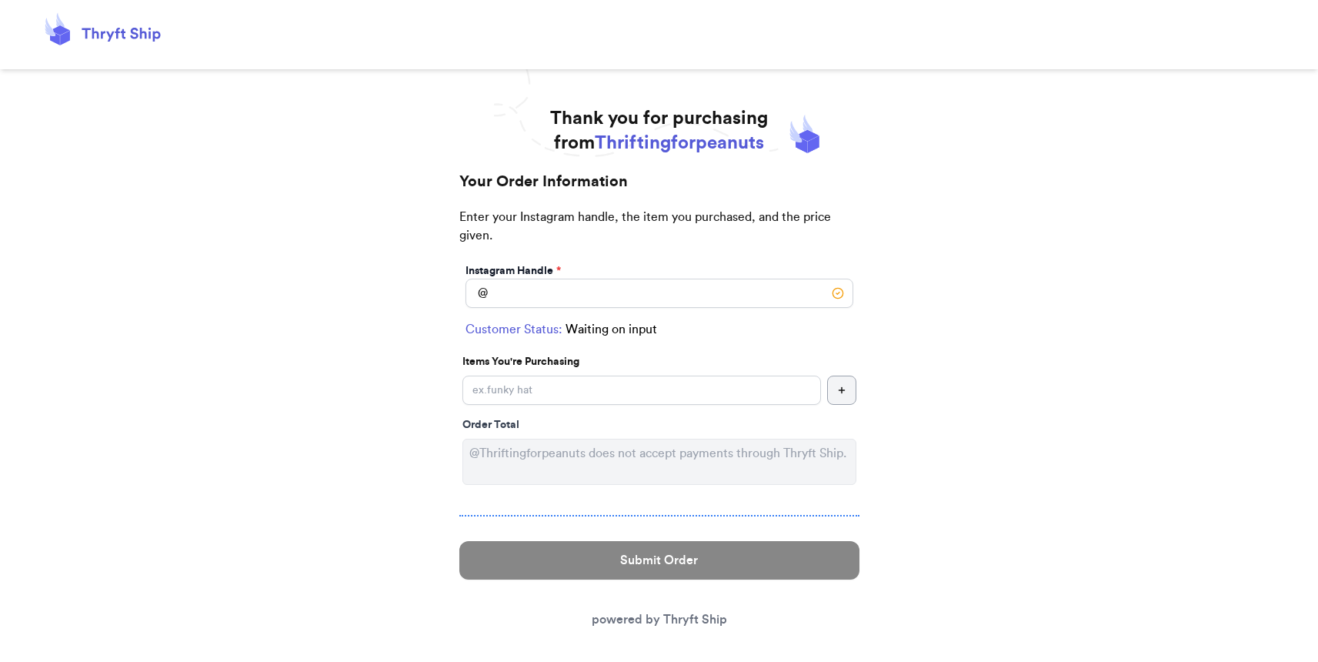
click at [633, 268] on div "Instagram Handle *" at bounding box center [659, 270] width 388 height 15
click at [632, 277] on div "Instagram Handle *" at bounding box center [659, 270] width 388 height 15
click at [630, 285] on input "Instagram Handle *" at bounding box center [659, 292] width 388 height 29
type input "leehaus"
select select "NY"
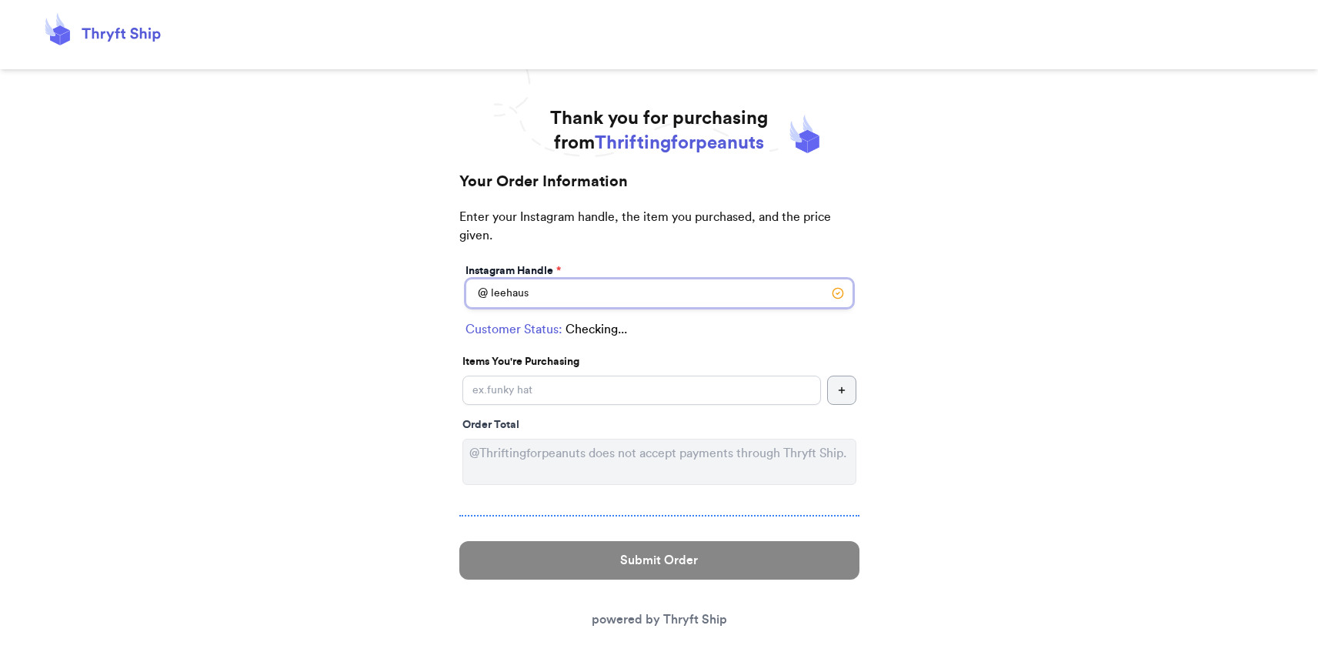
type input "Bay shore"
type input "11706"
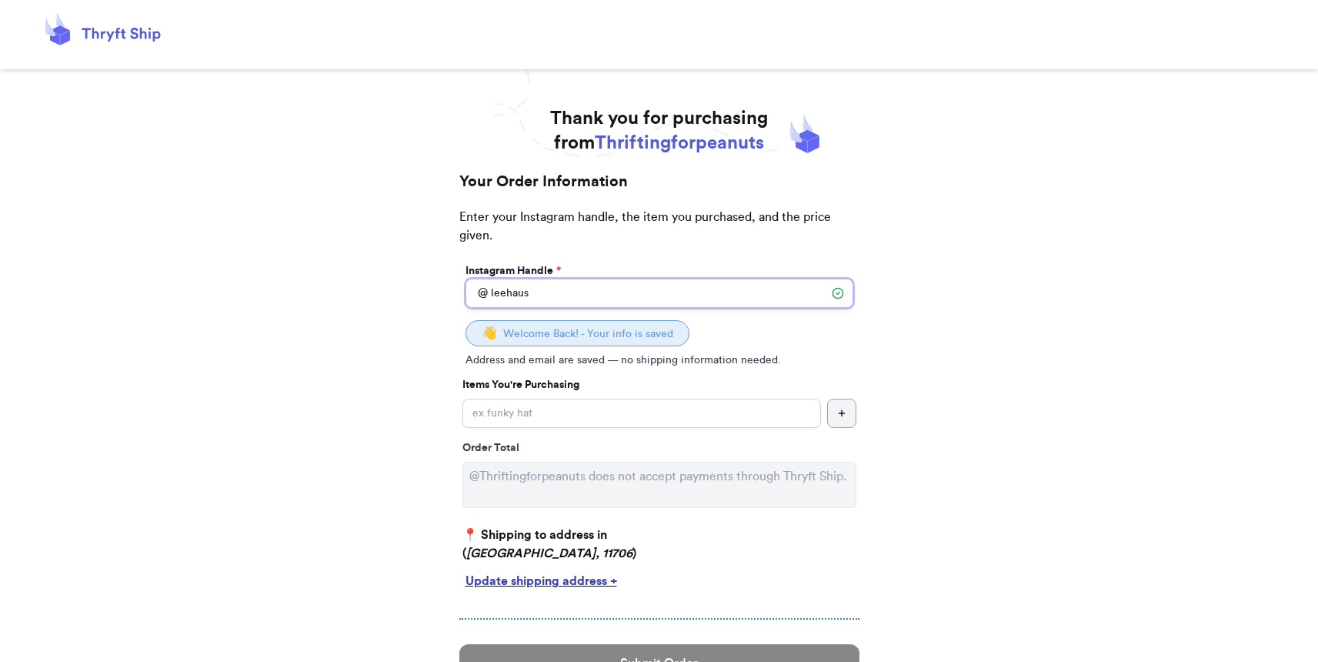
type input "leehaus"
click at [649, 419] on input "Instagram Handle *" at bounding box center [641, 412] width 358 height 29
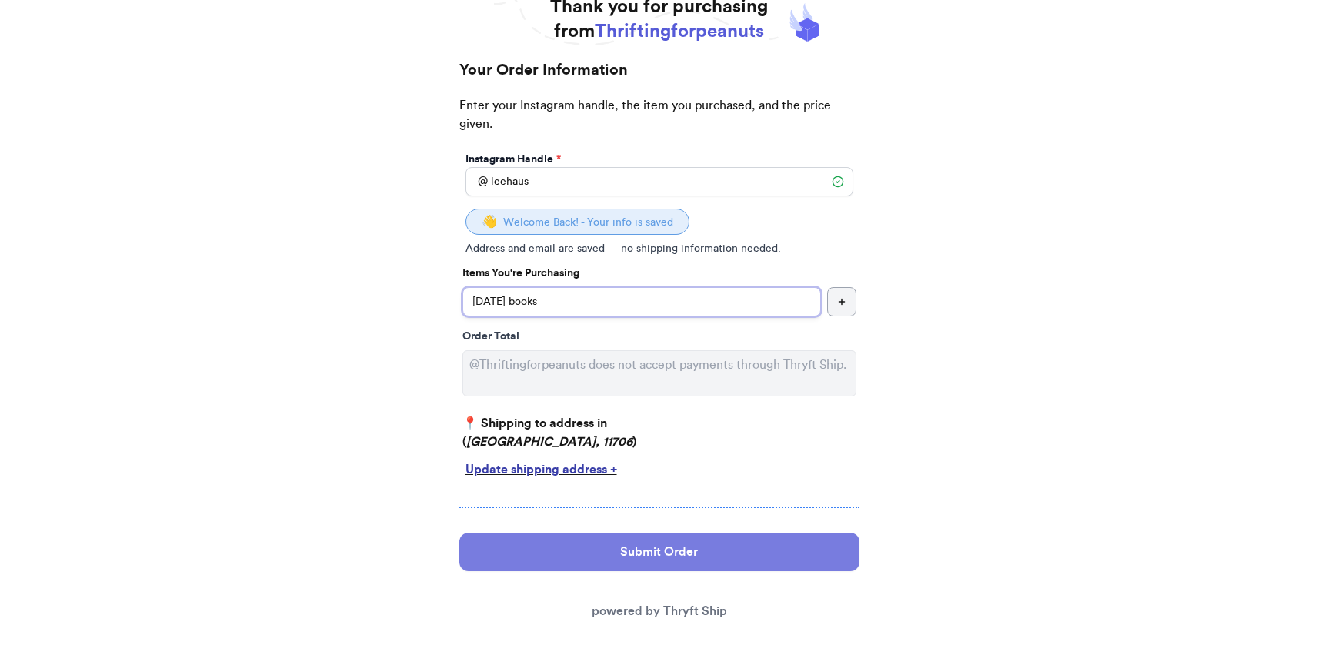
scroll to position [113, 0]
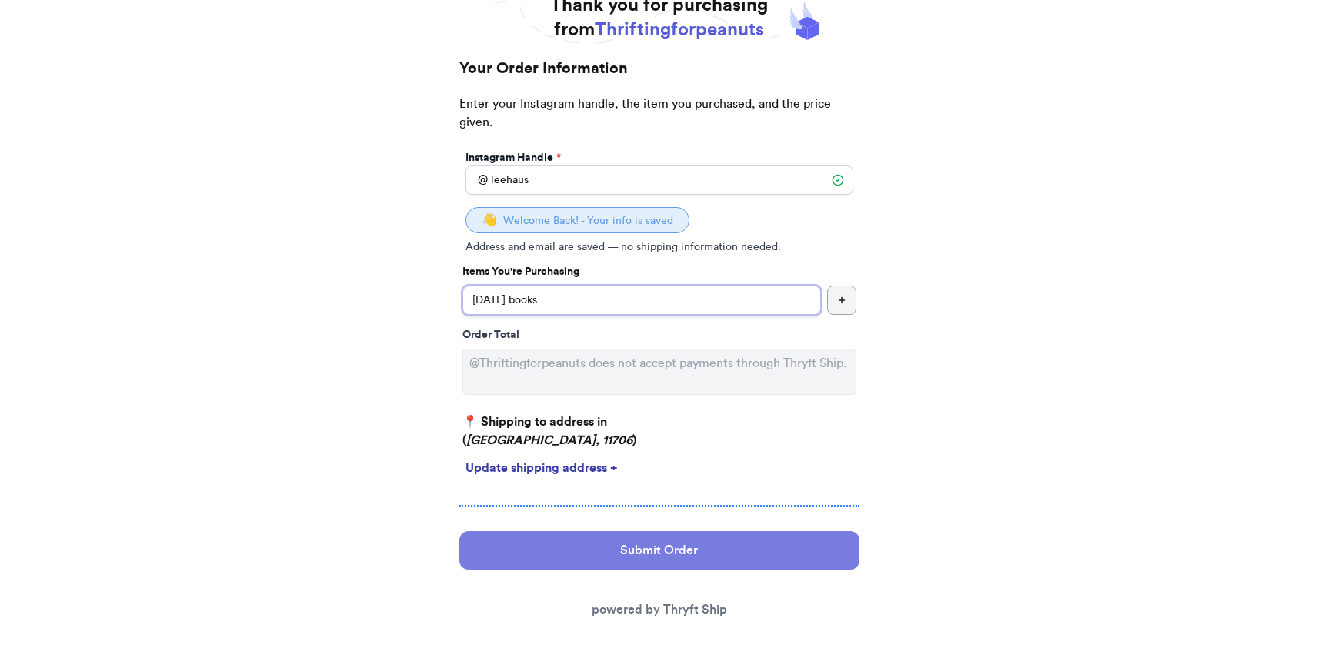
type input "[DATE] books"
click at [757, 558] on button "Submit Order" at bounding box center [659, 550] width 400 height 38
select select "NY"
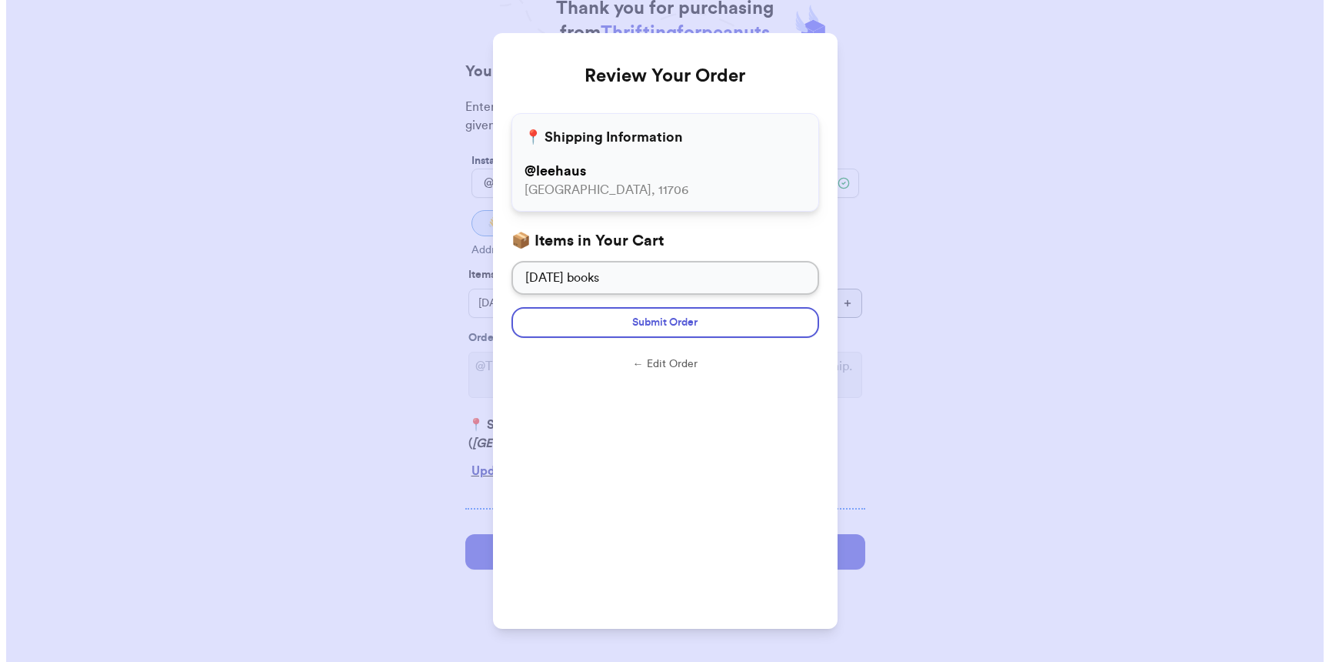
scroll to position [0, 0]
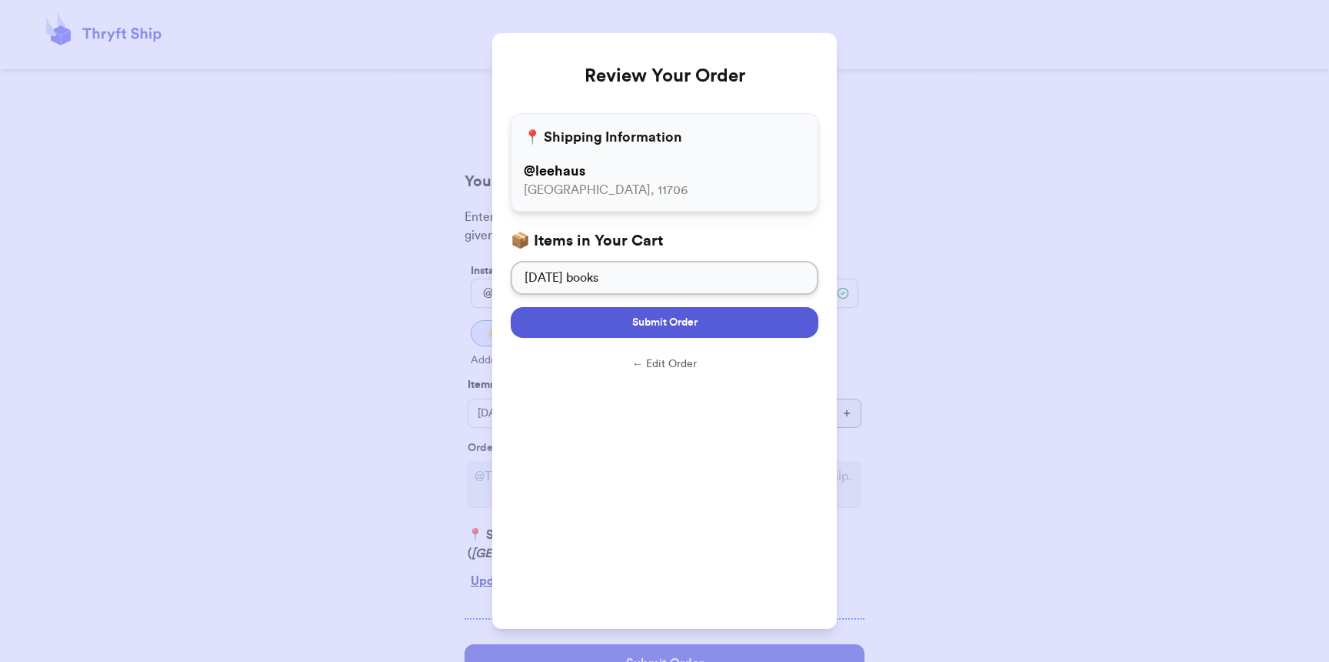
click at [646, 316] on span "Submit Order" at bounding box center [664, 322] width 65 height 15
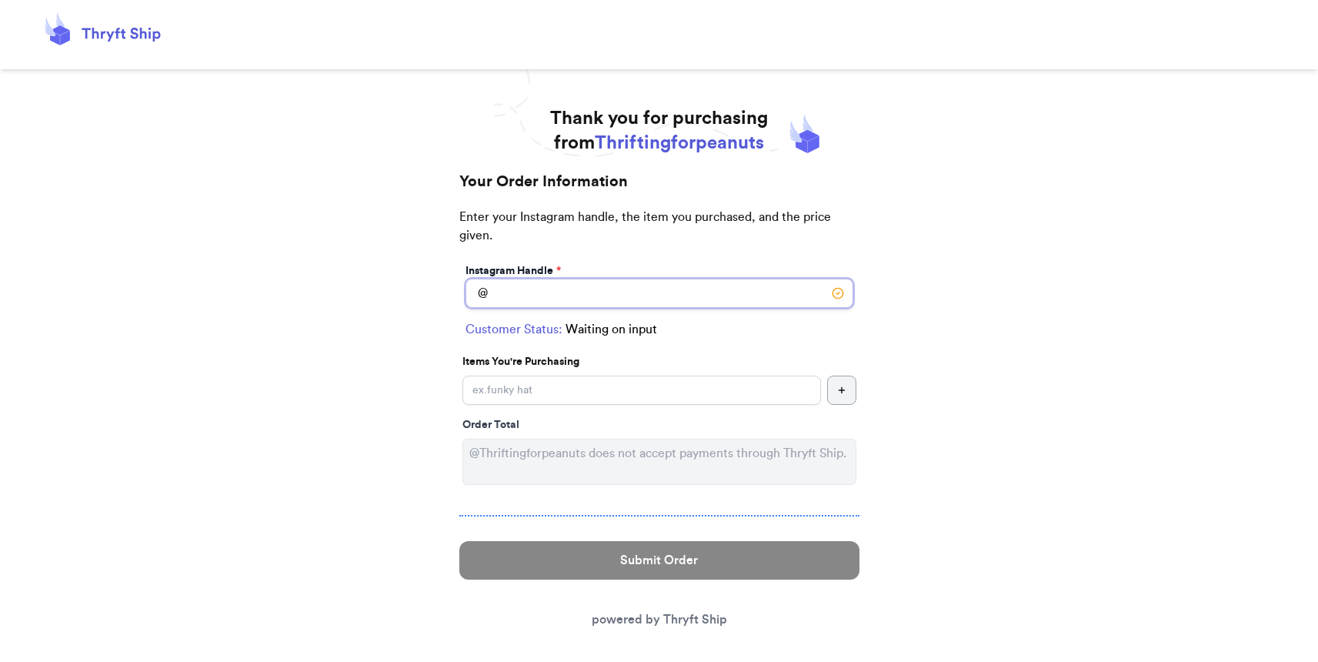
click at [564, 291] on input "Instagram Handle *" at bounding box center [659, 292] width 388 height 29
type input "carbone_kate"
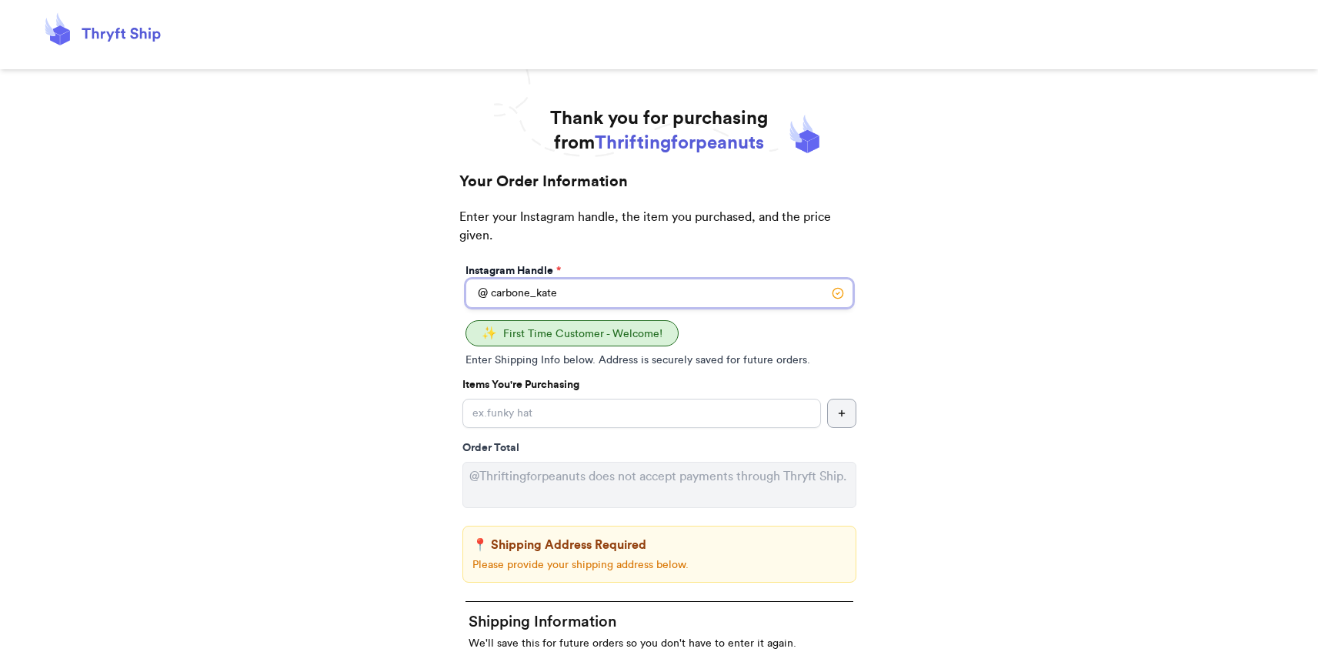
drag, startPoint x: 583, startPoint y: 300, endPoint x: 405, endPoint y: 284, distance: 178.4
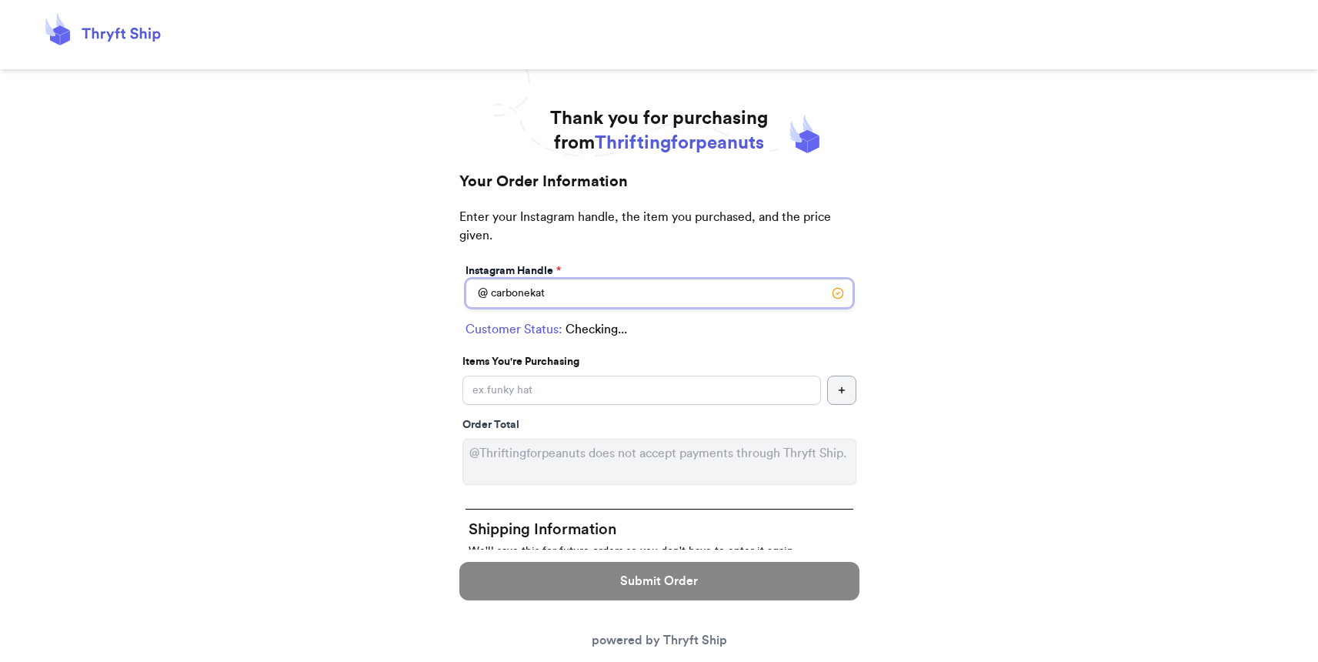
type input "carbonekate"
select select "AZ"
type input "Phoenix"
type input "85044"
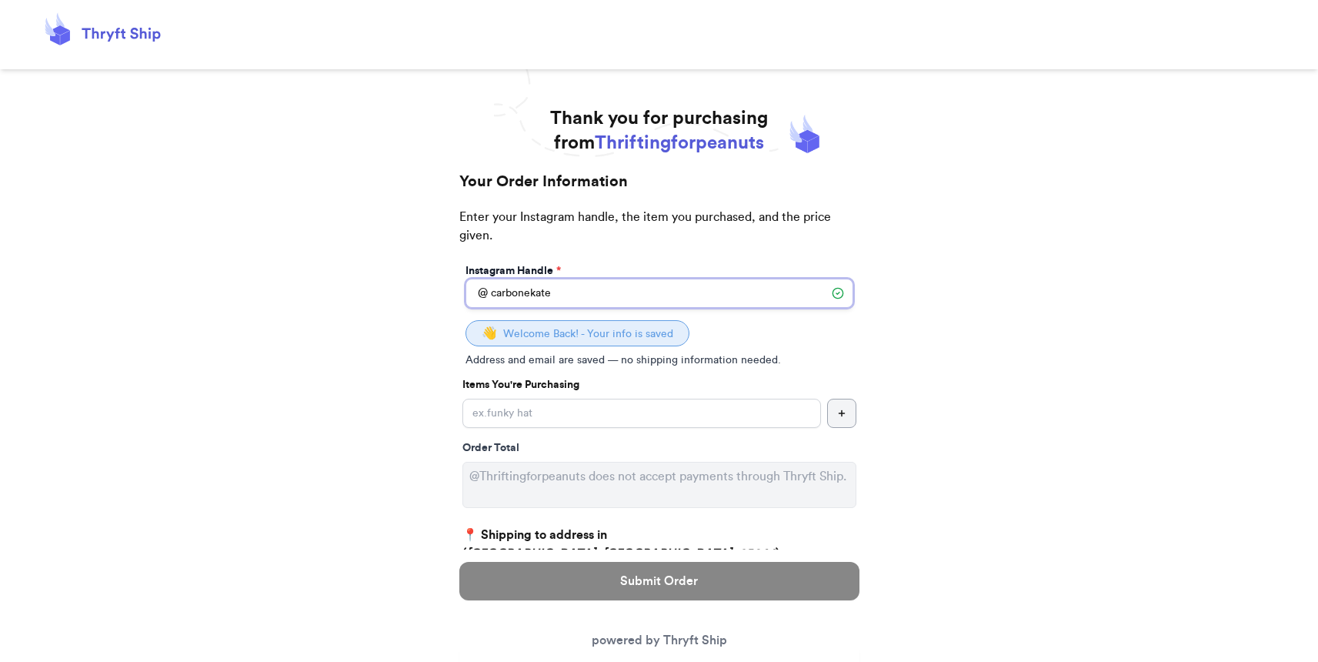
type input "carbonekate"
click at [572, 419] on input "Instagram Handle *" at bounding box center [641, 412] width 358 height 29
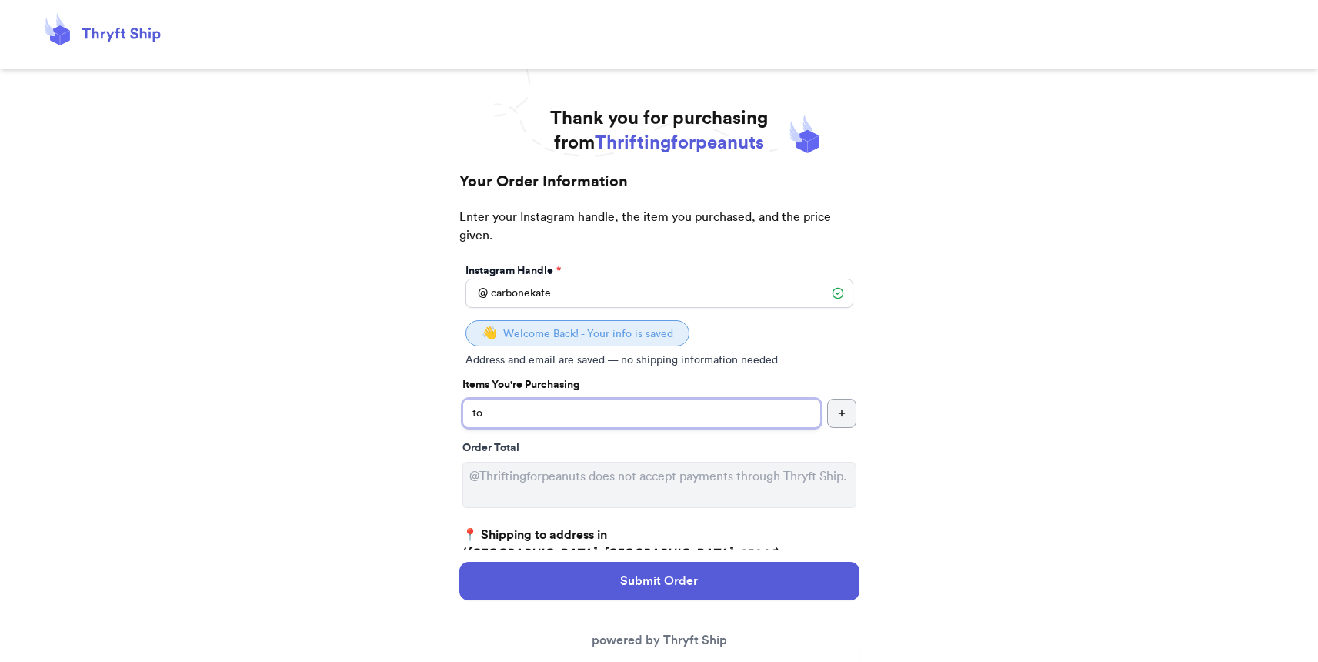
type input "t"
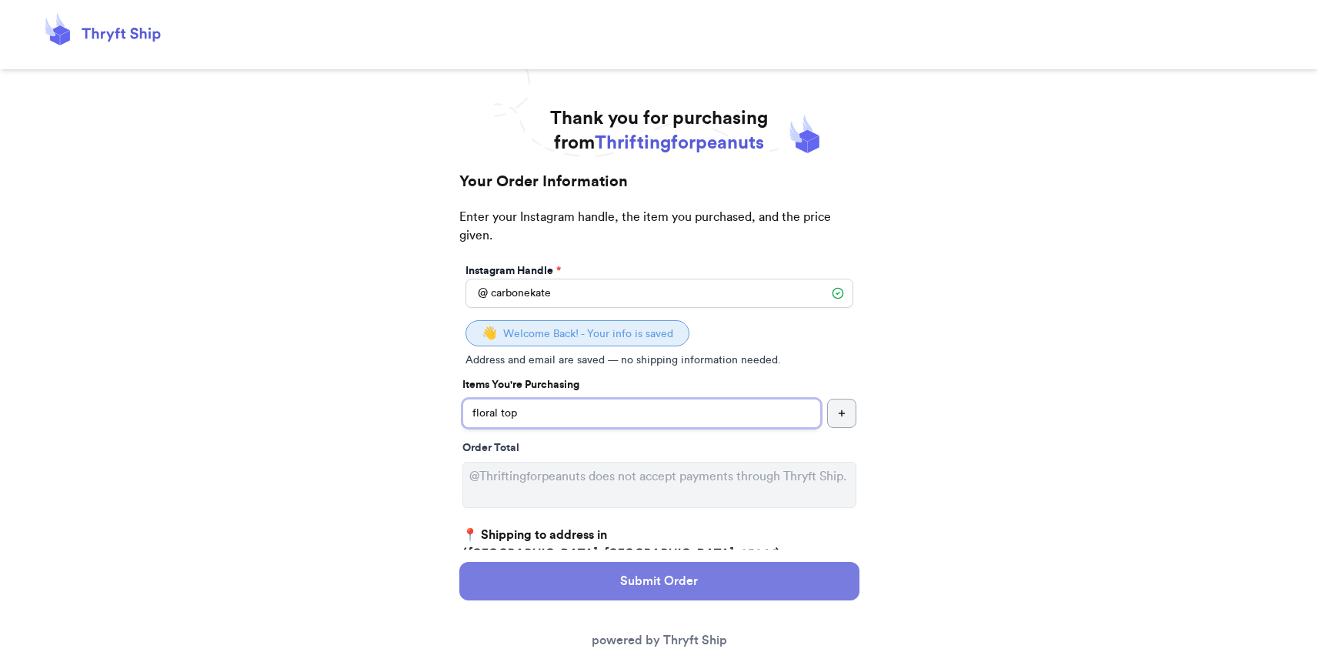
type input "floral top"
click at [557, 574] on button "Submit Order" at bounding box center [659, 581] width 400 height 38
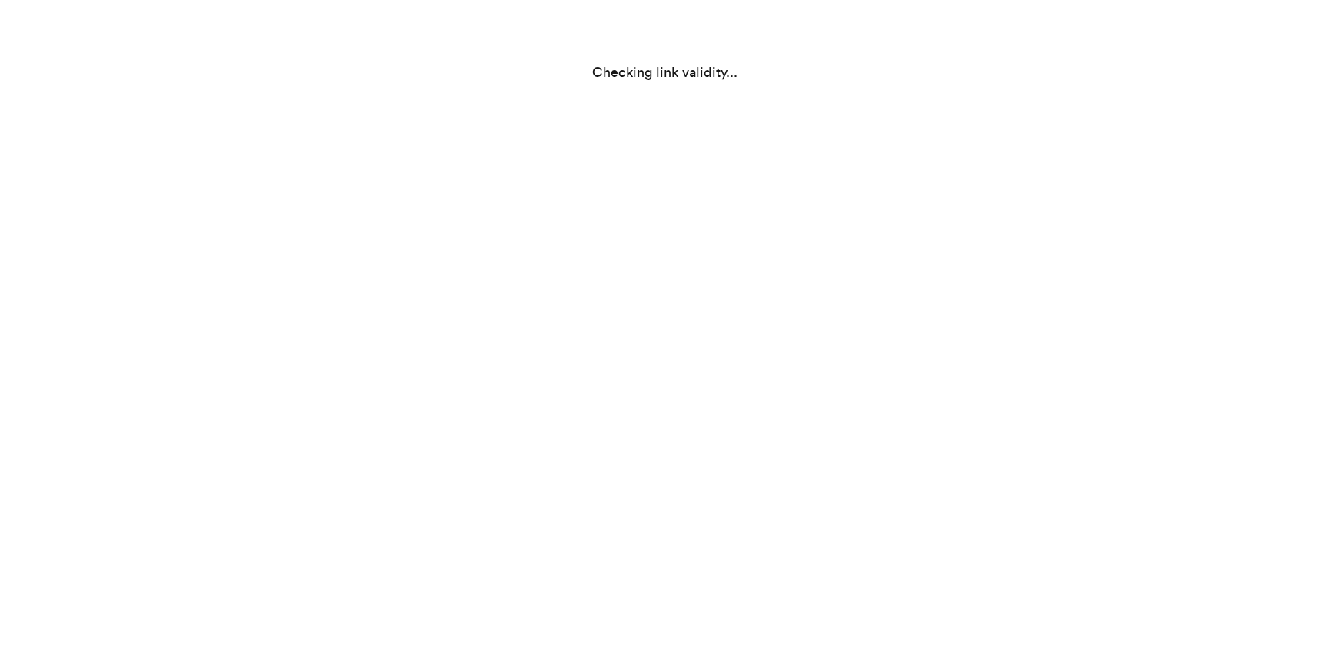
select select "AZ"
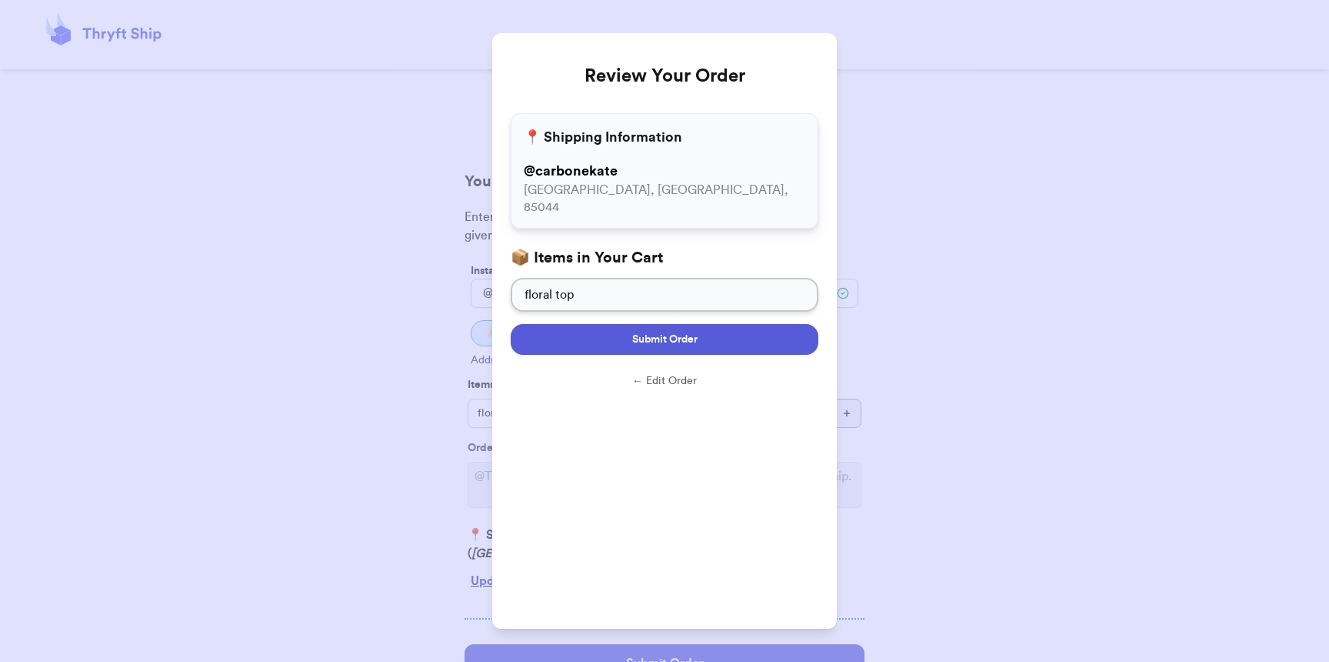
click at [603, 325] on button "Submit Order" at bounding box center [665, 339] width 308 height 31
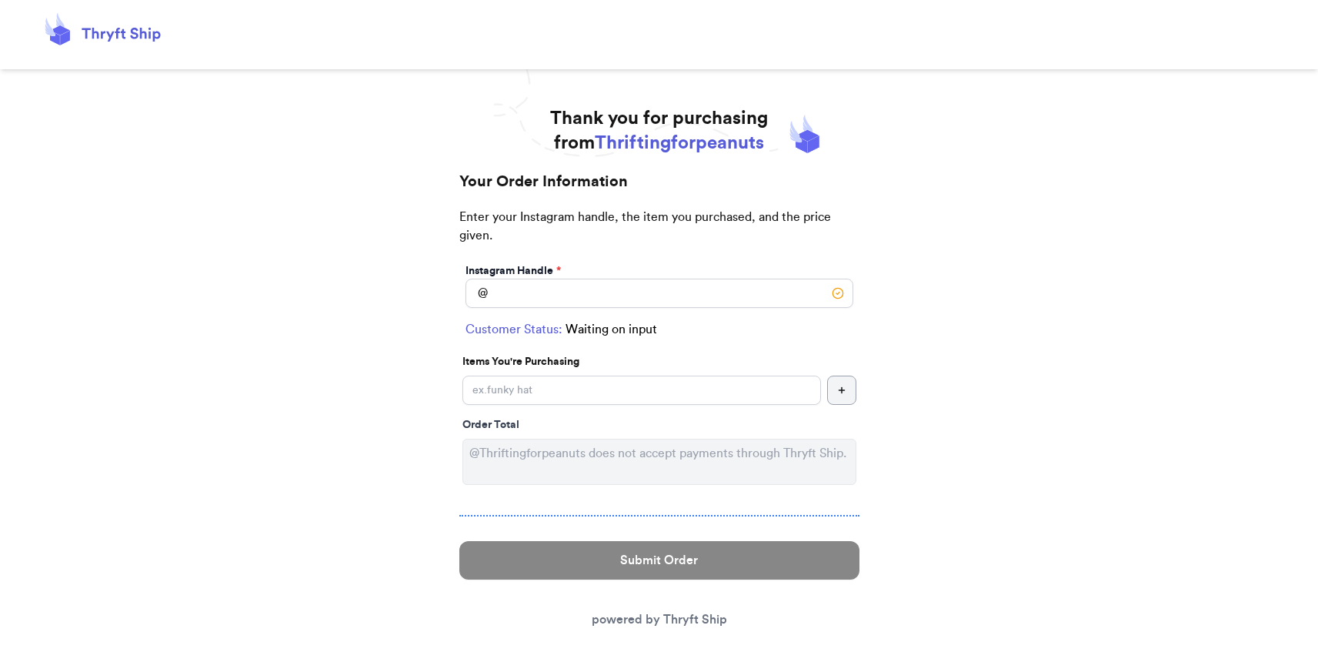
click at [532, 276] on label "Instagram Handle *" at bounding box center [512, 270] width 95 height 15
click at [532, 284] on input "Instagram Handle *" at bounding box center [659, 292] width 388 height 29
type input "abbymuirhead"
select select "NE"
type input "Holdrege"
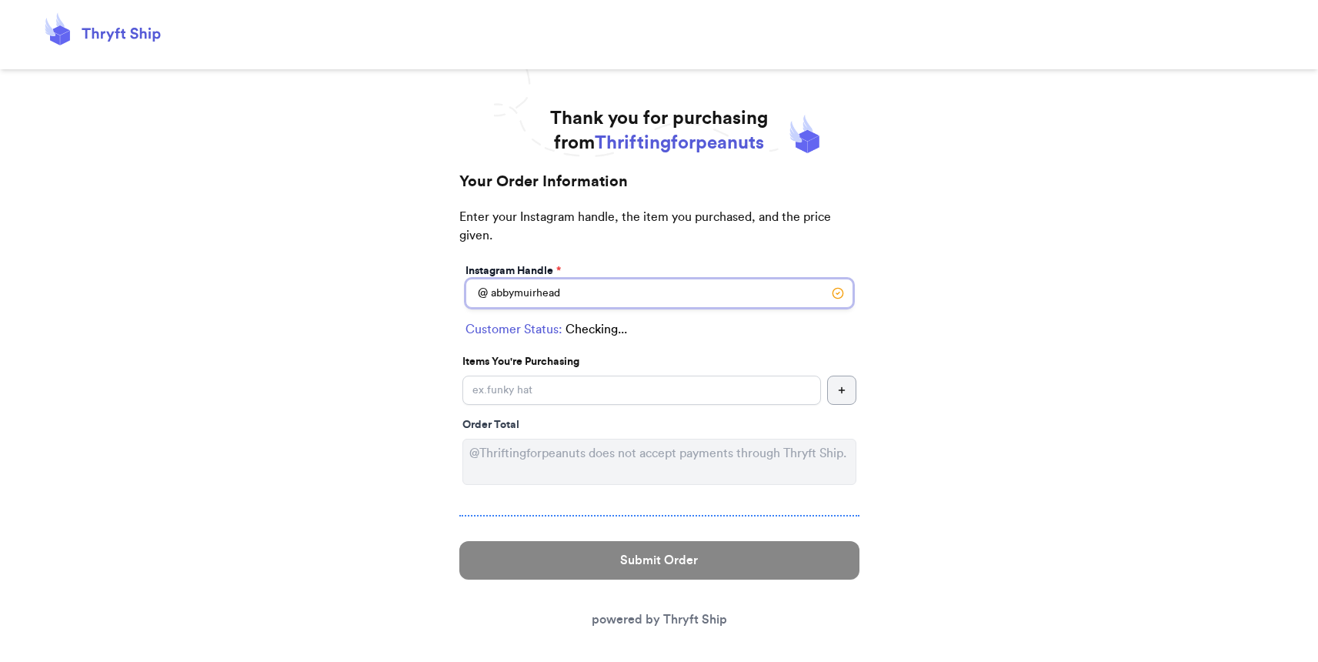
type input "68949"
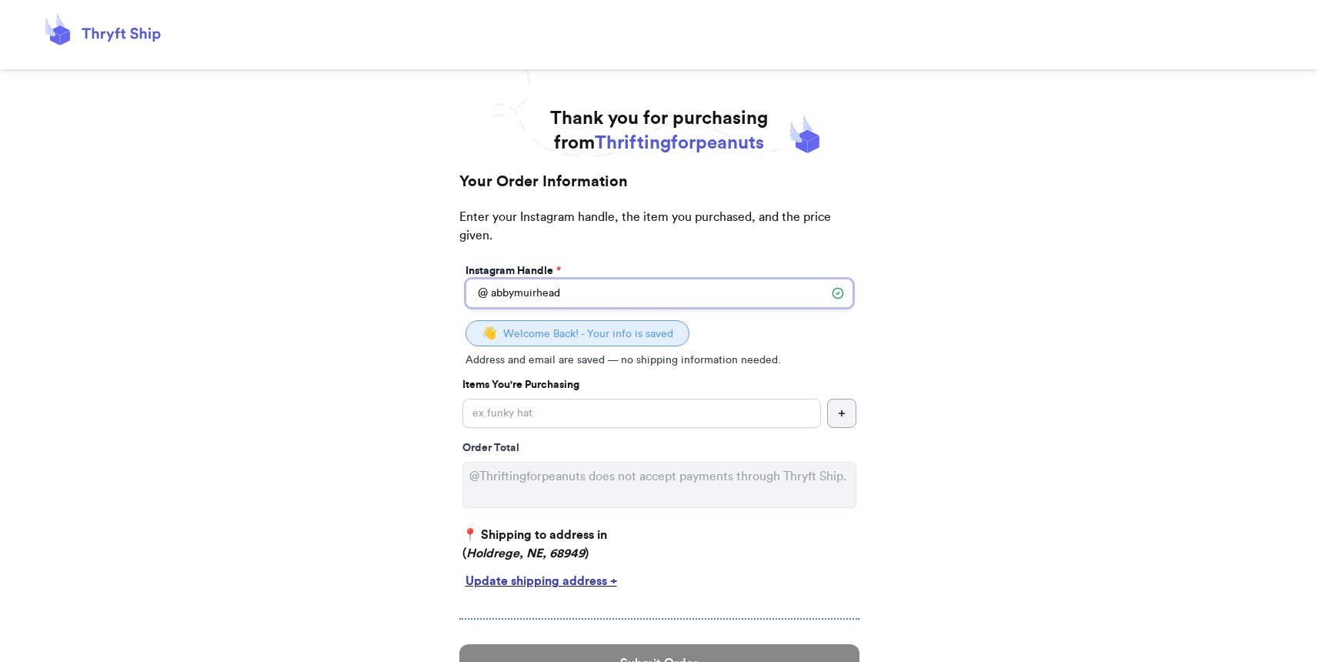
type input "abbymuirhead"
click at [567, 405] on input "Instagram Handle *" at bounding box center [641, 412] width 358 height 29
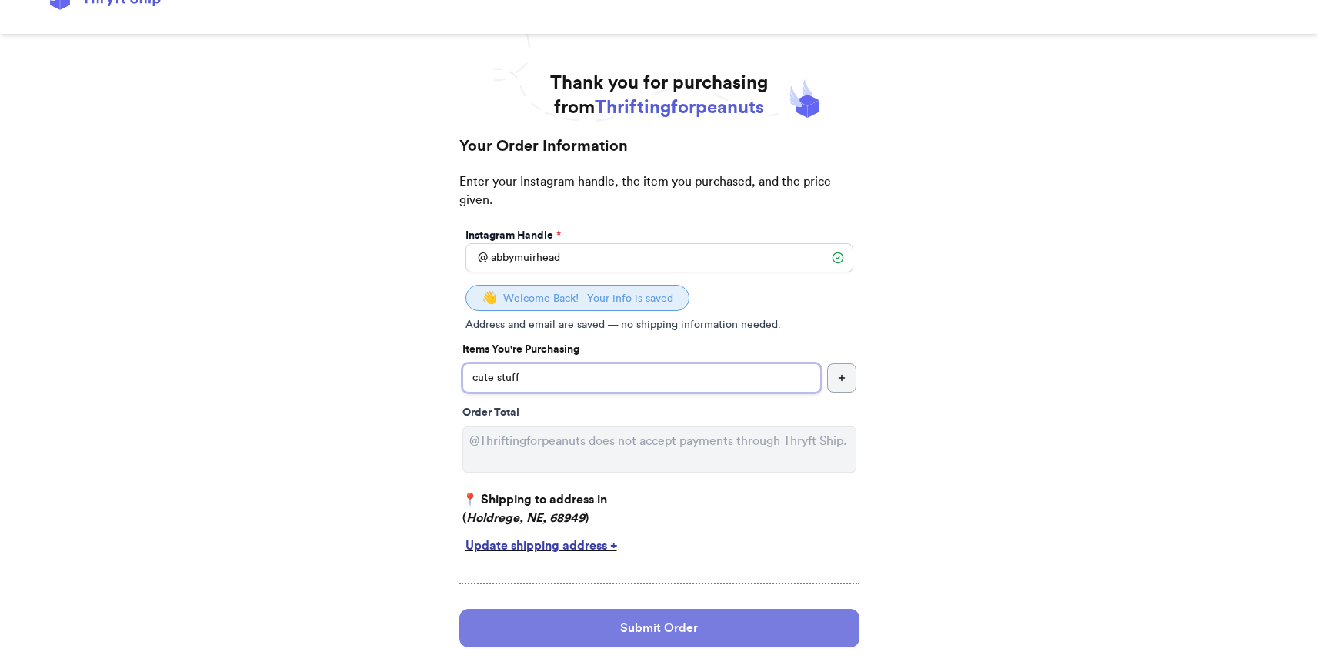
scroll to position [113, 0]
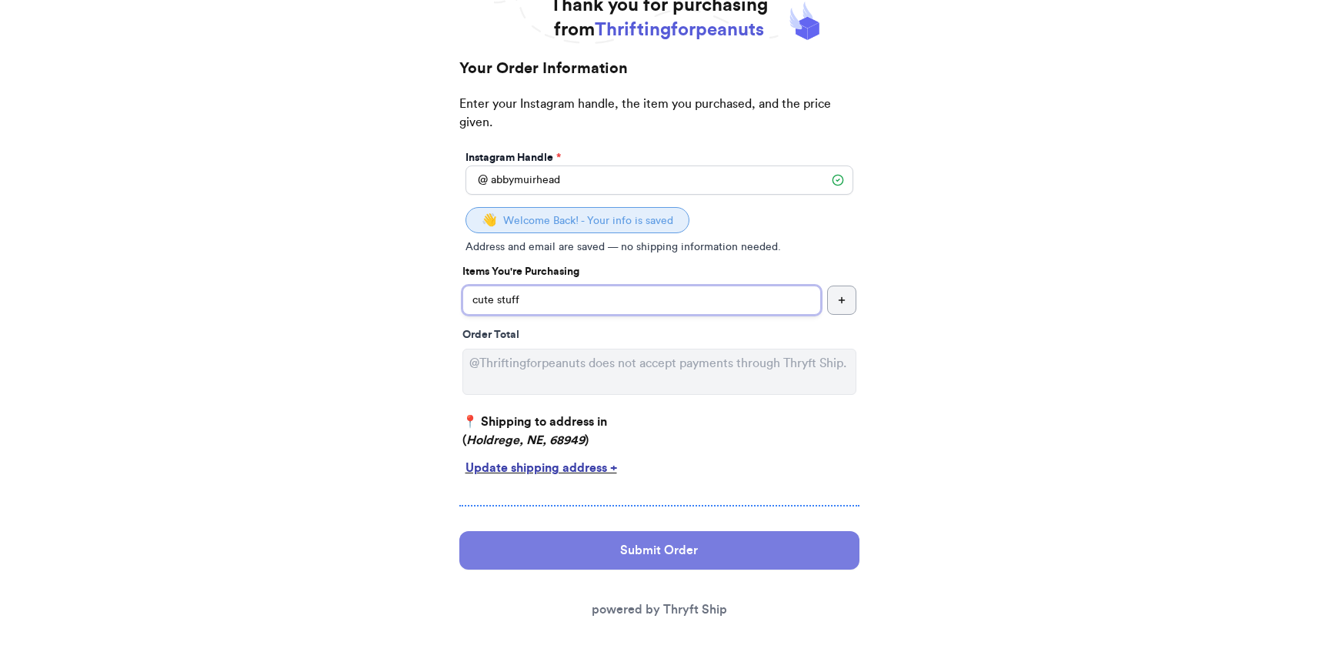
type input "cute stuff"
click at [659, 532] on button "Submit Order" at bounding box center [659, 550] width 400 height 38
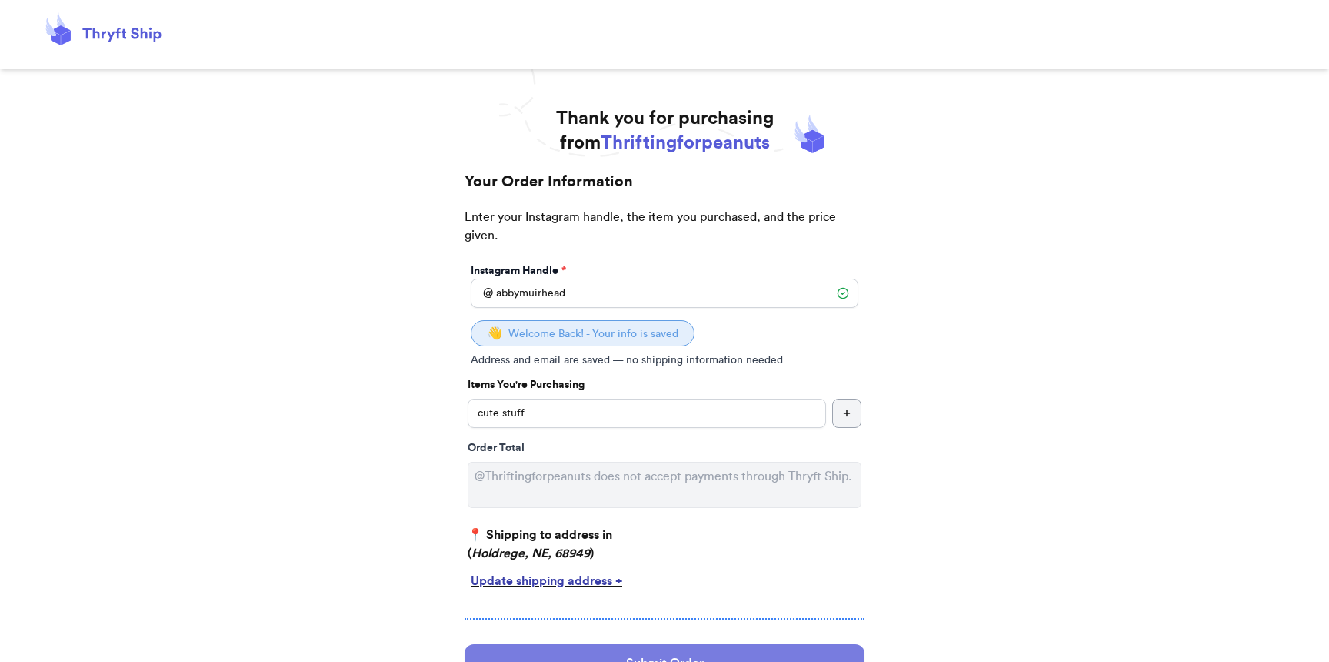
select select "NE"
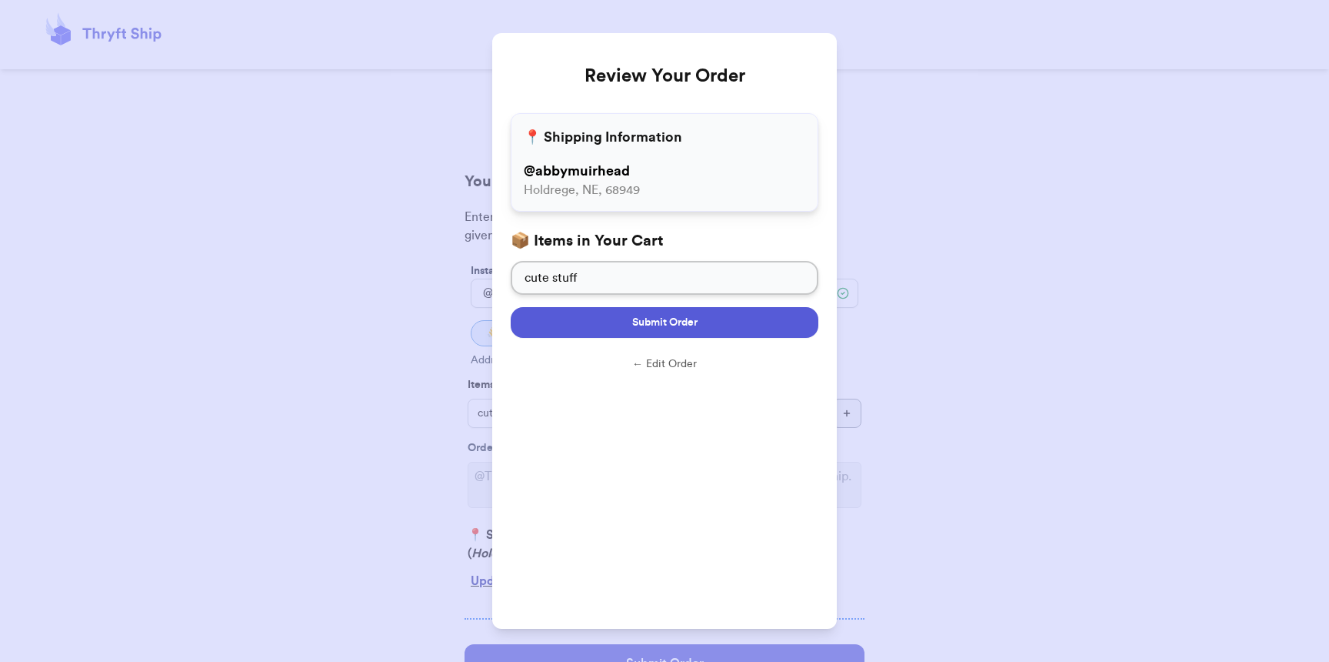
click at [682, 319] on span "Submit Order" at bounding box center [664, 322] width 65 height 15
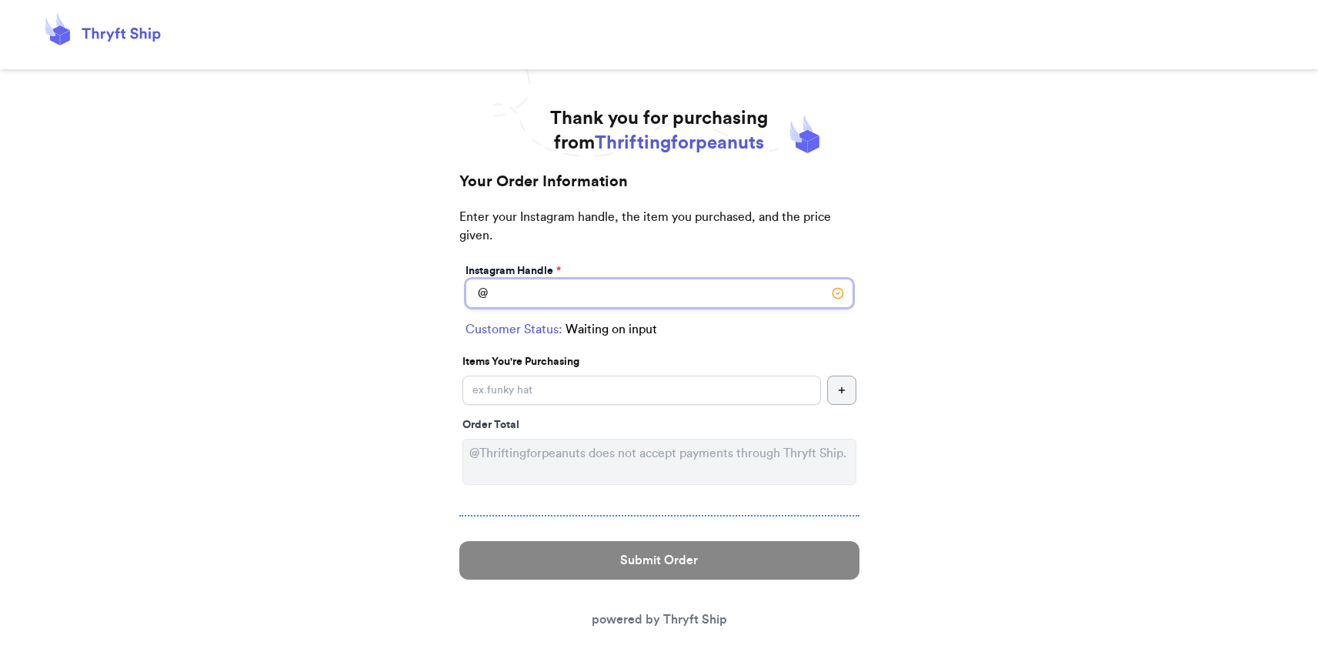
click at [502, 302] on input "Instagram Handle *" at bounding box center [659, 292] width 388 height 29
type input "olis.outfits"
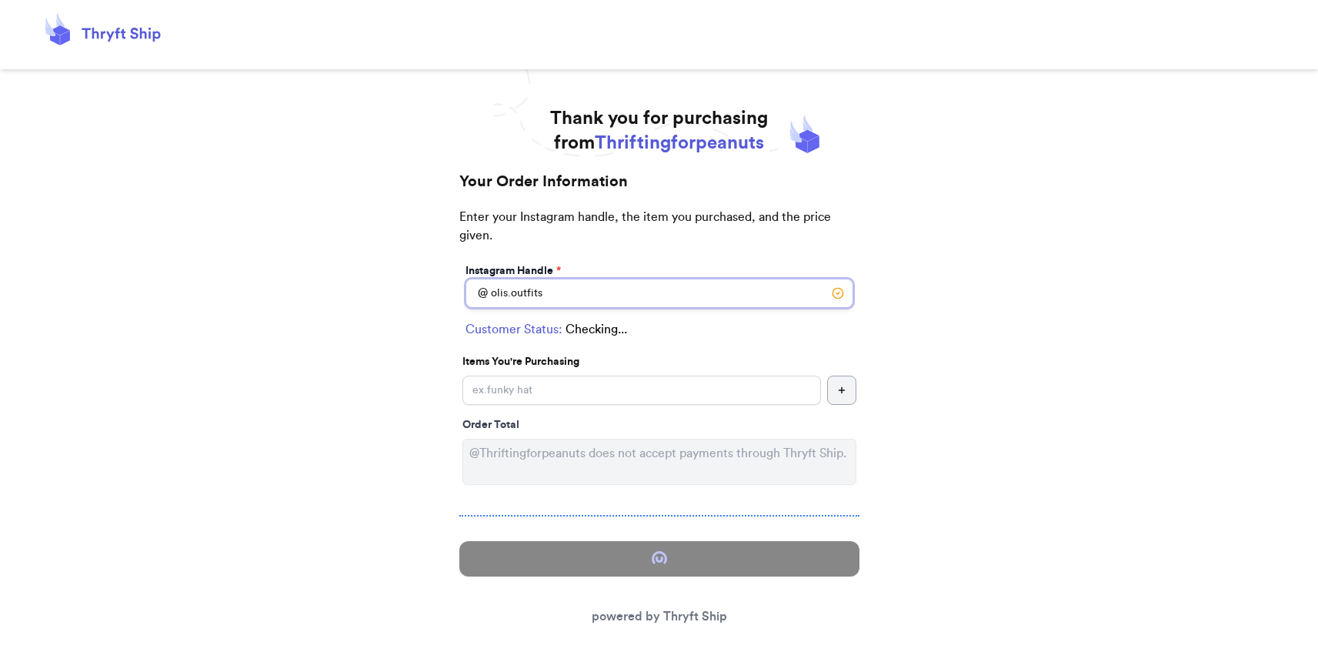
select select "VT"
type input "Johnson"
type input "05656"
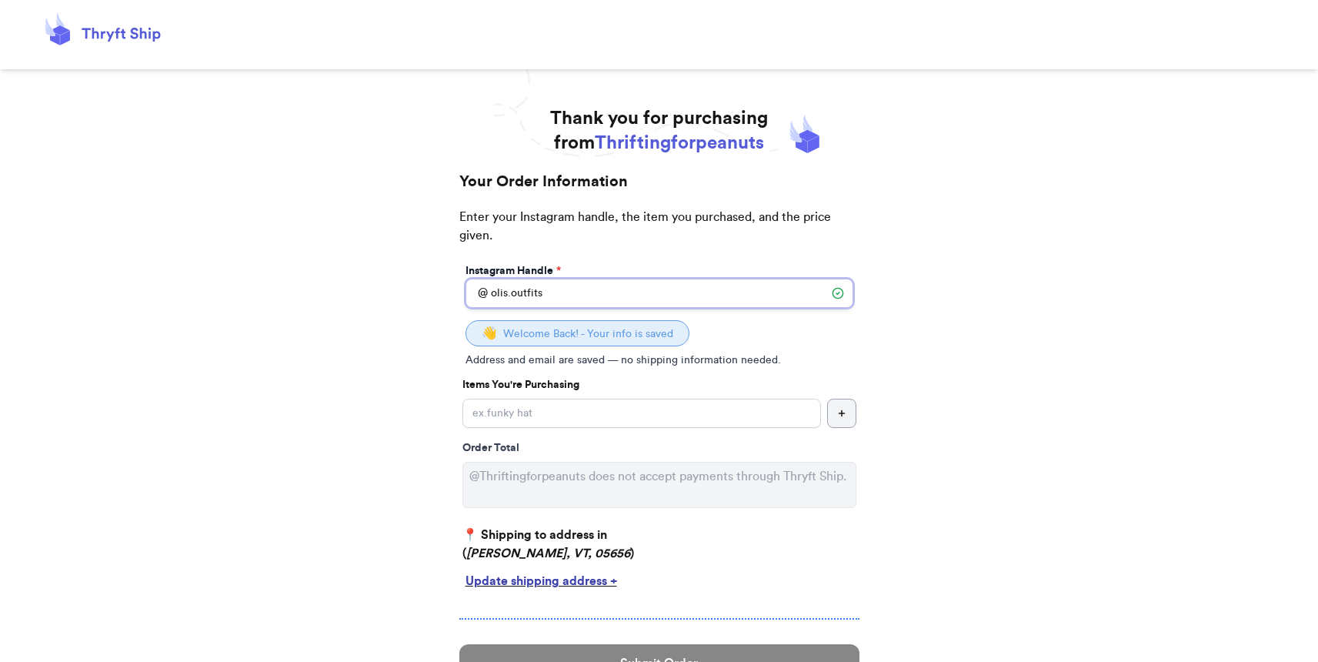
type input "olis.outfits"
click at [532, 422] on input "Instagram Handle *" at bounding box center [641, 412] width 358 height 29
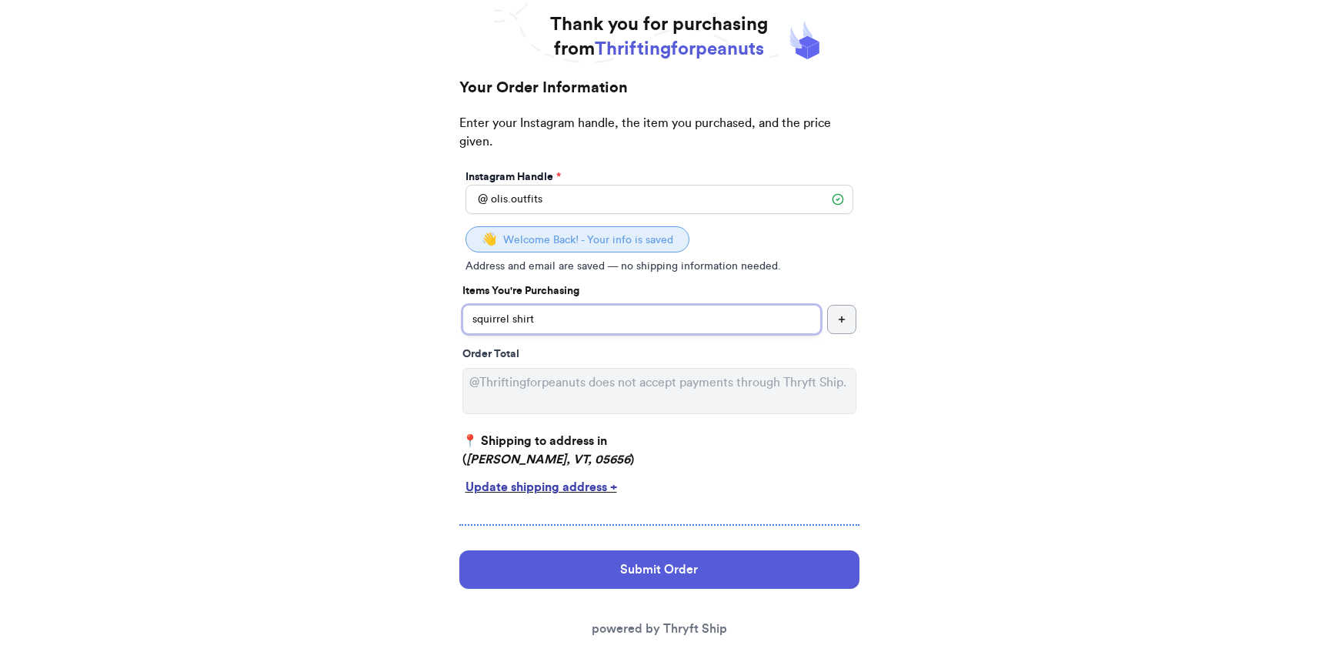
scroll to position [113, 0]
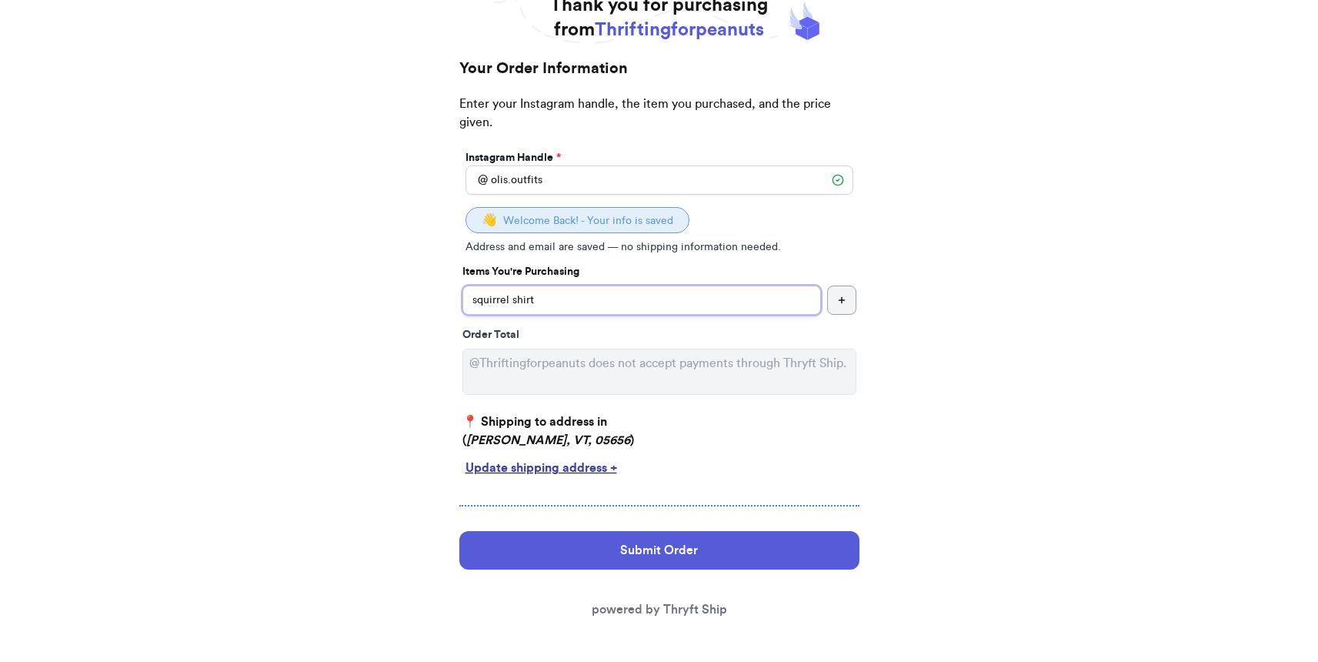
type input "squirrel shirt"
click at [609, 546] on button "Submit Order" at bounding box center [659, 550] width 400 height 38
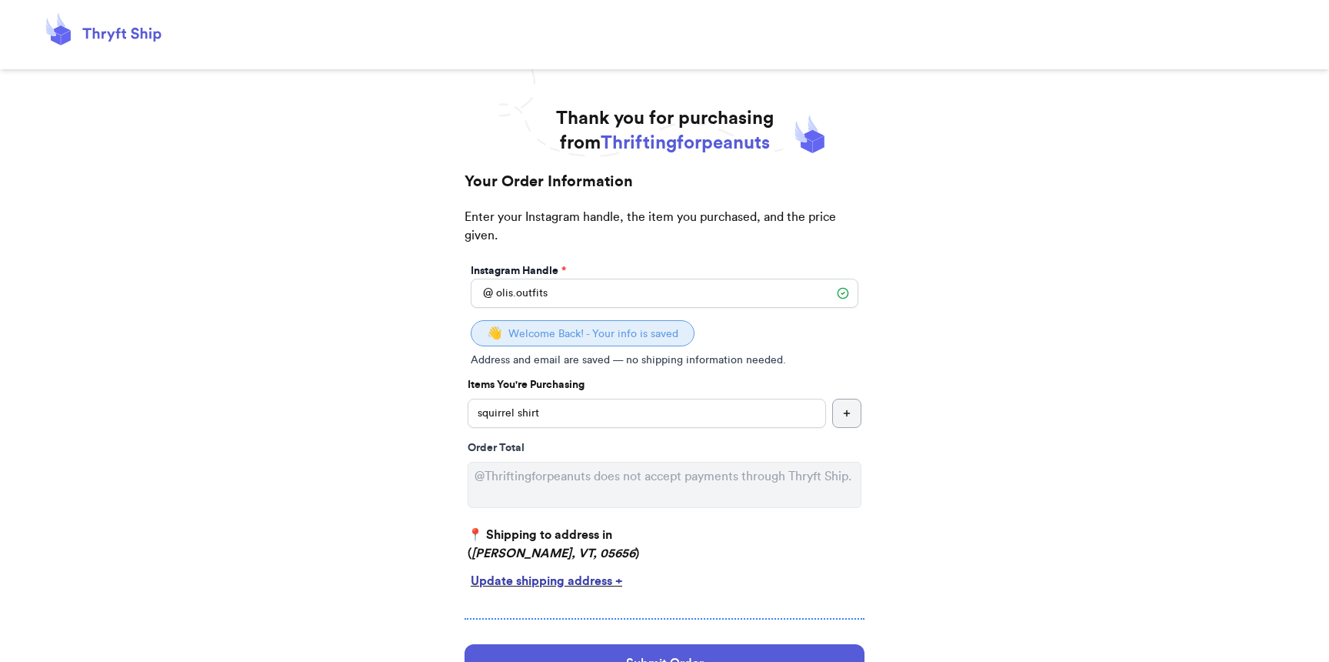
select select "VT"
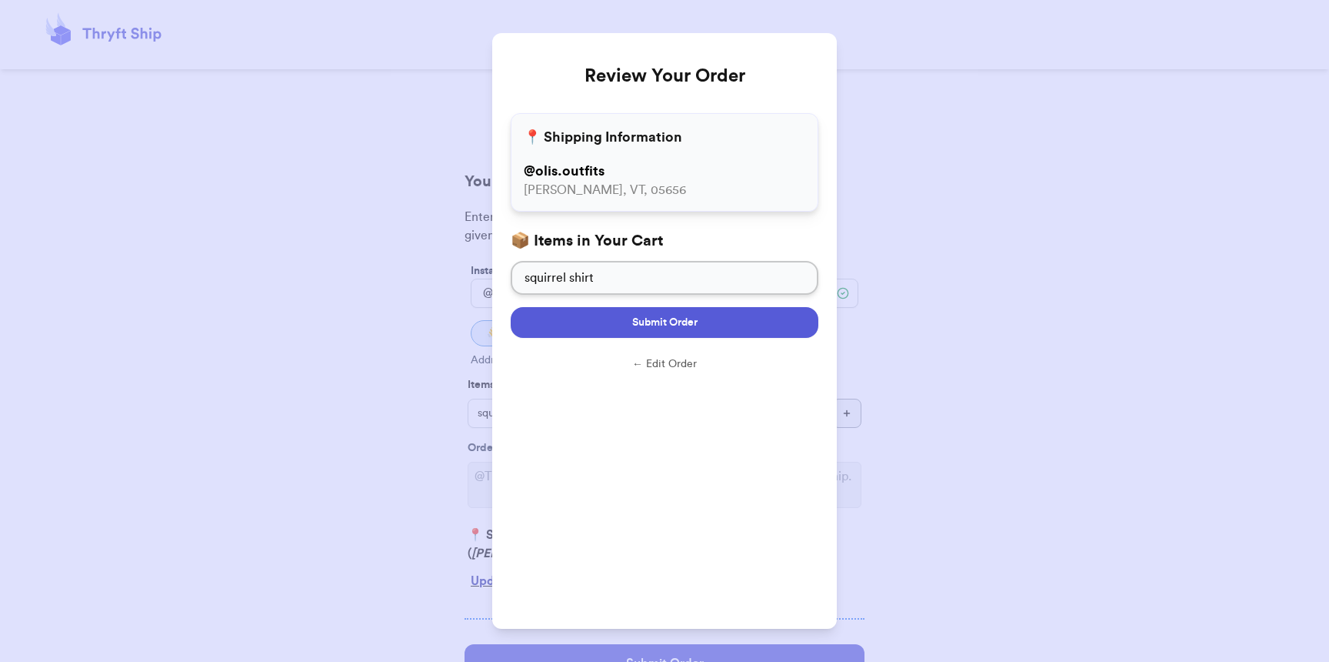
click at [615, 332] on button "Submit Order" at bounding box center [665, 322] width 308 height 31
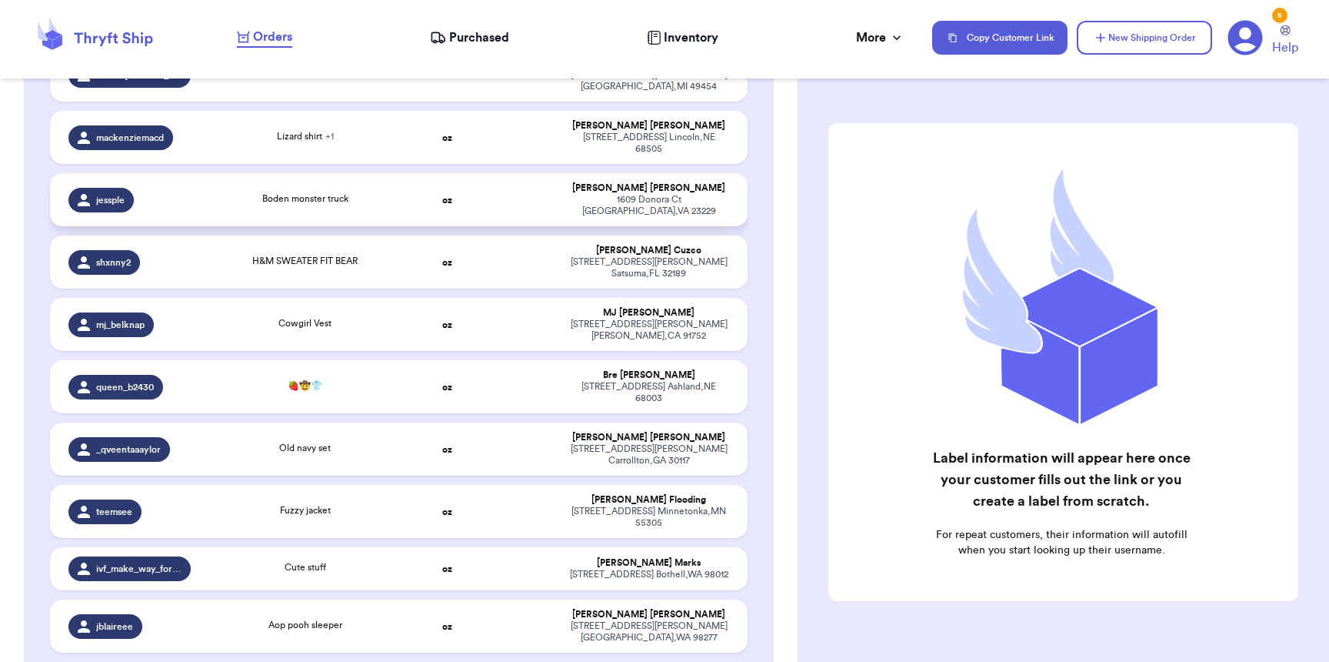
scroll to position [512, 0]
